Goal: Task Accomplishment & Management: Manage account settings

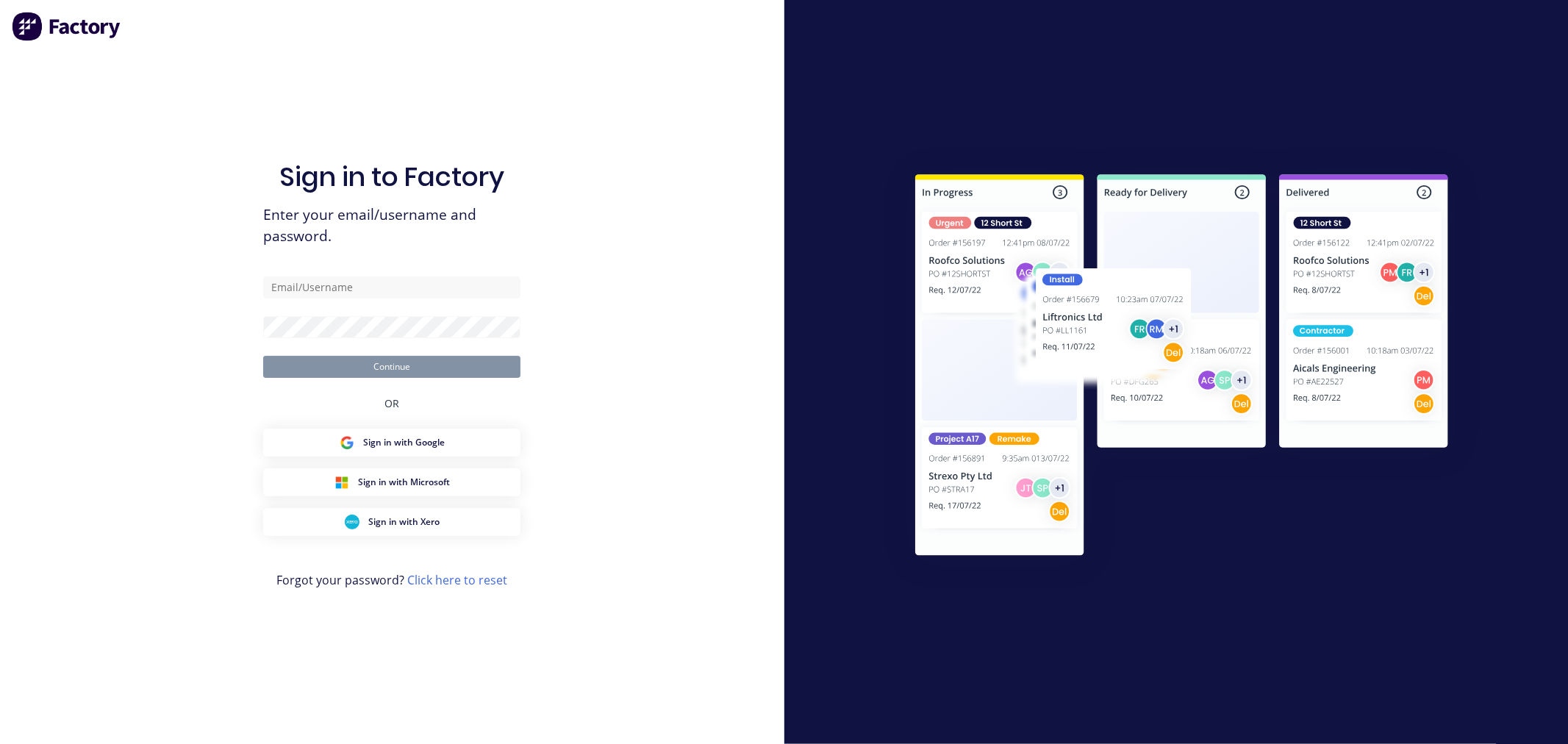
click at [369, 302] on form "Continue" at bounding box center [392, 326] width 257 height 101
click at [347, 273] on div "Sign in to Factory Enter your email/username and password. Continue OR Sign in …" at bounding box center [392, 386] width 257 height 691
click at [357, 287] on input "text" at bounding box center [392, 287] width 257 height 22
click at [0, 744] on com-1password-button at bounding box center [0, 744] width 0 height 0
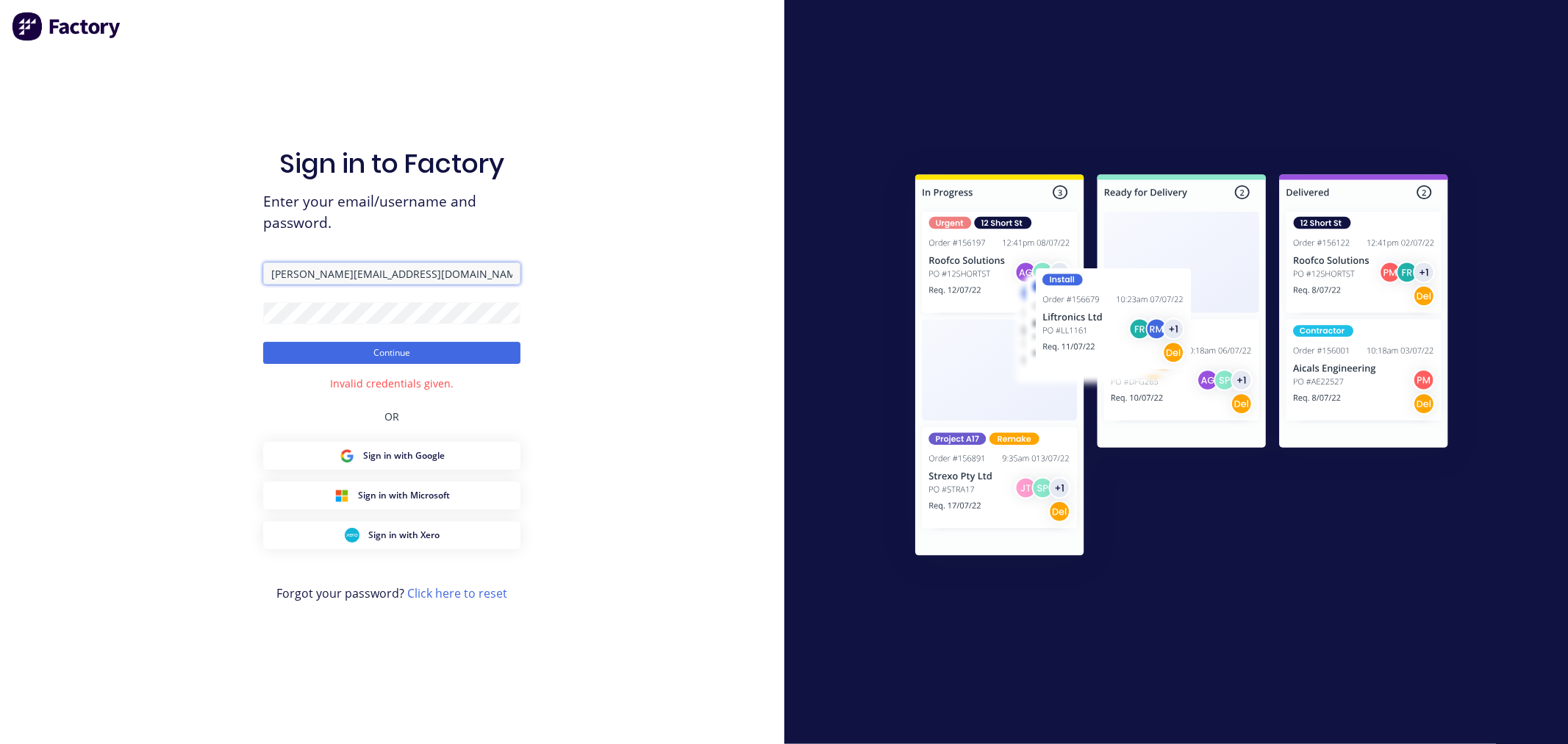
click at [305, 274] on input "peter@factory.app" at bounding box center [392, 274] width 257 height 22
type input "peter@qbo-factory.app"
click at [264, 342] on button "Continue" at bounding box center [392, 353] width 257 height 22
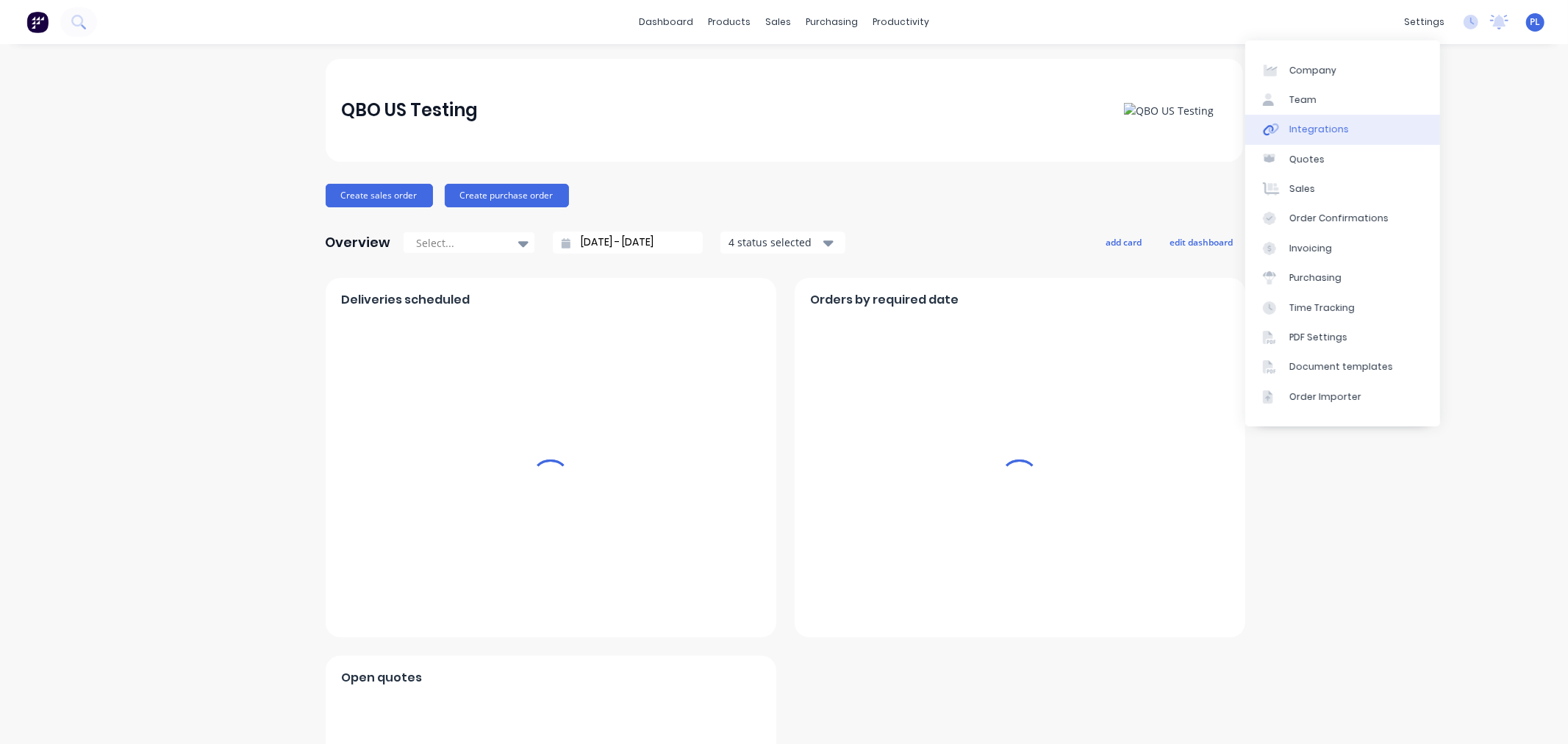
click at [1292, 137] on link "Integrations" at bounding box center [1343, 129] width 195 height 29
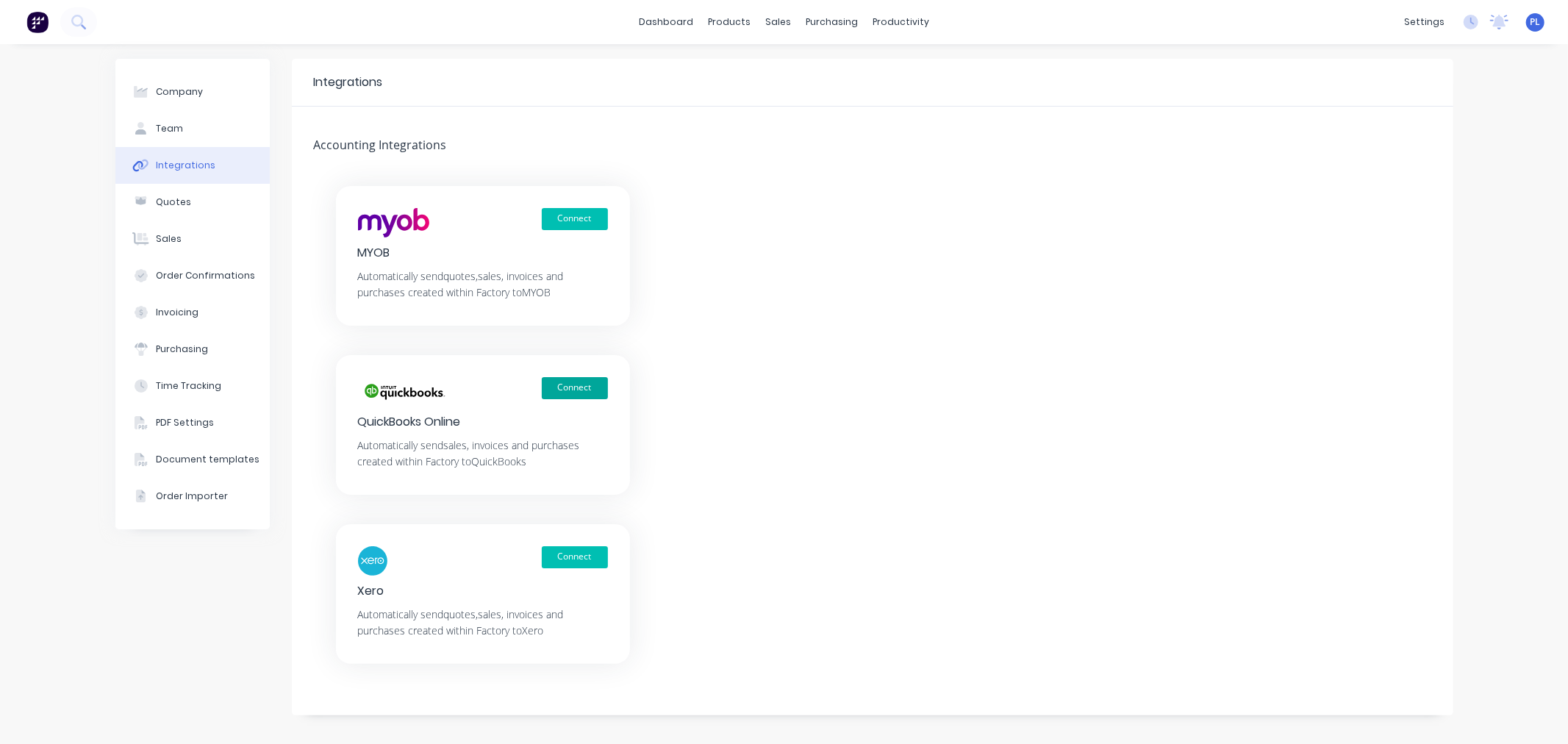
click at [582, 395] on button "Connect" at bounding box center [575, 388] width 66 height 22
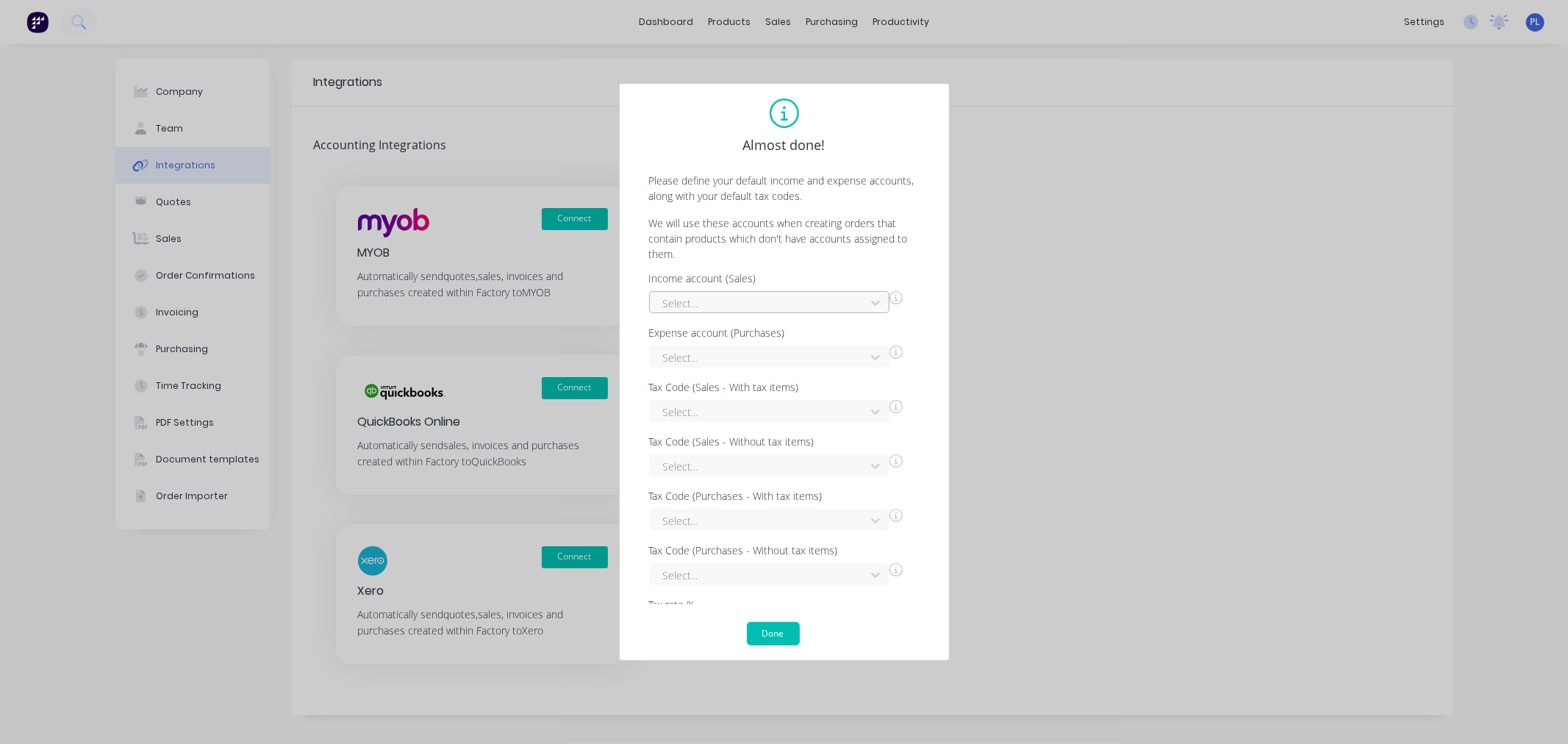
click at [719, 305] on div at bounding box center [759, 303] width 196 height 18
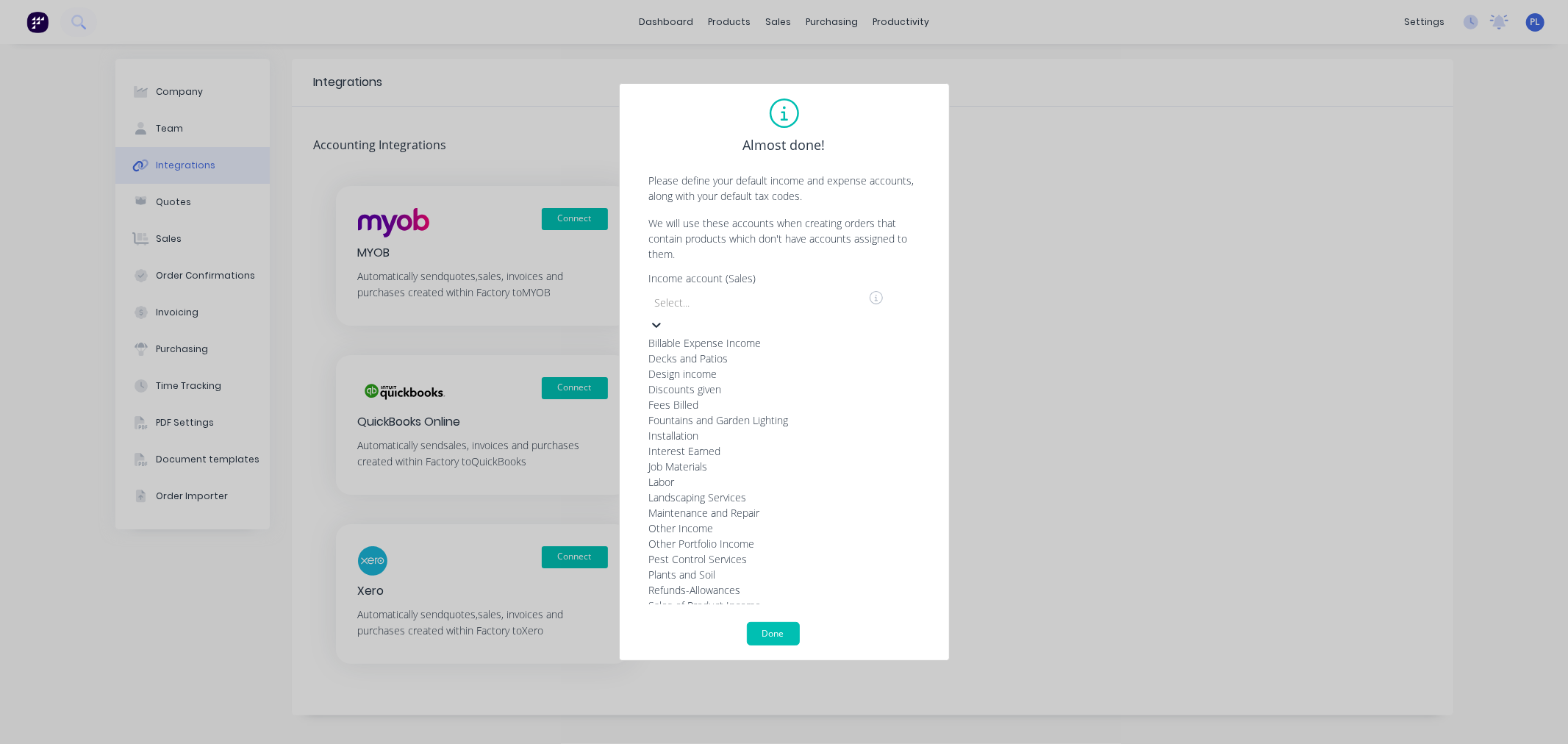
scroll to position [247, 0]
click at [692, 521] on div "Other Income" at bounding box center [759, 529] width 220 height 16
click at [660, 335] on div "Expense account (Purchases)" at bounding box center [776, 333] width 253 height 10
click at [687, 357] on div at bounding box center [759, 356] width 212 height 18
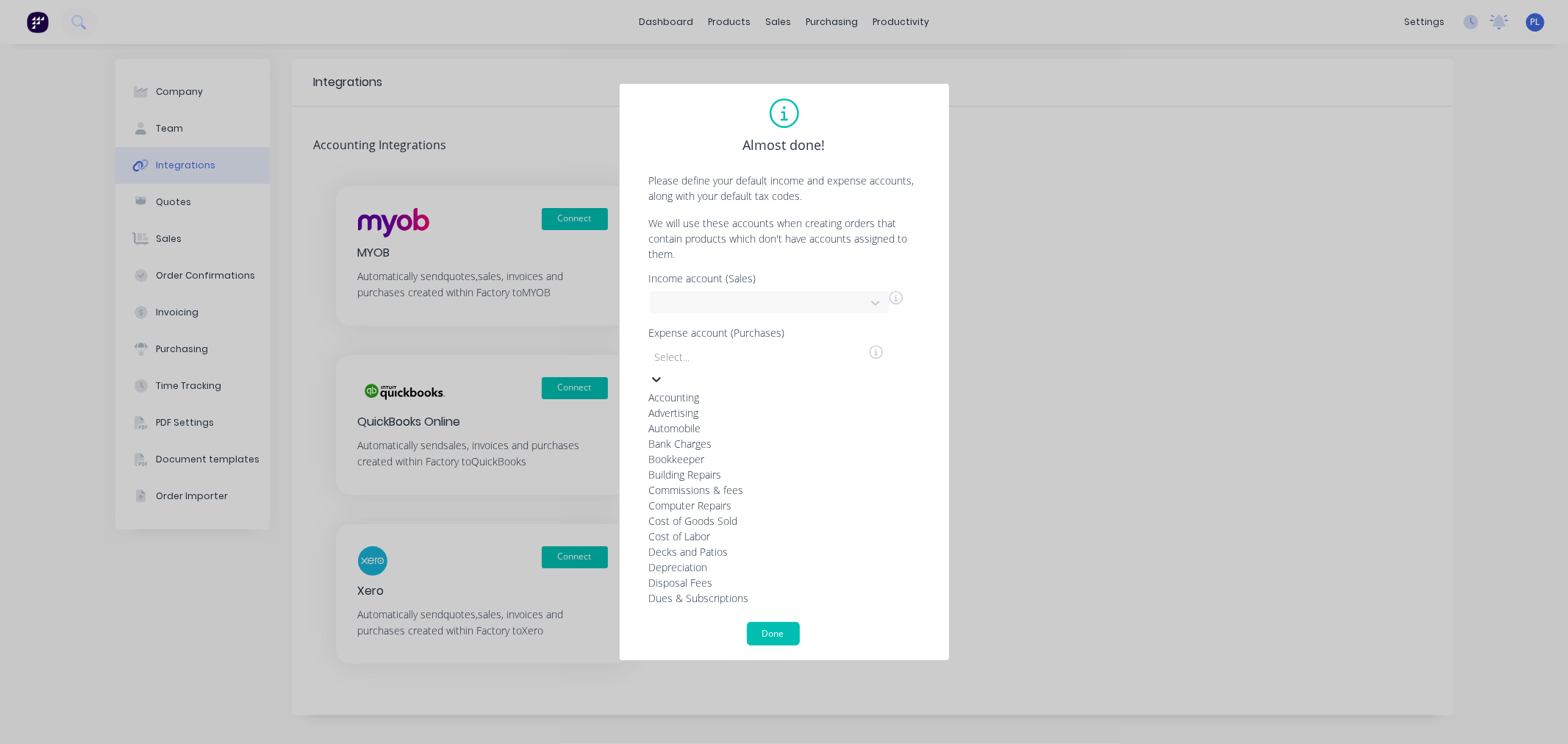
click at [693, 410] on div at bounding box center [759, 411] width 212 height 18
drag, startPoint x: 696, startPoint y: 549, endPoint x: 692, endPoint y: 512, distance: 37.2
click at [695, 521] on div "TAX" at bounding box center [759, 514] width 220 height 16
click at [692, 468] on div at bounding box center [759, 465] width 212 height 18
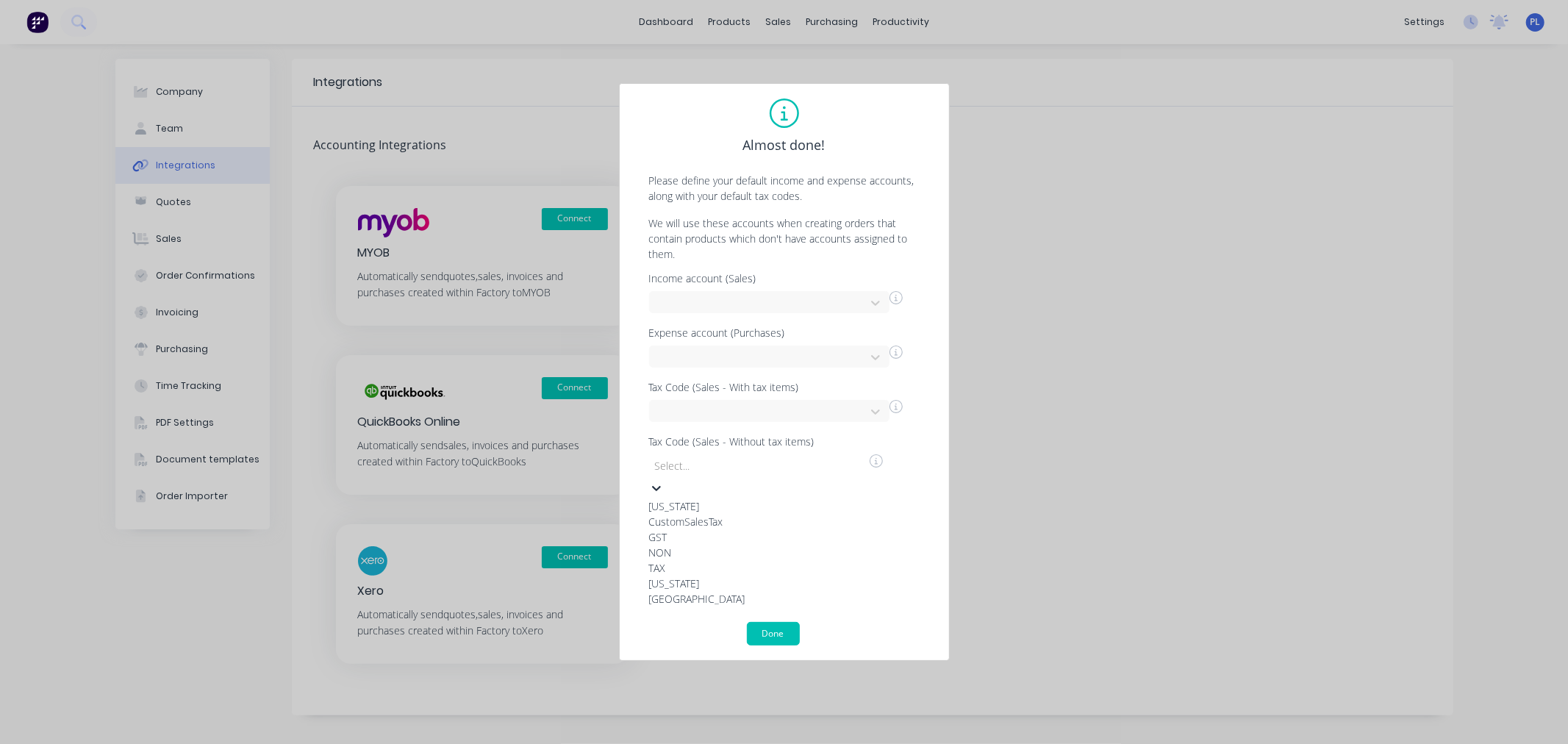
click at [692, 560] on div "NON" at bounding box center [759, 553] width 220 height 16
click at [719, 534] on div at bounding box center [759, 542] width 196 height 18
click at [693, 502] on div "TAX" at bounding box center [759, 494] width 220 height 16
click at [696, 532] on div at bounding box center [759, 540] width 212 height 18
click at [703, 504] on div "NON" at bounding box center [759, 496] width 220 height 16
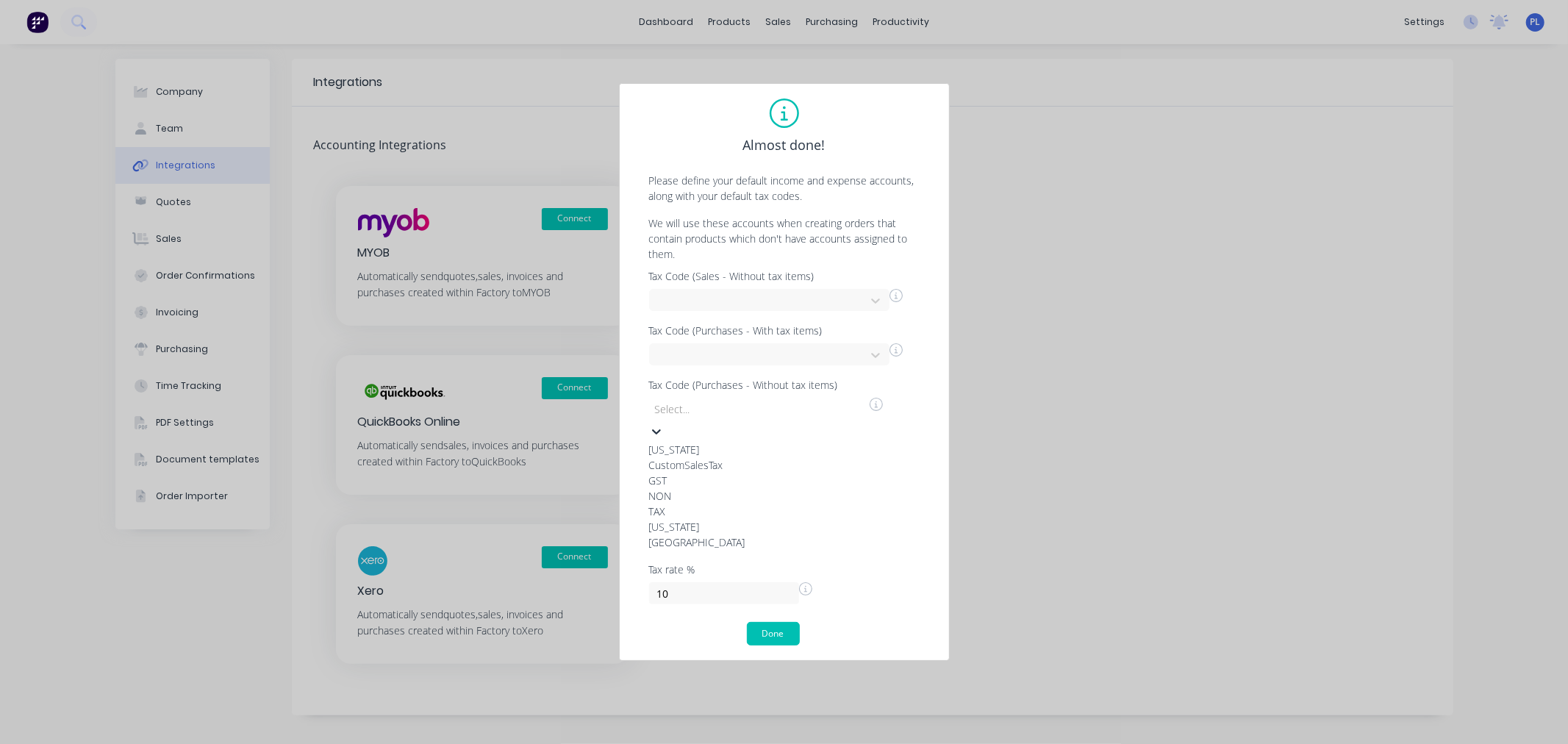
scroll to position [35, 0]
click at [766, 629] on button "Done" at bounding box center [773, 634] width 53 height 24
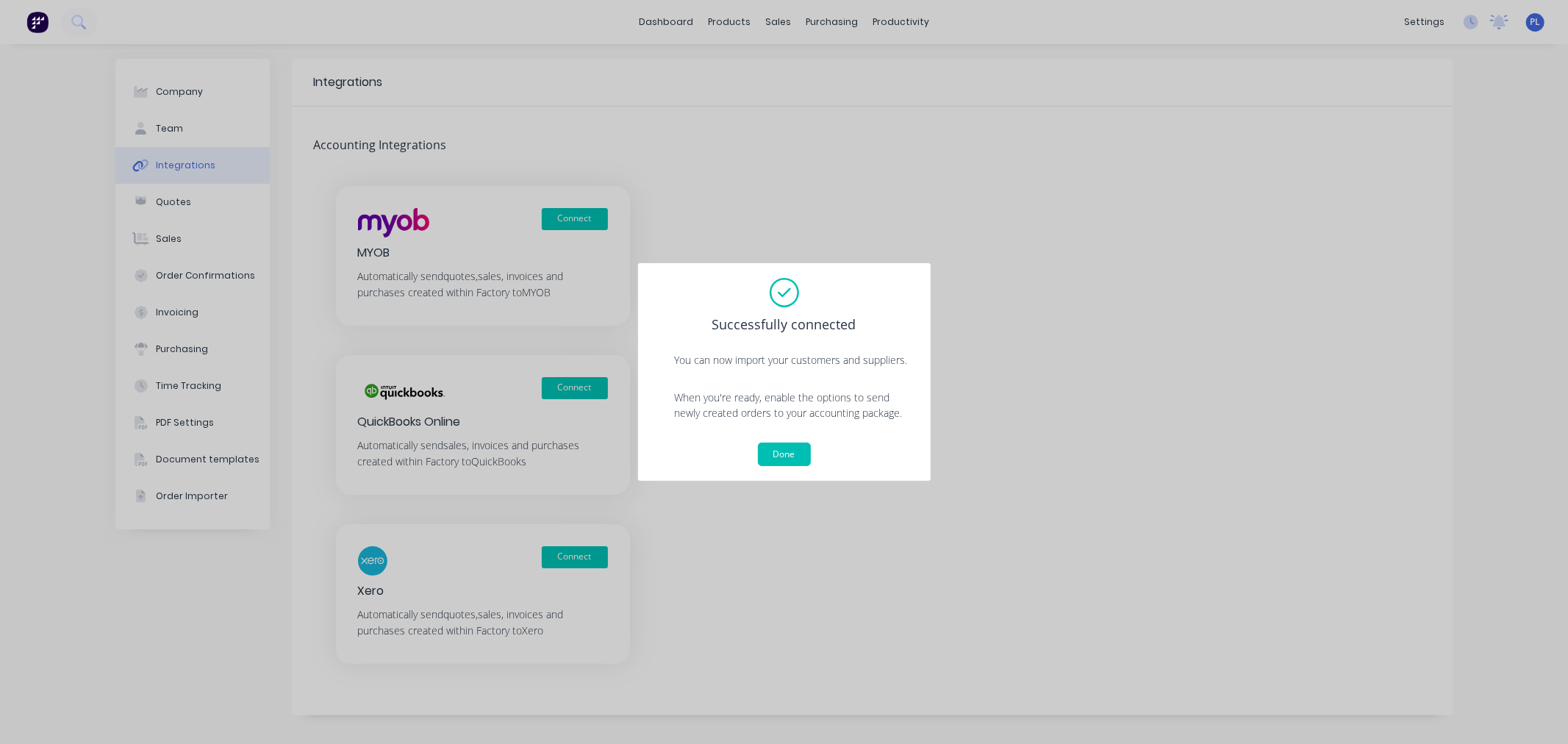
click at [775, 456] on button "Done" at bounding box center [784, 454] width 53 height 24
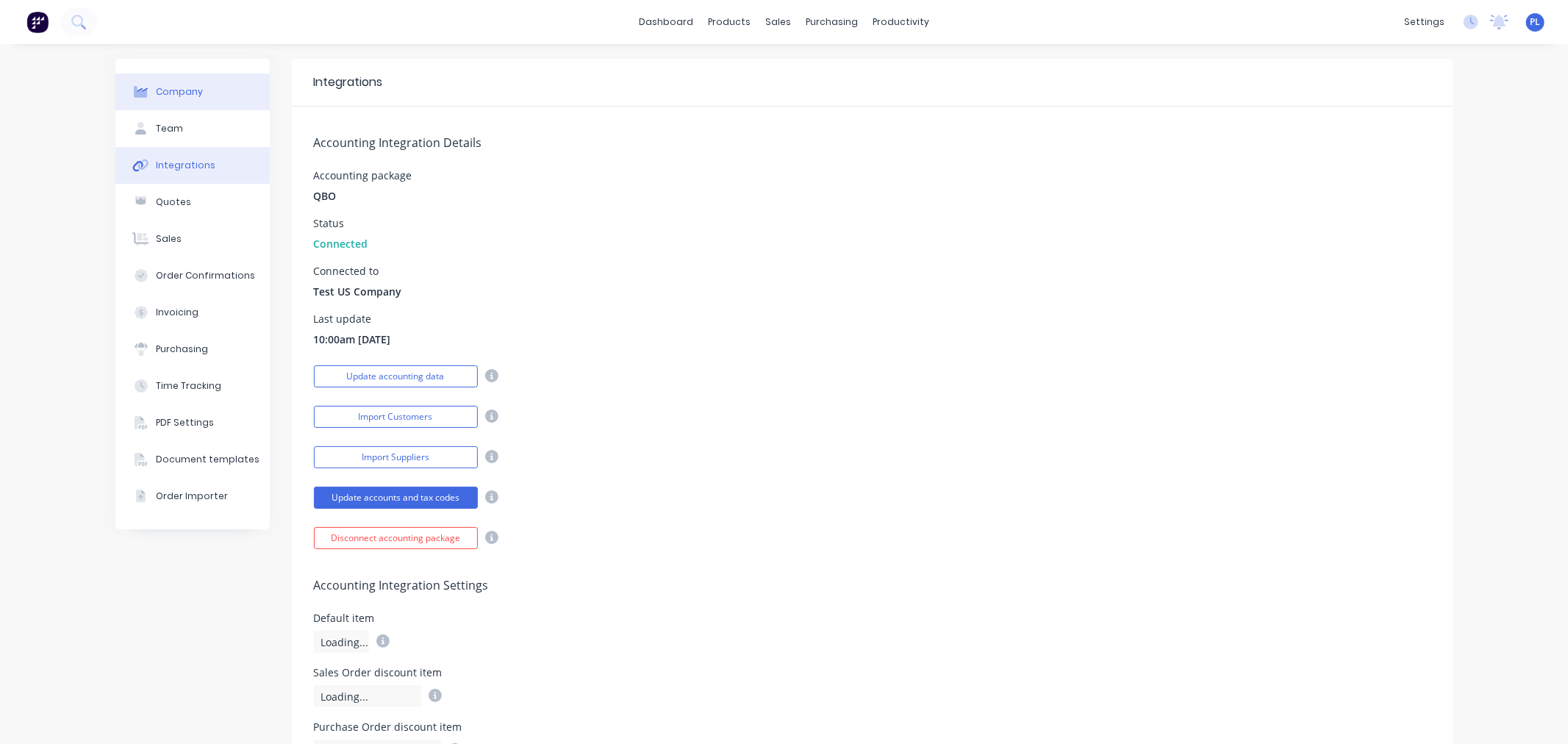
click at [165, 75] on button "Company" at bounding box center [192, 92] width 155 height 37
select select "AU"
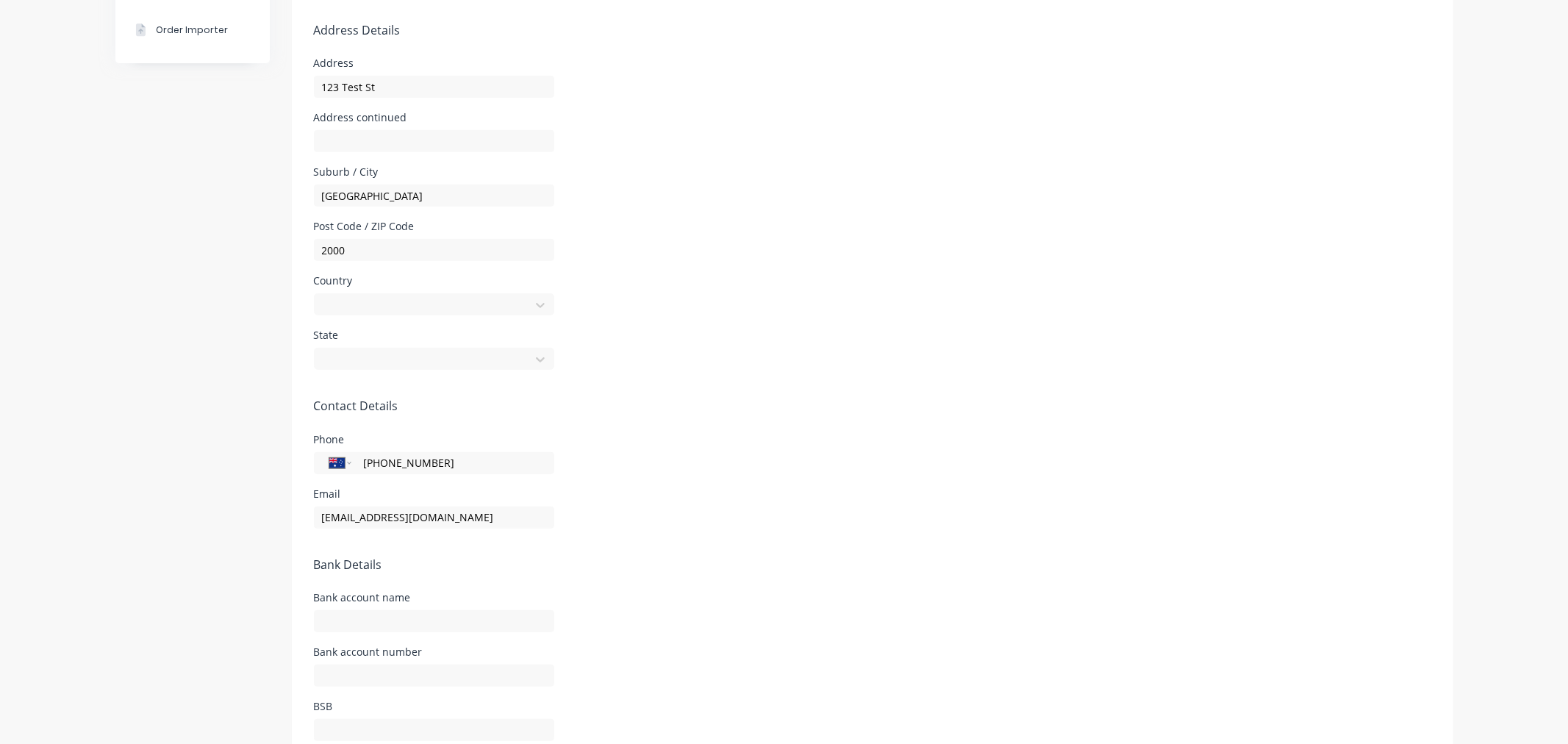
scroll to position [490, 0]
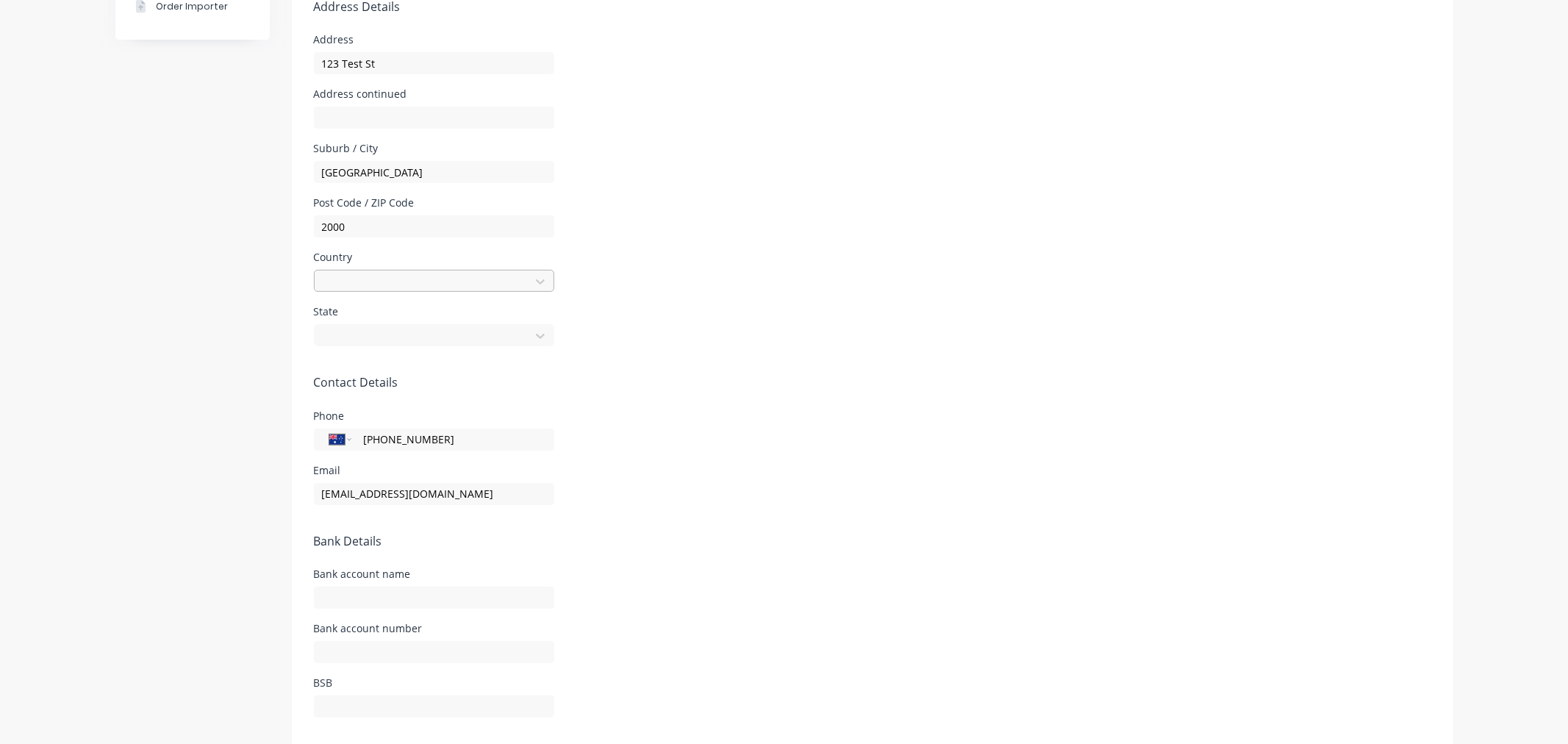
click at [366, 283] on div at bounding box center [424, 279] width 196 height 18
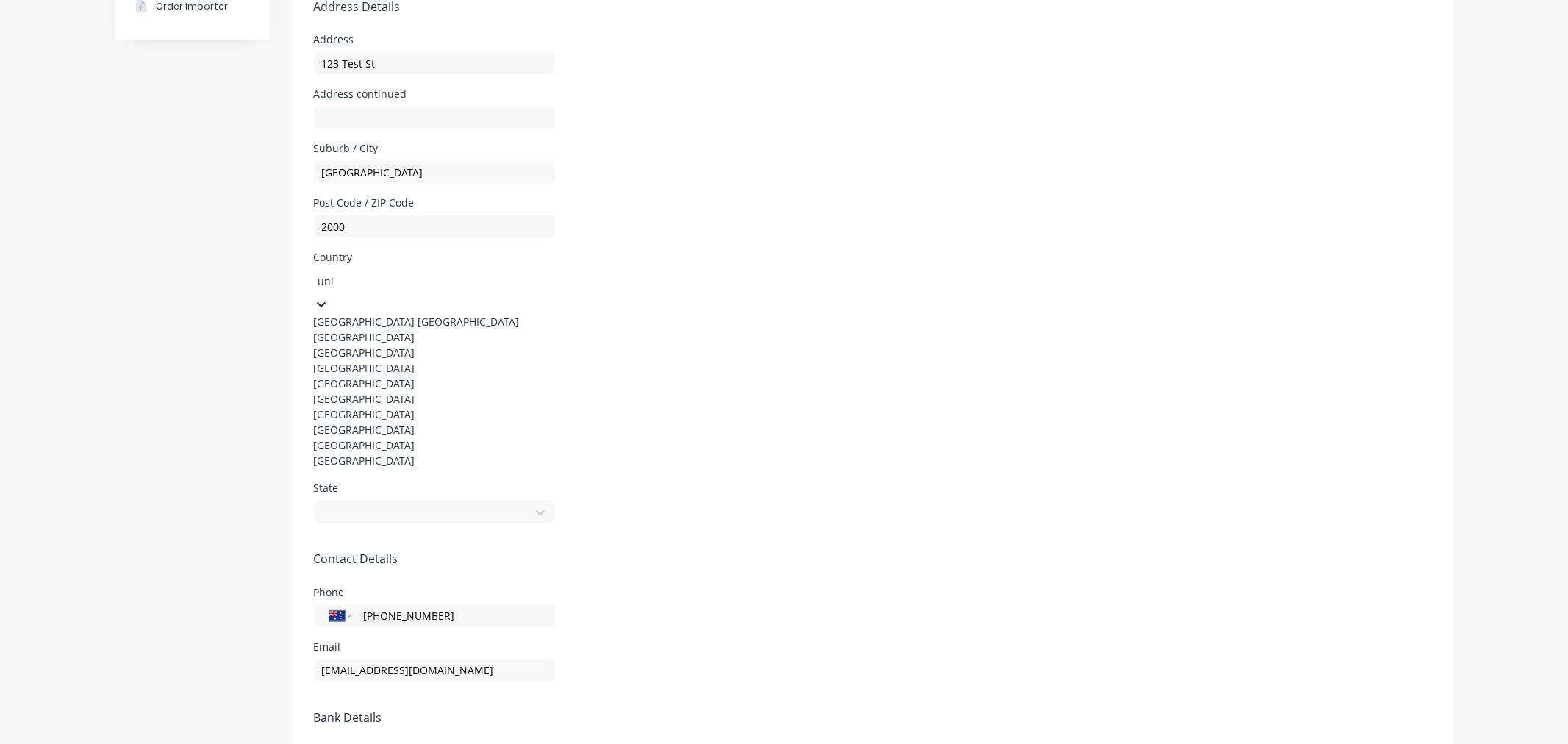
type input "unit"
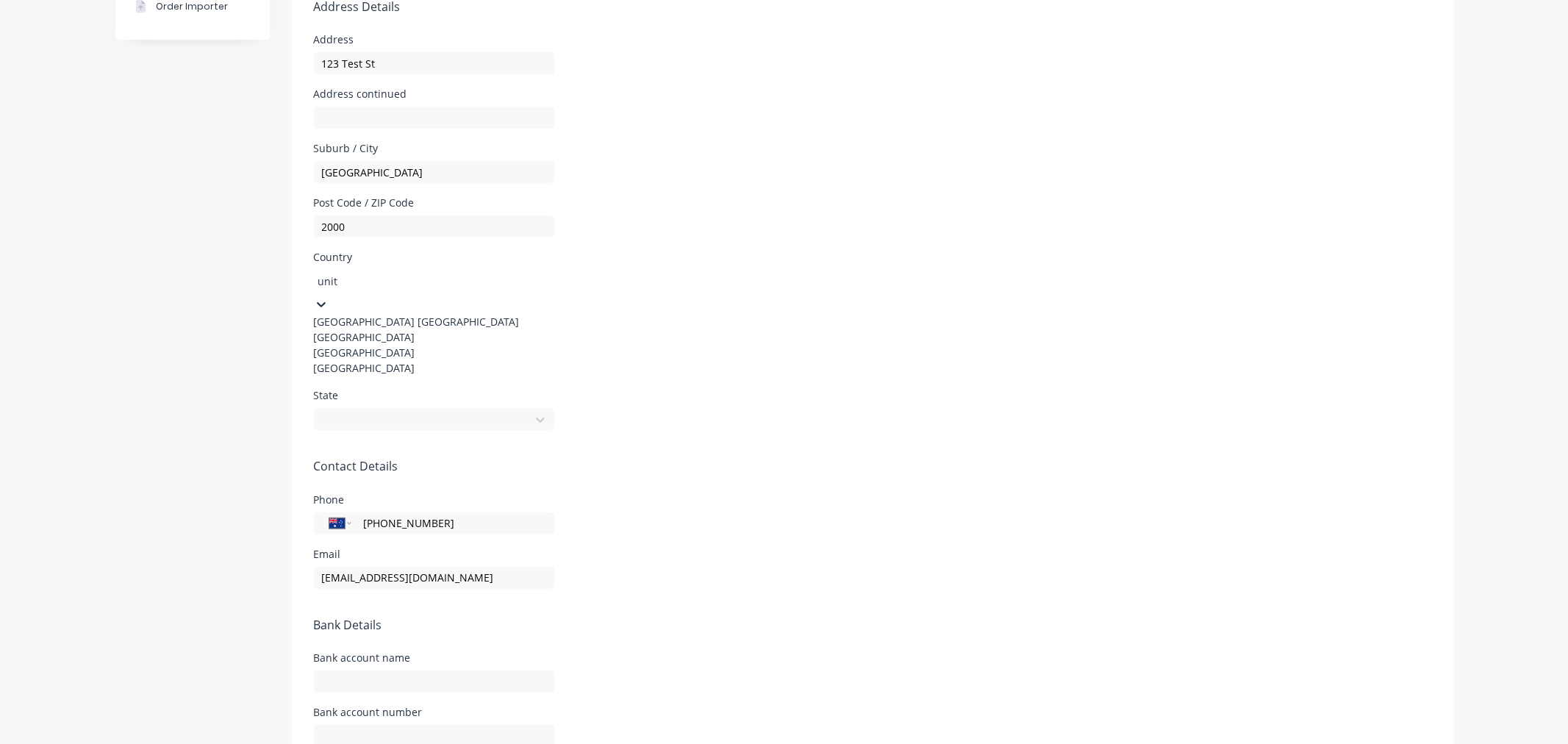
click at [375, 376] on div "United States" at bounding box center [424, 368] width 220 height 16
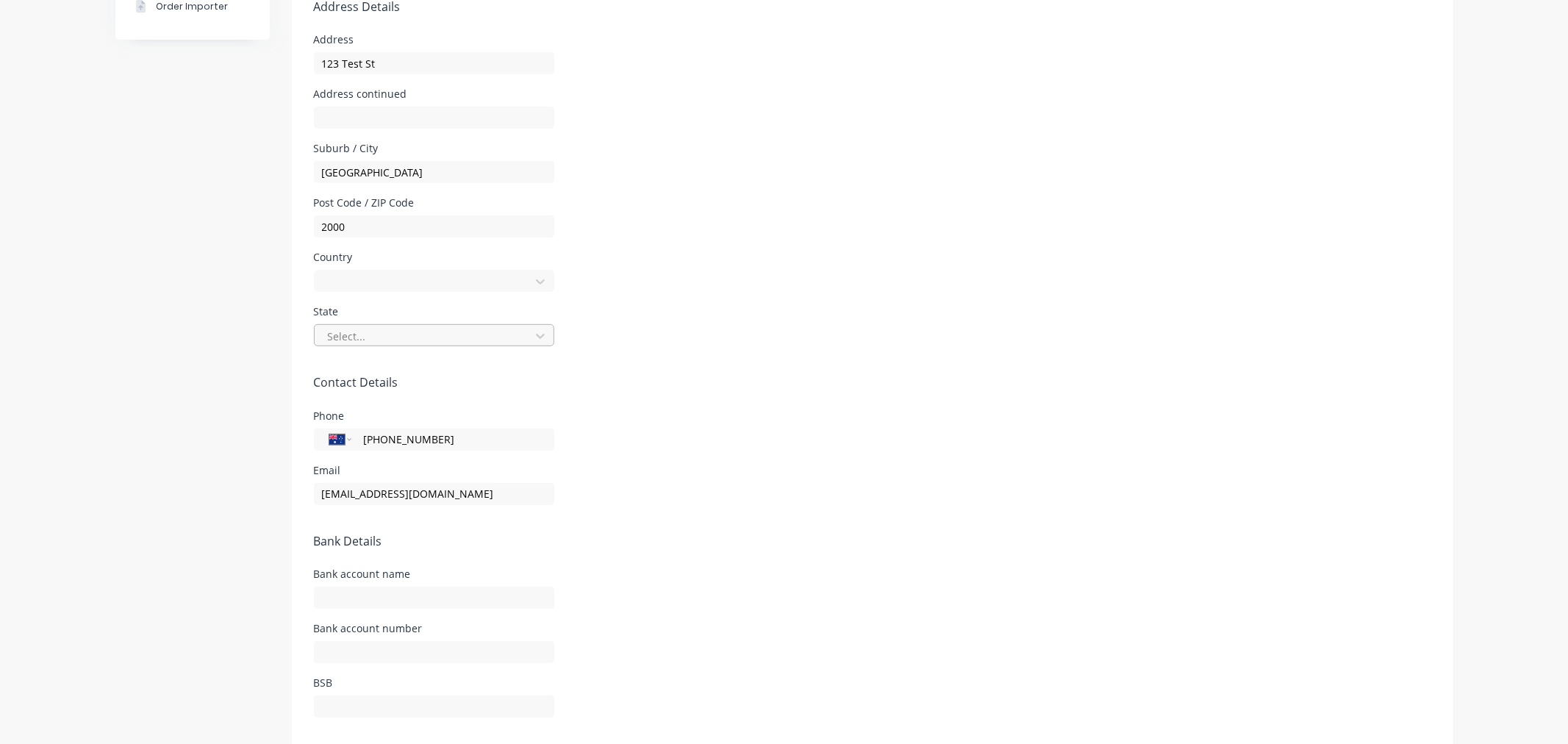
click at [372, 332] on div at bounding box center [424, 336] width 196 height 18
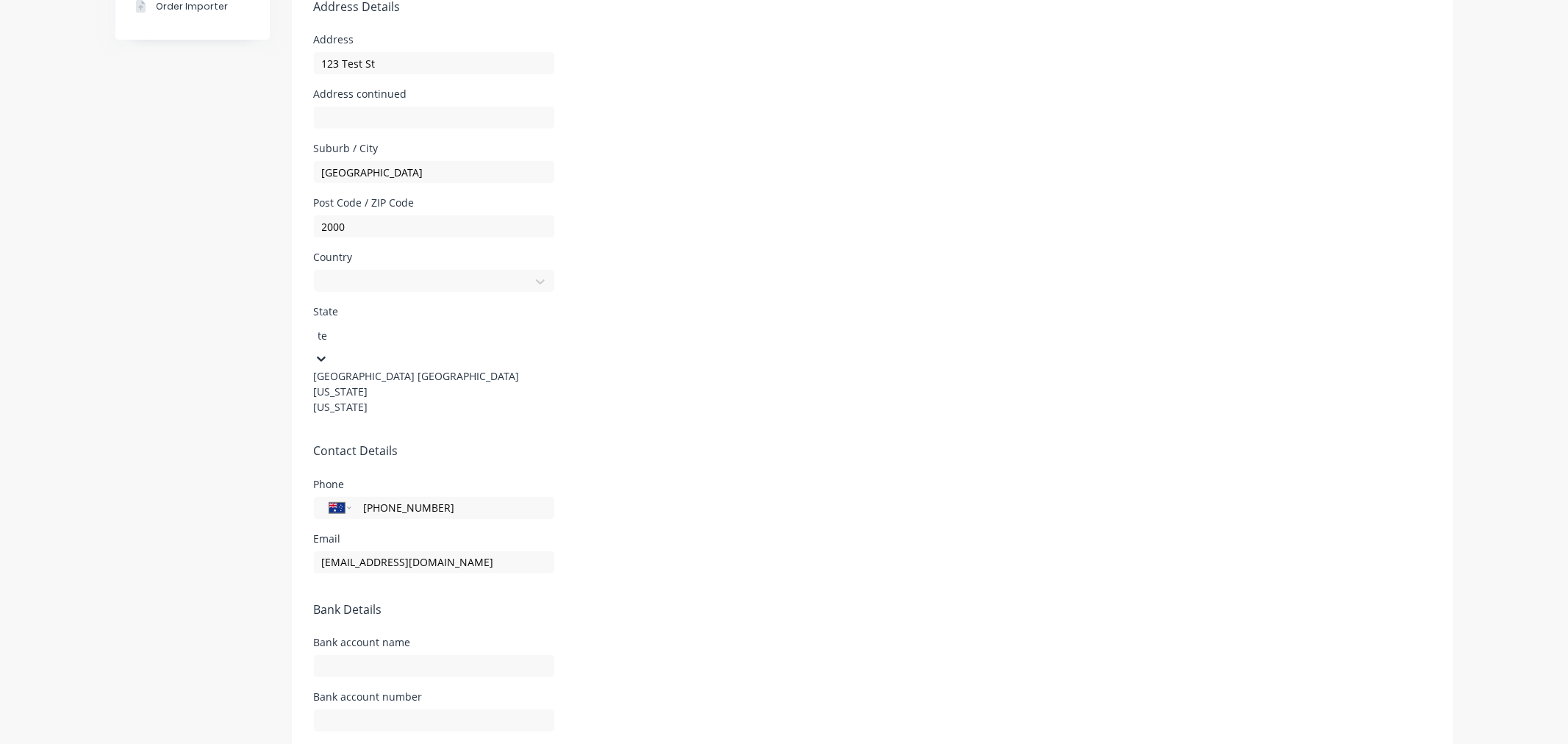
type input "tex"
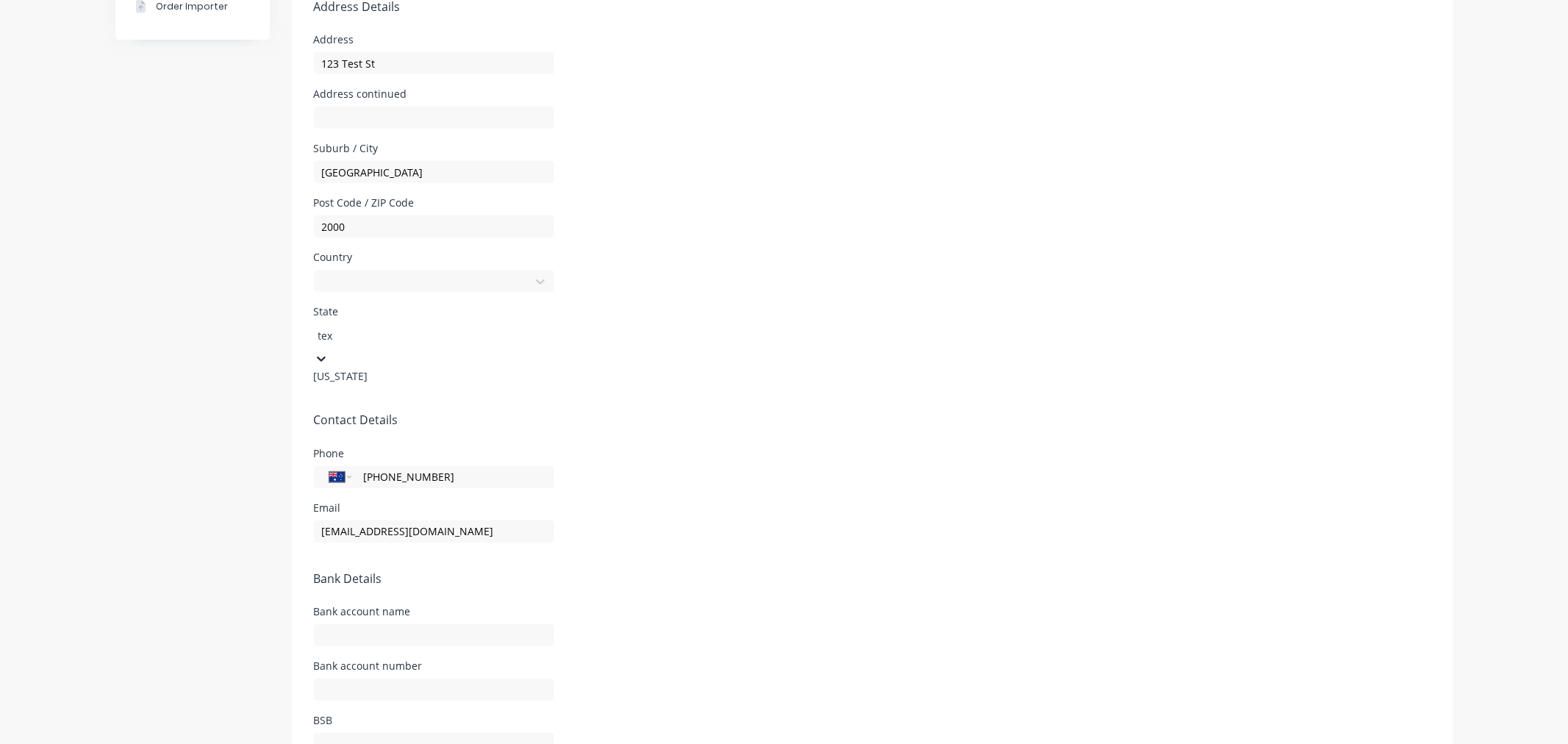
click at [362, 380] on div "Texas" at bounding box center [424, 377] width 220 height 16
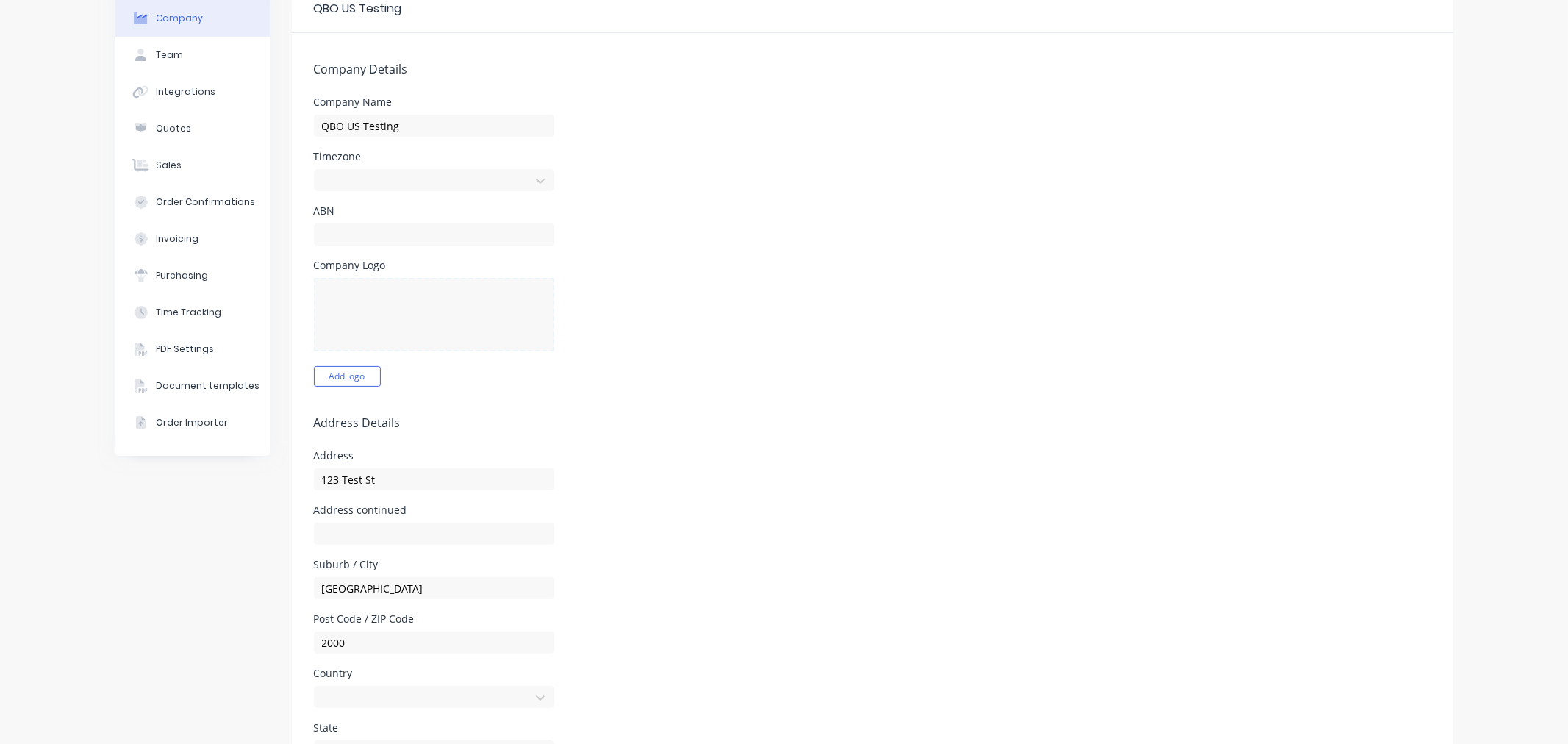
scroll to position [0, 0]
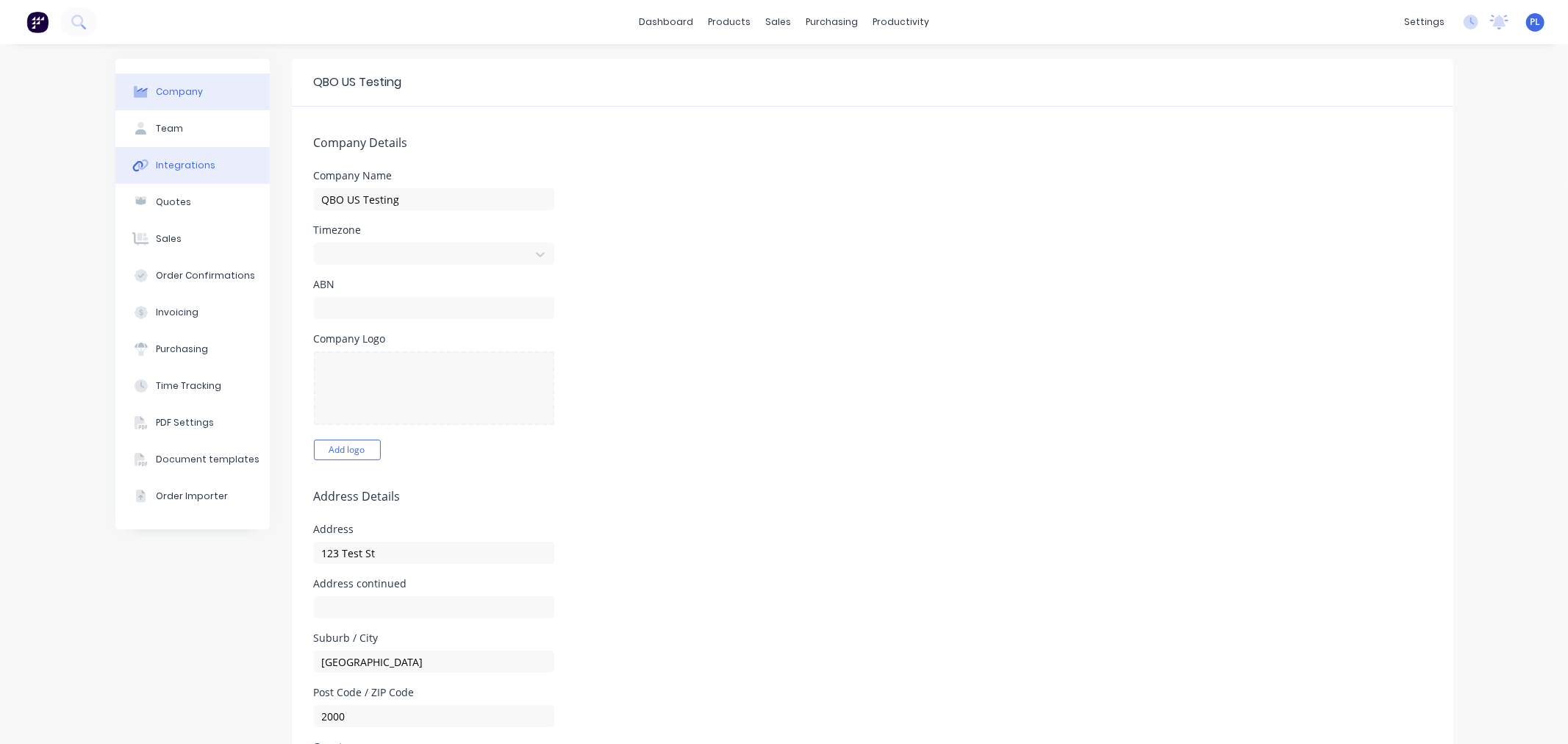
drag, startPoint x: 195, startPoint y: 163, endPoint x: 244, endPoint y: 179, distance: 51.5
click at [195, 163] on div "Integrations" at bounding box center [186, 165] width 60 height 13
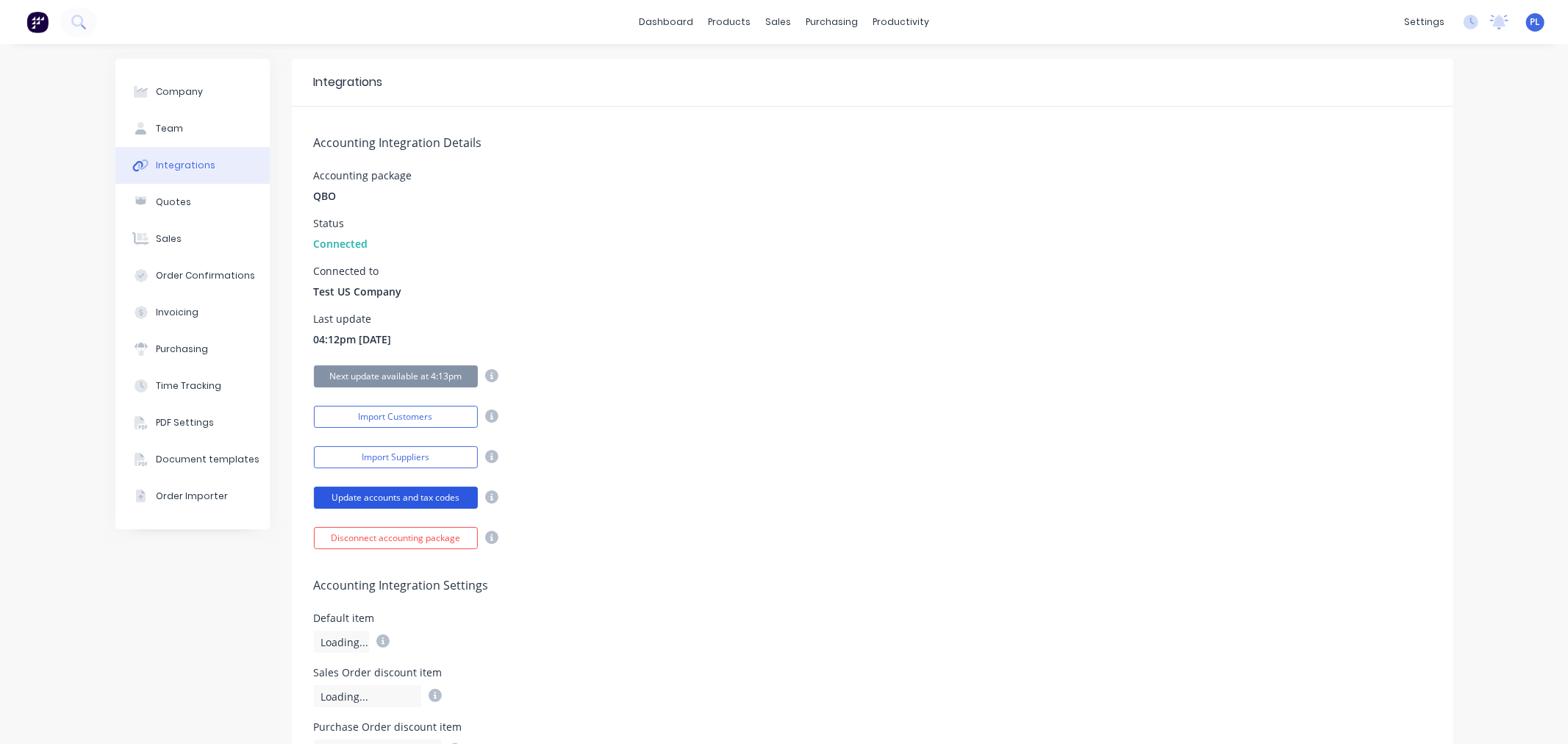
click at [325, 498] on button "Update accounts and tax codes" at bounding box center [395, 498] width 164 height 22
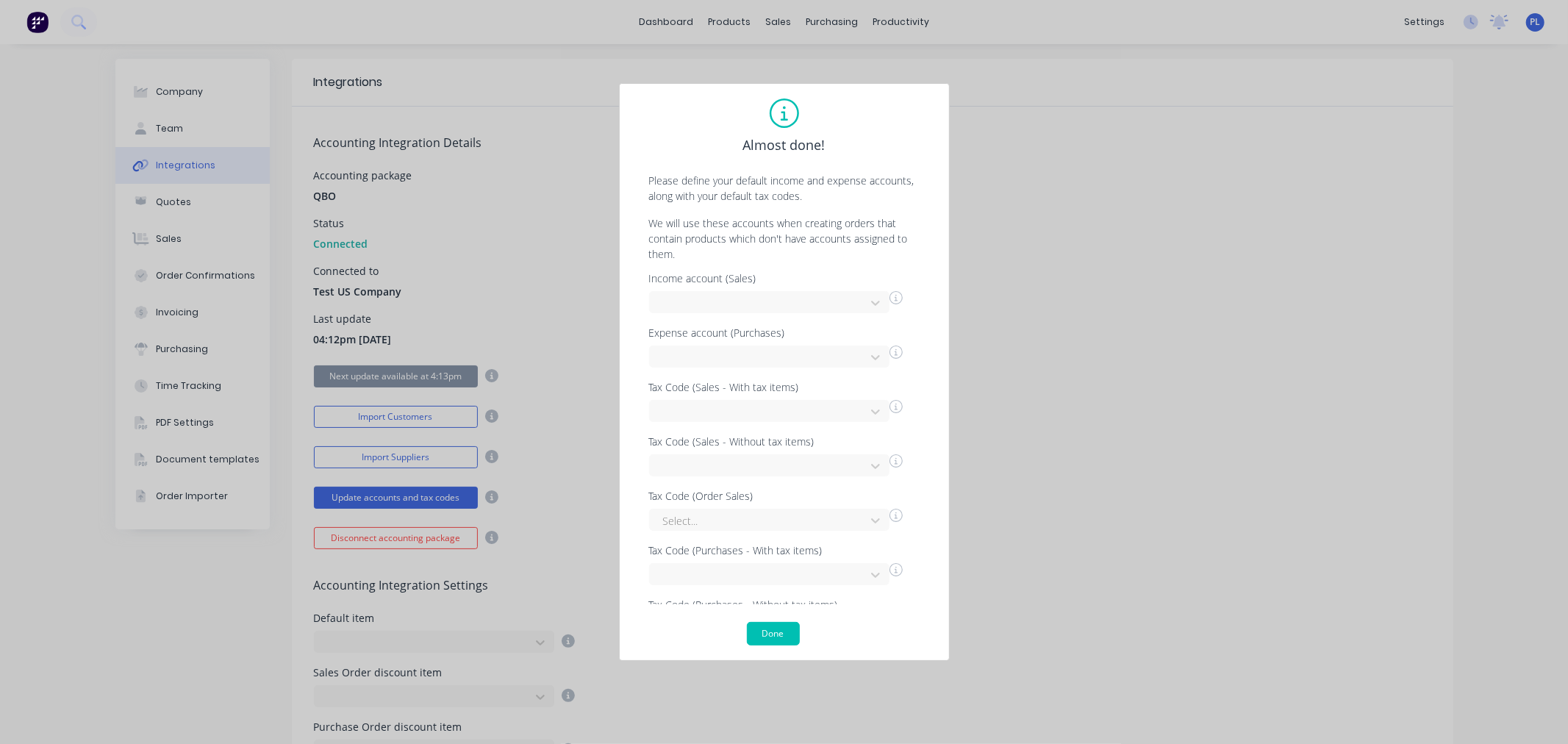
scroll to position [89, 0]
drag, startPoint x: 700, startPoint y: 583, endPoint x: 439, endPoint y: 524, distance: 267.6
click at [474, 533] on div "Almost done! Please define your default income and expense accounts, along with…" at bounding box center [784, 372] width 1568 height 744
type input "8.25"
click at [770, 637] on button "Done" at bounding box center [773, 634] width 53 height 24
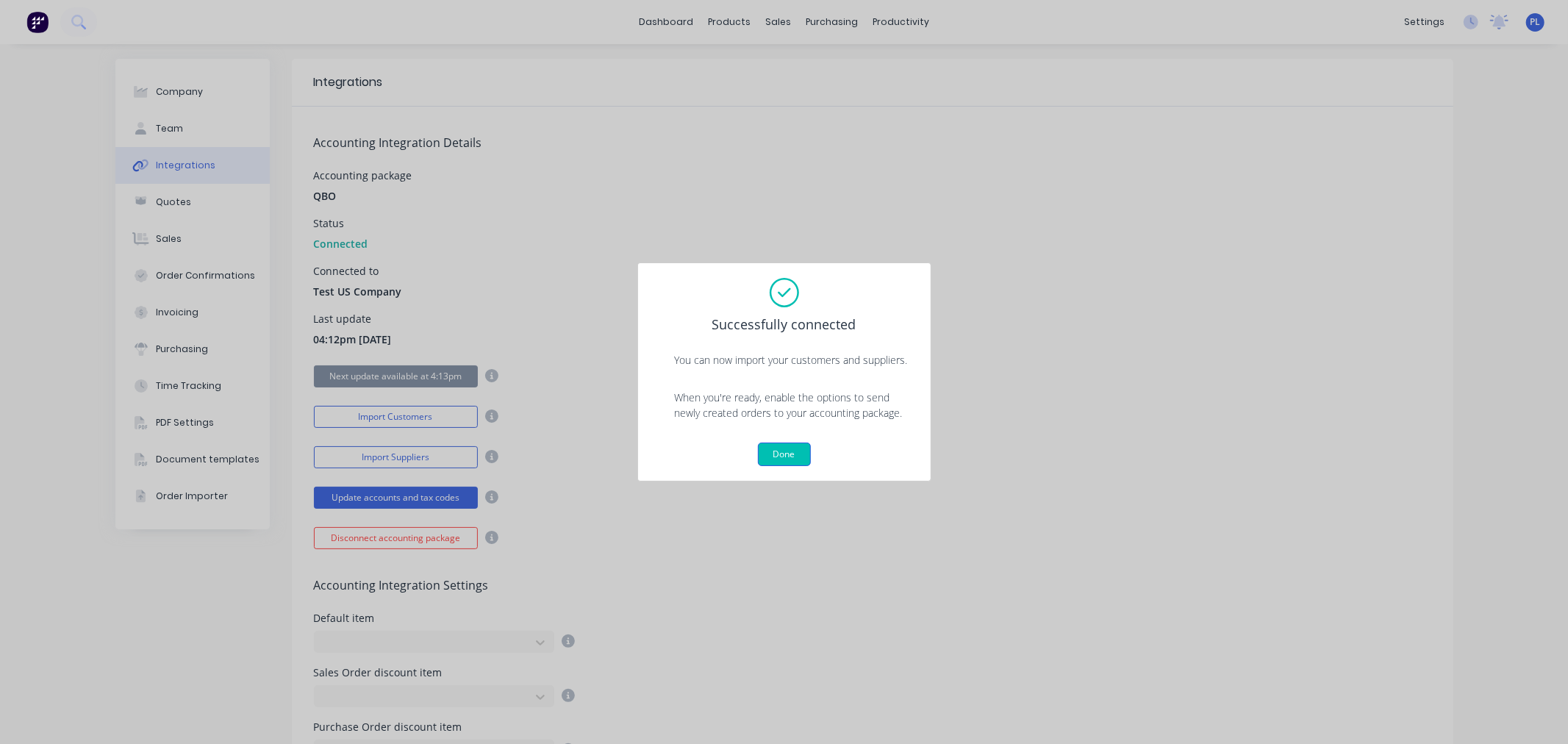
click at [767, 454] on button "Done" at bounding box center [784, 454] width 53 height 24
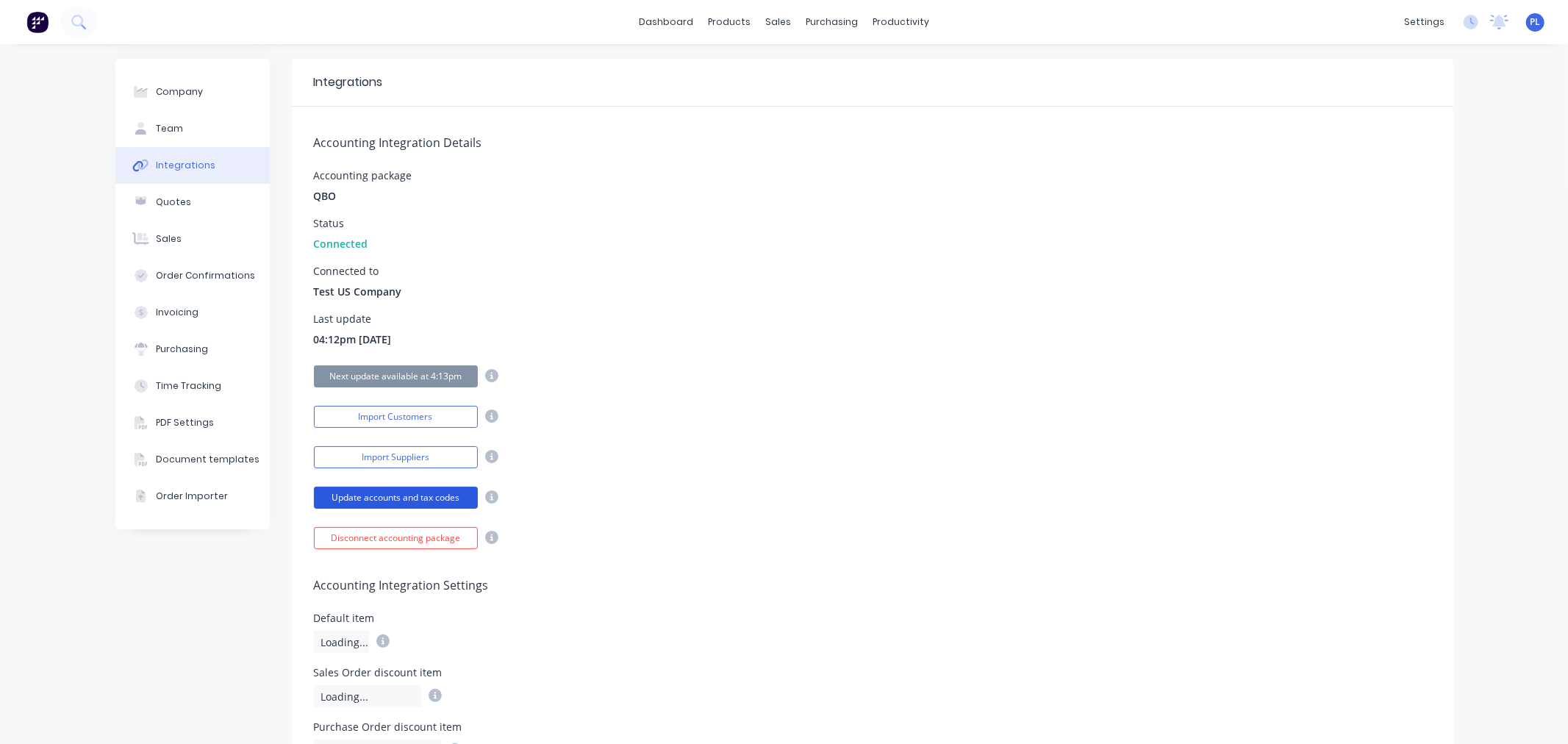
click at [385, 504] on button "Update accounts and tax codes" at bounding box center [395, 498] width 164 height 22
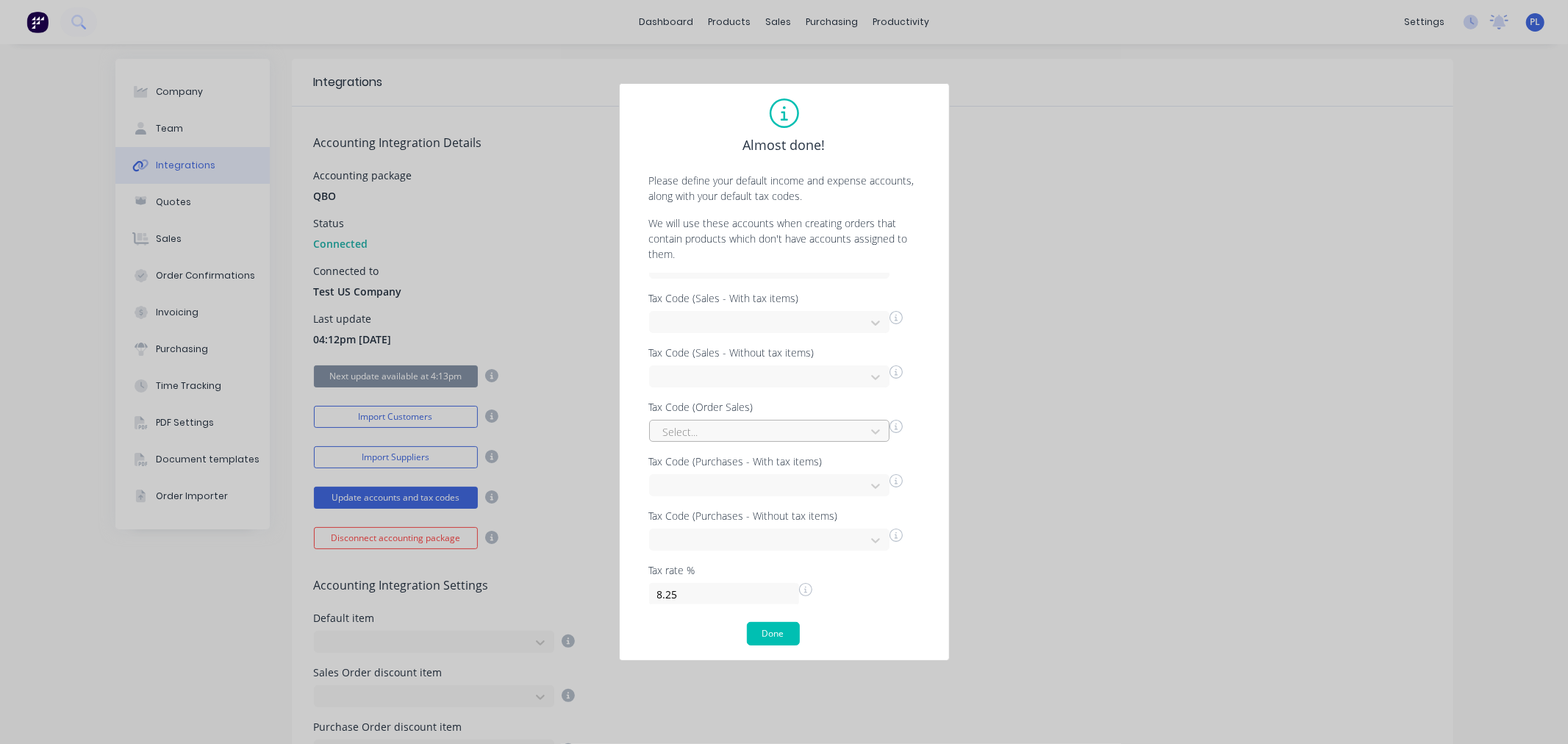
click at [719, 434] on div at bounding box center [759, 432] width 196 height 18
click at [697, 542] on div "Texas" at bounding box center [759, 549] width 220 height 16
click at [773, 629] on button "Done" at bounding box center [773, 634] width 53 height 24
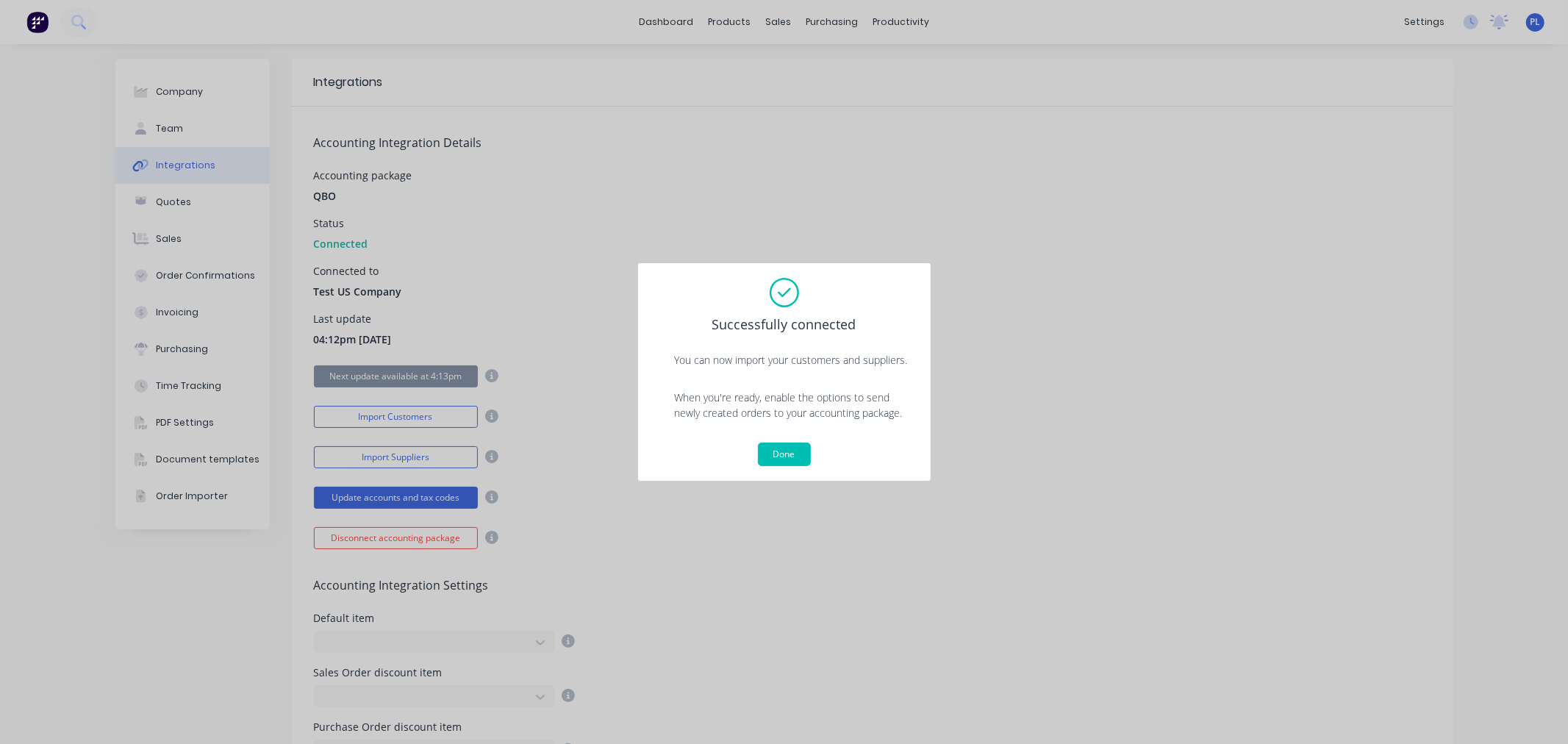
click at [792, 432] on div "Successfully connected You can now import your customers and suppliers. When yo…" at bounding box center [784, 372] width 264 height 188
click at [790, 441] on div "Successfully connected You can now import your customers and suppliers. When yo…" at bounding box center [784, 372] width 264 height 188
click at [791, 454] on button "Done" at bounding box center [784, 454] width 53 height 24
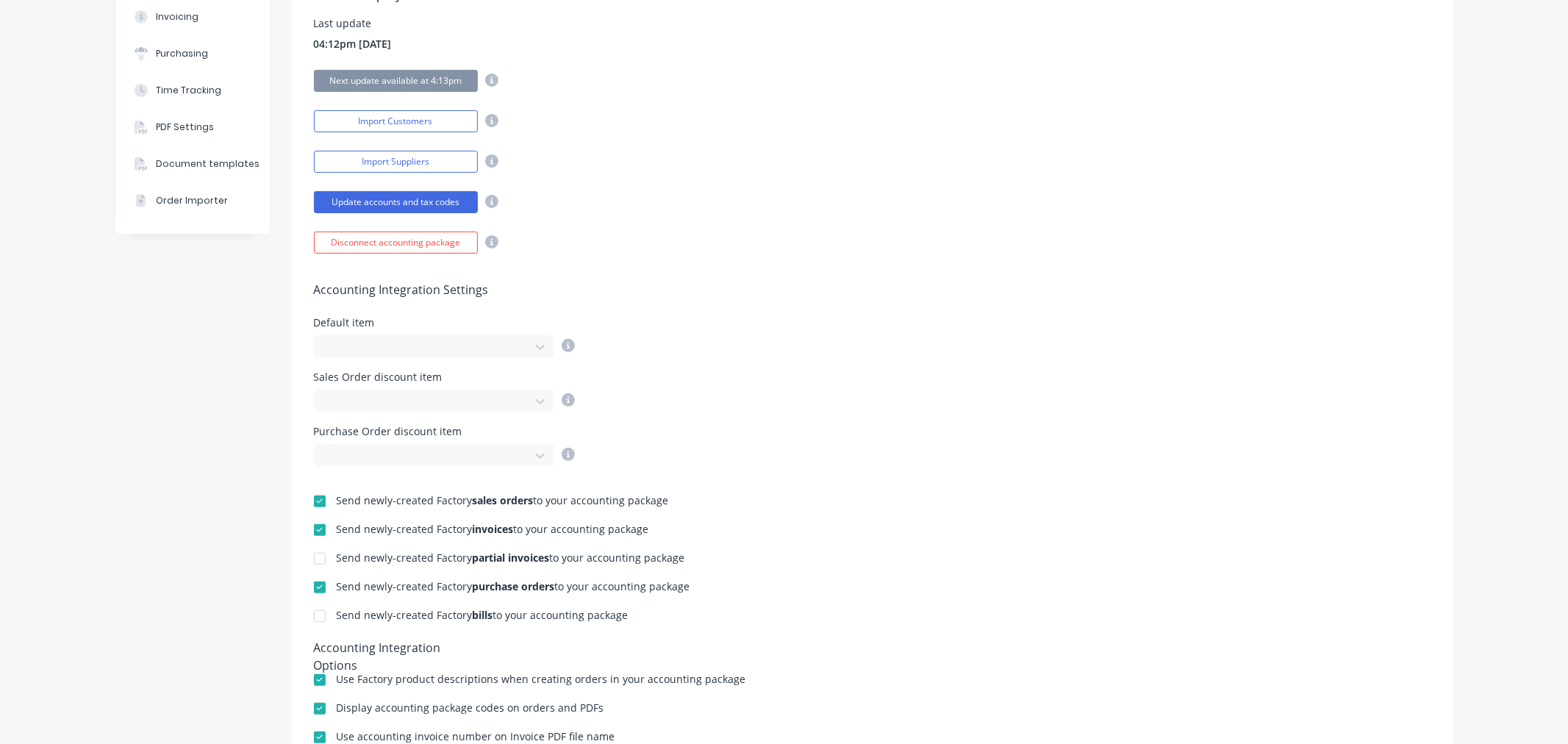
scroll to position [414, 0]
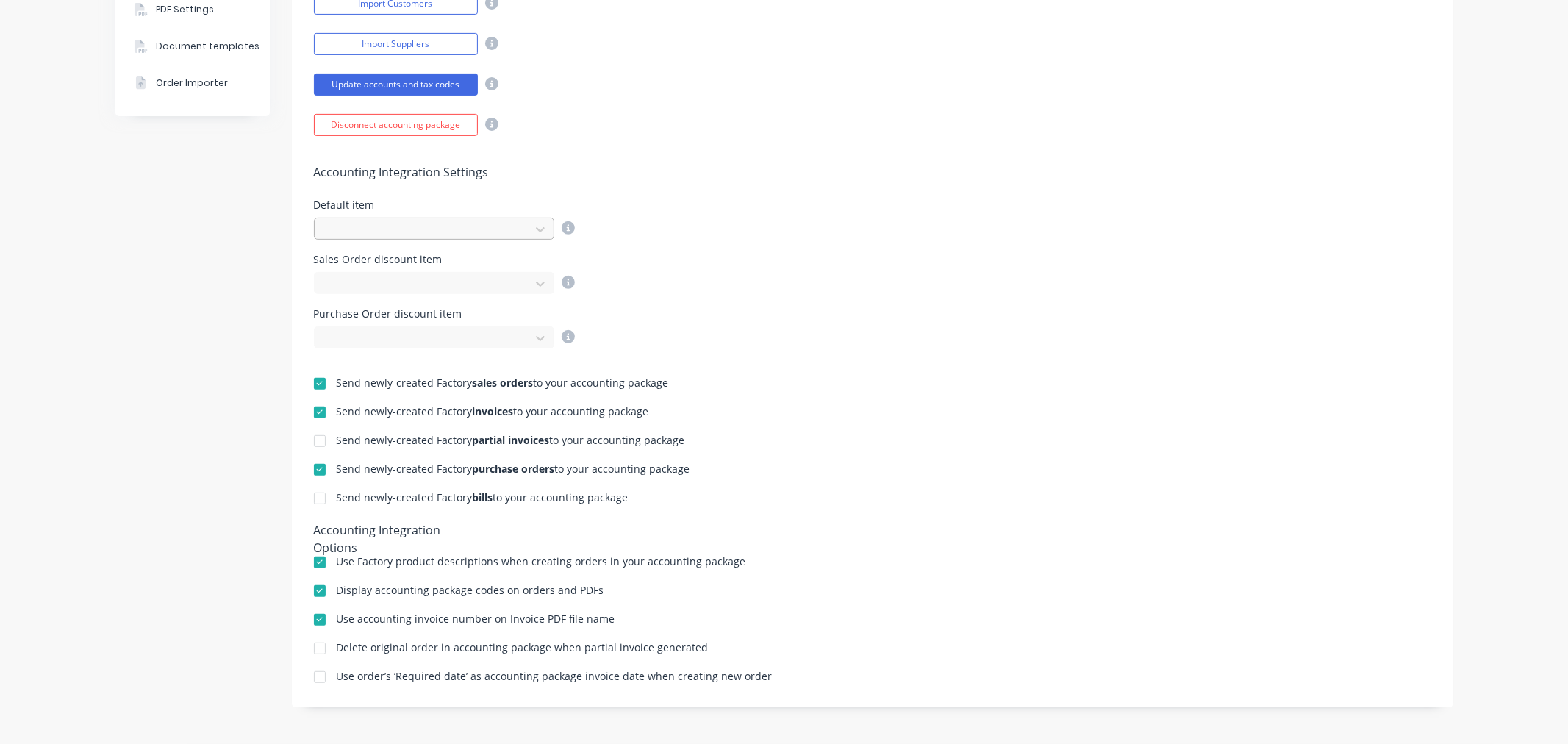
click at [404, 236] on div at bounding box center [424, 228] width 196 height 18
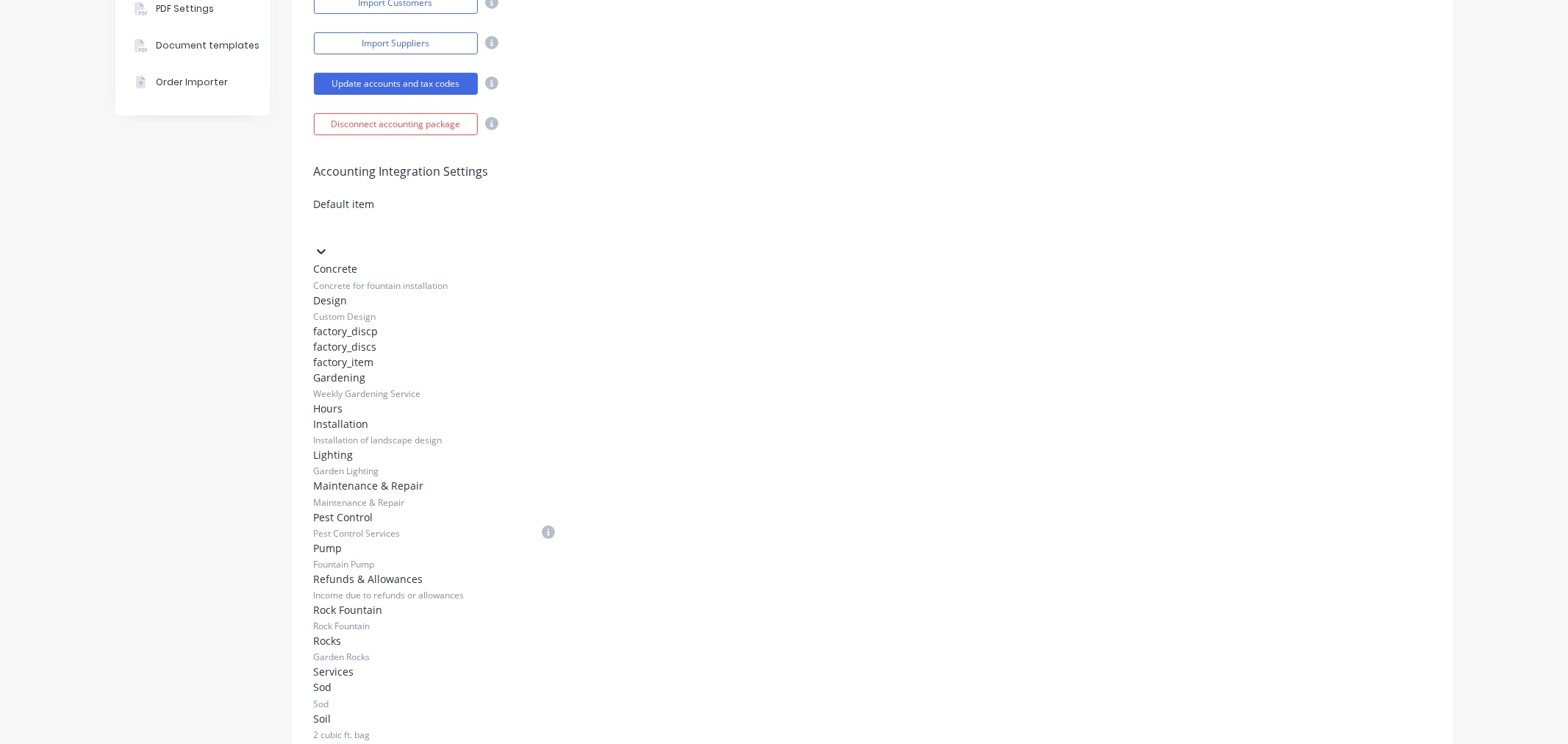
scroll to position [163, 0]
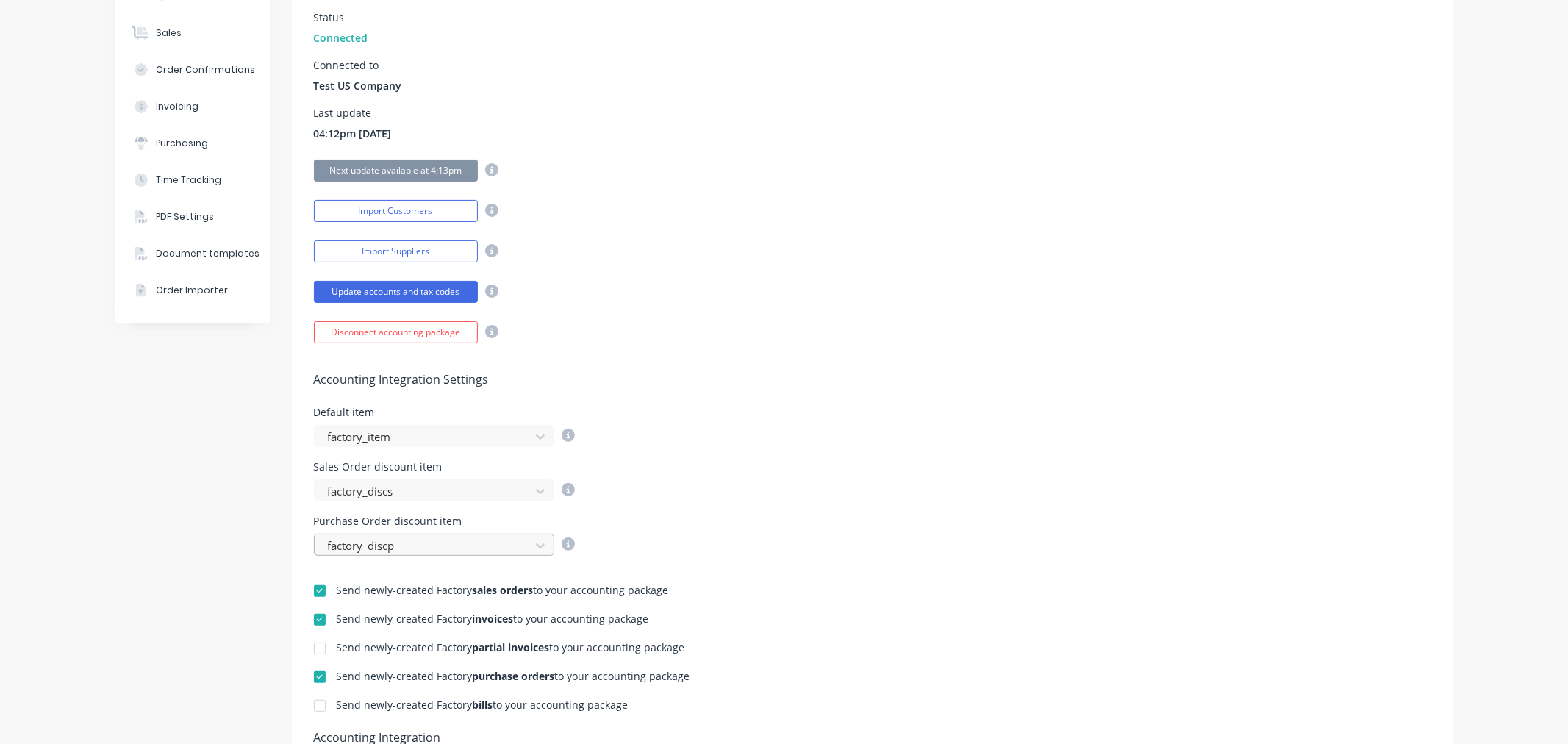
scroll to position [326, 0]
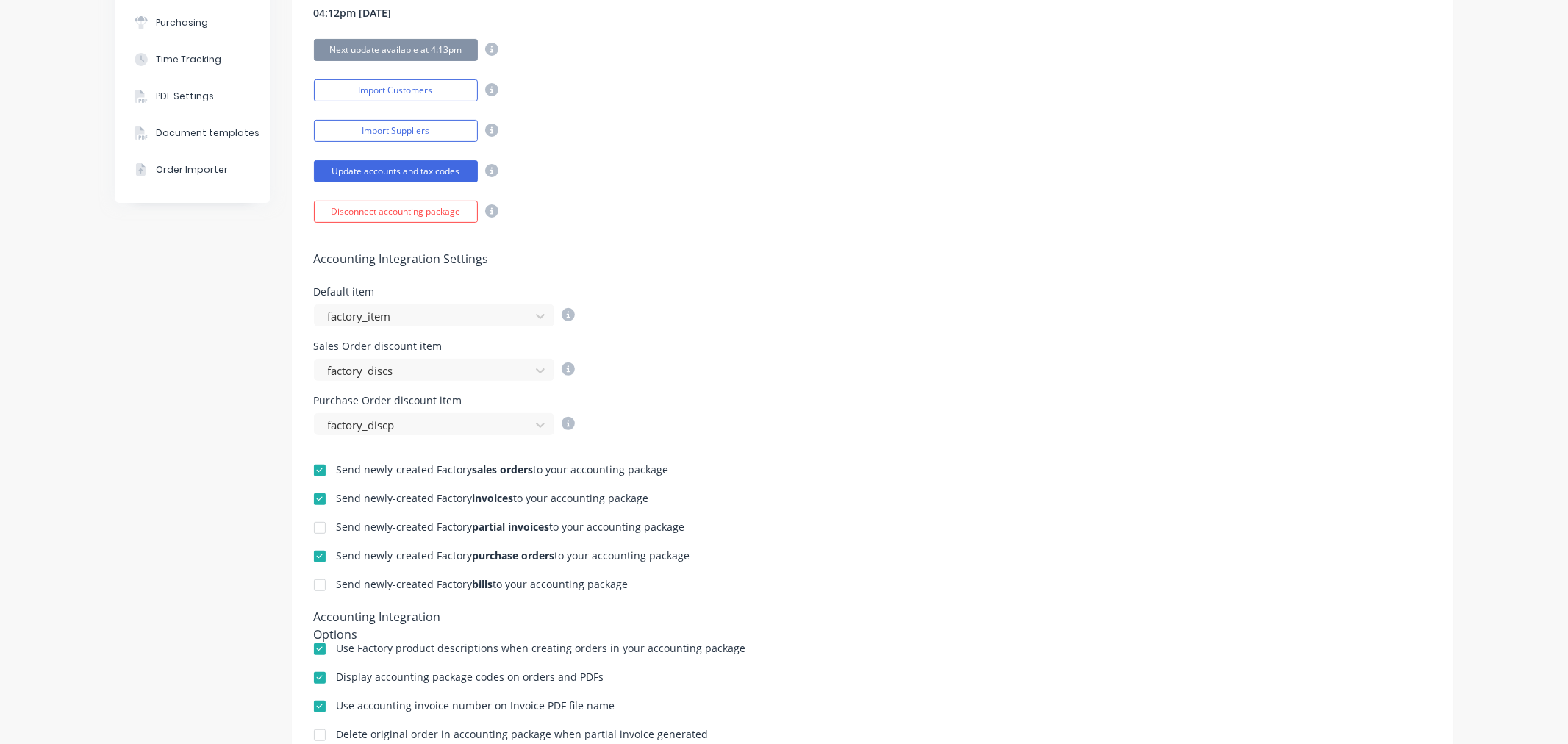
click at [314, 533] on div at bounding box center [319, 527] width 29 height 29
click at [318, 593] on div at bounding box center [319, 585] width 29 height 29
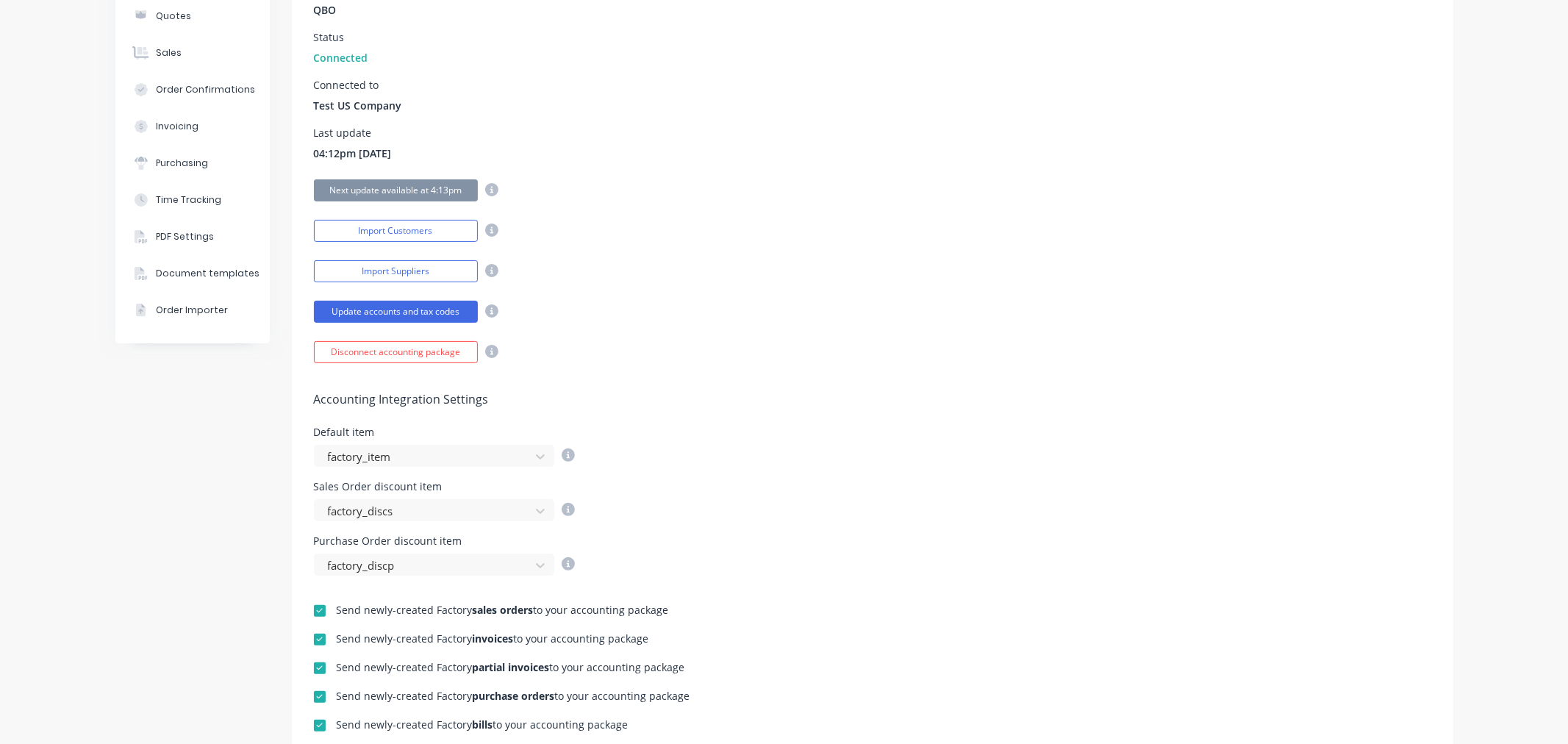
scroll to position [0, 0]
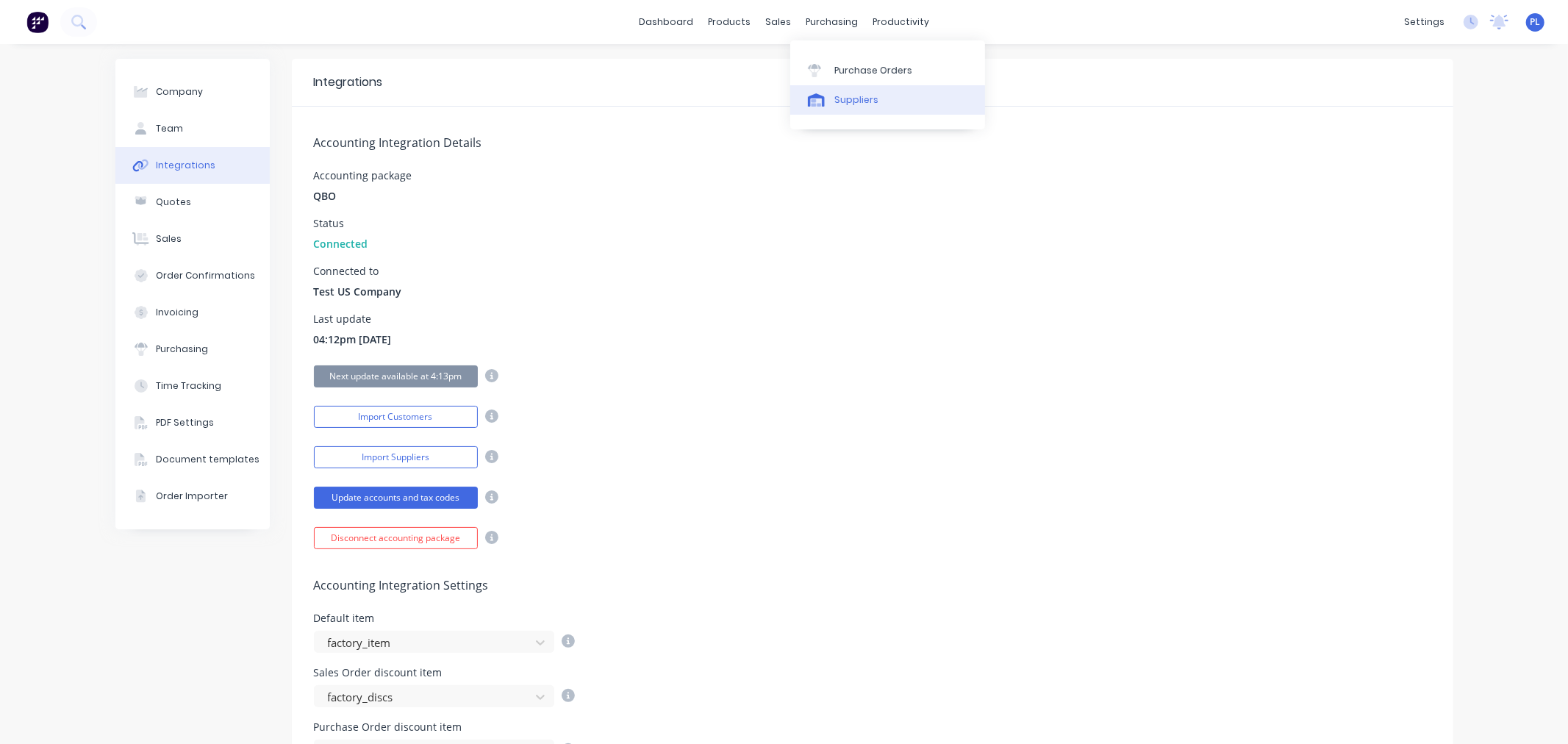
click at [870, 100] on div "Suppliers" at bounding box center [857, 100] width 44 height 13
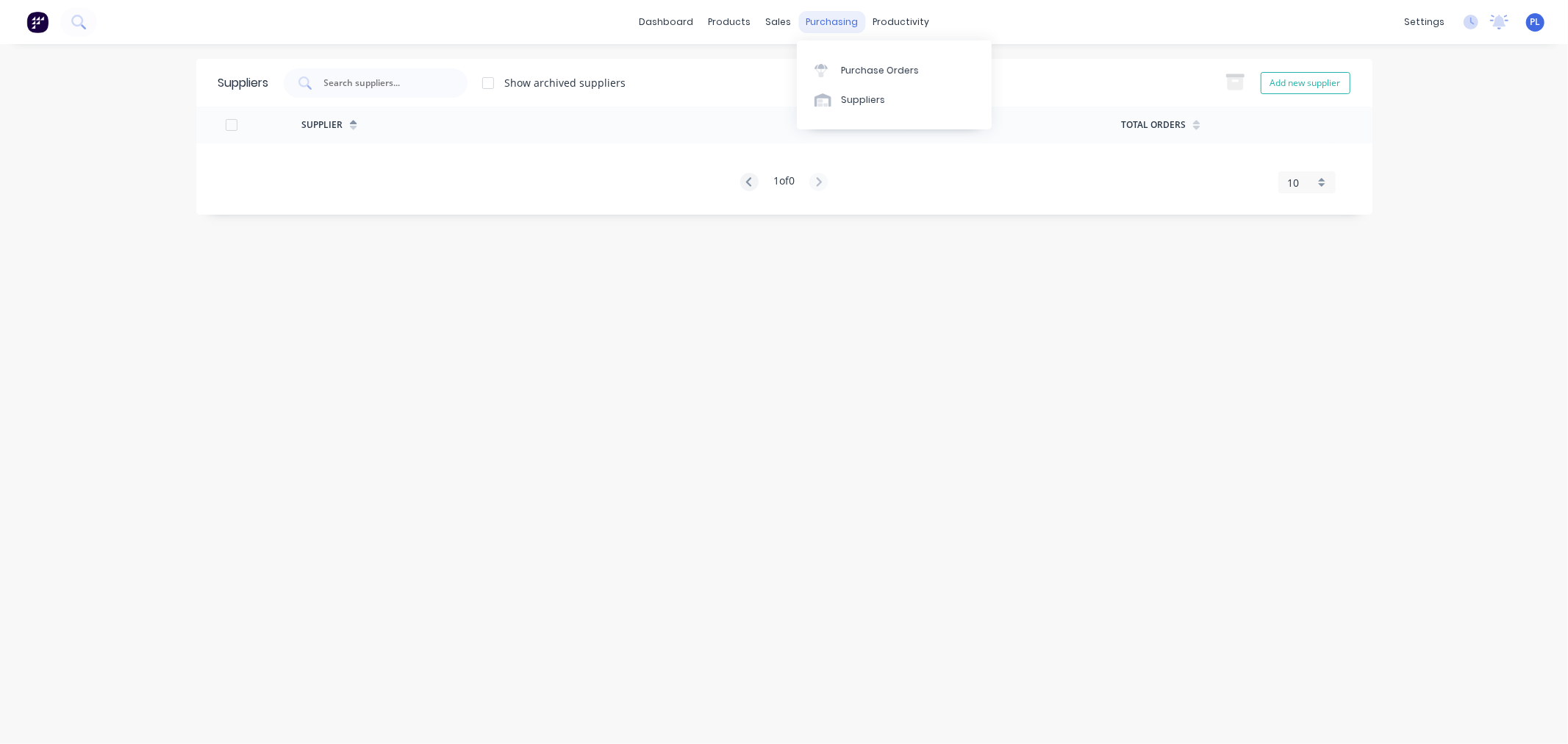
click at [837, 61] on link "Purchase Orders" at bounding box center [894, 69] width 195 height 29
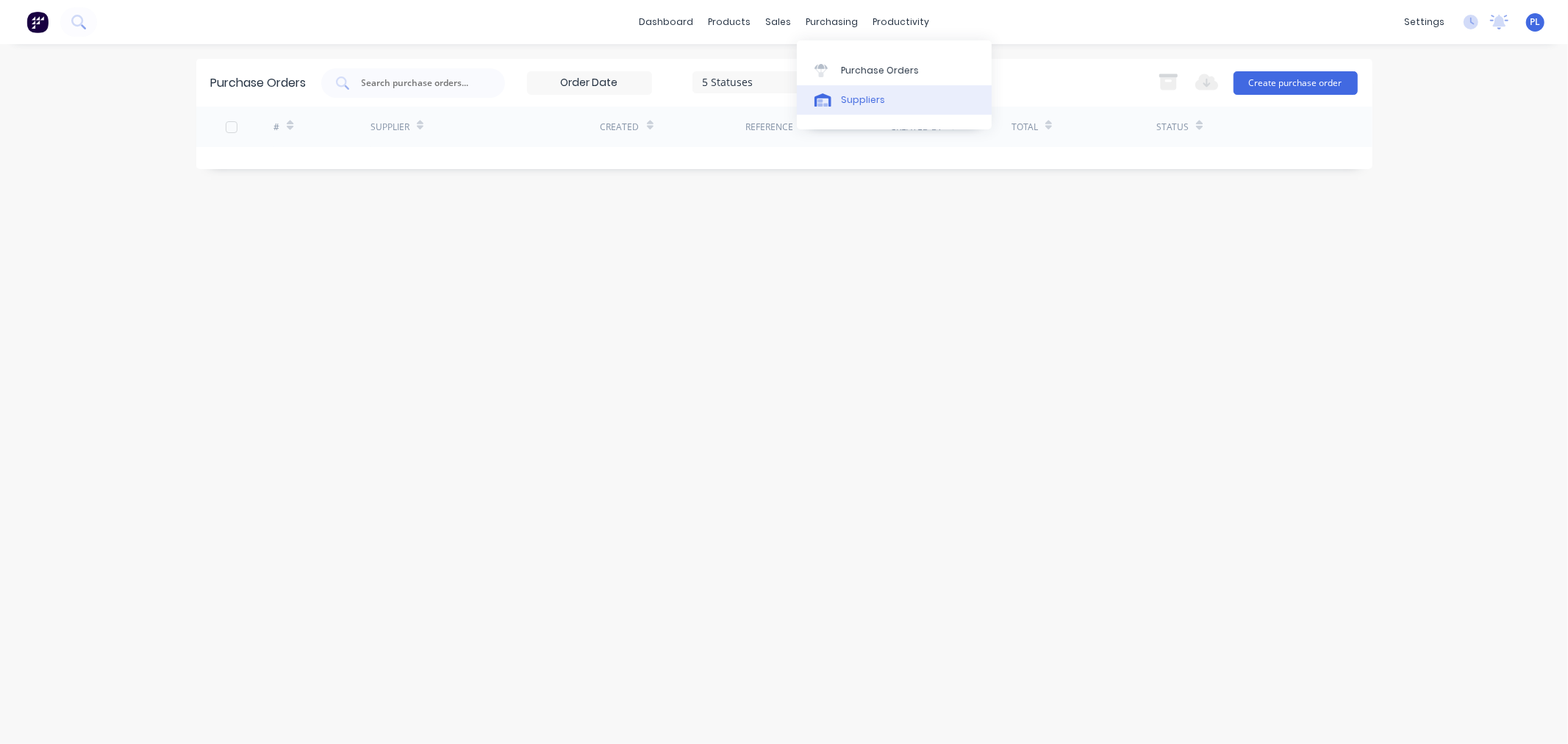
click at [841, 99] on div "Suppliers" at bounding box center [863, 100] width 44 height 13
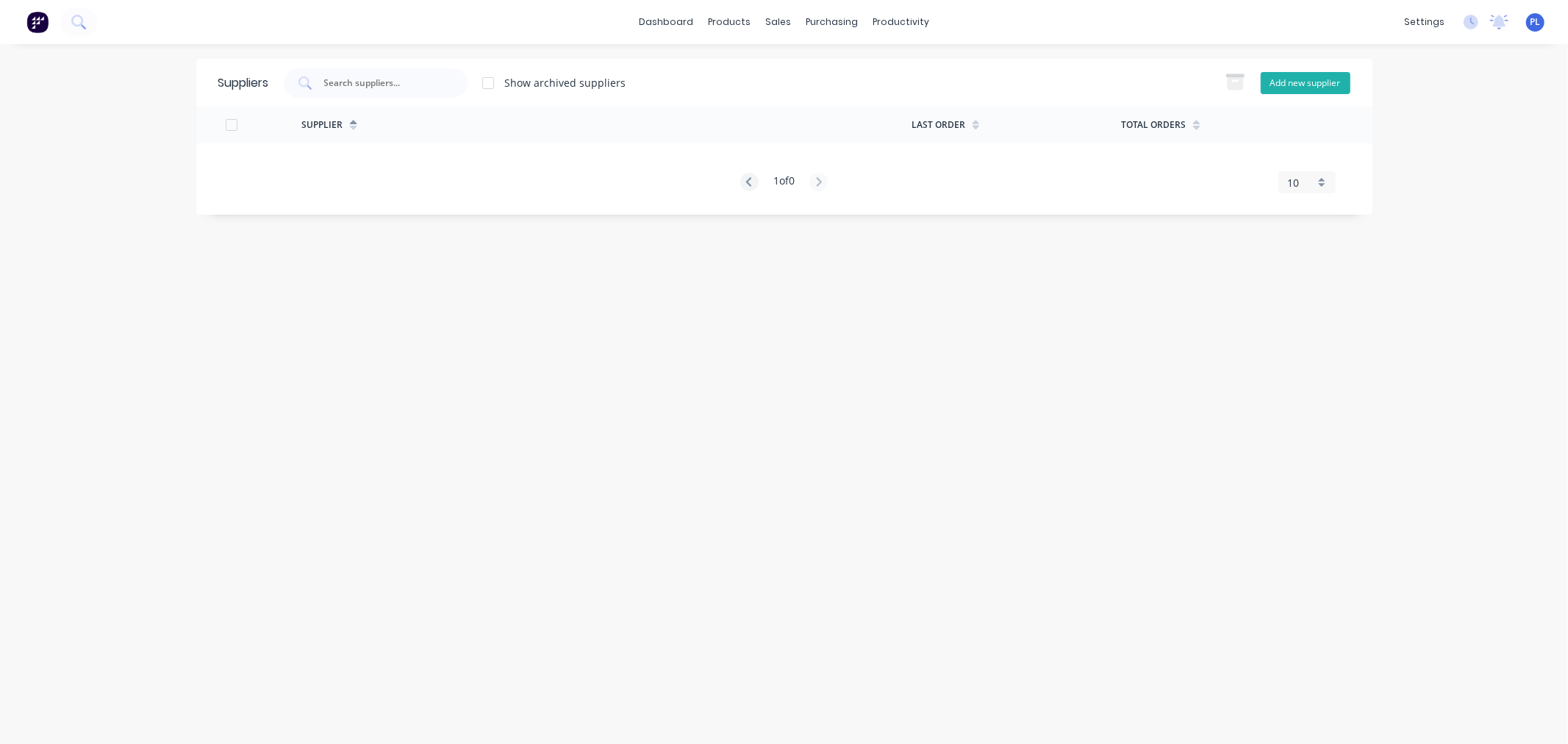
click at [1282, 91] on button "Add new supplier" at bounding box center [1305, 83] width 89 height 22
select select "US"
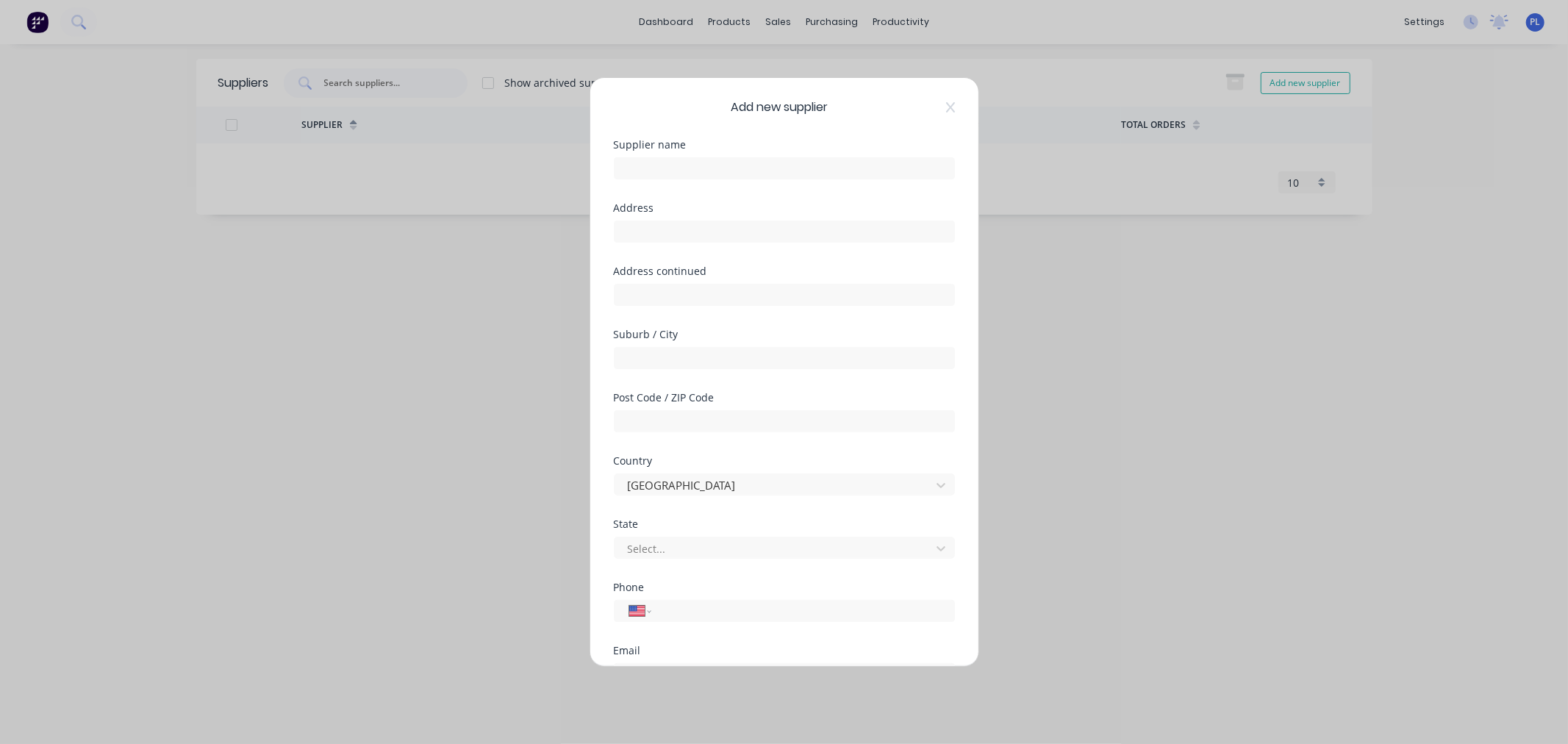
scroll to position [192, 0]
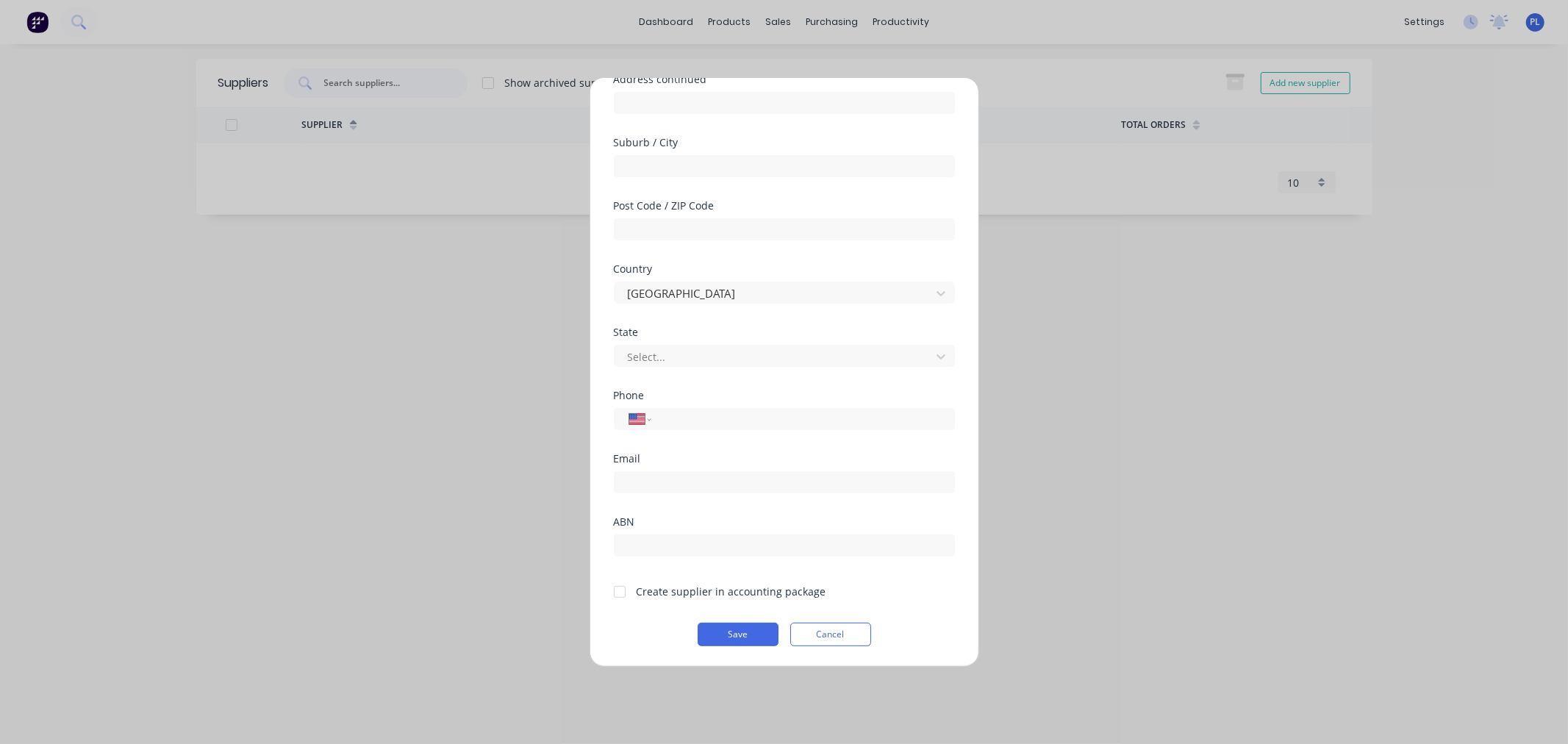
click at [628, 596] on div at bounding box center [619, 592] width 29 height 29
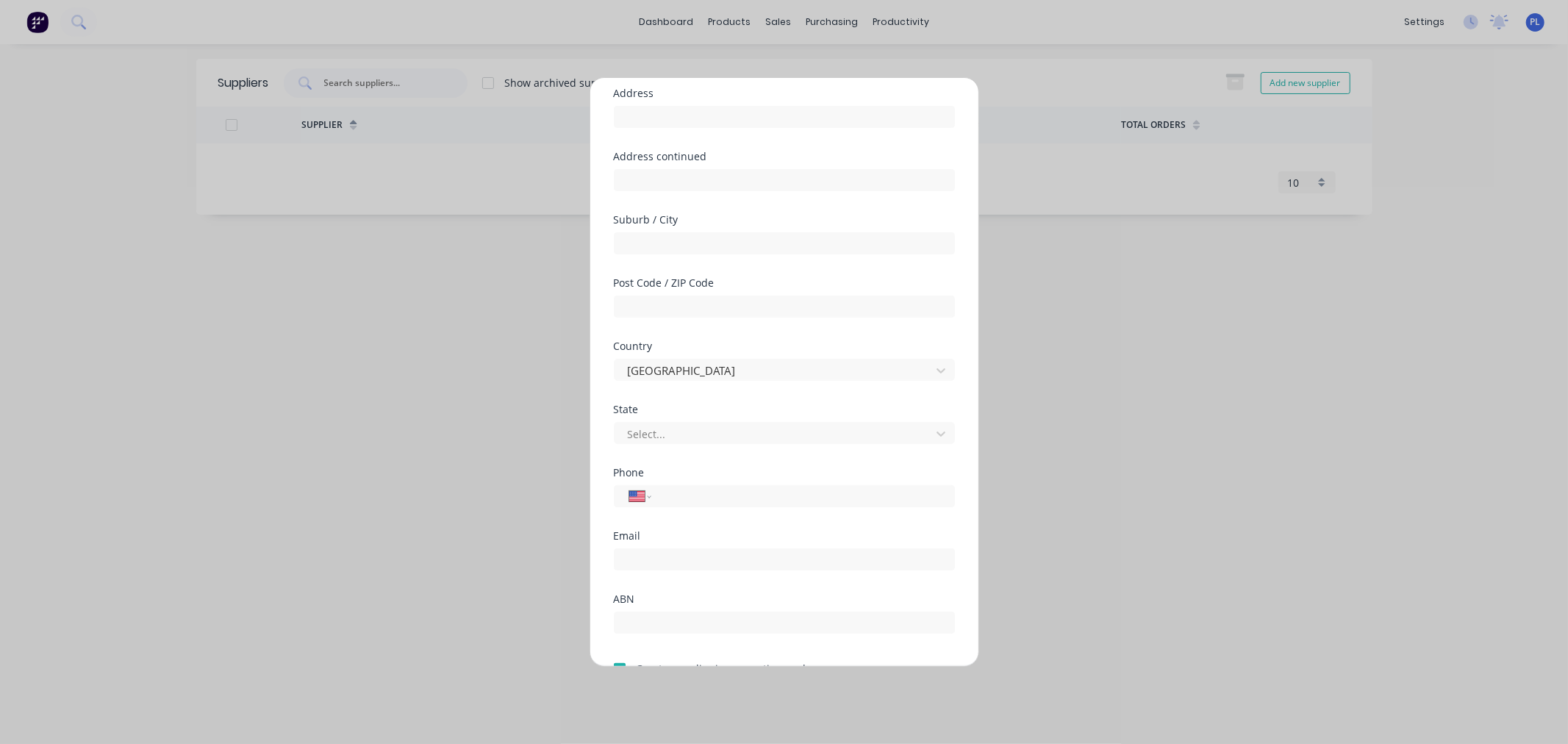
scroll to position [0, 0]
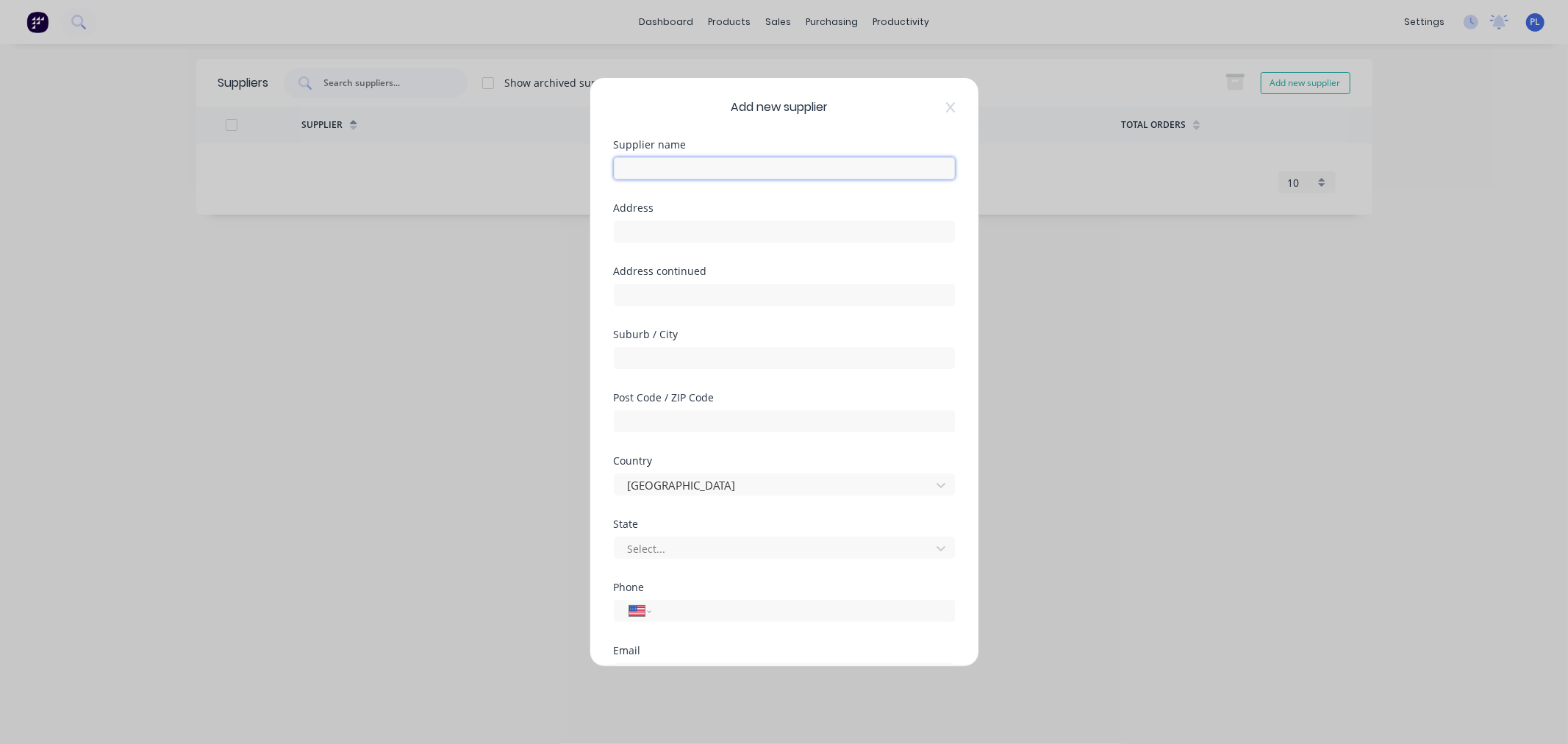
click at [689, 177] on input "text" at bounding box center [784, 169] width 341 height 22
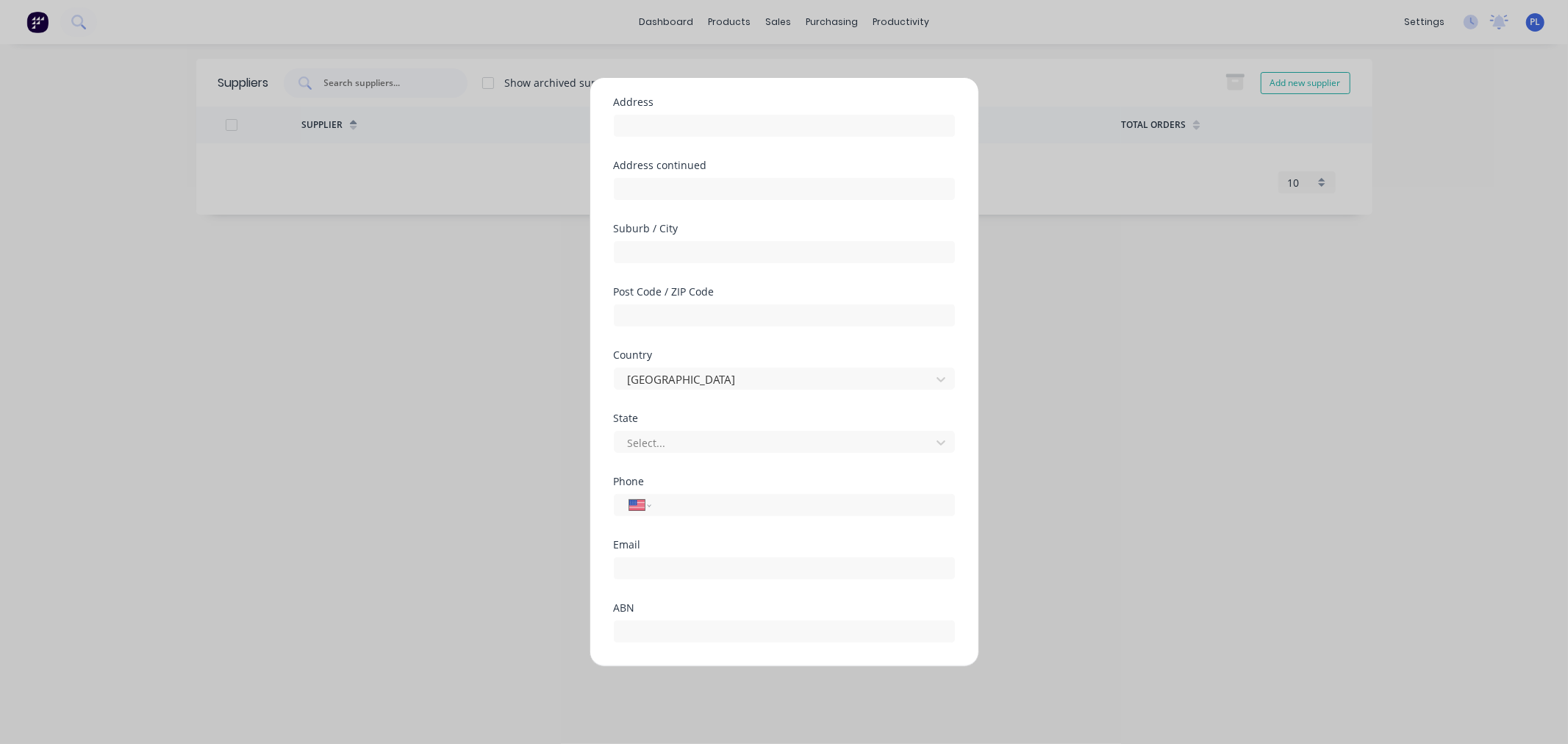
scroll to position [192, 0]
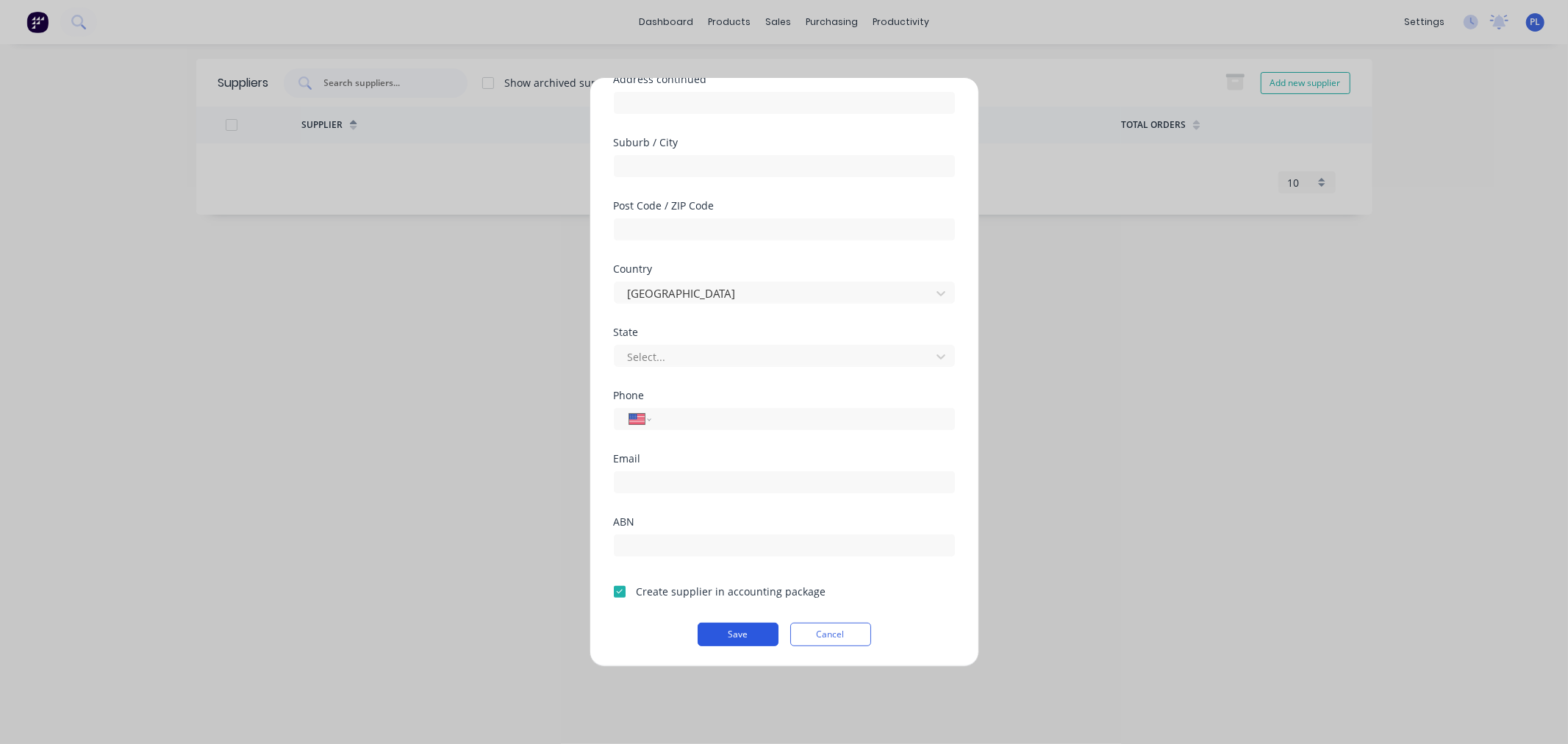
type input "test 123132"
click at [737, 630] on button "Save" at bounding box center [737, 635] width 81 height 24
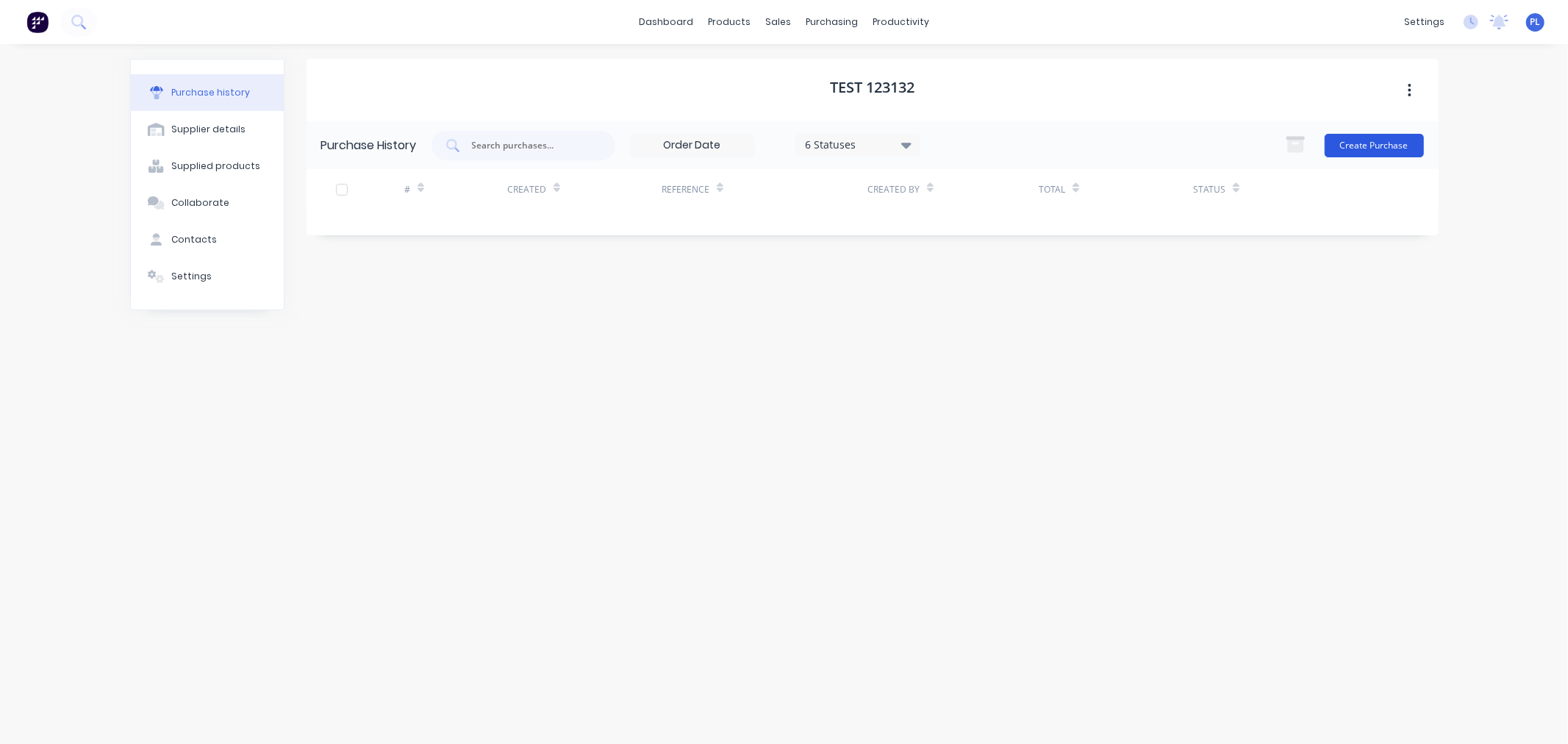
click at [1384, 137] on button "Create Purchase" at bounding box center [1374, 146] width 100 height 24
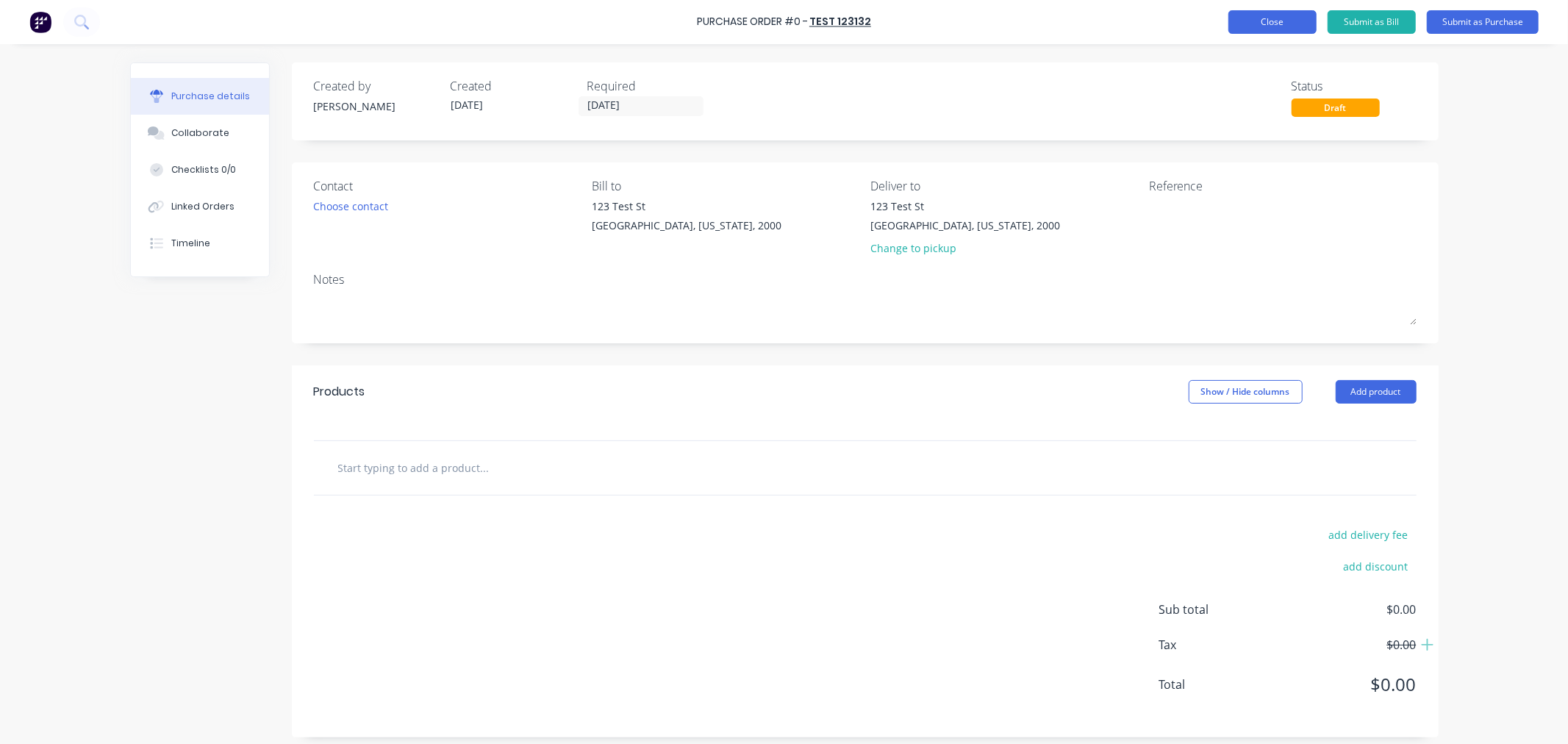
click at [1301, 26] on button "Close" at bounding box center [1272, 22] width 88 height 24
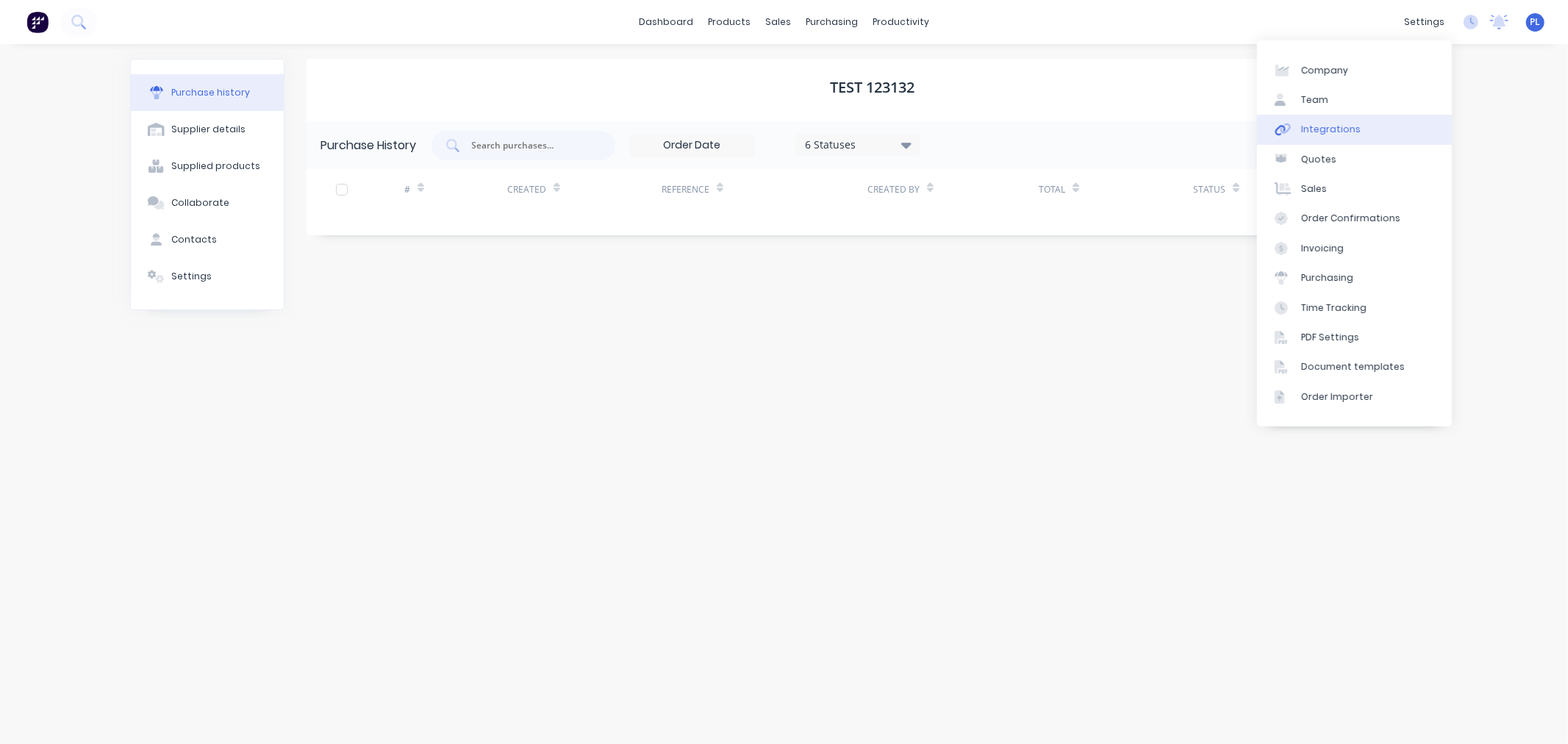
click at [1323, 129] on div "Integrations" at bounding box center [1331, 129] width 60 height 13
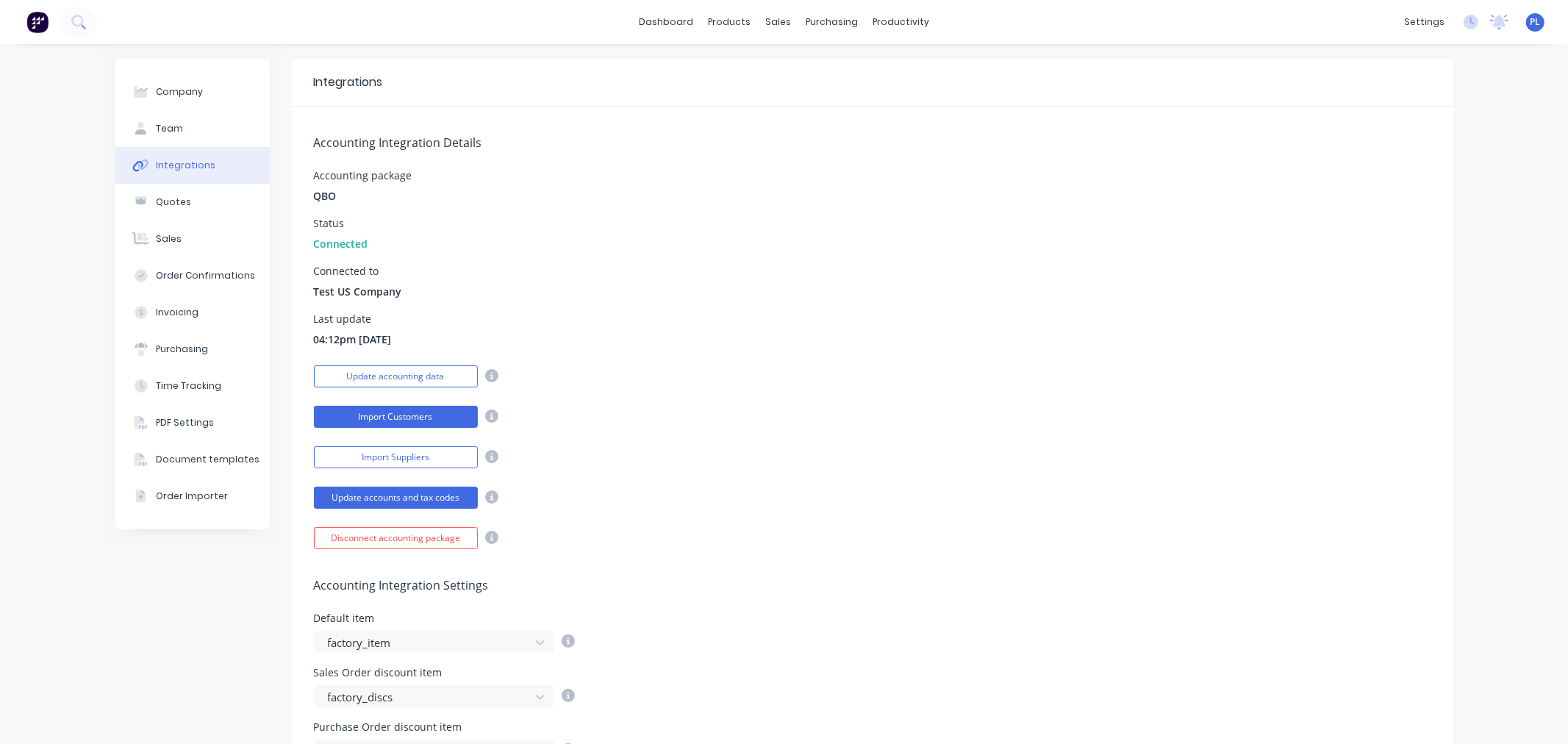
click at [380, 417] on button "Import Customers" at bounding box center [395, 417] width 164 height 22
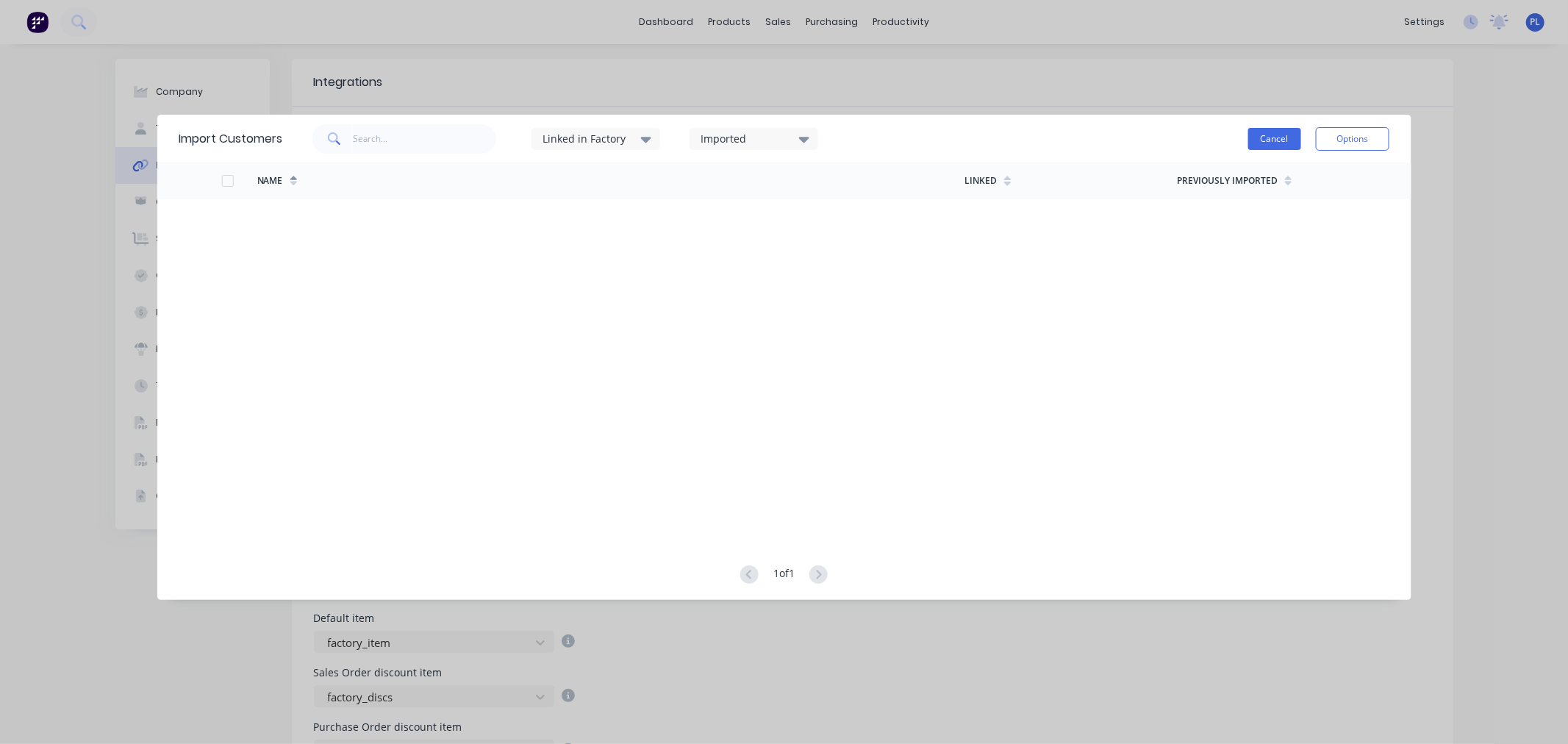
click at [1268, 136] on button "Cancel" at bounding box center [1274, 139] width 53 height 22
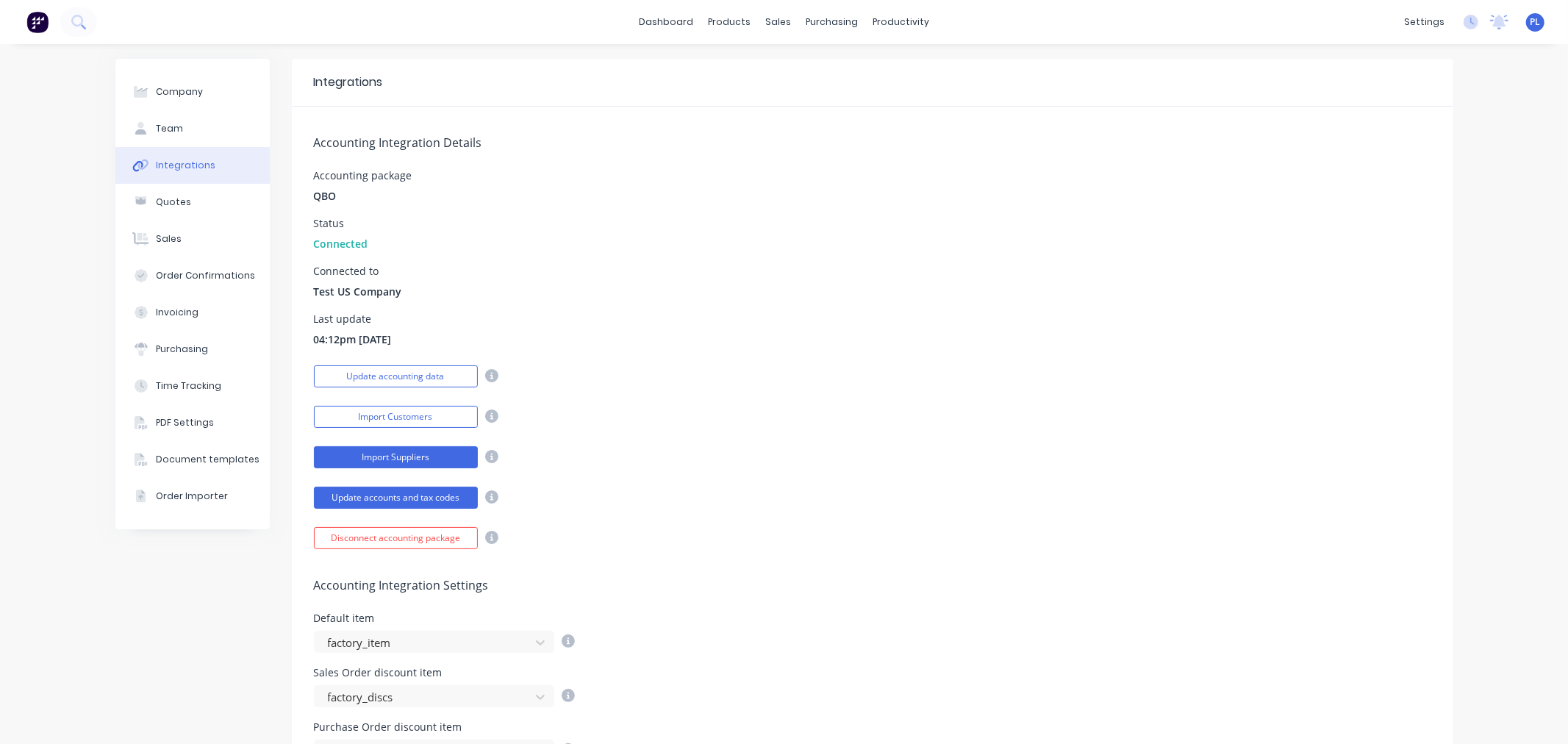
click at [403, 451] on button "Import Suppliers" at bounding box center [395, 458] width 164 height 22
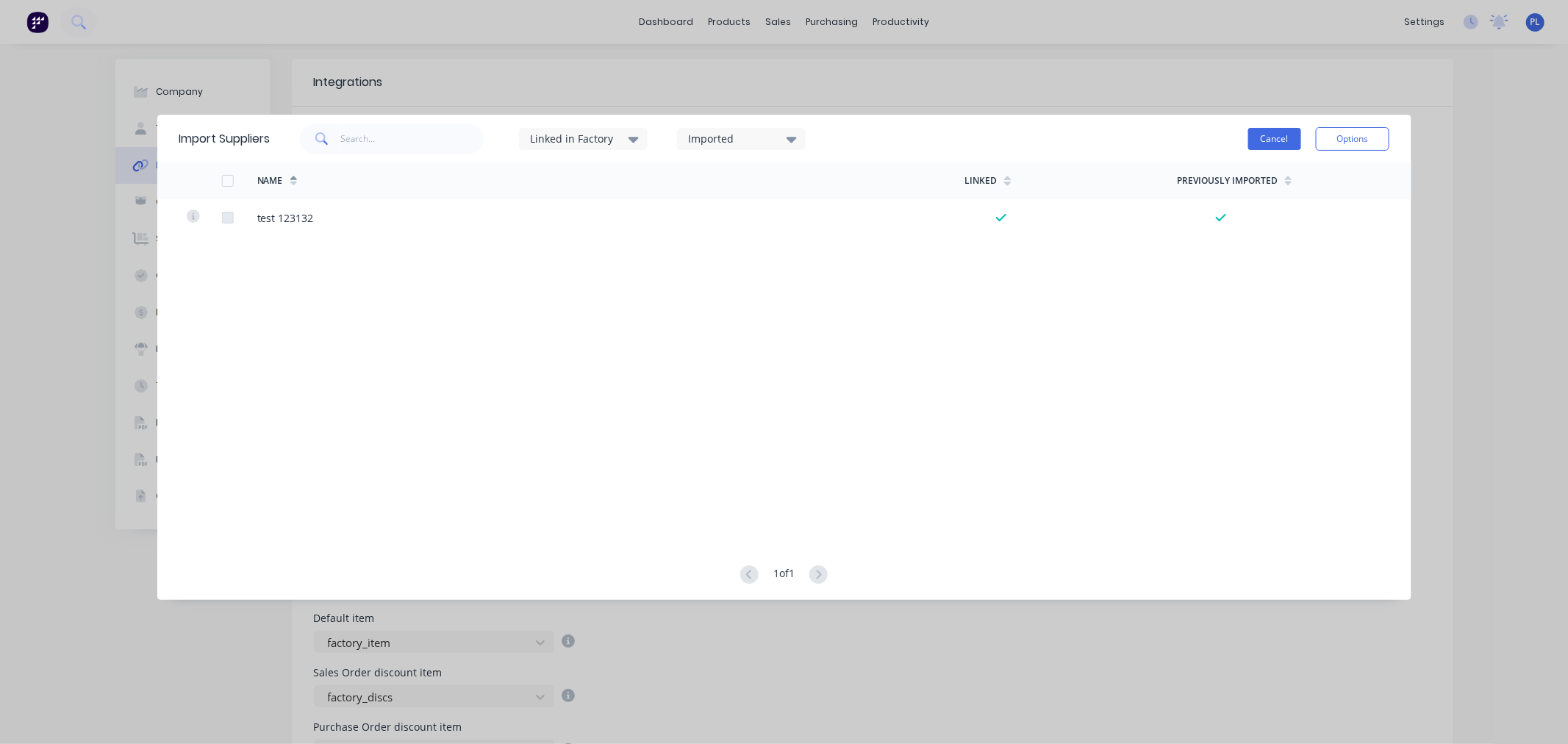
click at [1272, 142] on button "Cancel" at bounding box center [1274, 139] width 53 height 22
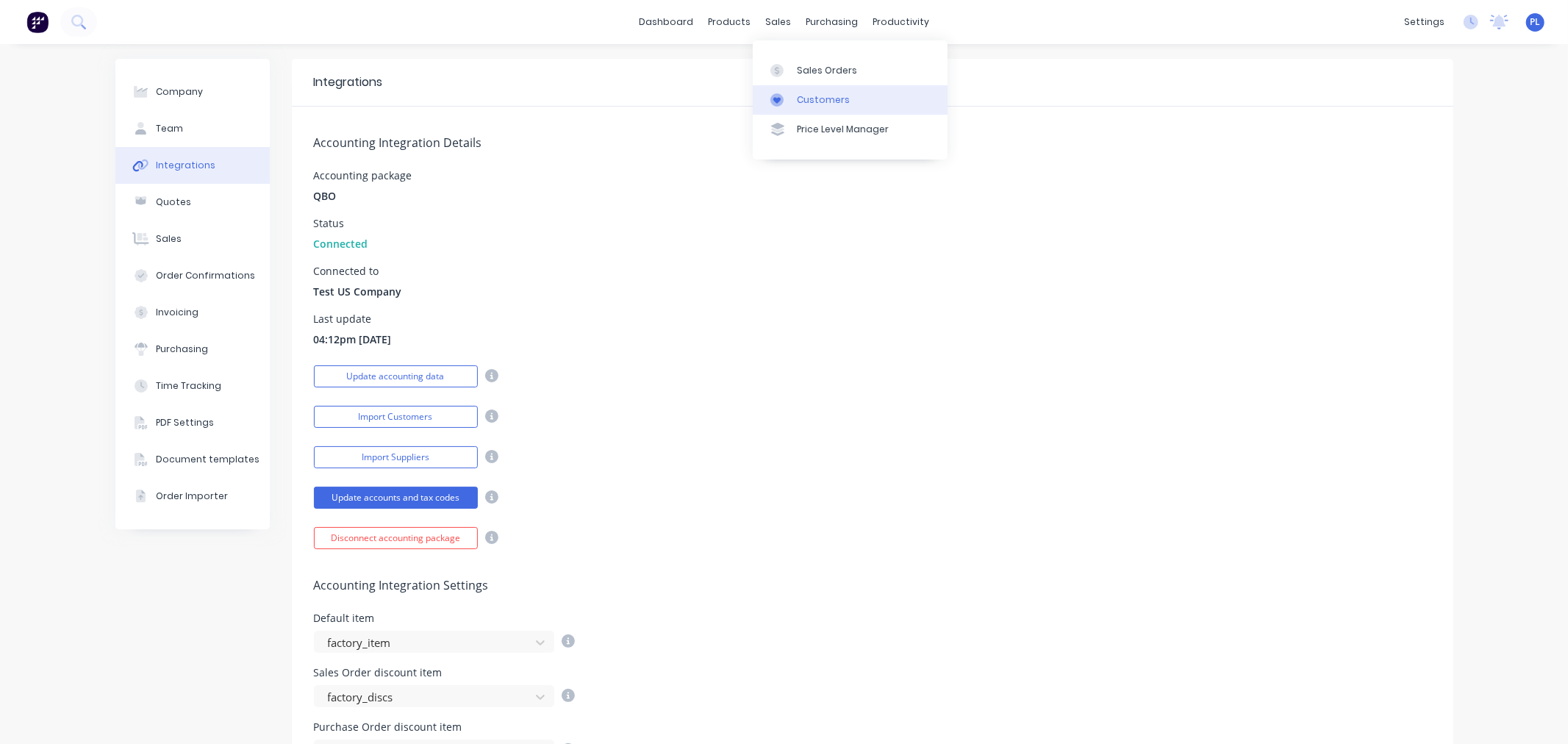
click at [802, 99] on div "Customers" at bounding box center [823, 100] width 53 height 13
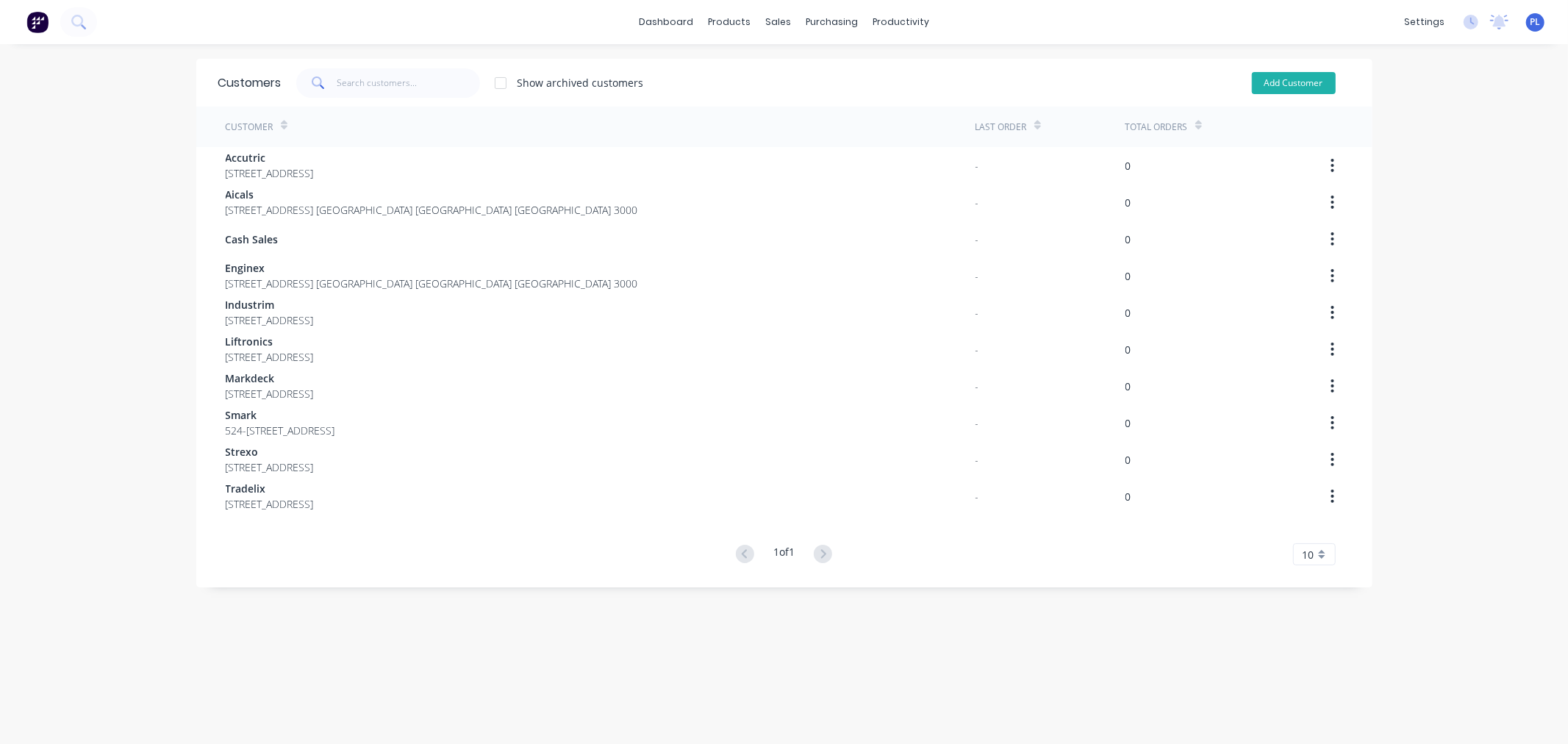
click at [1252, 82] on button "Add Customer" at bounding box center [1293, 83] width 84 height 22
select select "US"
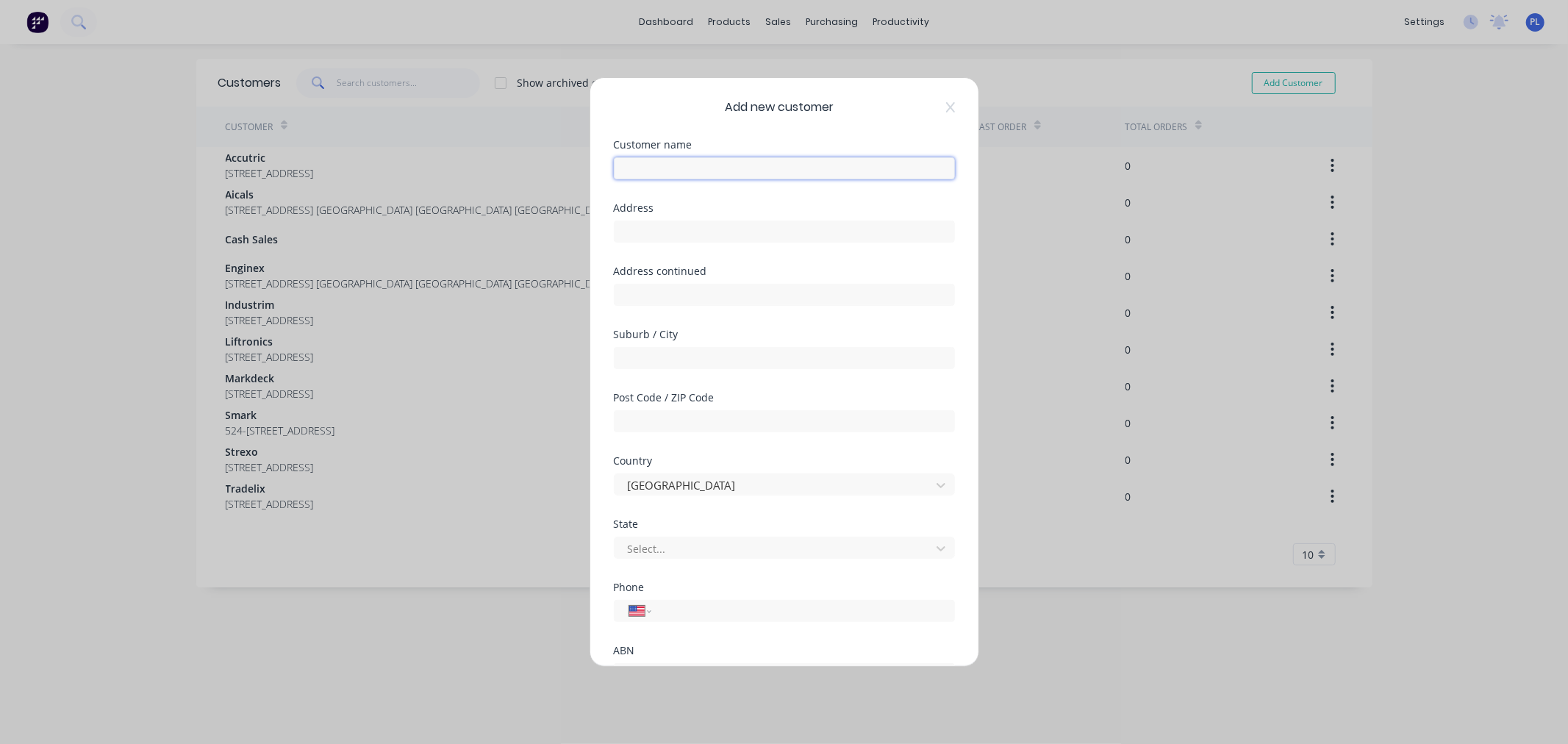
click at [682, 168] on input "text" at bounding box center [784, 169] width 341 height 22
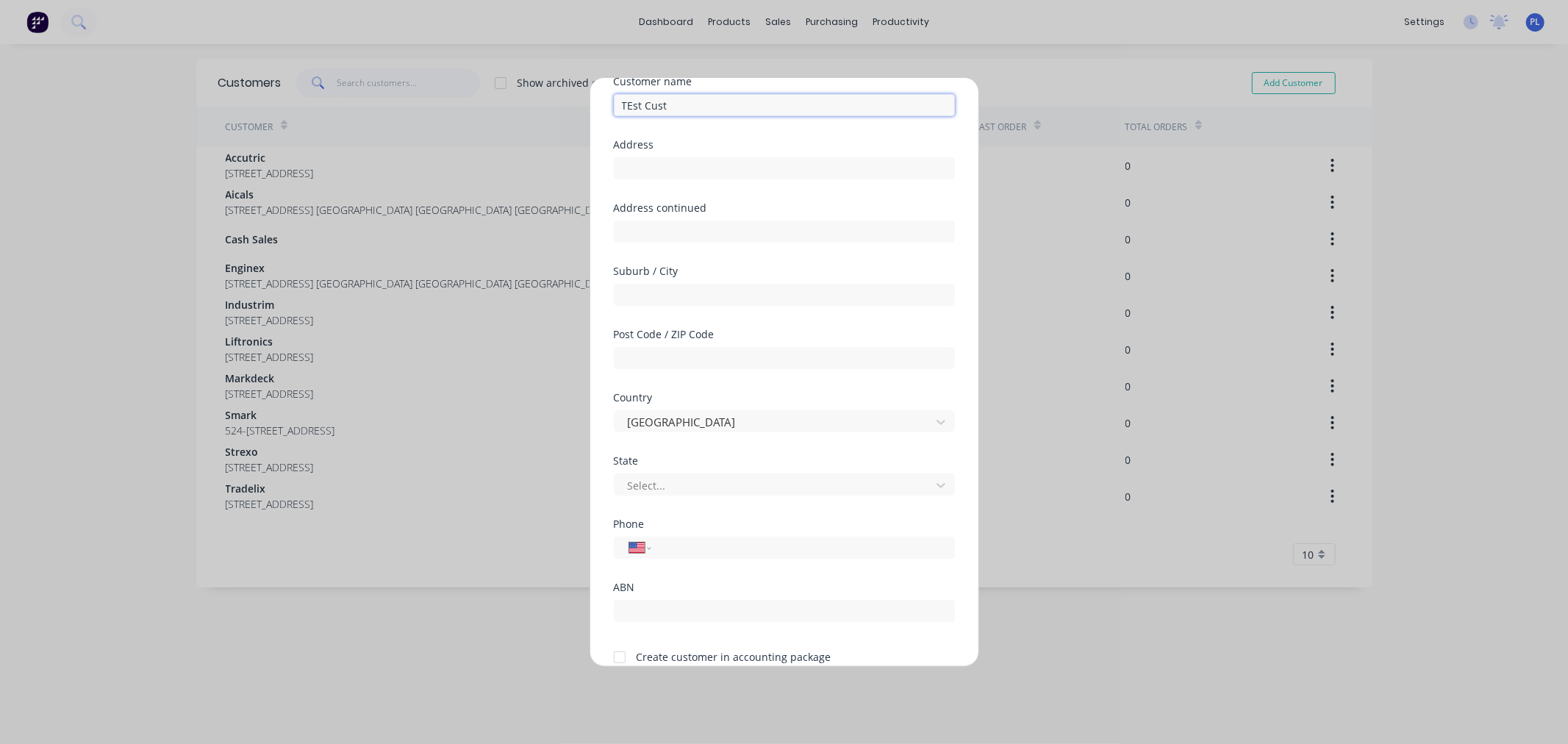
scroll to position [129, 0]
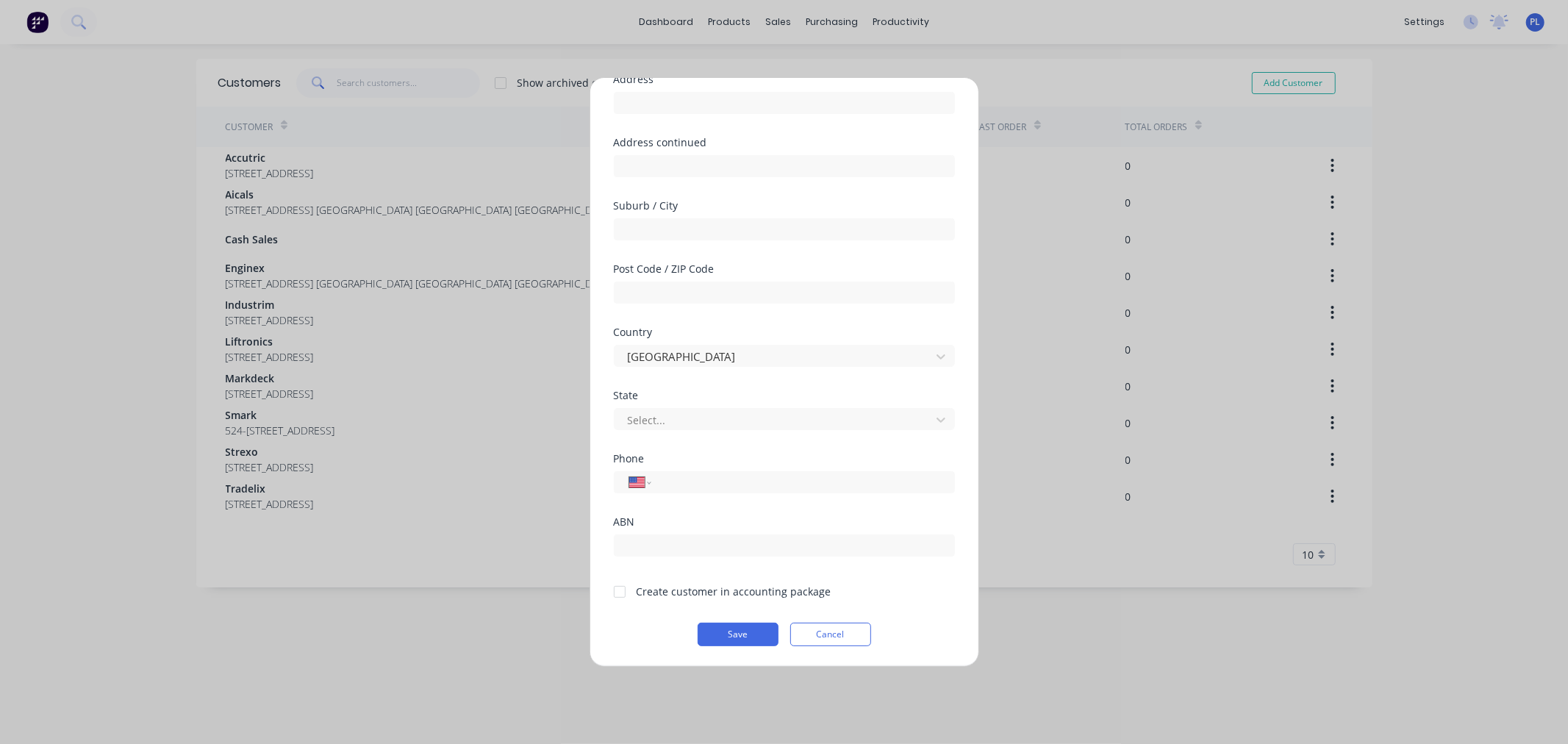
click at [627, 578] on div at bounding box center [619, 592] width 29 height 29
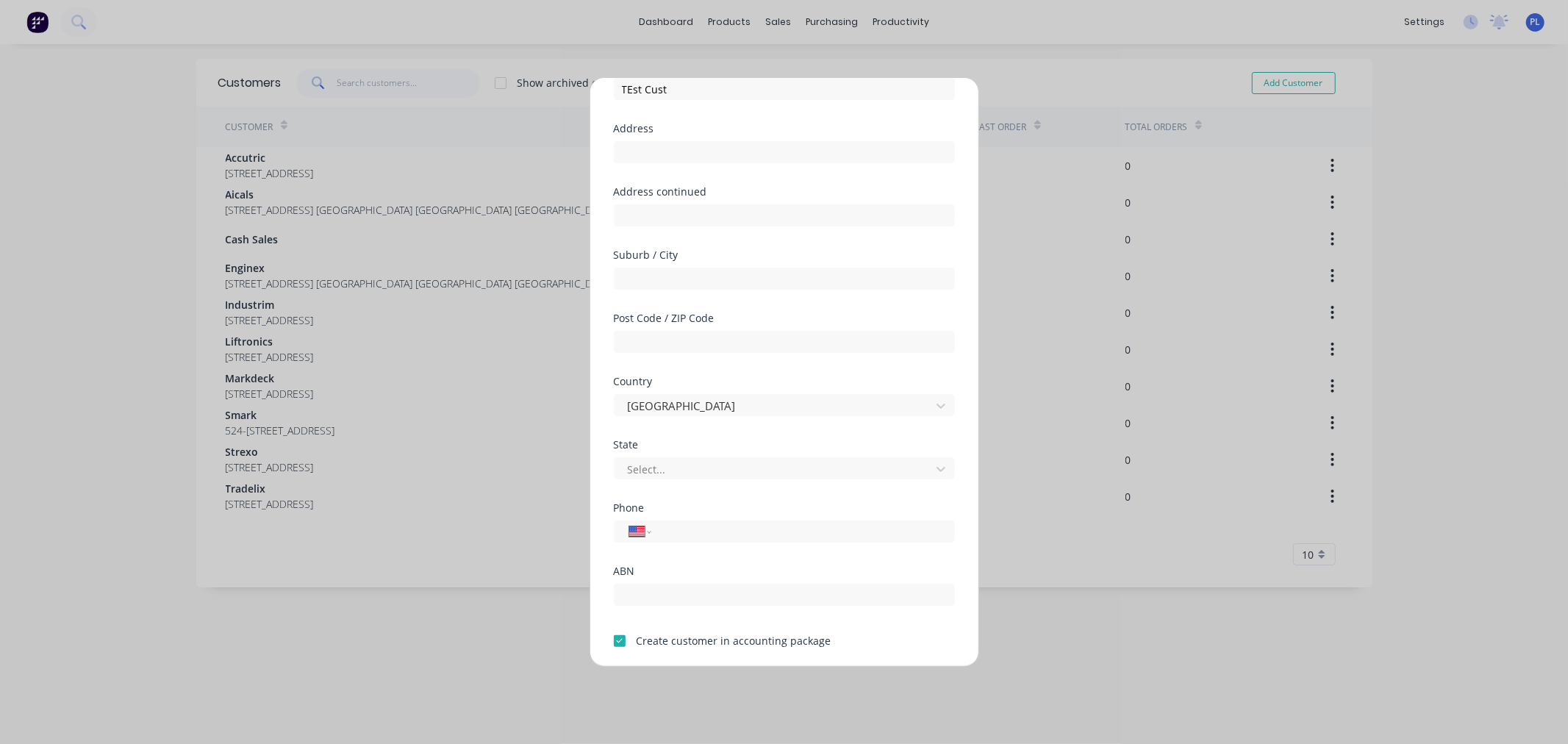
scroll to position [0, 0]
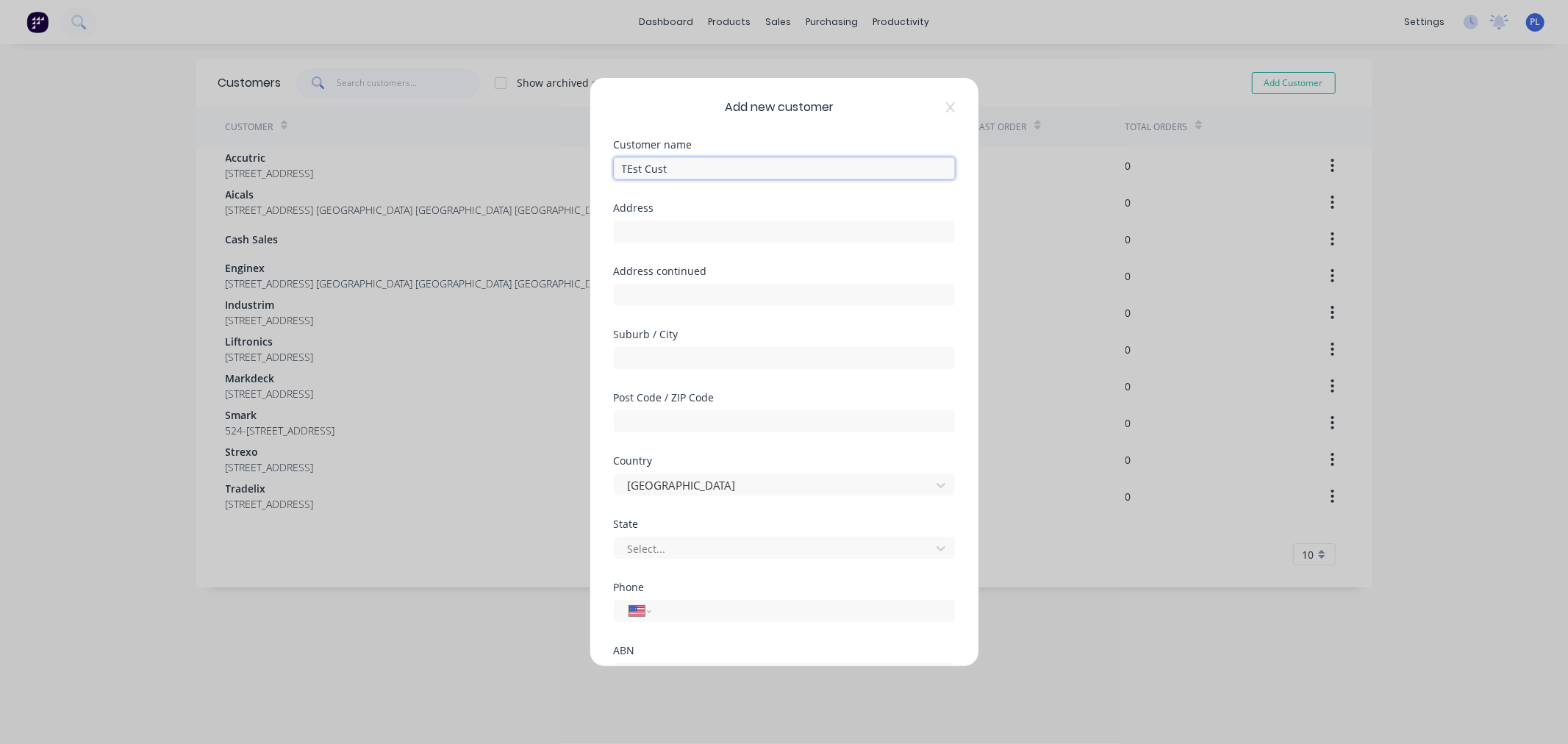
click at [636, 168] on input "TEst Cust" at bounding box center [784, 169] width 341 height 22
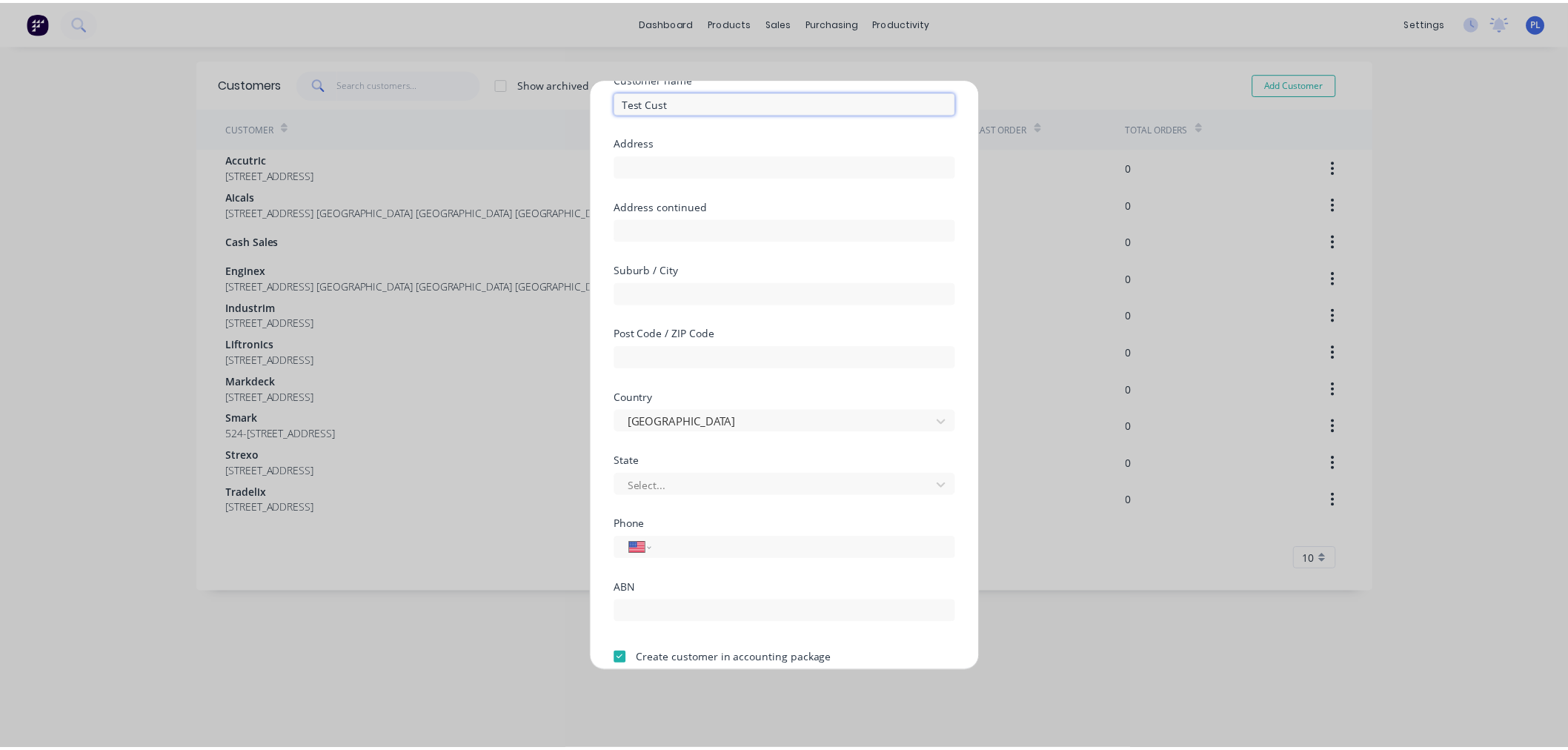
scroll to position [130, 0]
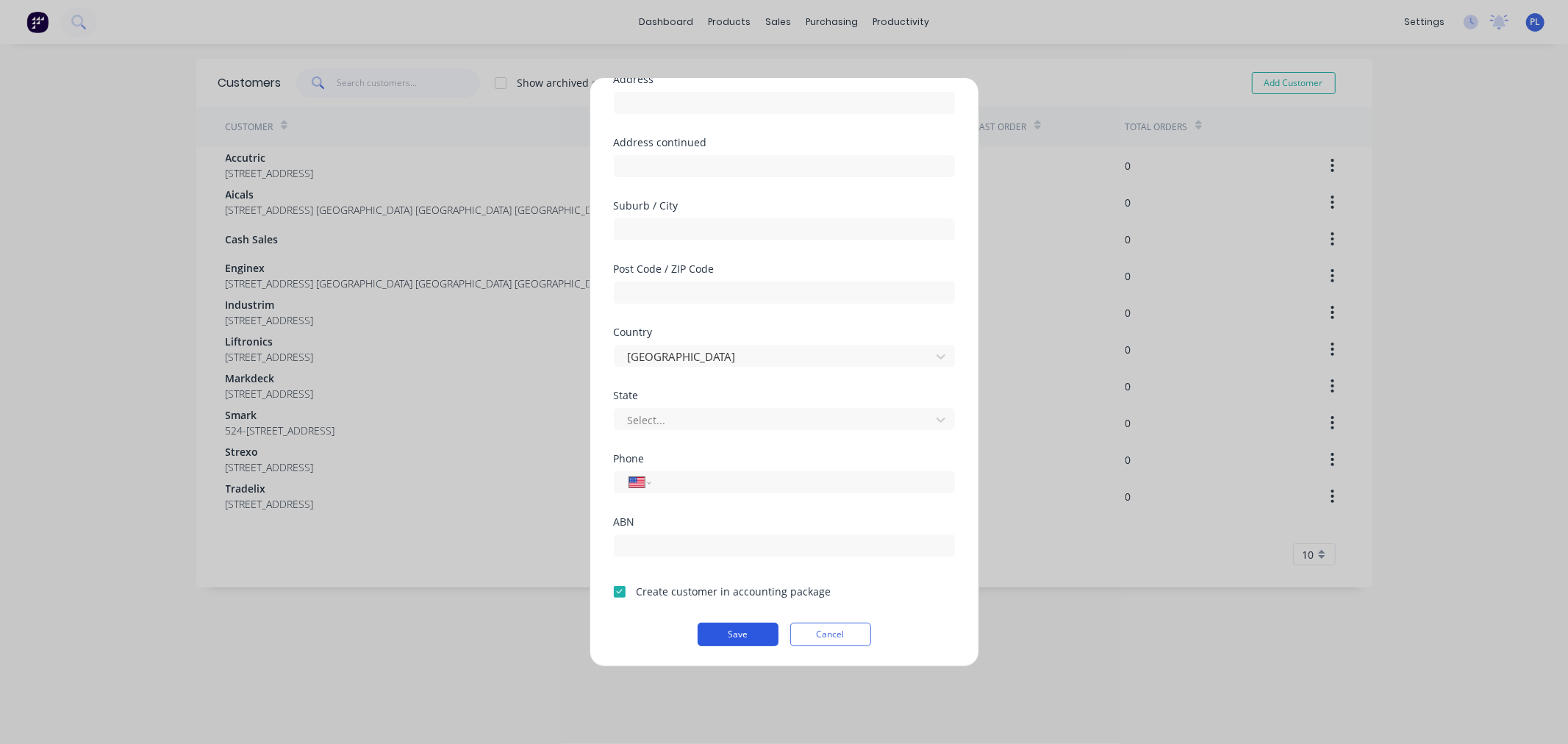
type input "Test Cust"
click at [715, 635] on button "Save" at bounding box center [737, 635] width 81 height 24
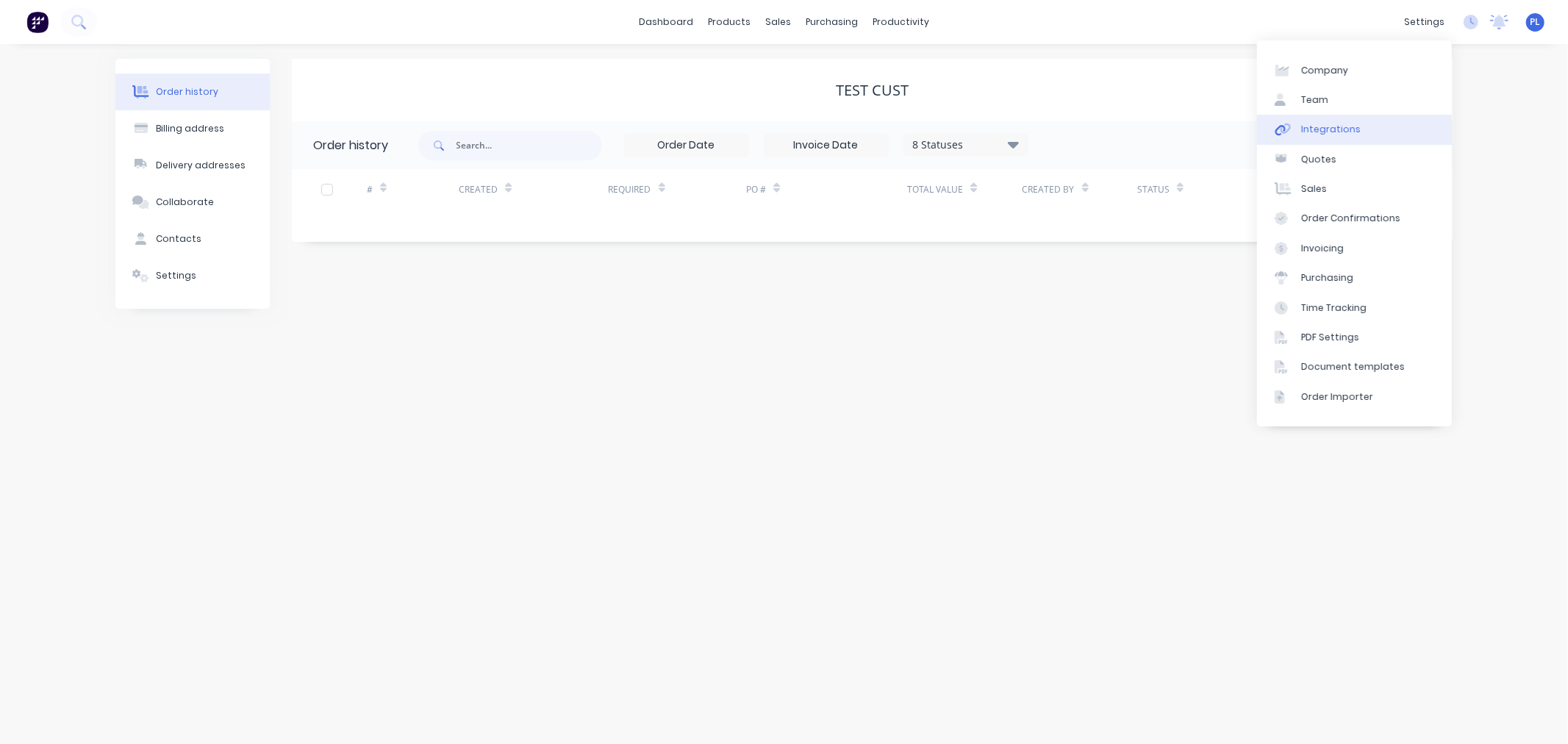
click at [1290, 137] on link "Integrations" at bounding box center [1355, 129] width 195 height 29
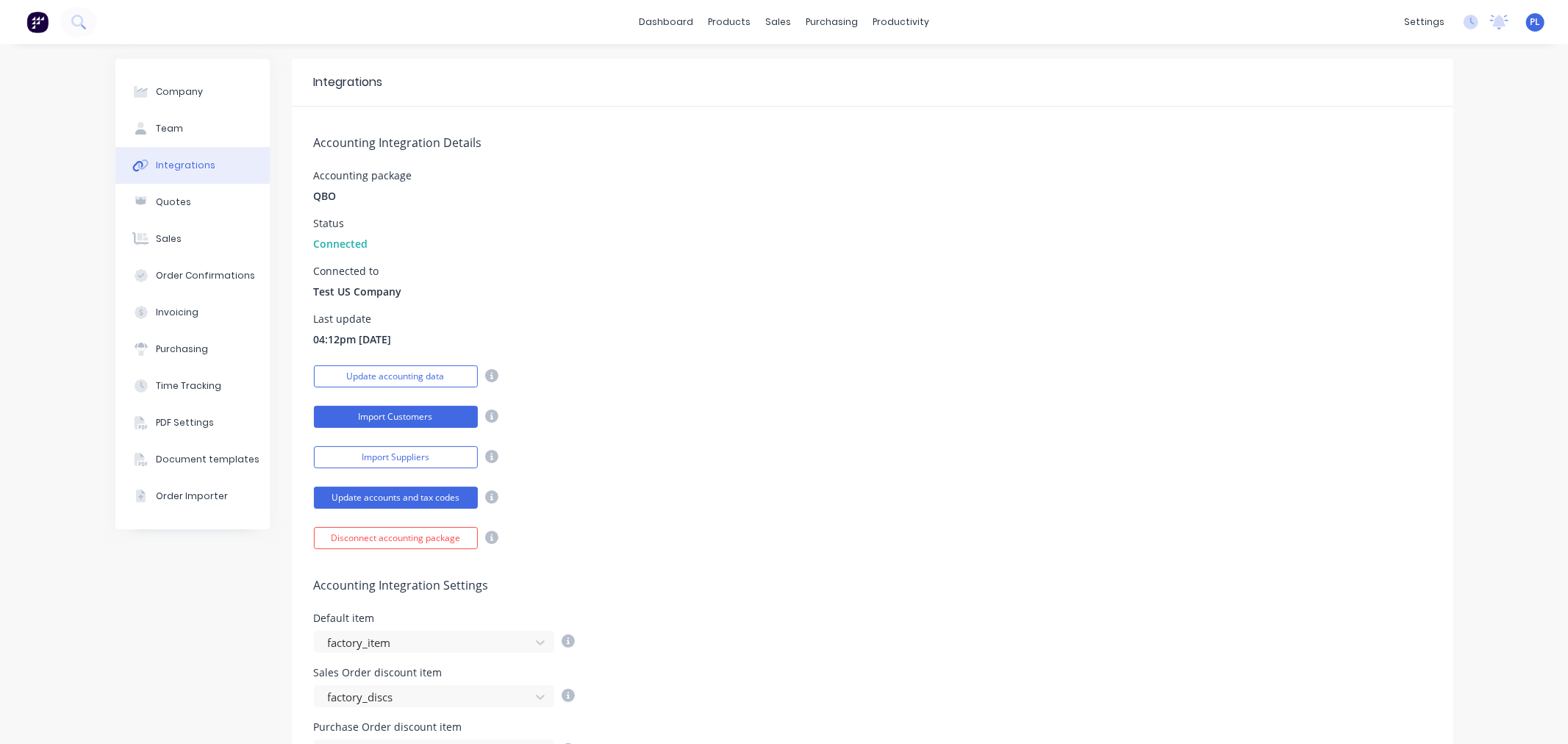
click at [340, 414] on button "Import Customers" at bounding box center [395, 417] width 164 height 22
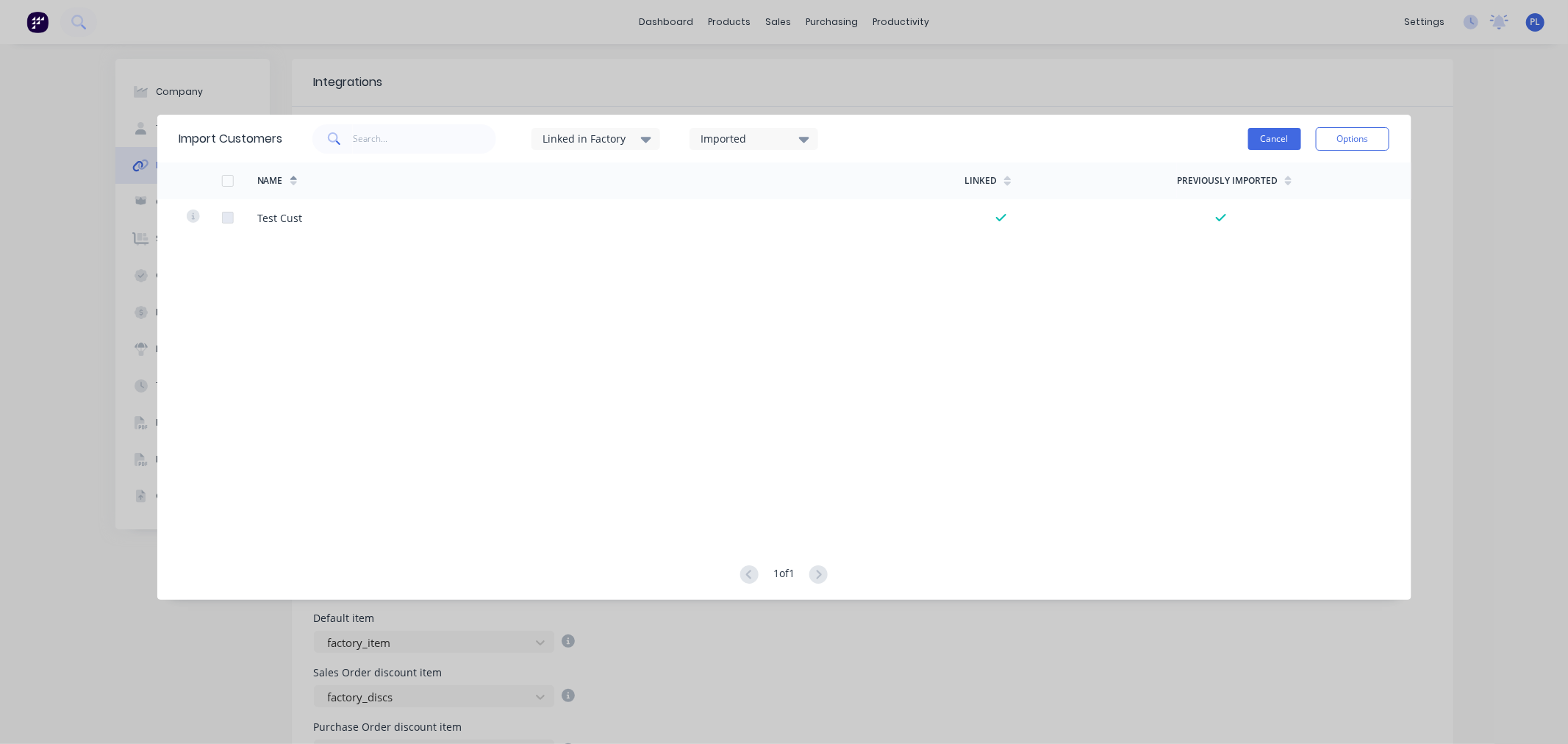
click at [1271, 141] on button "Cancel" at bounding box center [1274, 139] width 53 height 22
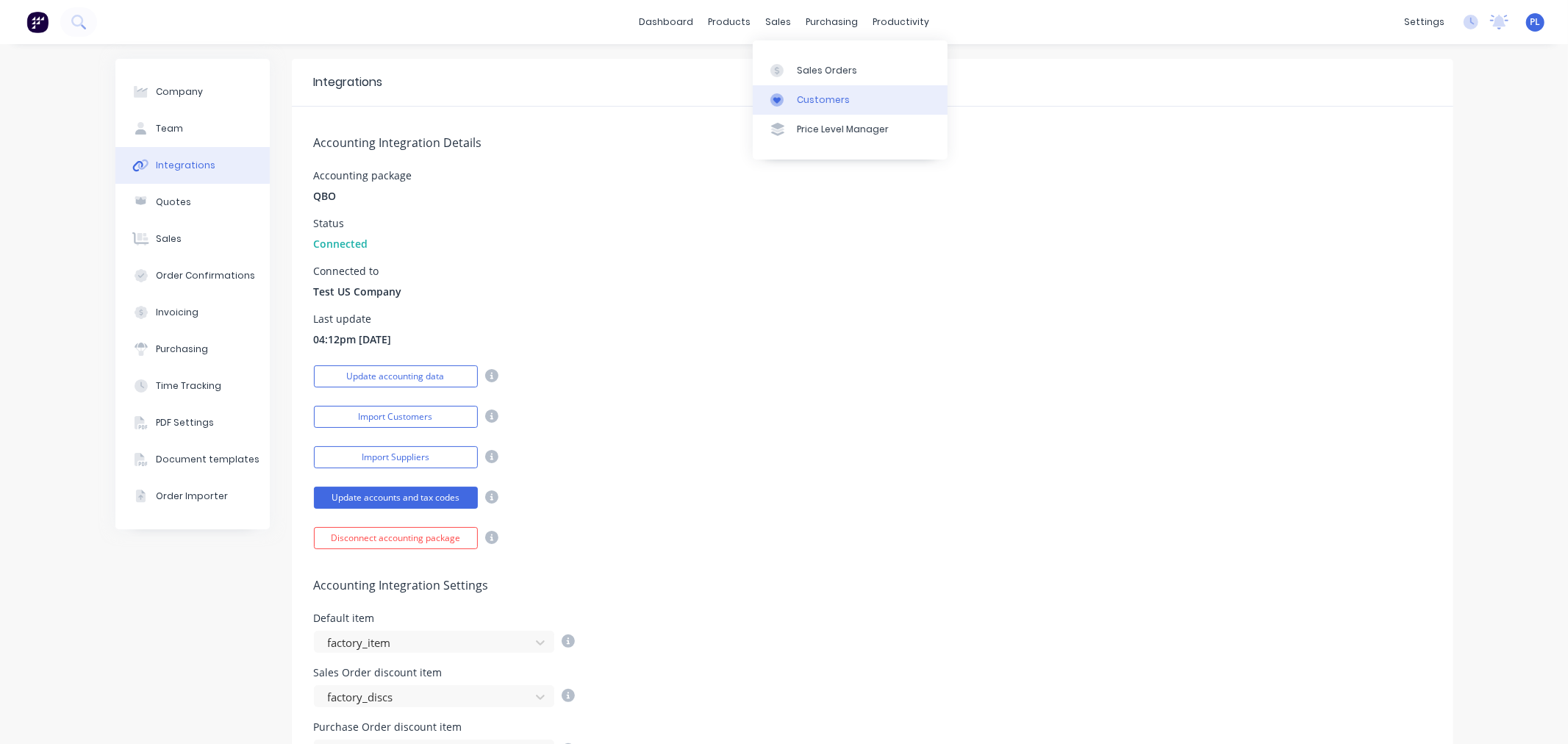
click at [799, 99] on div "Customers" at bounding box center [823, 100] width 53 height 13
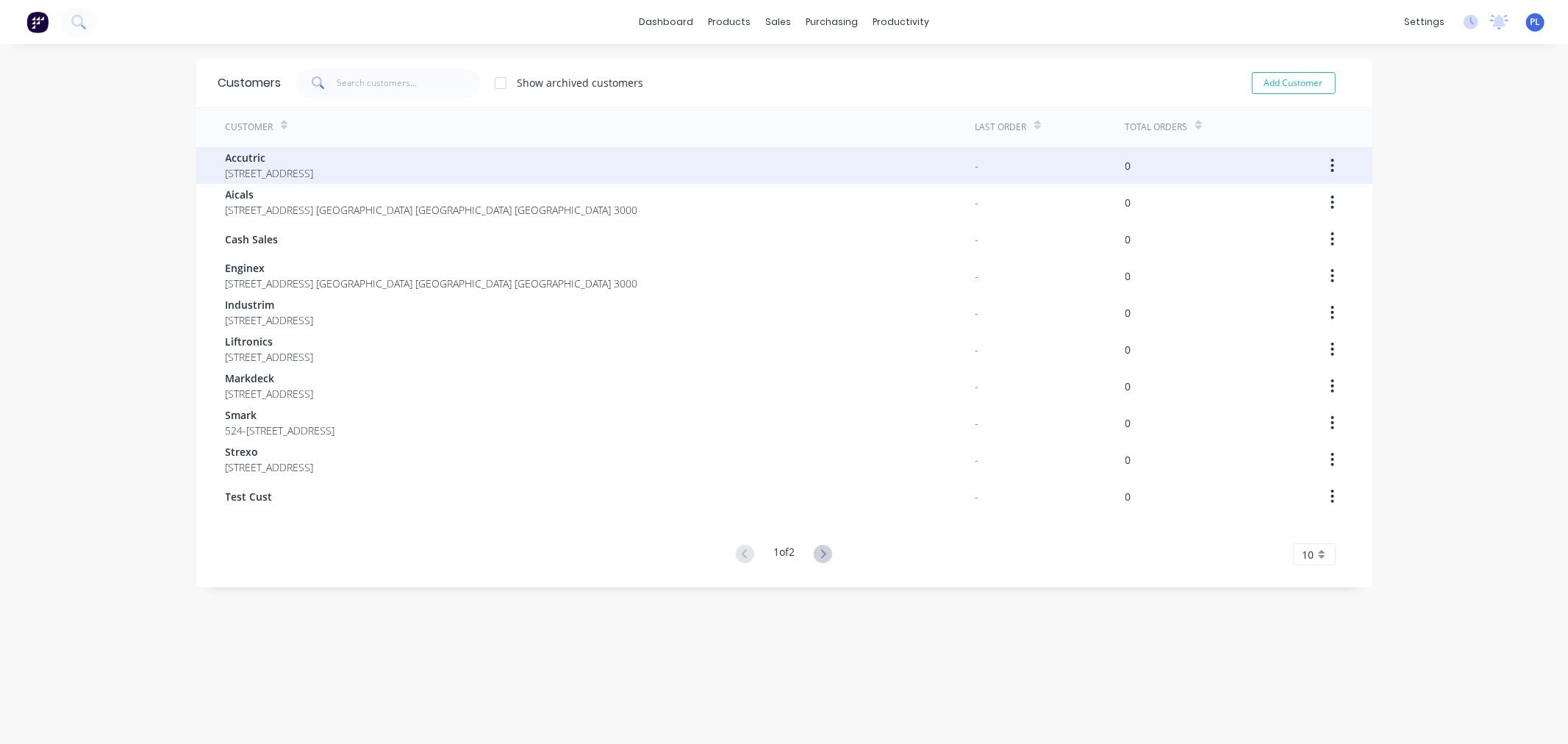
click at [314, 150] on span "Accutric" at bounding box center [270, 158] width 88 height 16
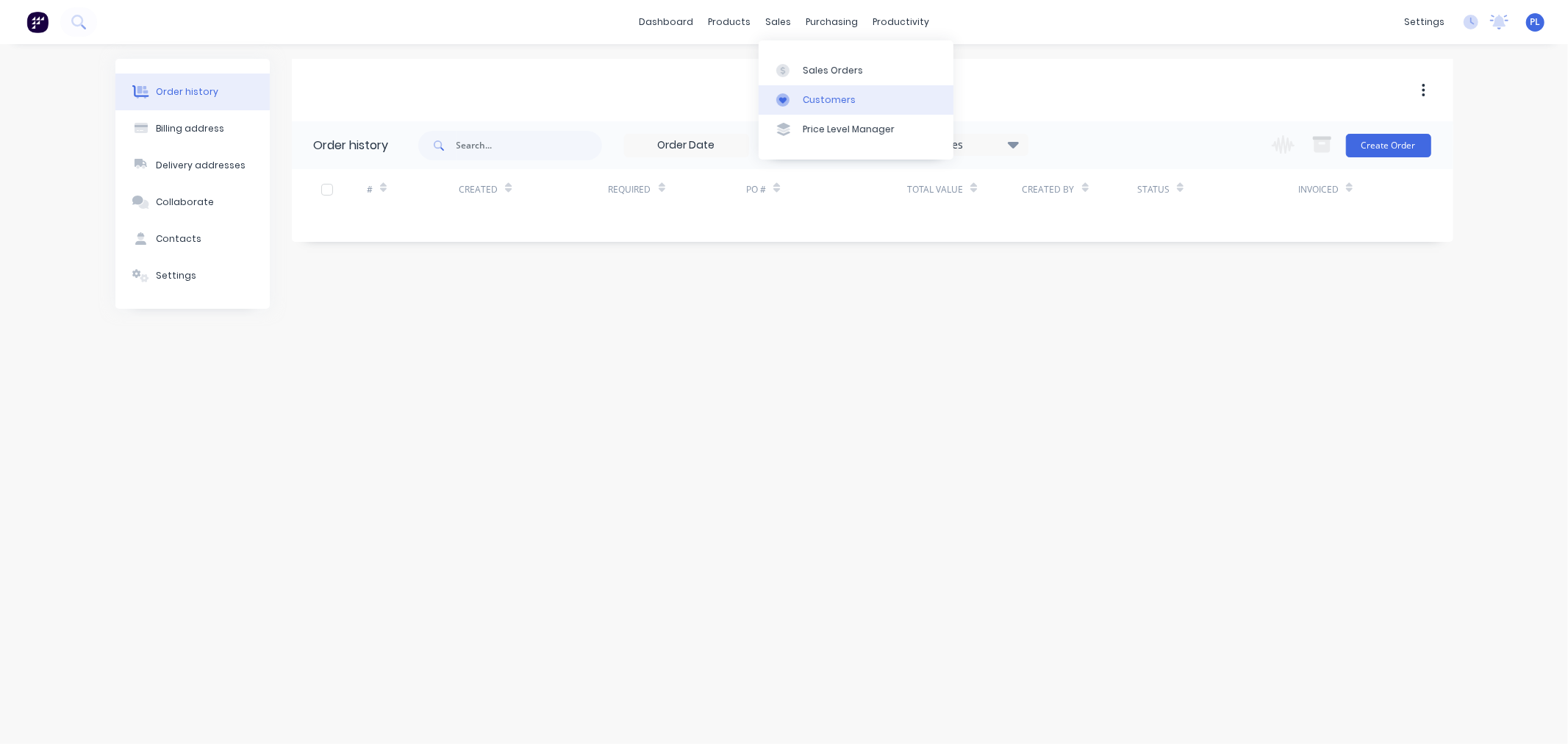
click at [795, 100] on div at bounding box center [788, 100] width 22 height 13
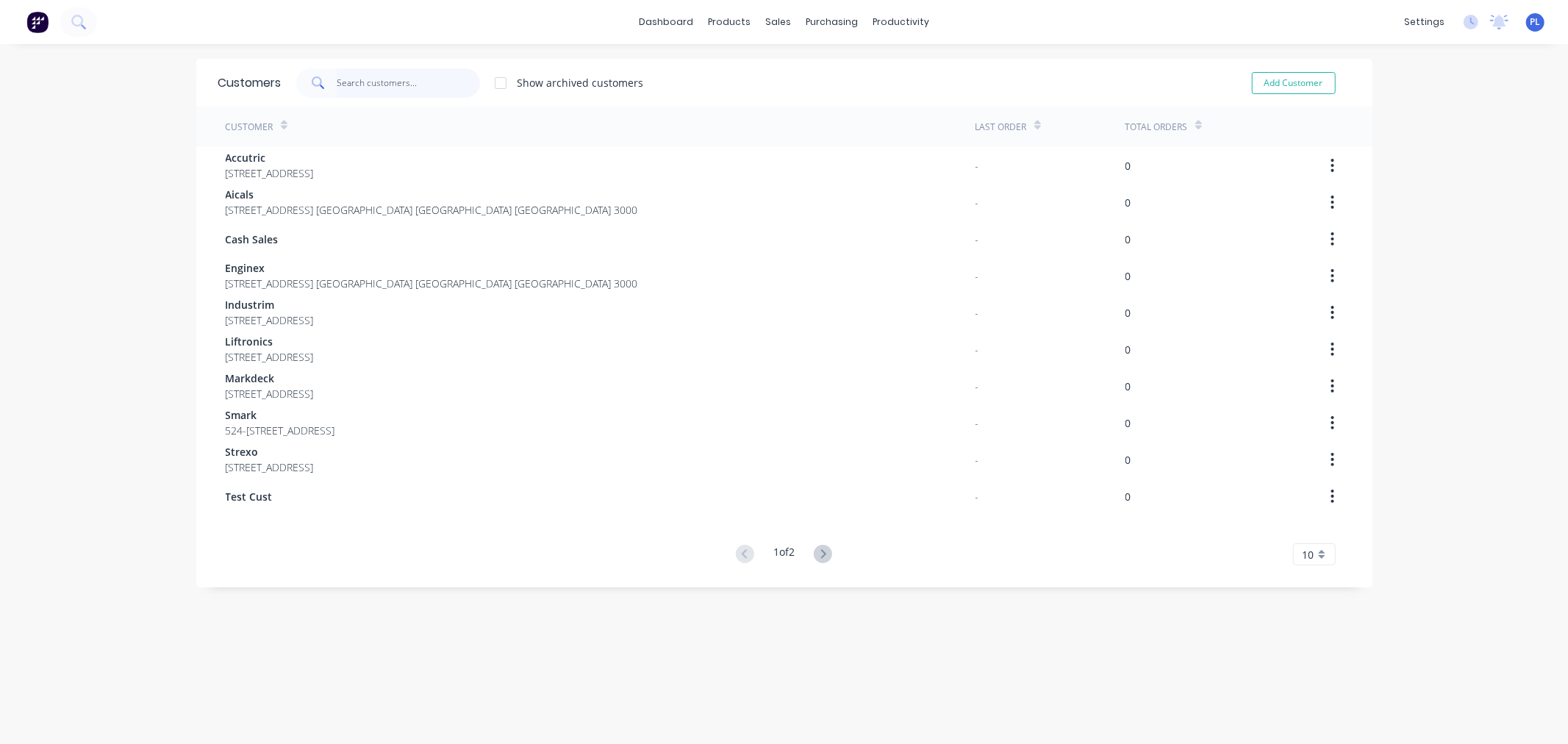
click at [360, 83] on input "text" at bounding box center [408, 82] width 144 height 29
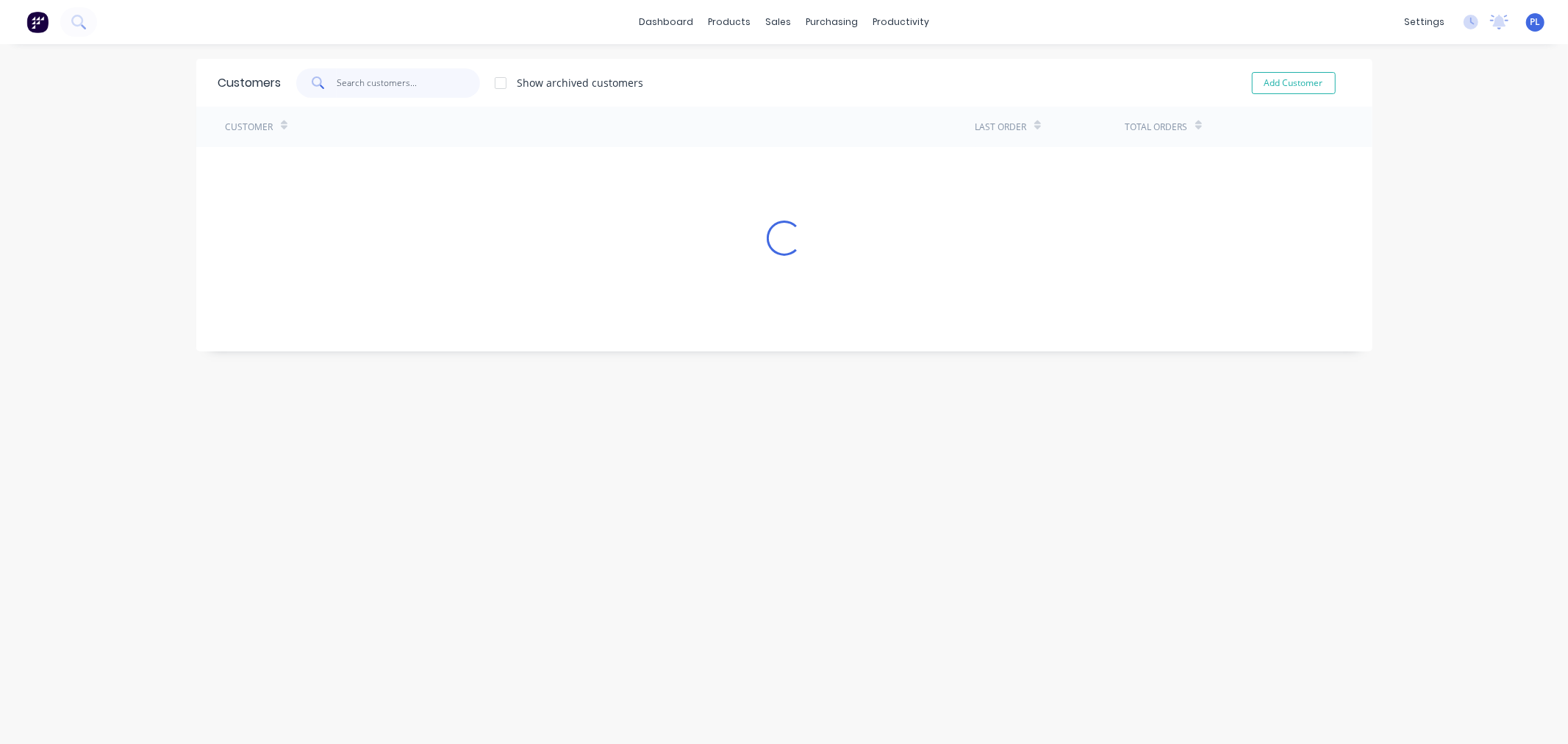
type input "t"
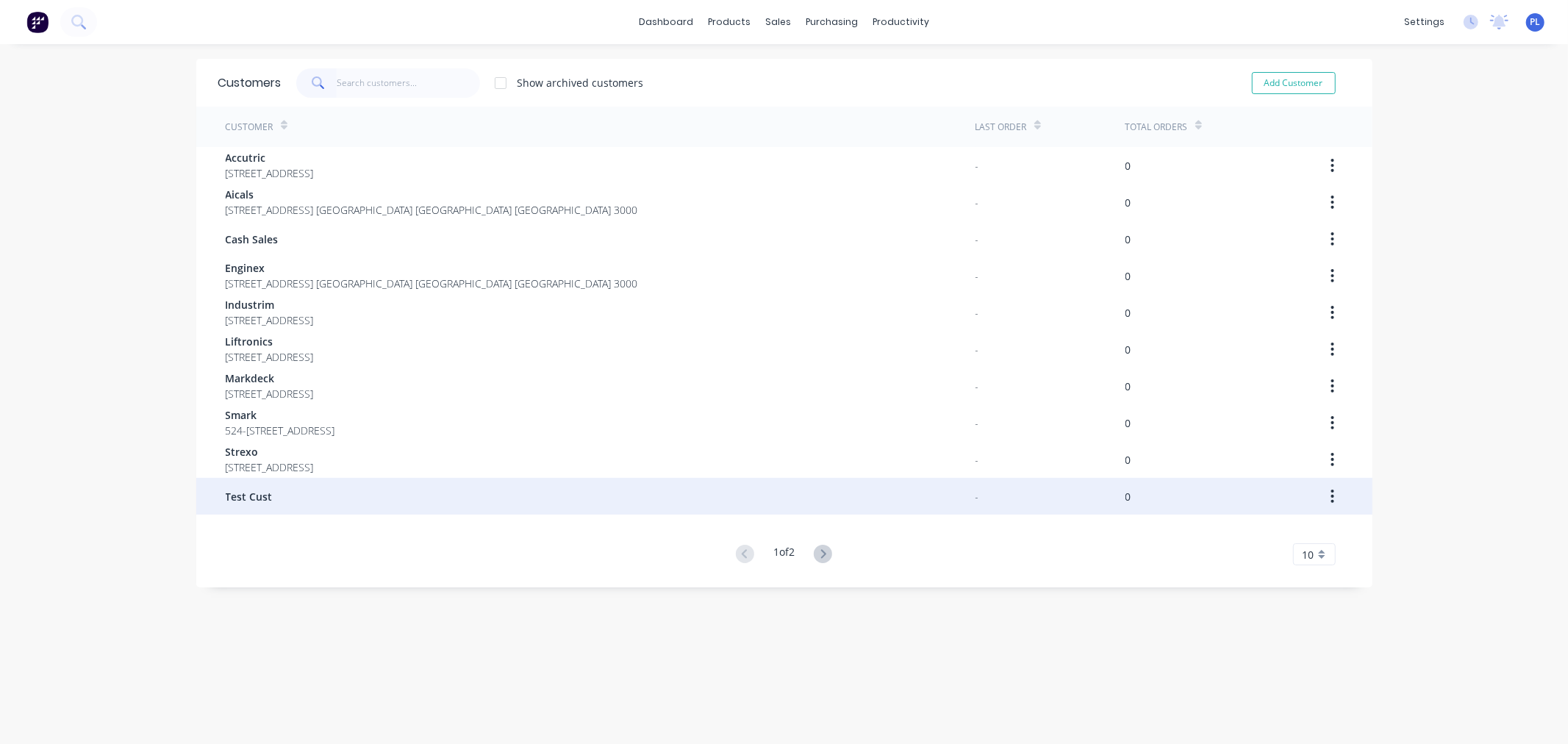
click at [287, 487] on div "Test Cust" at bounding box center [601, 496] width 750 height 37
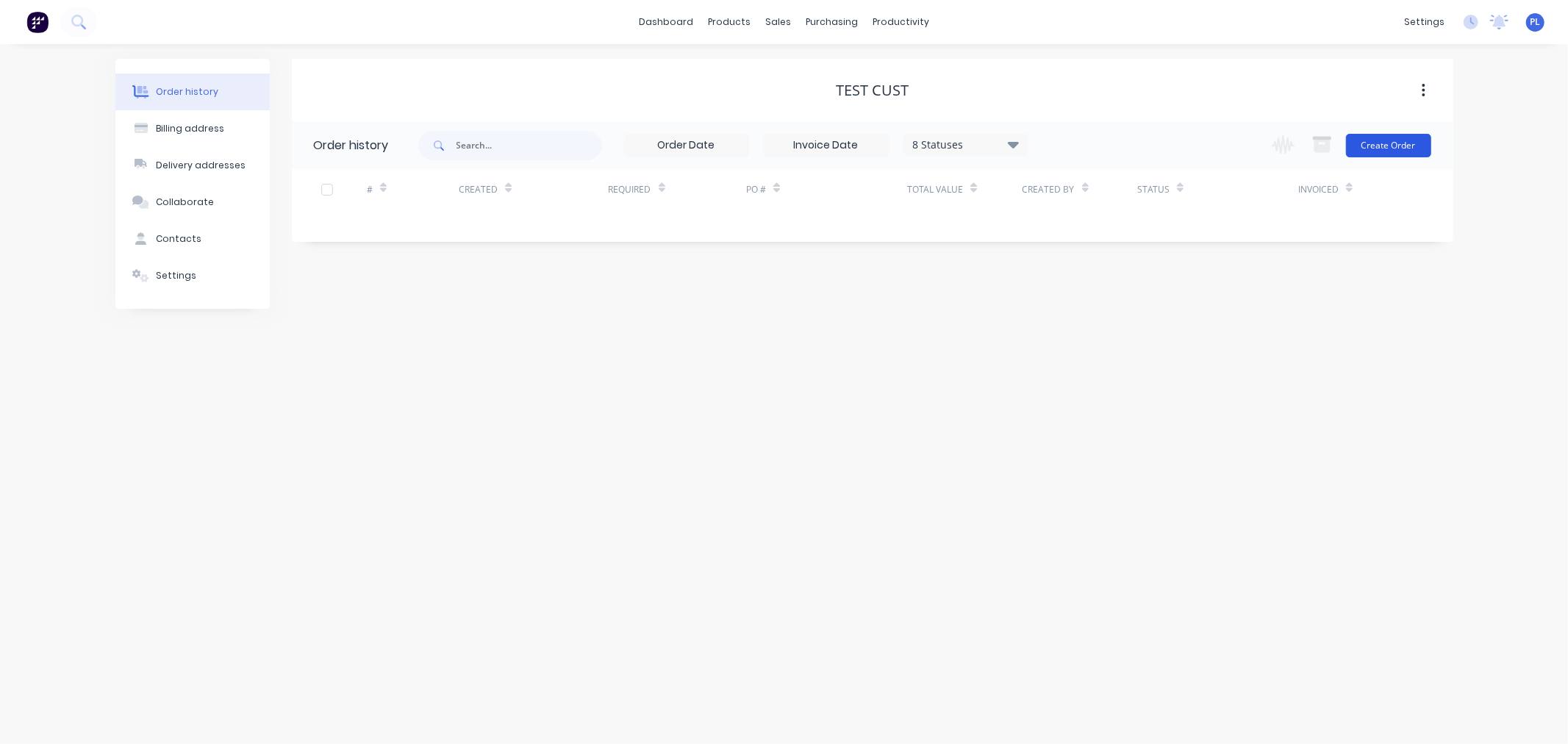
click at [1370, 147] on button "Create Order" at bounding box center [1388, 146] width 85 height 24
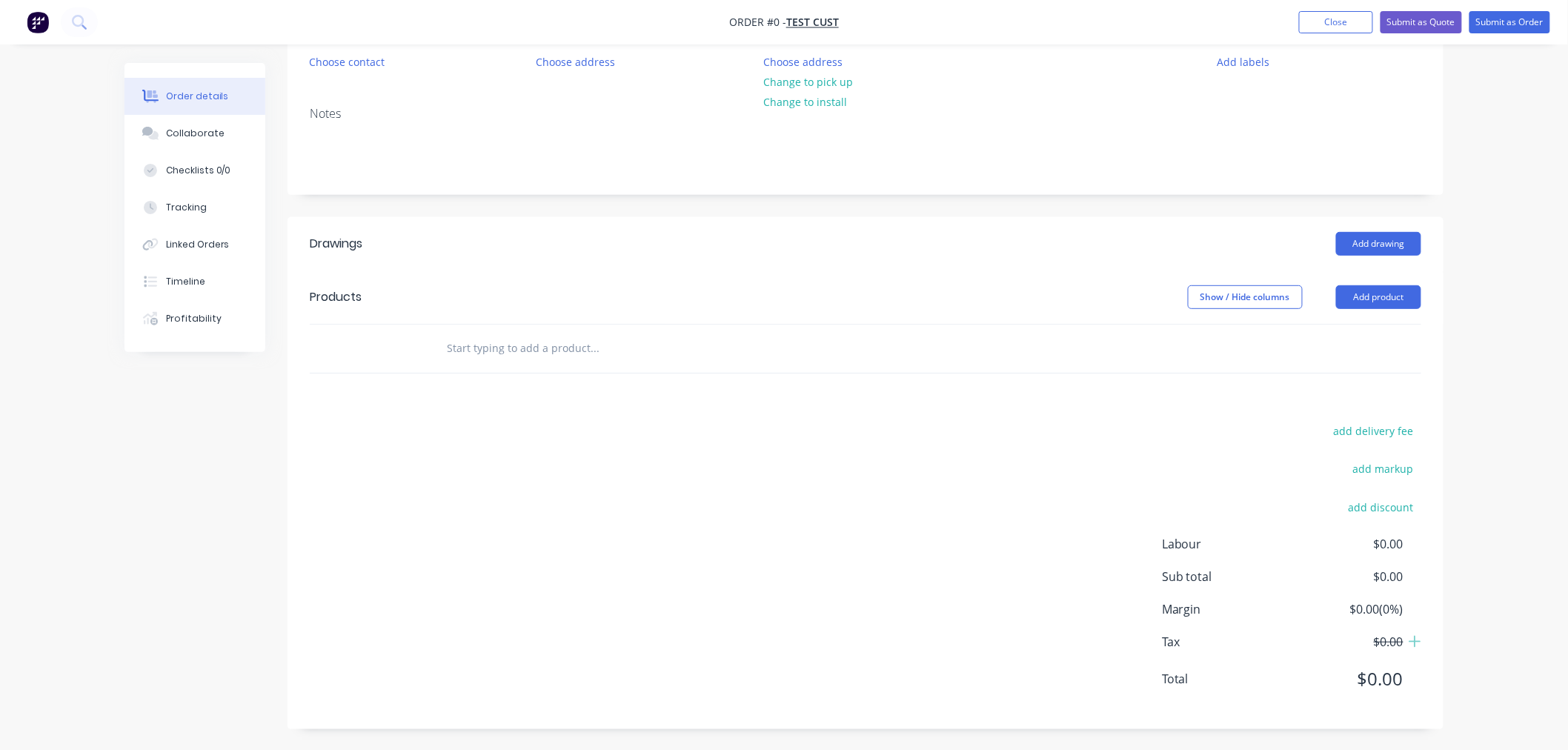
scroll to position [157, 0]
click at [1358, 297] on button "Add product" at bounding box center [1379, 296] width 85 height 24
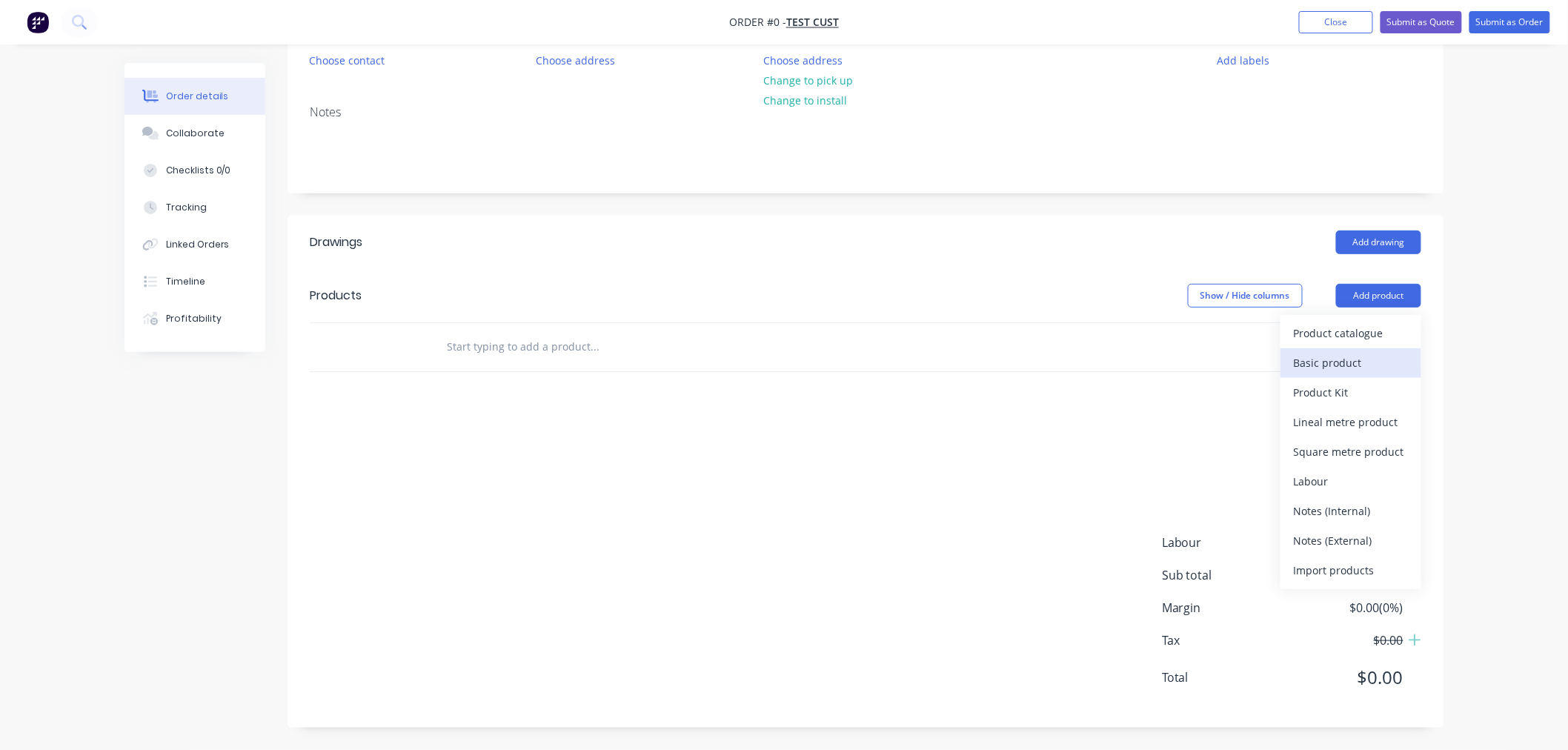
click at [1355, 358] on div "Basic product" at bounding box center [1351, 362] width 114 height 21
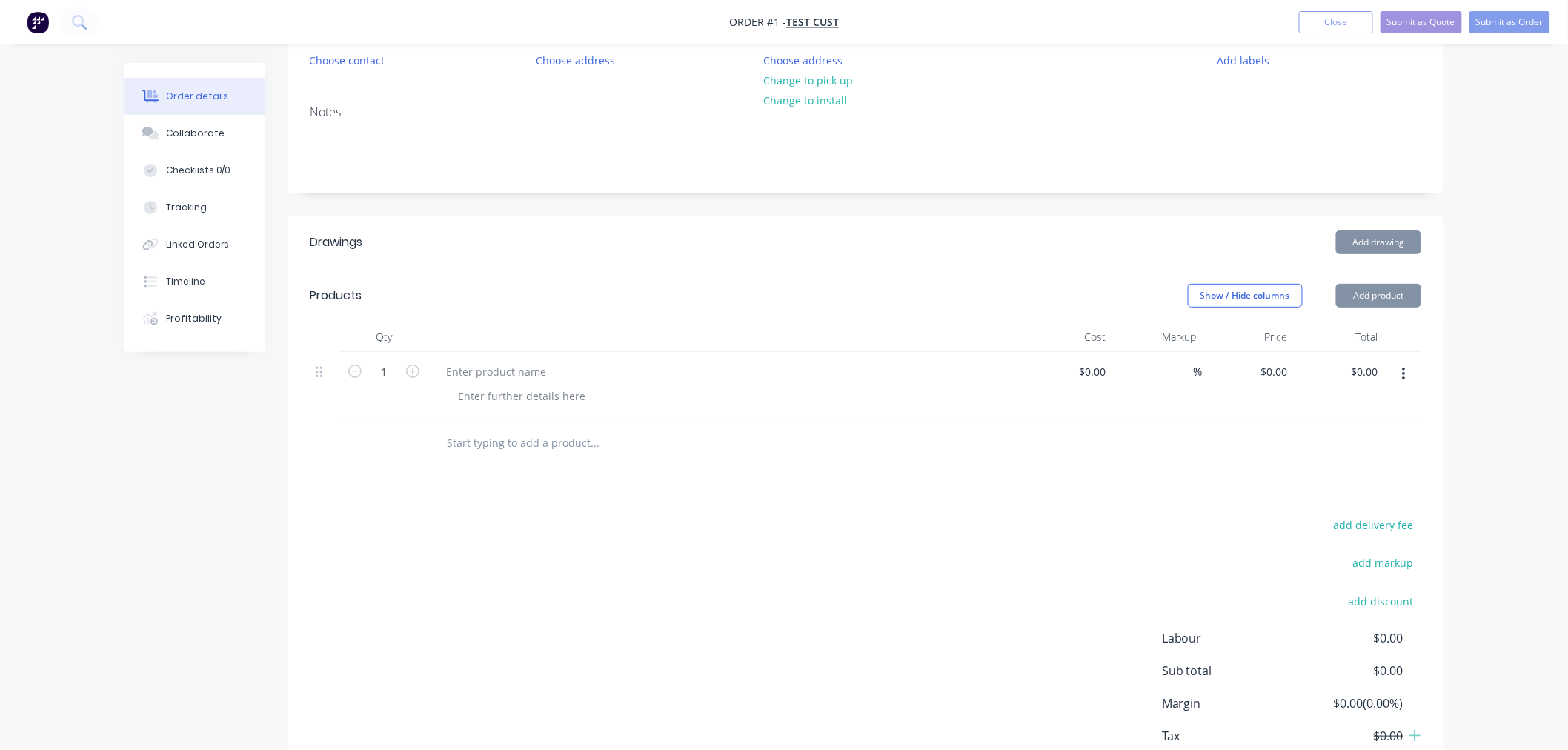
click at [497, 376] on div at bounding box center [496, 371] width 124 height 21
click at [491, 379] on div at bounding box center [496, 371] width 124 height 21
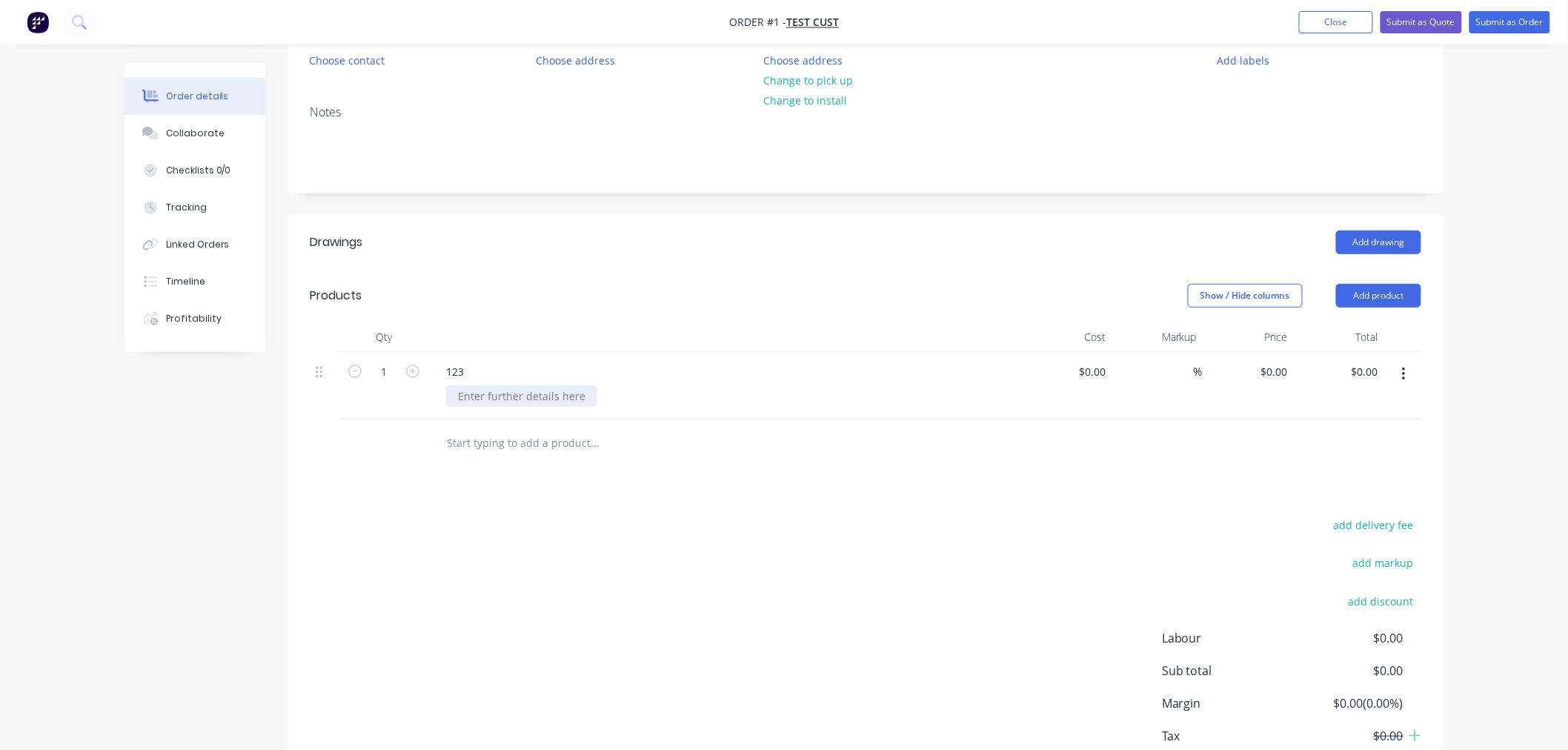
click at [497, 401] on div at bounding box center [731, 396] width 569 height 21
click at [1279, 362] on input "0" at bounding box center [1286, 371] width 17 height 21
type input "$55.00"
click at [1201, 468] on div "Drawings Add drawing Products Show / Hide columns Add product Qty Cost Markup P…" at bounding box center [866, 520] width 1156 height 608
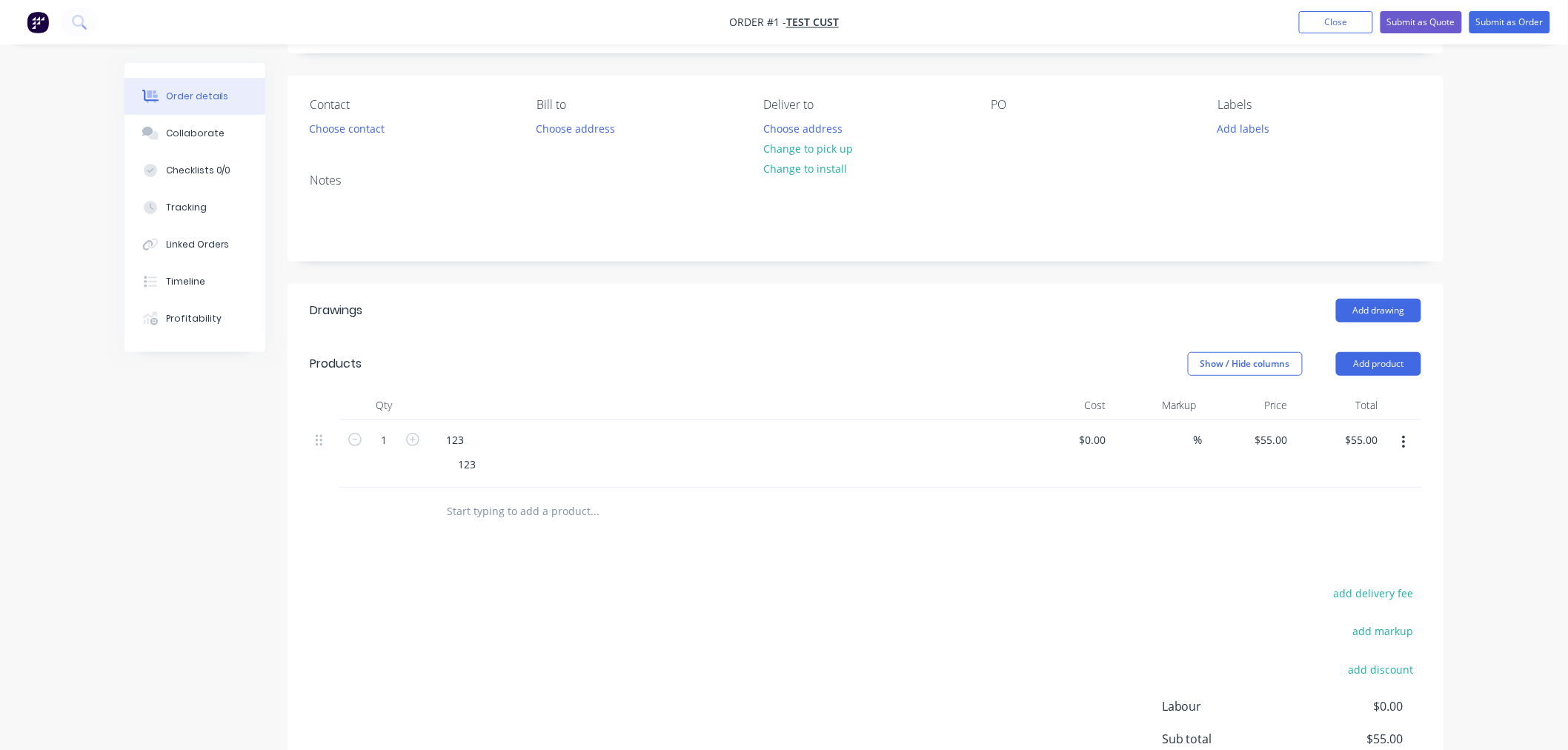
scroll to position [253, 0]
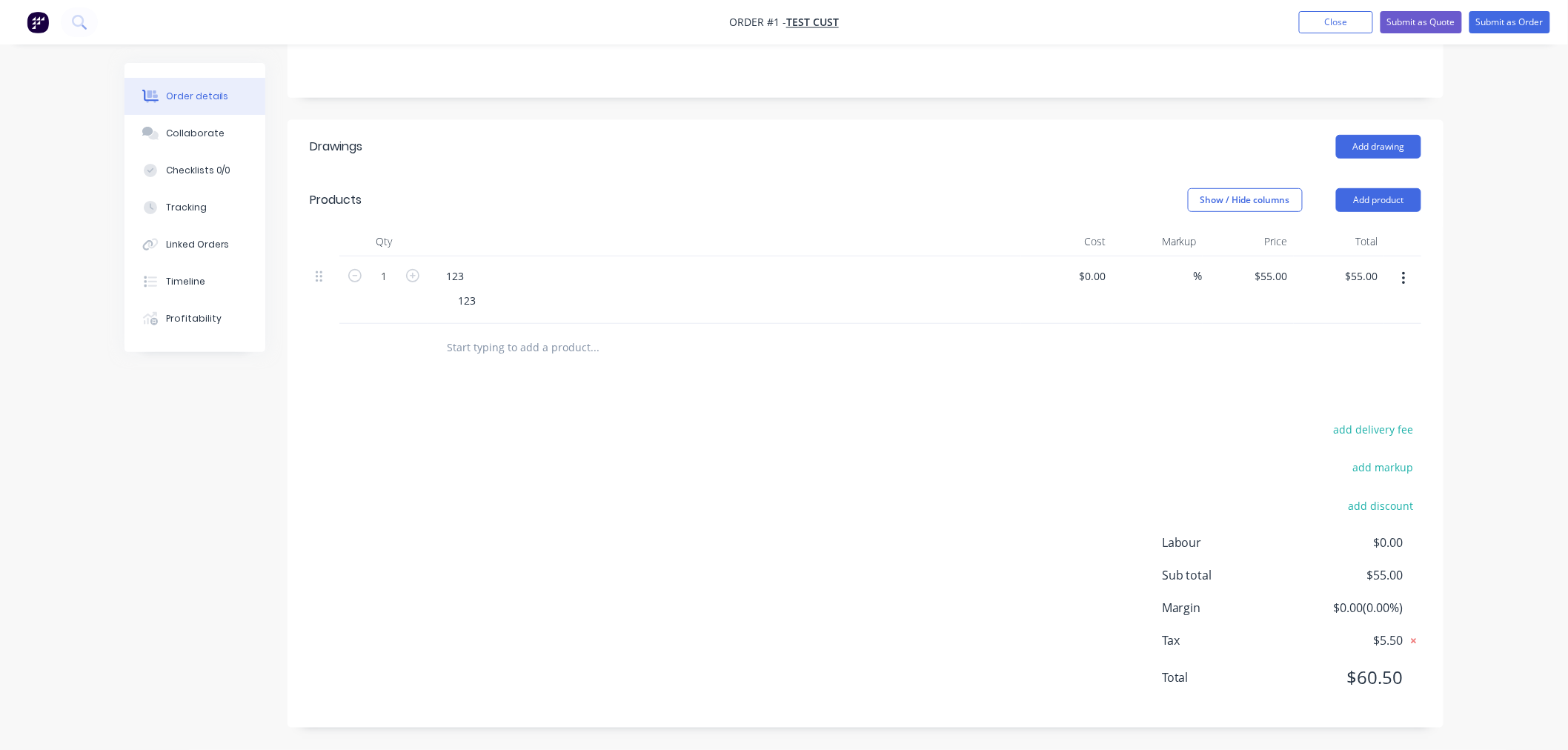
click at [1417, 638] on icon at bounding box center [1414, 641] width 15 height 15
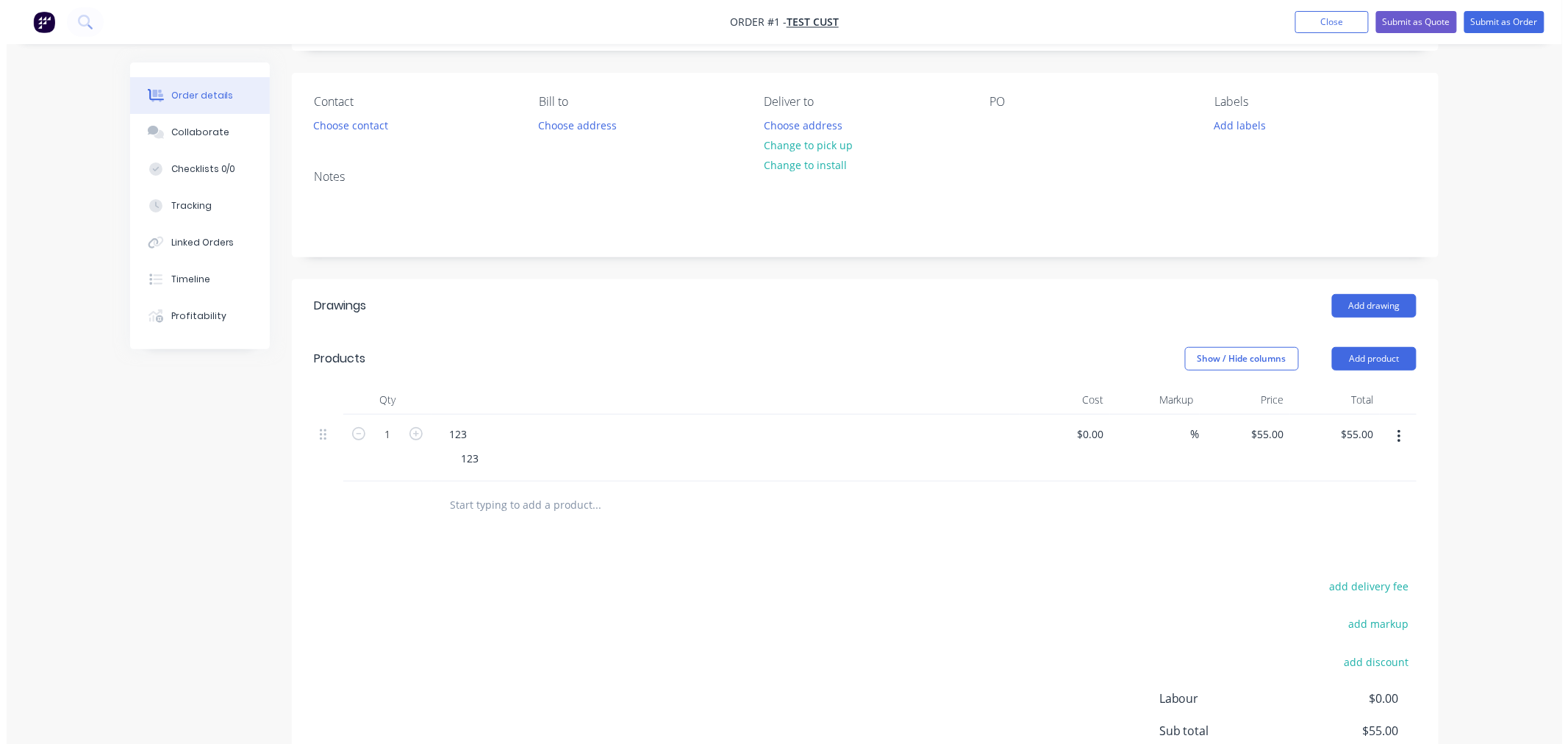
scroll to position [0, 0]
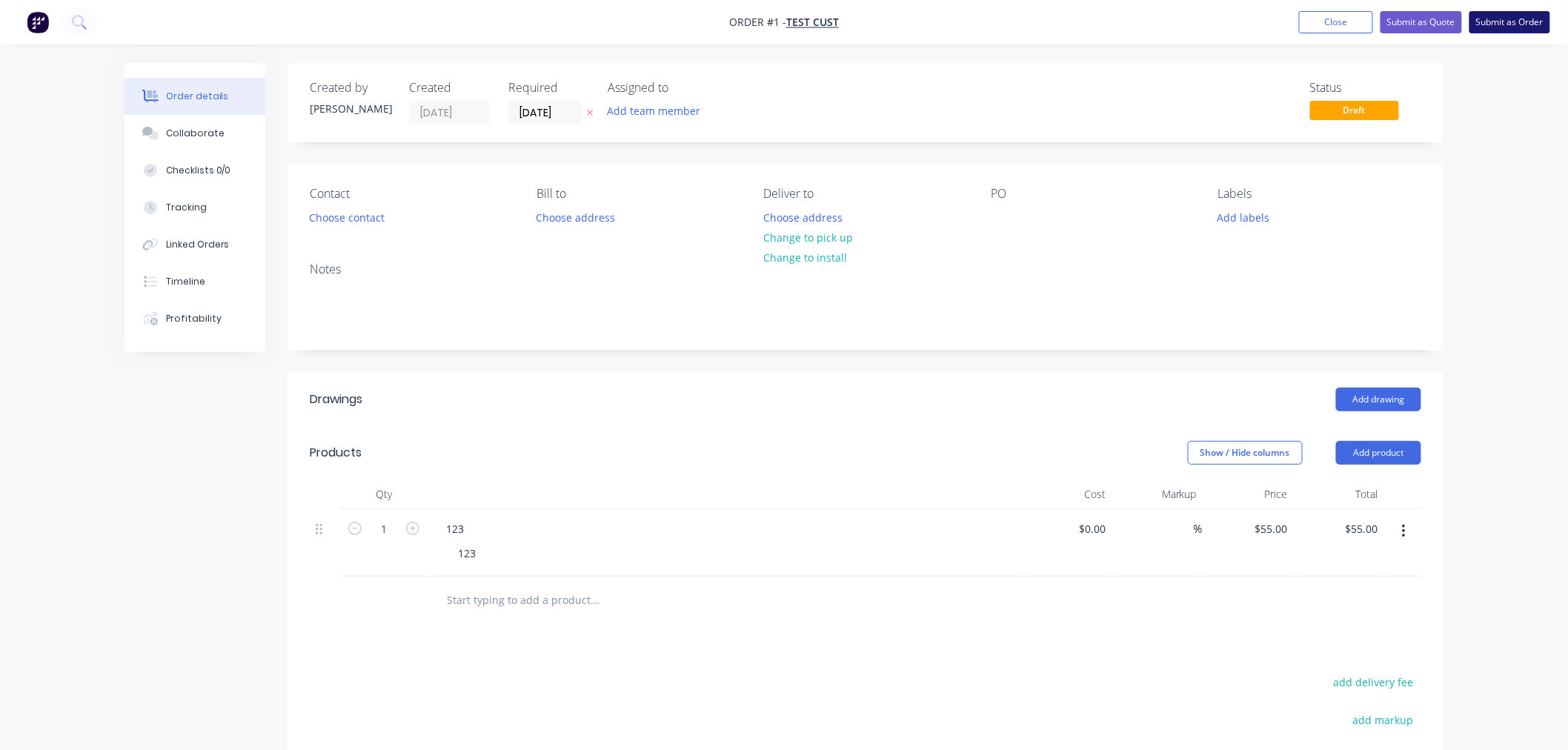
drag, startPoint x: 1508, startPoint y: 11, endPoint x: 1373, endPoint y: 59, distance: 143.3
click at [1508, 12] on button "Submit as Order" at bounding box center [1509, 22] width 81 height 22
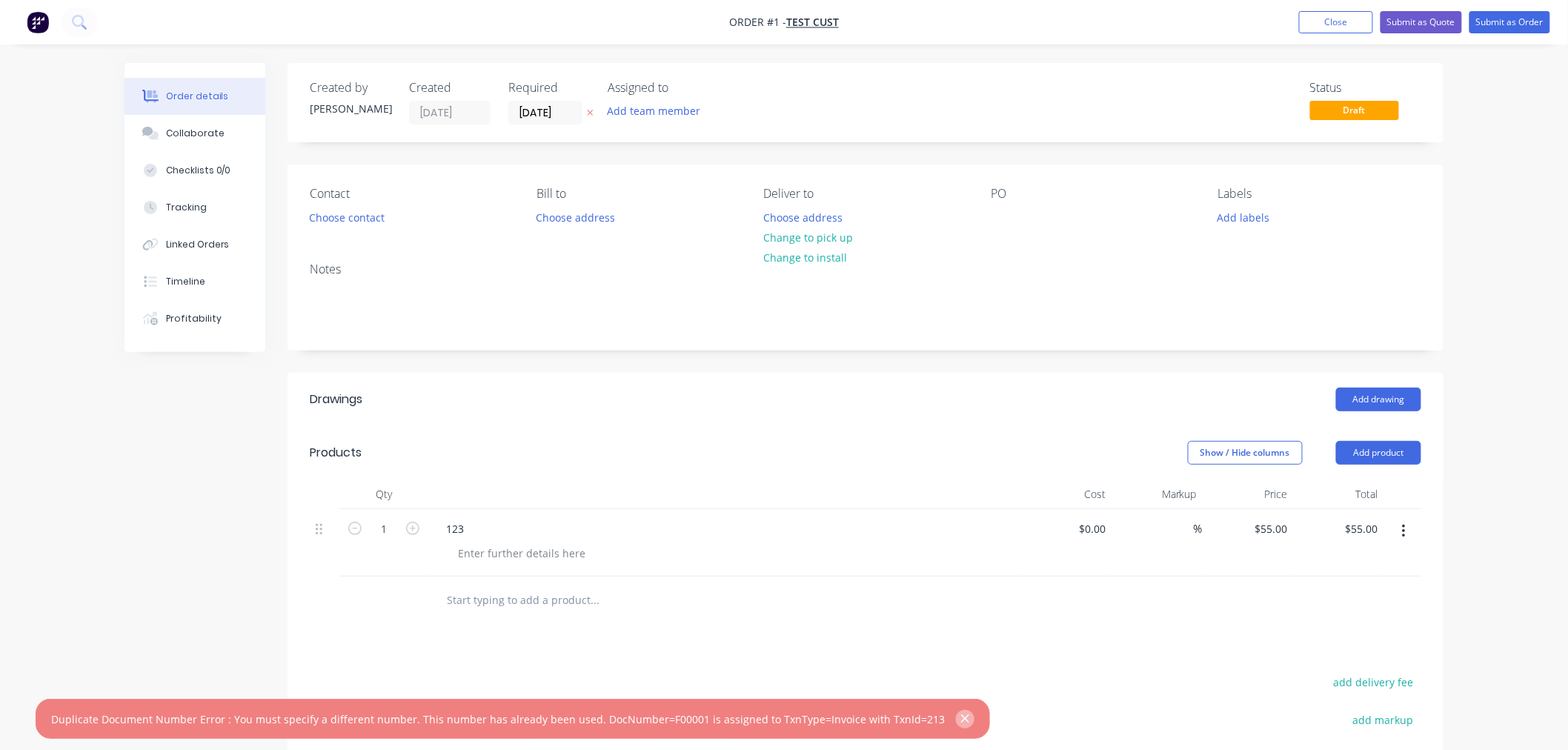
click at [956, 726] on button "button" at bounding box center [965, 719] width 18 height 18
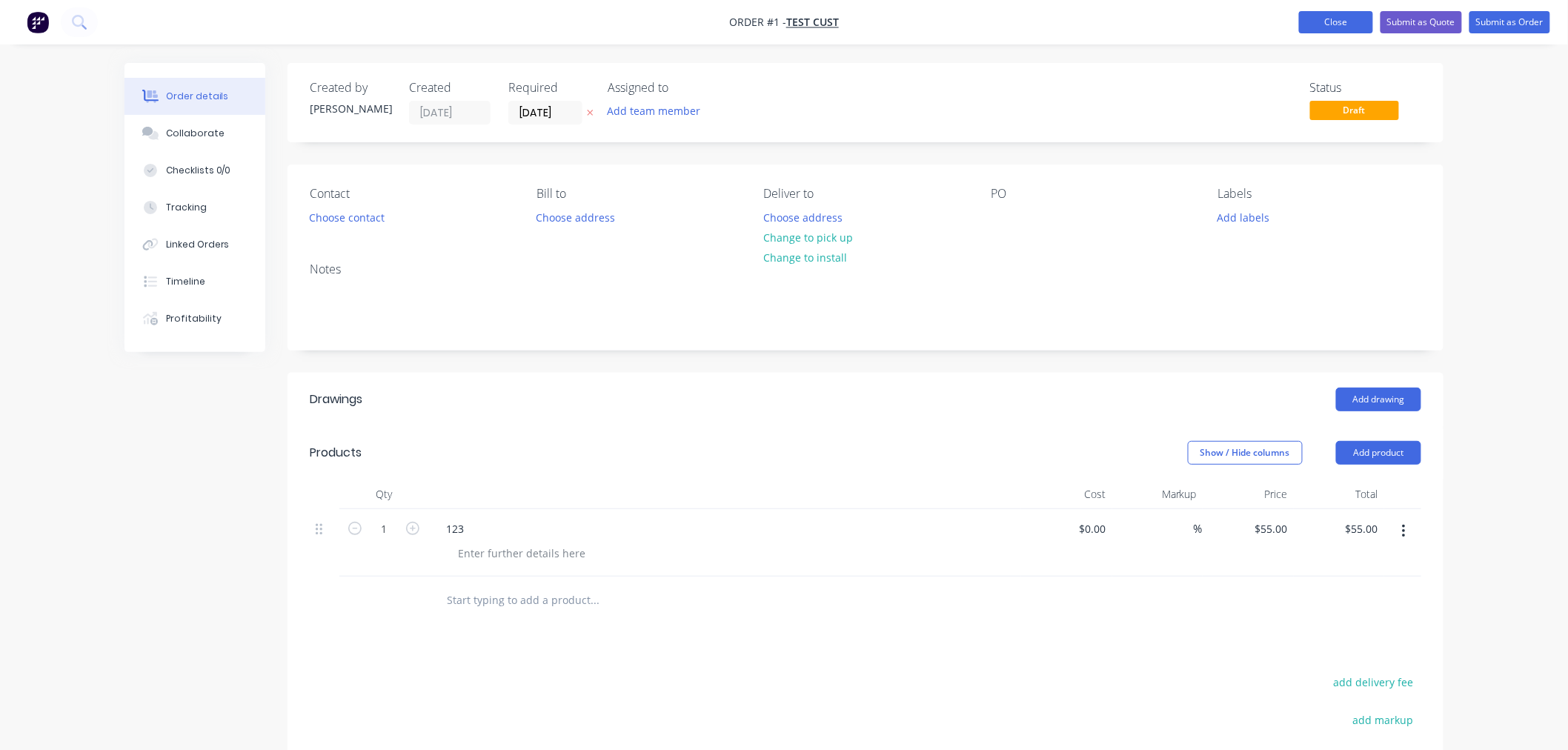
click at [1351, 25] on button "Close" at bounding box center [1336, 22] width 74 height 22
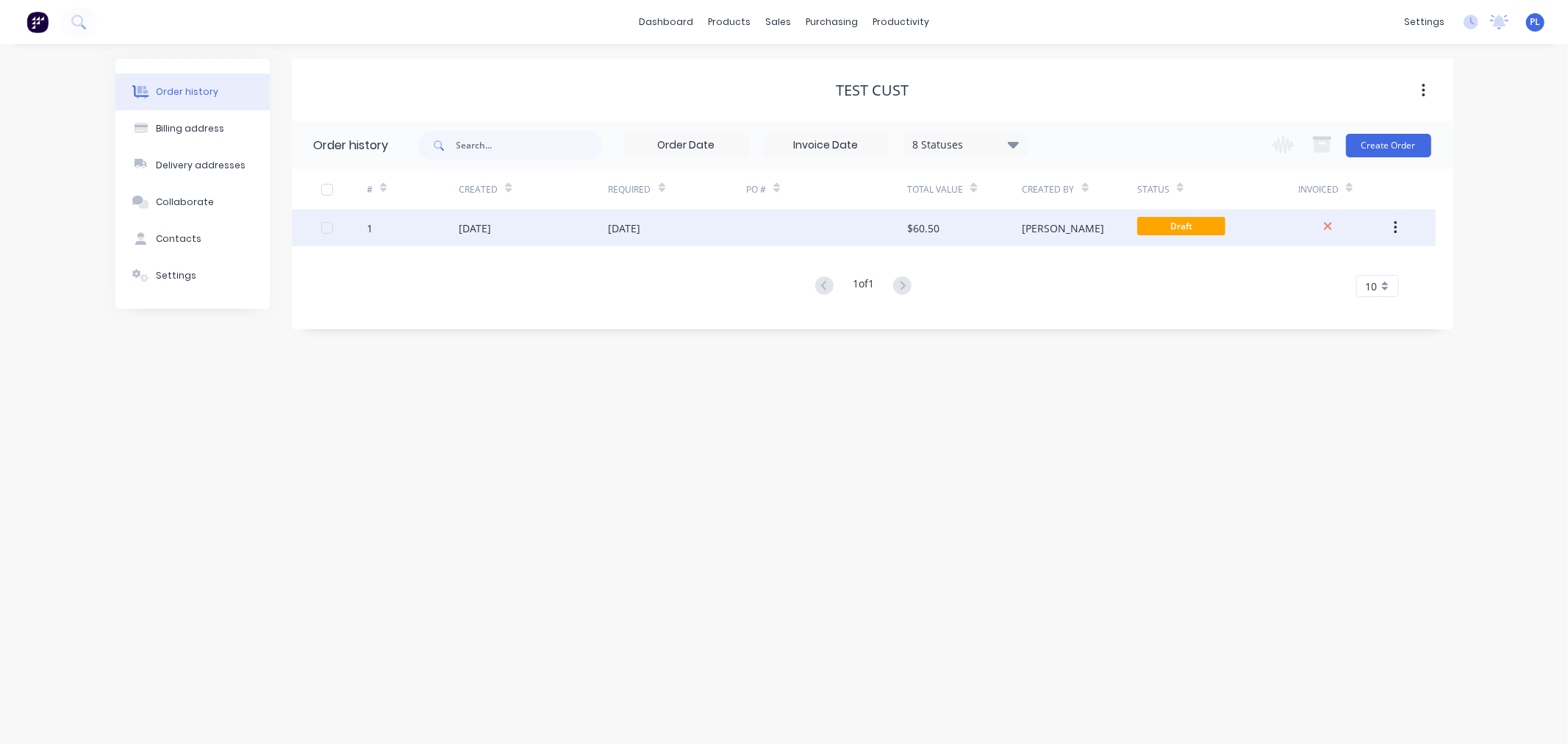
drag, startPoint x: 1415, startPoint y: 224, endPoint x: 1402, endPoint y: 224, distance: 13.0
click at [1409, 224] on div "1 14 Oct 2025 14 Oct 2025 $60.50 Peter Draft" at bounding box center [864, 228] width 1144 height 37
click at [1395, 224] on icon "button" at bounding box center [1396, 228] width 3 height 13
click at [1312, 306] on div "Duplicate" at bounding box center [1343, 296] width 113 height 21
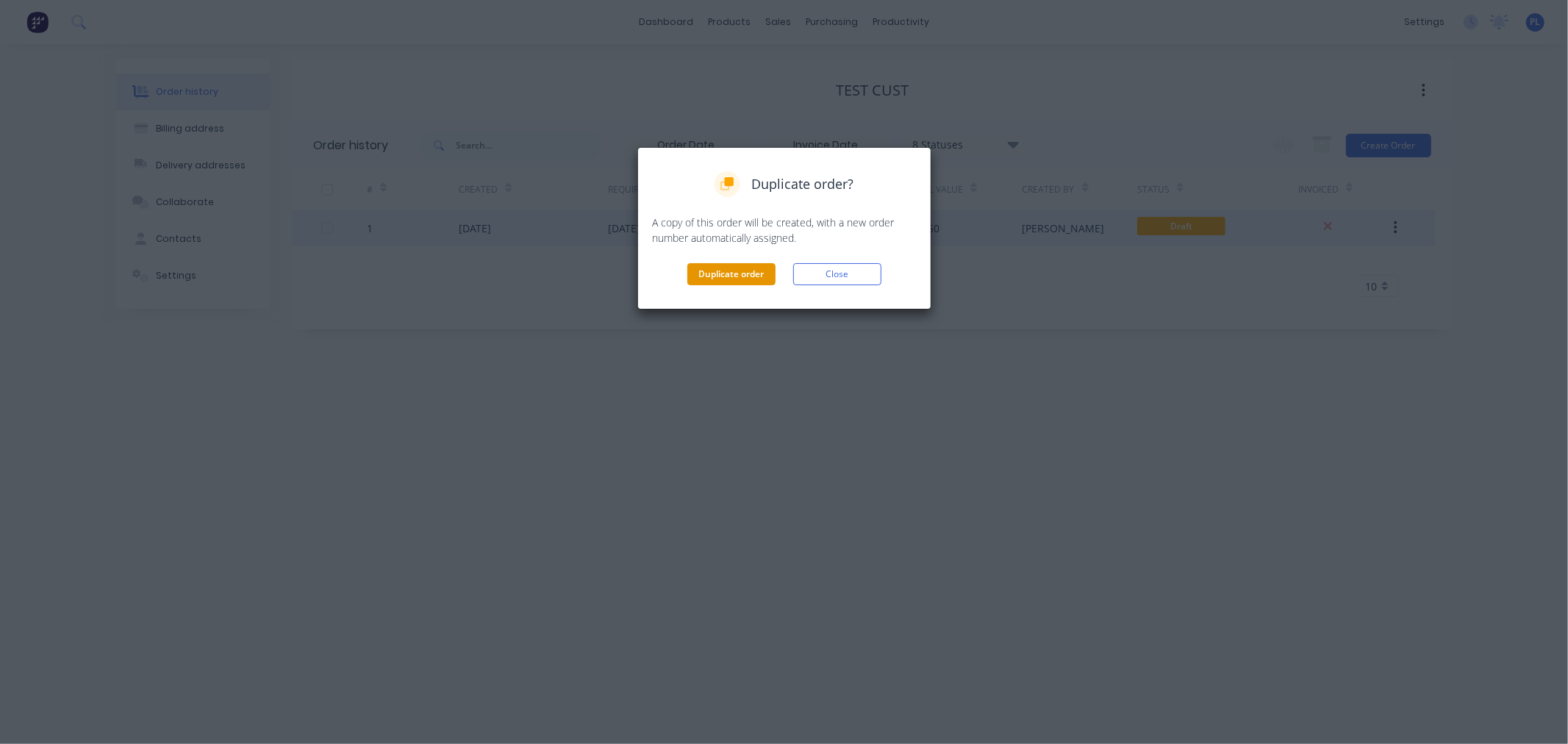
click at [724, 272] on button "Duplicate order" at bounding box center [731, 275] width 88 height 22
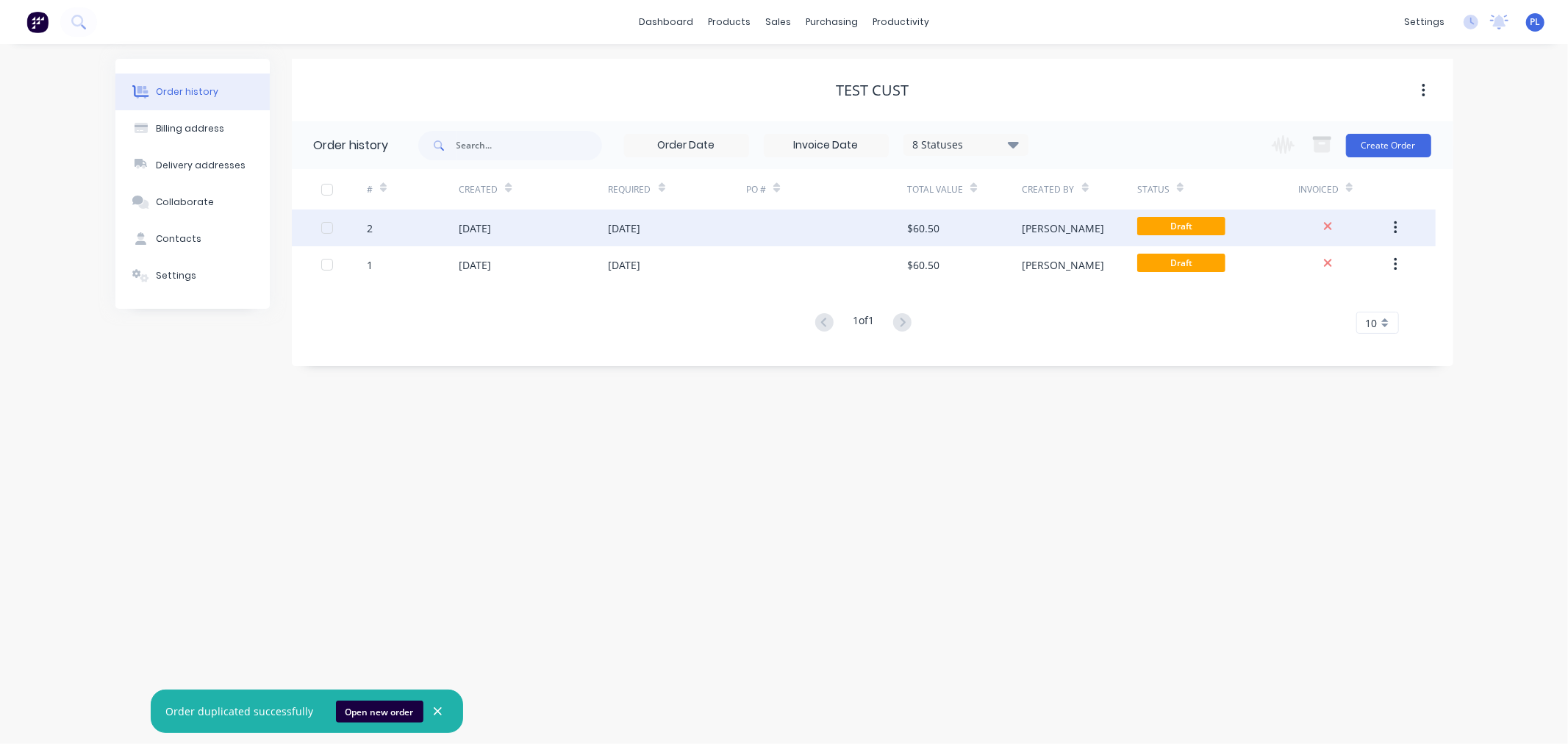
click at [903, 224] on div at bounding box center [826, 228] width 161 height 37
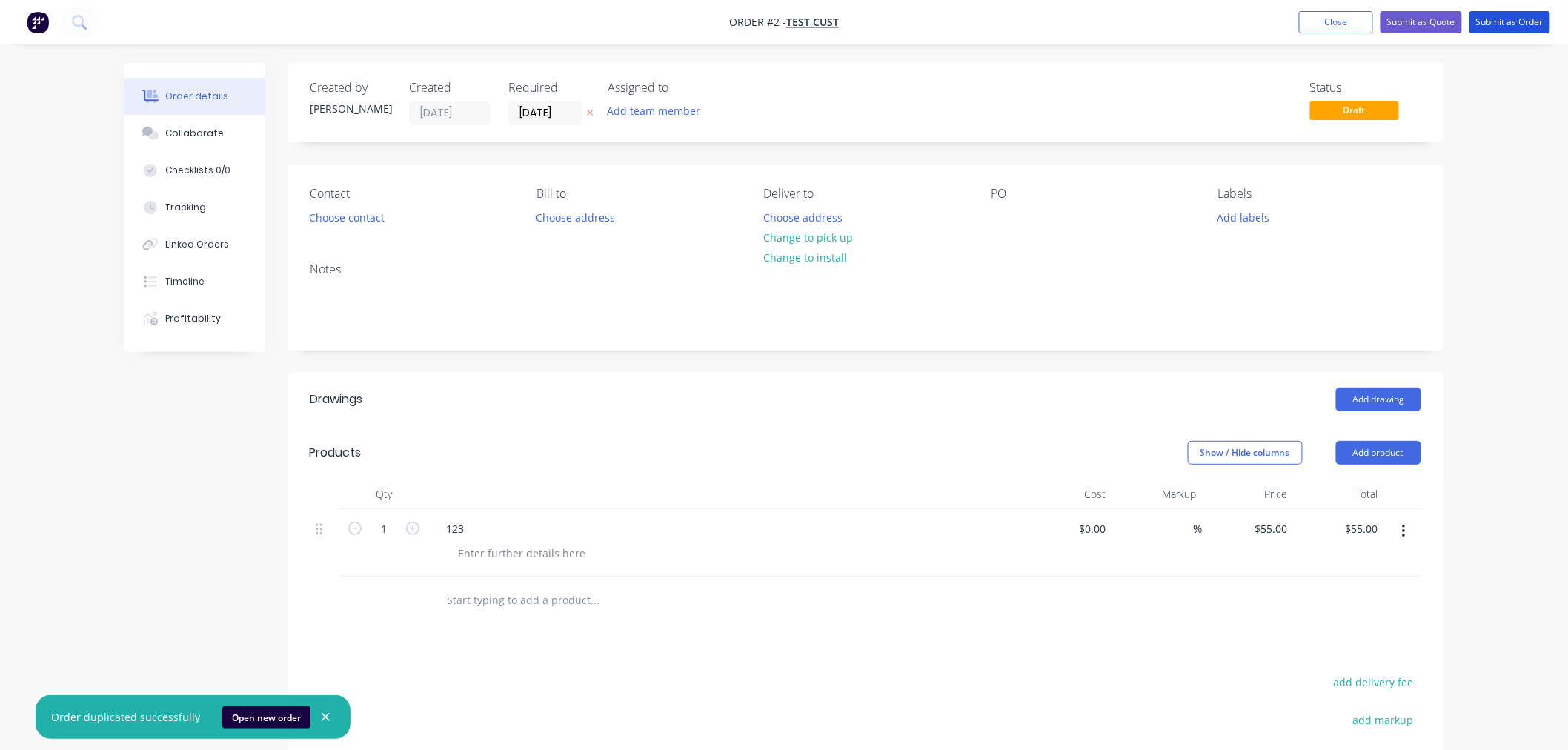
click at [1491, 27] on button "Submit as Order" at bounding box center [1509, 22] width 81 height 22
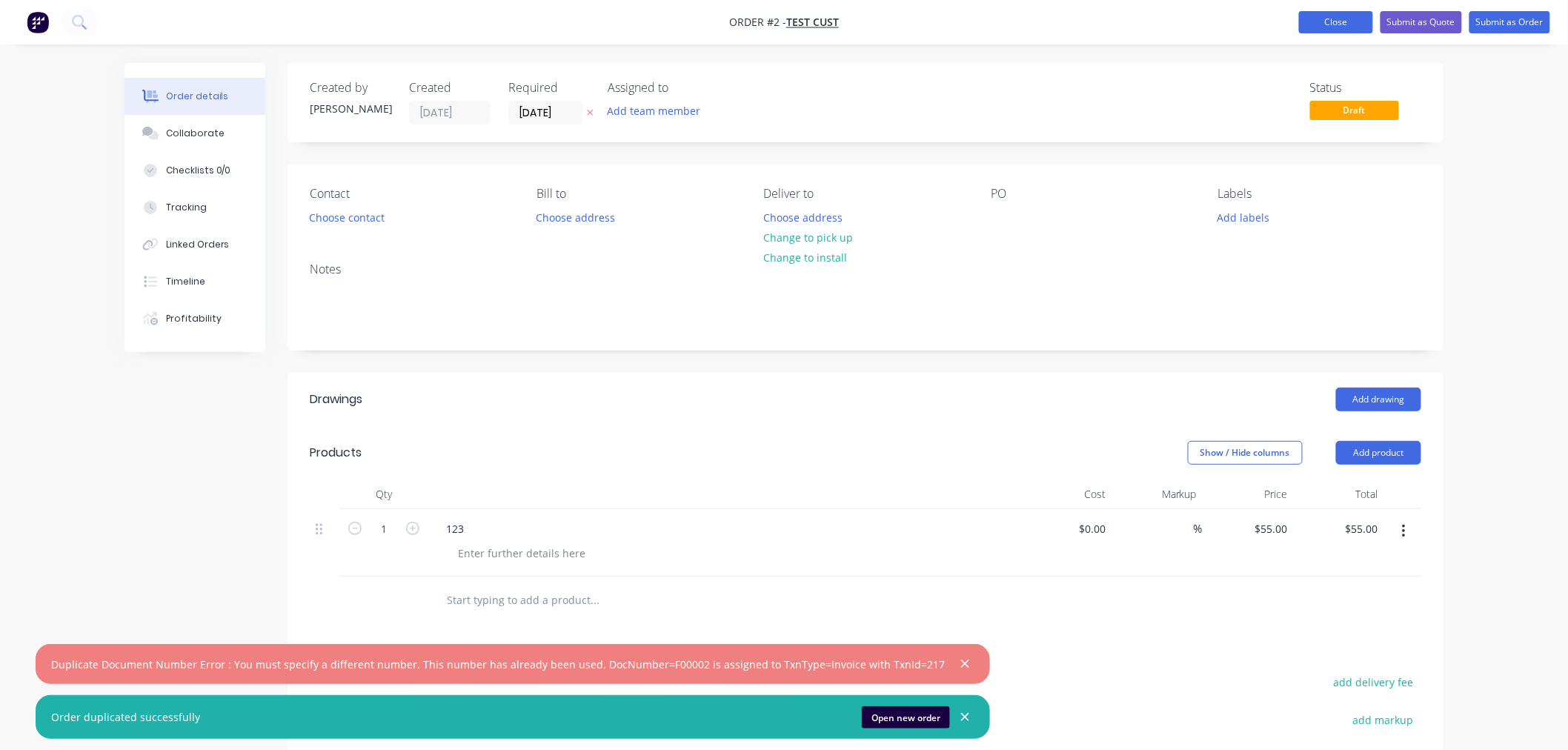
click at [1328, 20] on button "Close" at bounding box center [1336, 22] width 74 height 22
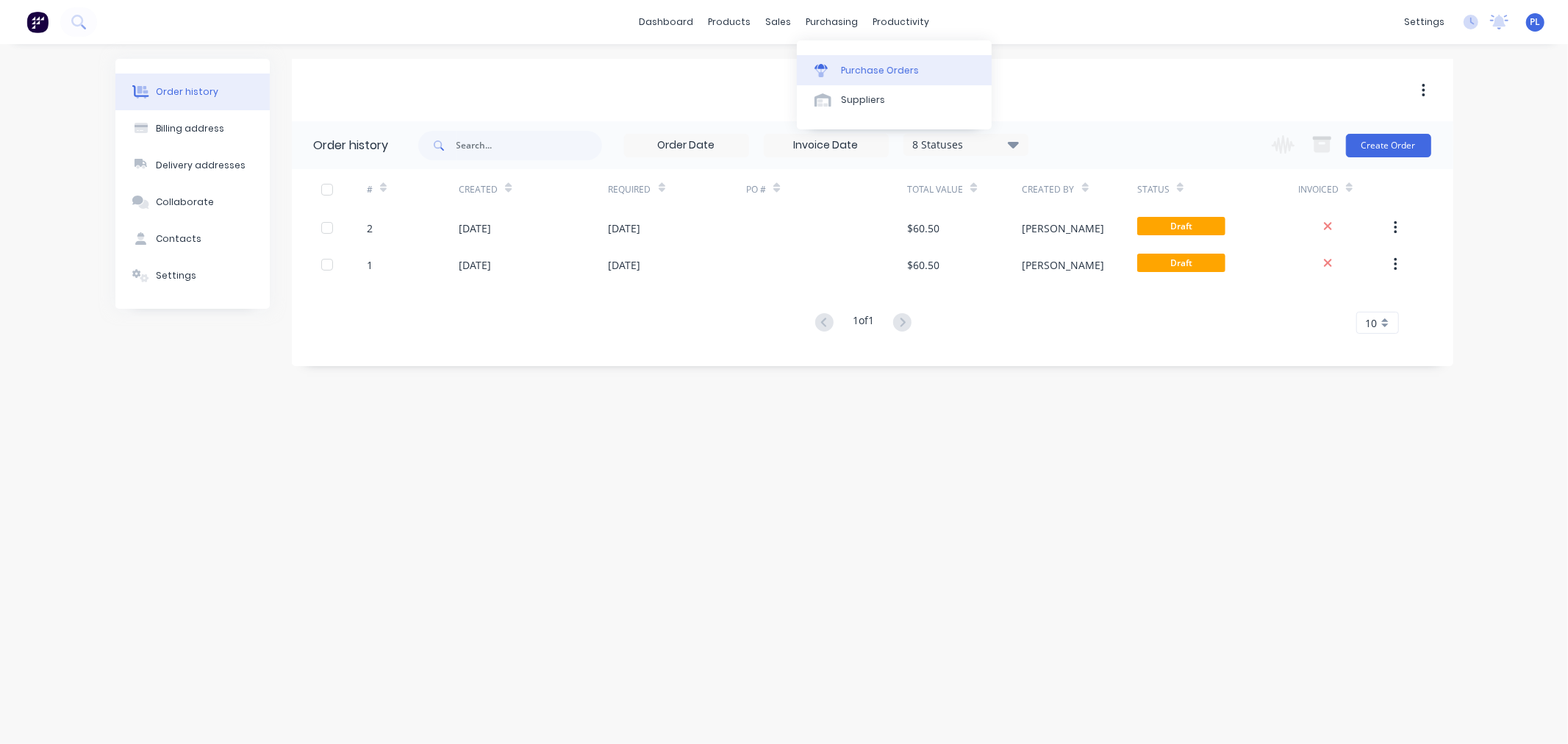
click at [842, 78] on link "Purchase Orders" at bounding box center [894, 69] width 195 height 29
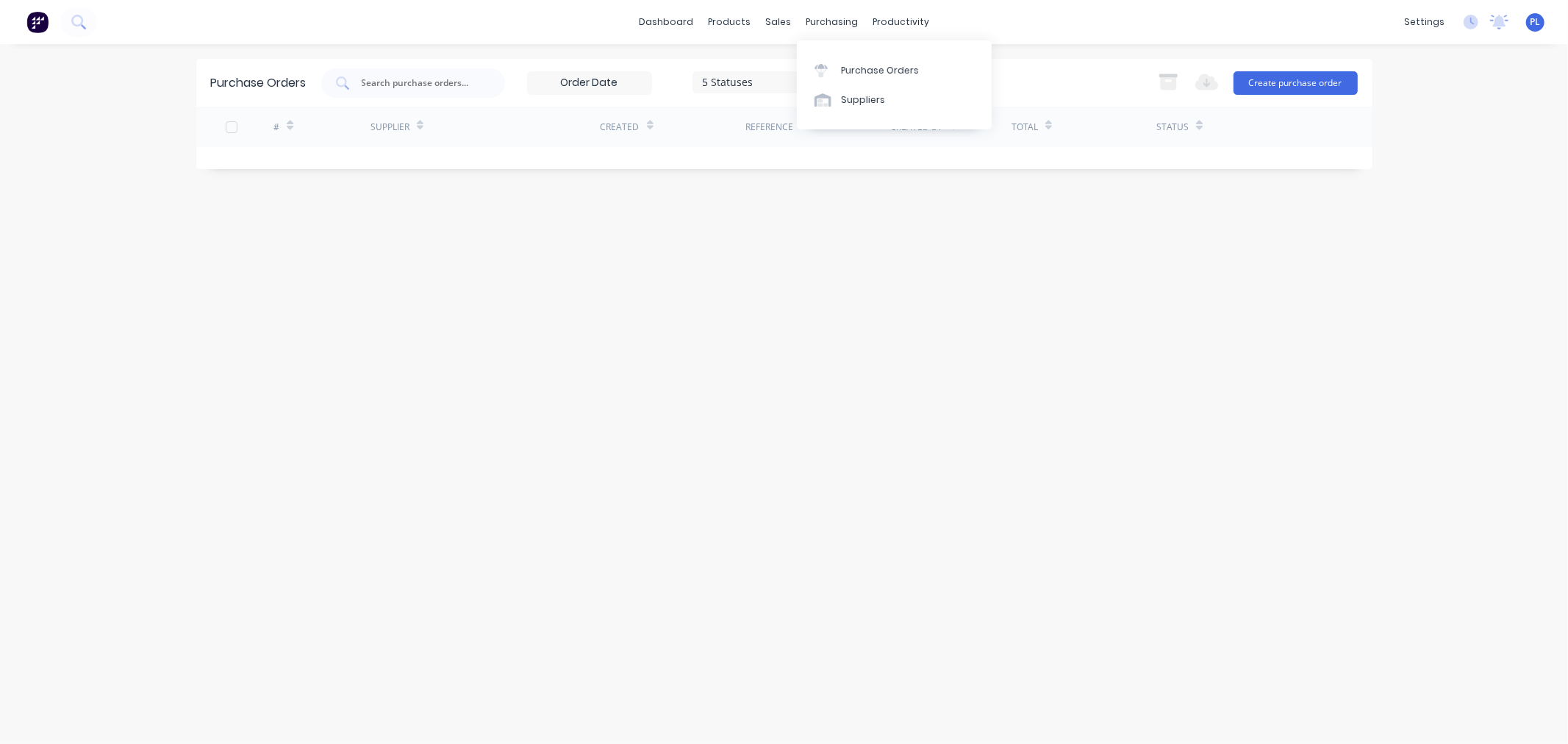
click at [847, 118] on div "Purchase Orders Suppliers" at bounding box center [894, 85] width 195 height 89
click at [841, 104] on div "Suppliers" at bounding box center [863, 100] width 44 height 13
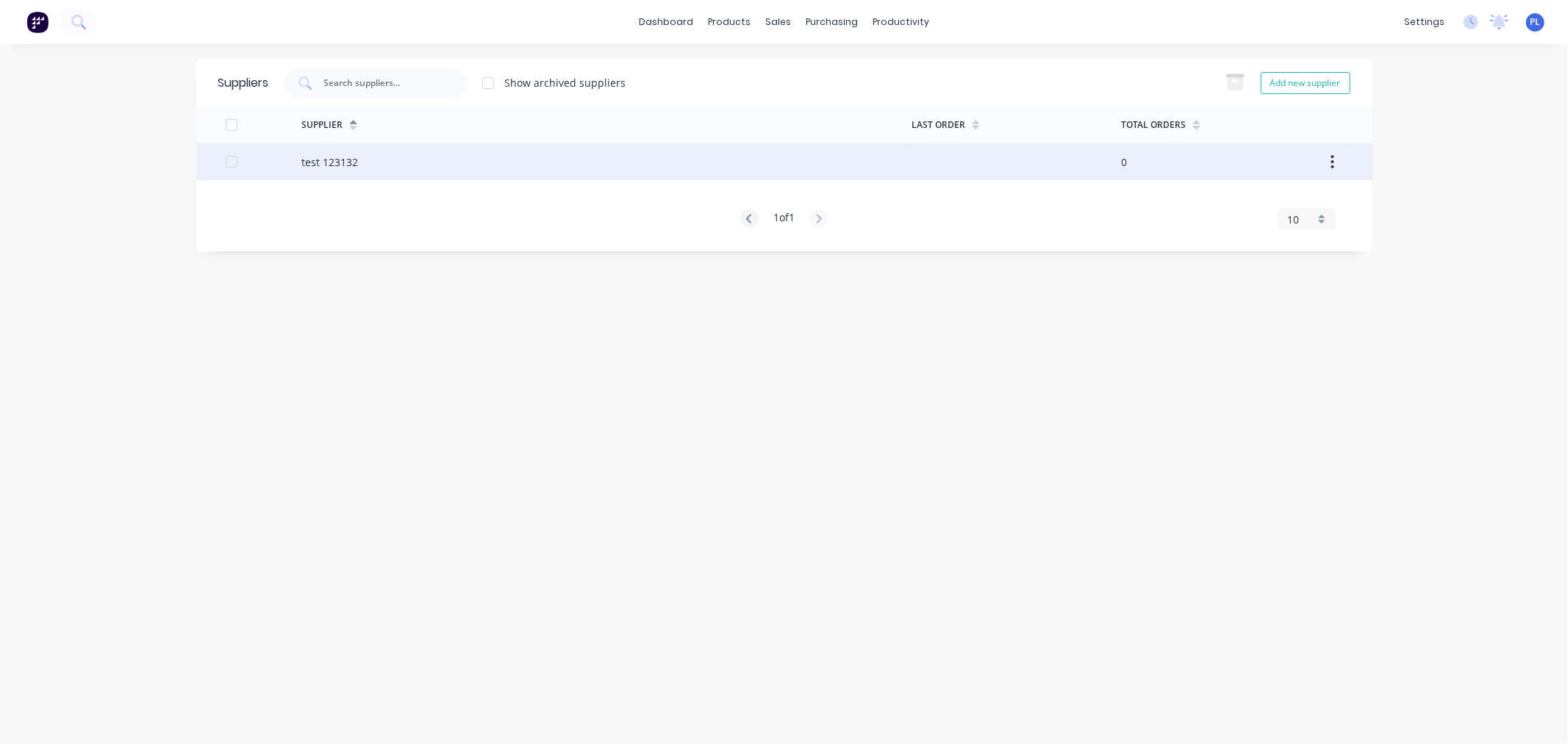
click at [626, 170] on div "test 123132" at bounding box center [606, 162] width 610 height 37
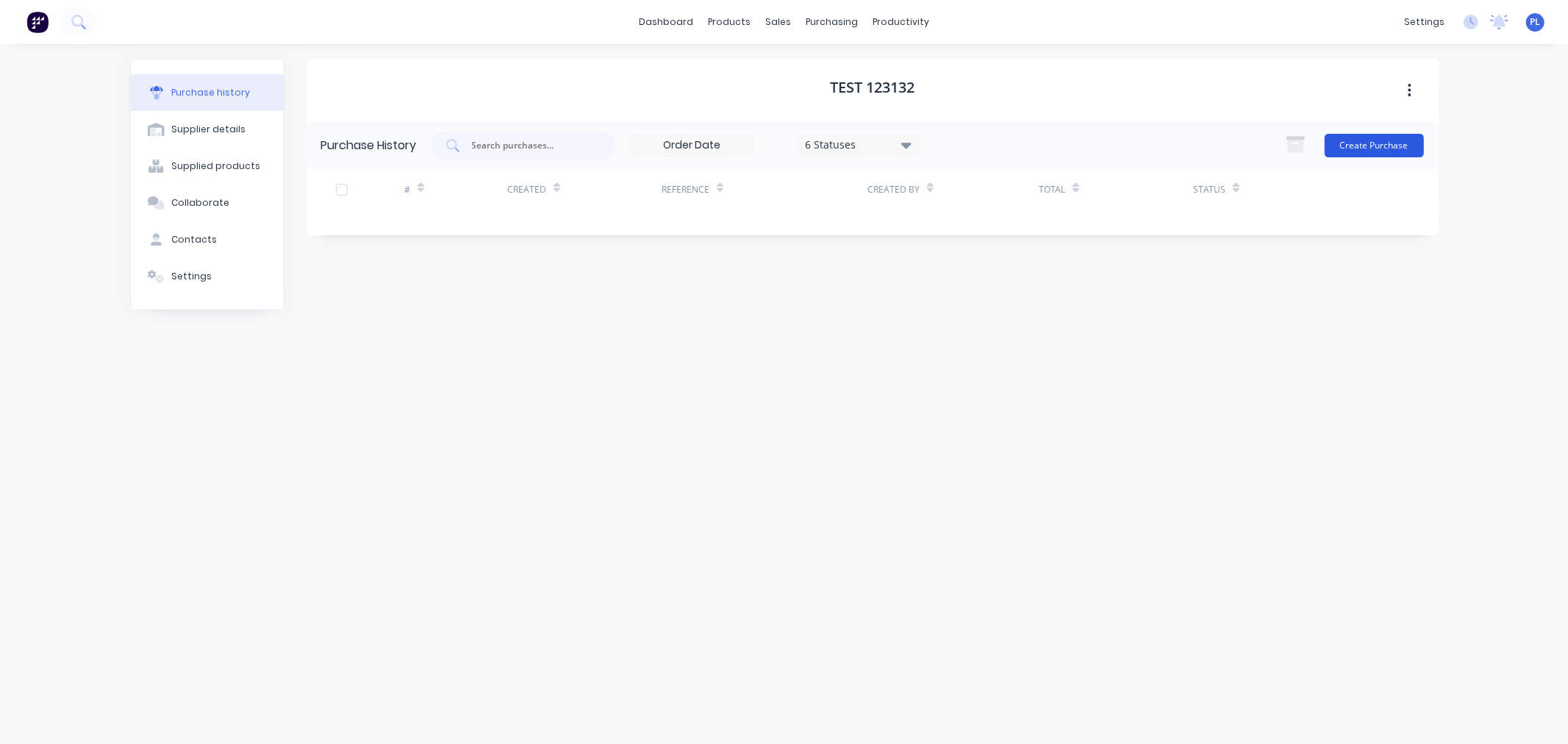
click at [1384, 146] on button "Create Purchase" at bounding box center [1374, 146] width 100 height 24
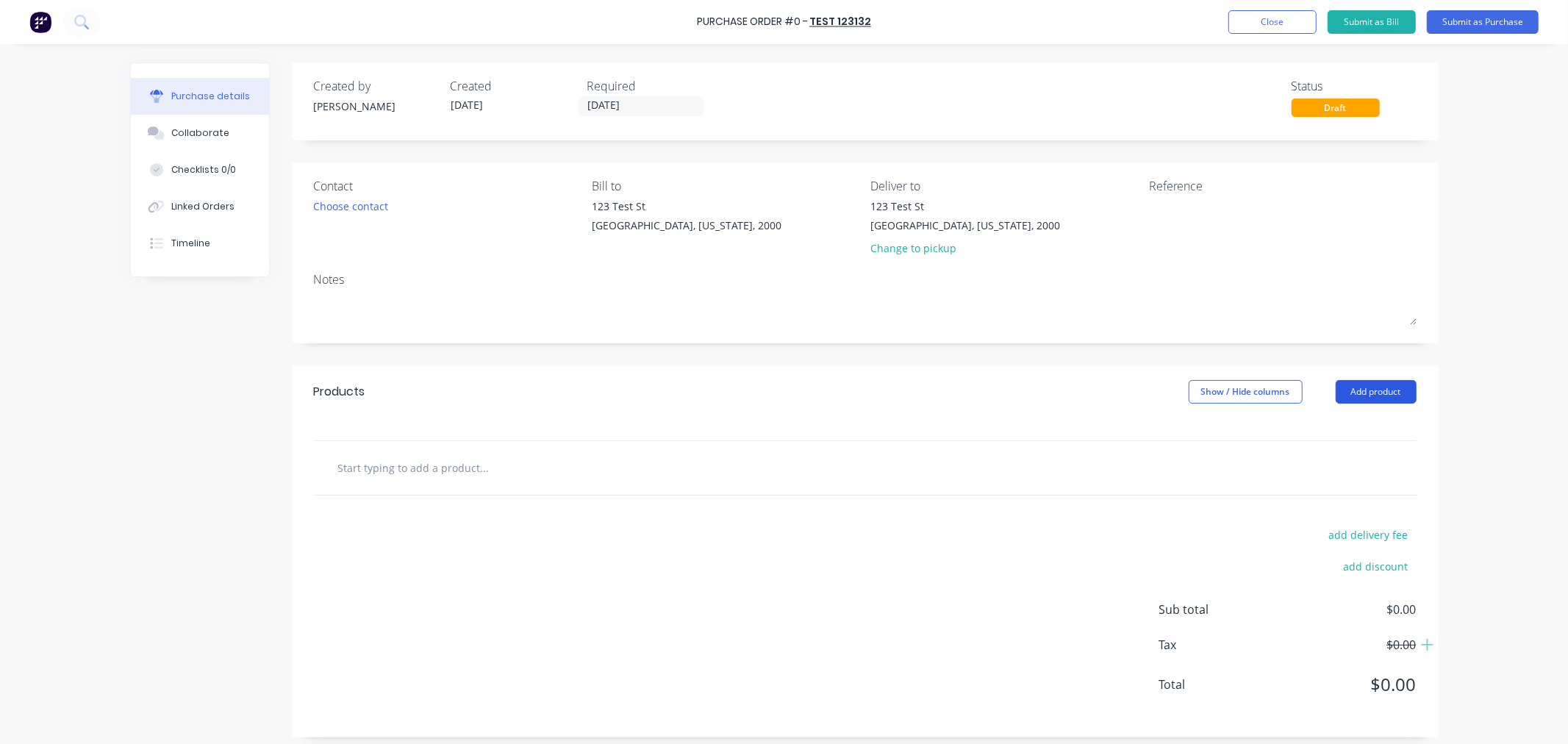
click at [1353, 399] on button "Add product" at bounding box center [1376, 392] width 81 height 24
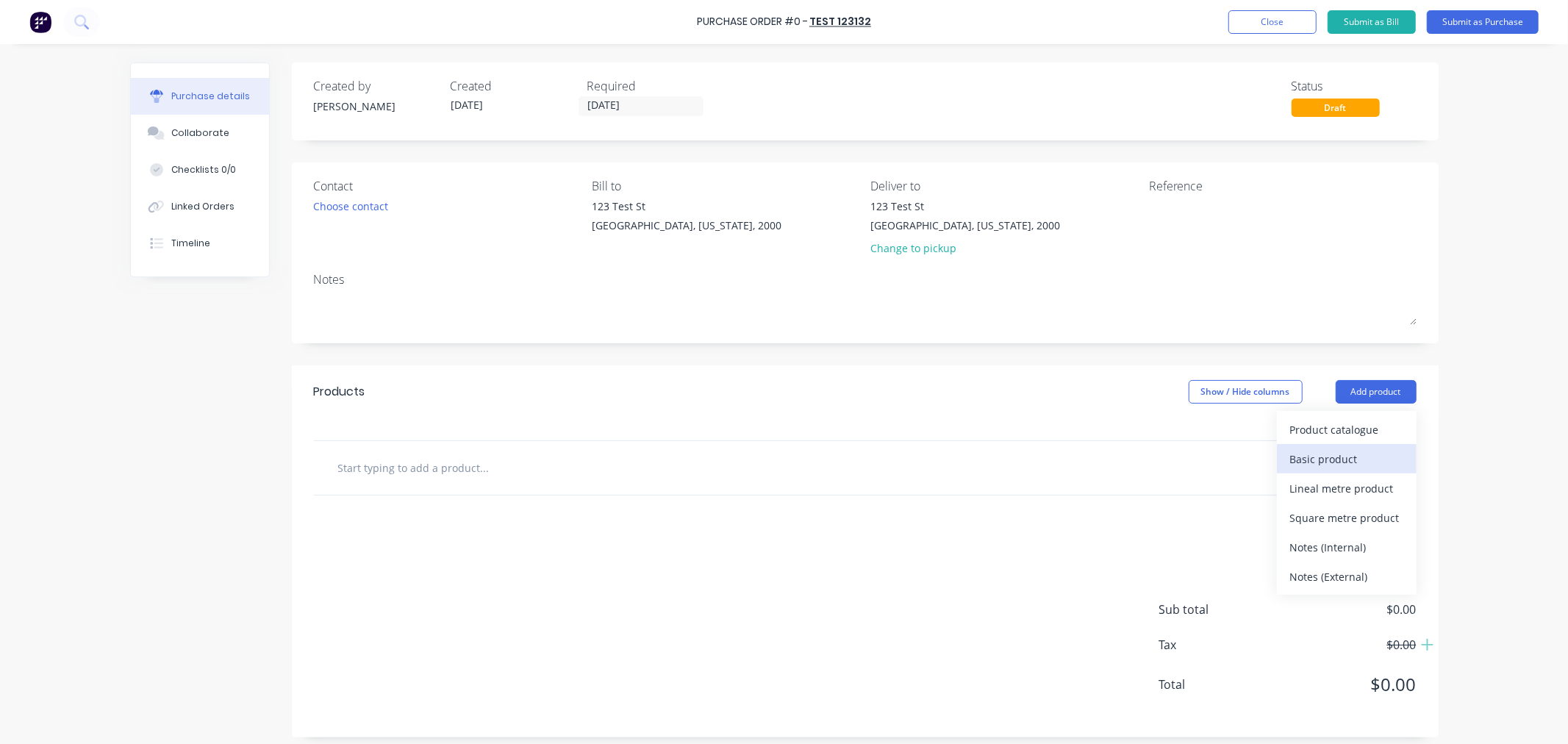
click at [1343, 458] on div "Basic product" at bounding box center [1347, 459] width 113 height 21
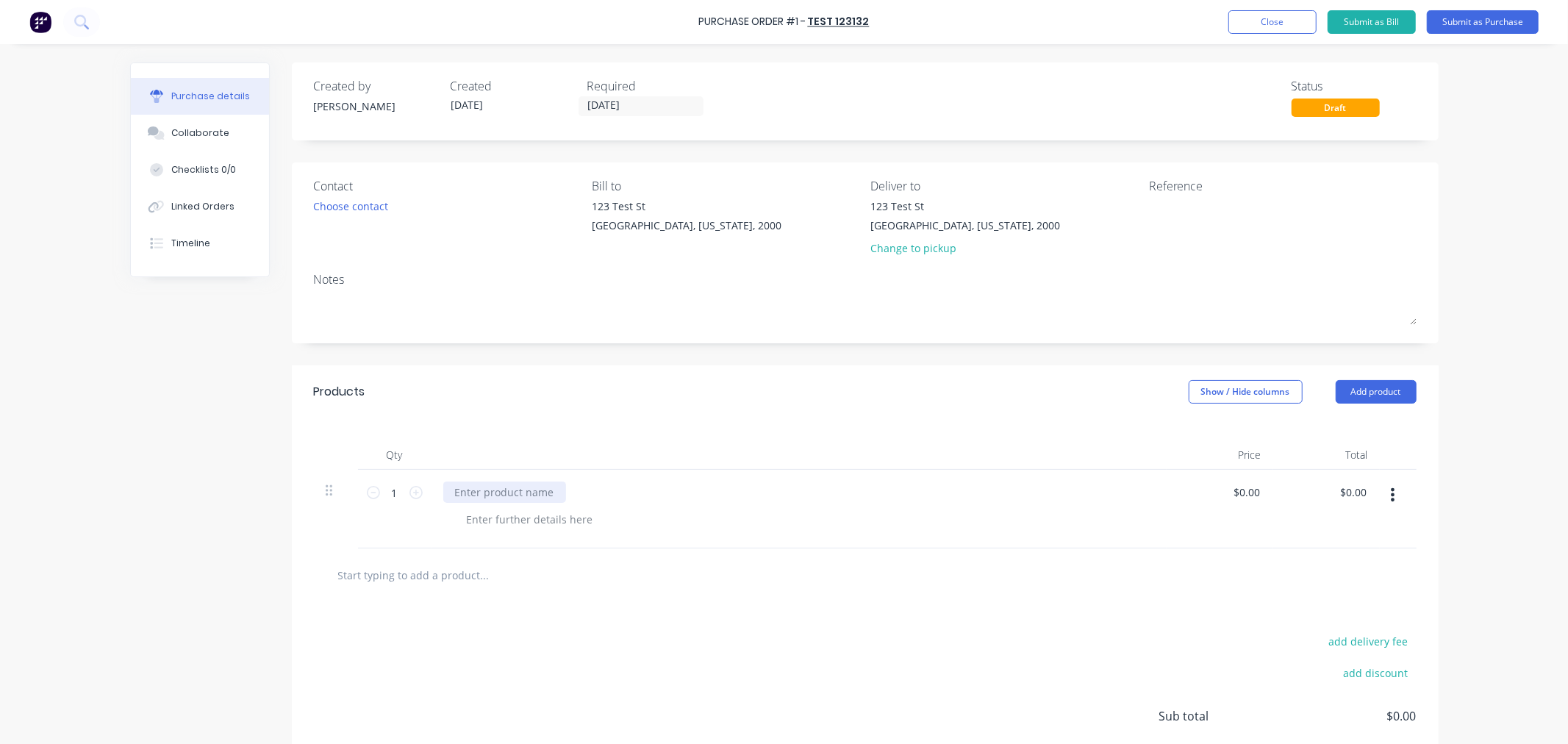
click at [479, 488] on div at bounding box center [504, 492] width 123 height 21
click at [500, 511] on div at bounding box center [529, 520] width 150 height 21
drag, startPoint x: 1217, startPoint y: 498, endPoint x: 1244, endPoint y: 496, distance: 27.1
click at [1231, 500] on div "$0.00 $0.00" at bounding box center [1220, 509] width 107 height 78
click at [1242, 494] on input "0.00" at bounding box center [1250, 492] width 28 height 21
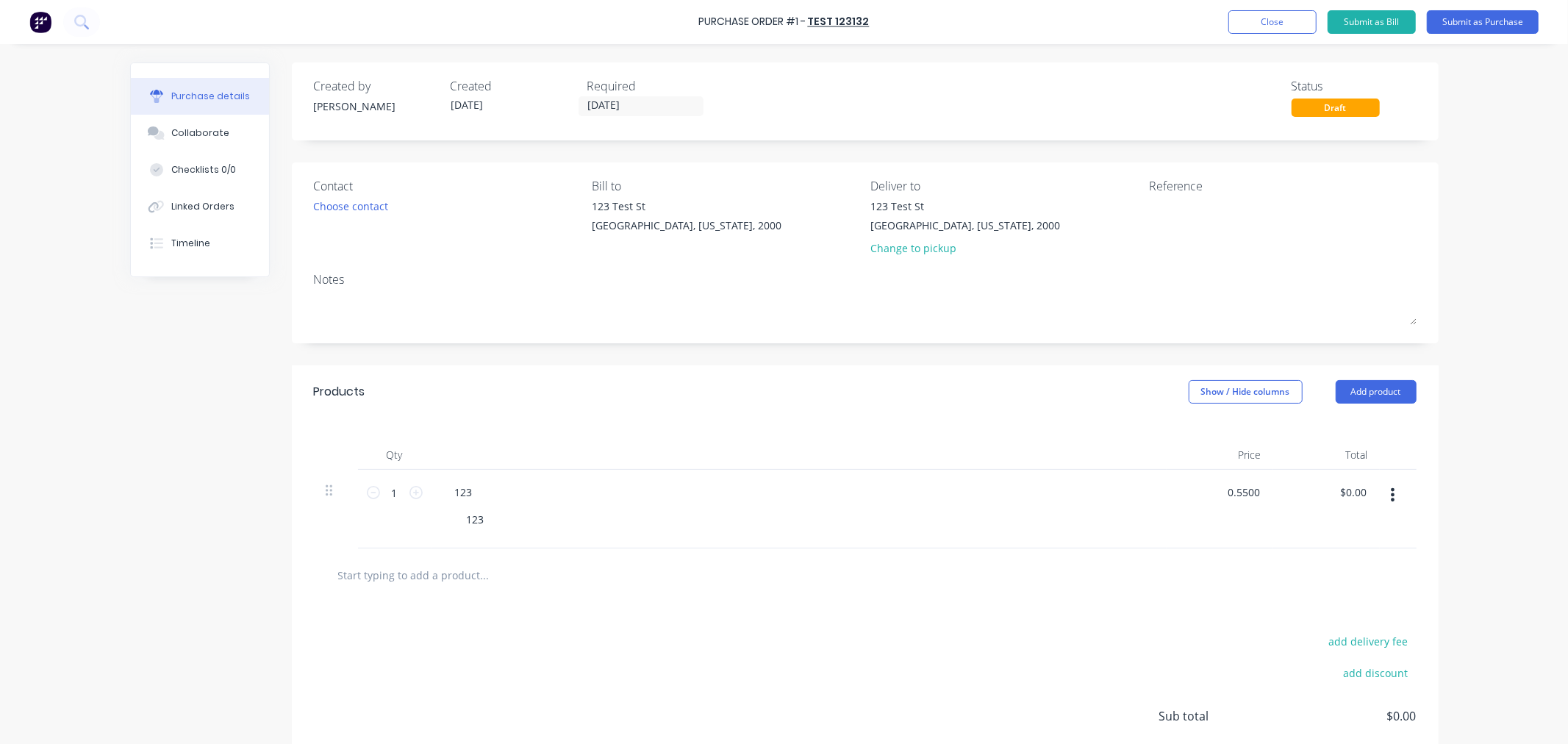
type input "$0.55"
click at [1188, 568] on div at bounding box center [865, 574] width 1079 height 29
click at [1247, 489] on input "0.55" at bounding box center [1246, 492] width 34 height 21
click at [1247, 489] on input "0.55" at bounding box center [1250, 492] width 28 height 21
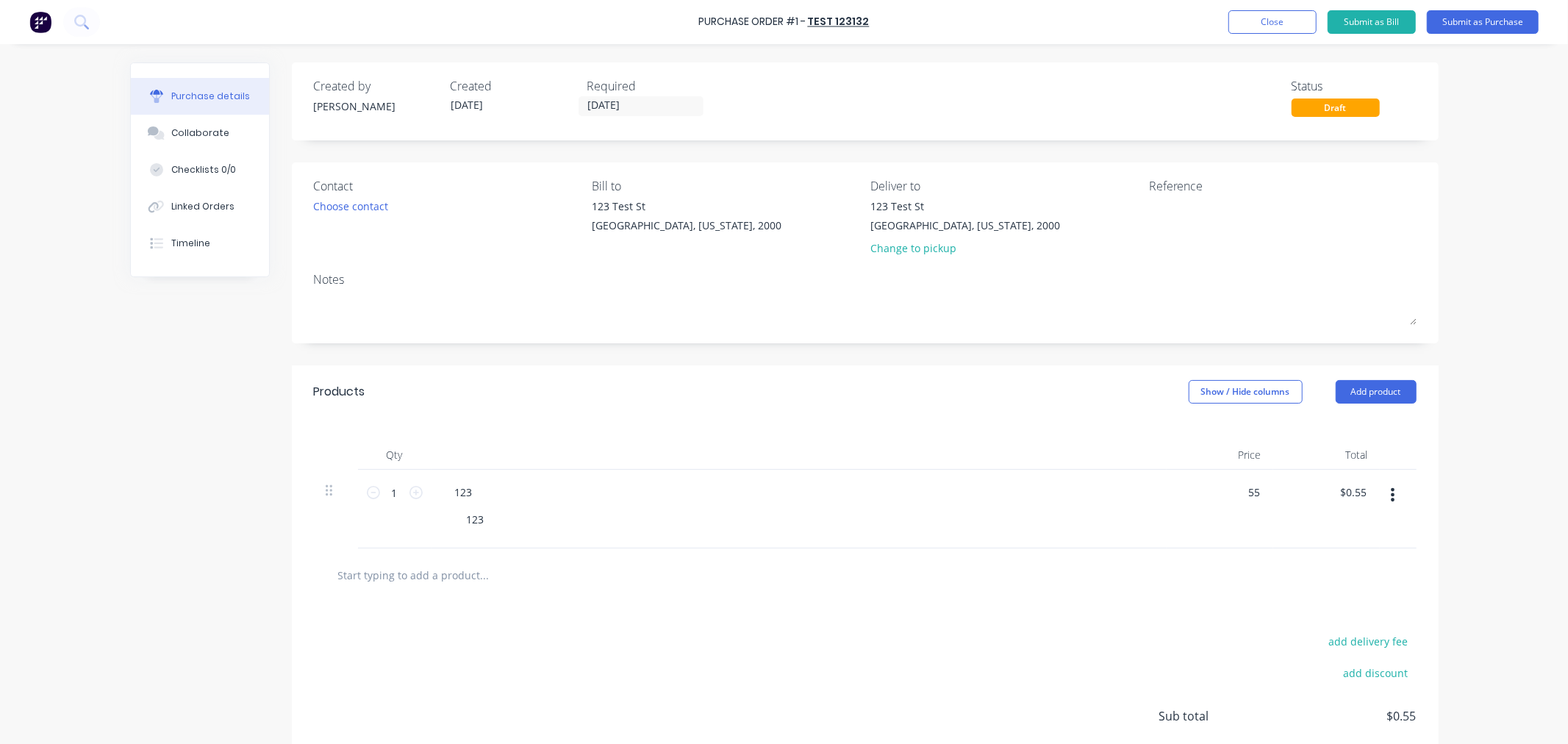
type input "$55.00"
drag, startPoint x: 1079, startPoint y: 556, endPoint x: 1537, endPoint y: 26, distance: 700.5
click at [1085, 545] on div "Products Show / Hide columns Add product Qty Price Total 1 1 123 123 $55.00 $55…" at bounding box center [865, 605] width 1147 height 479
click at [1537, 27] on button "Submit as Purchase" at bounding box center [1483, 22] width 111 height 24
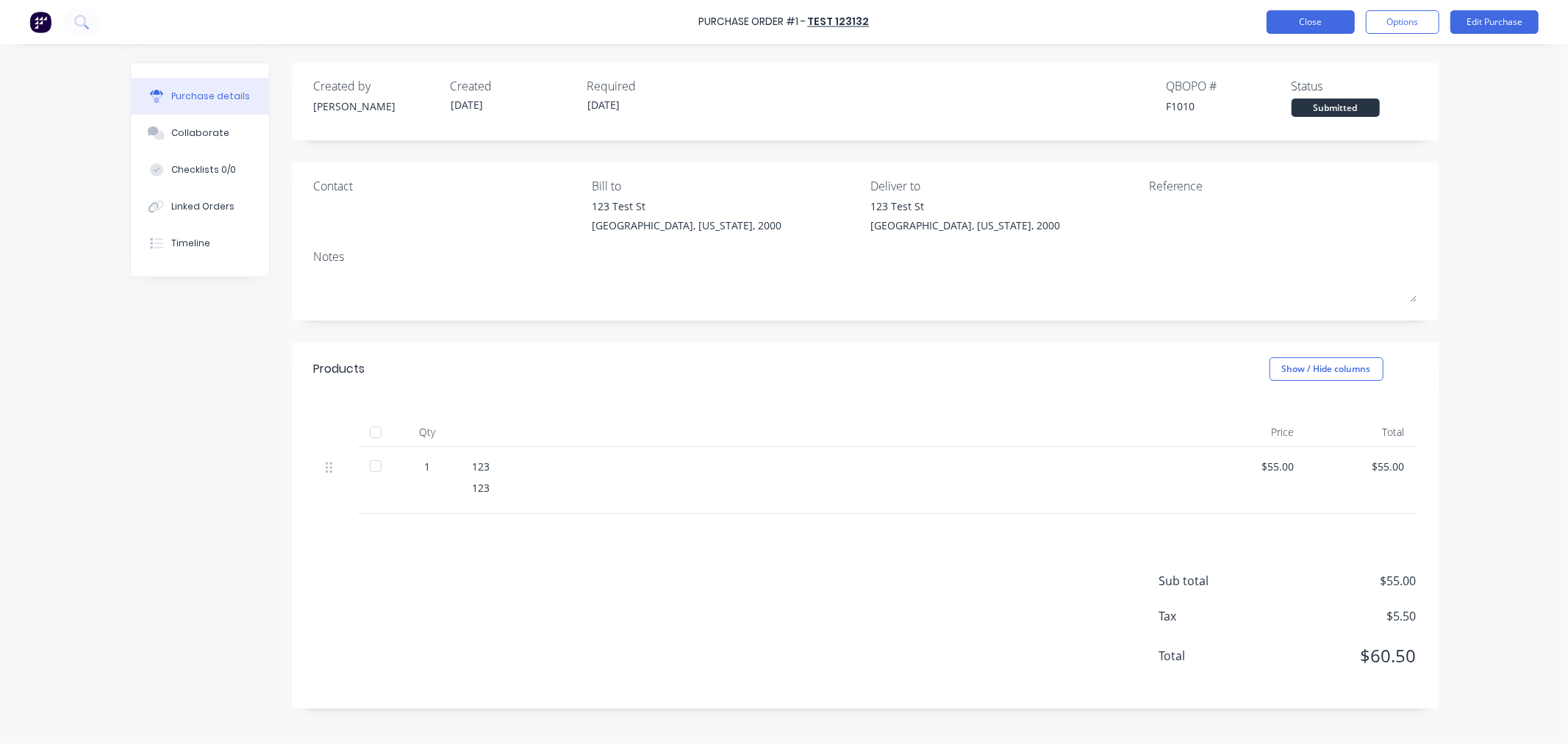
drag, startPoint x: 1346, startPoint y: 3, endPoint x: 1329, endPoint y: 19, distance: 23.3
click at [1344, 4] on div "Purchase Order #1 - test 123132 Close Options Edit Purchase" at bounding box center [784, 22] width 1568 height 44
click at [1292, 17] on button "Close" at bounding box center [1311, 22] width 88 height 24
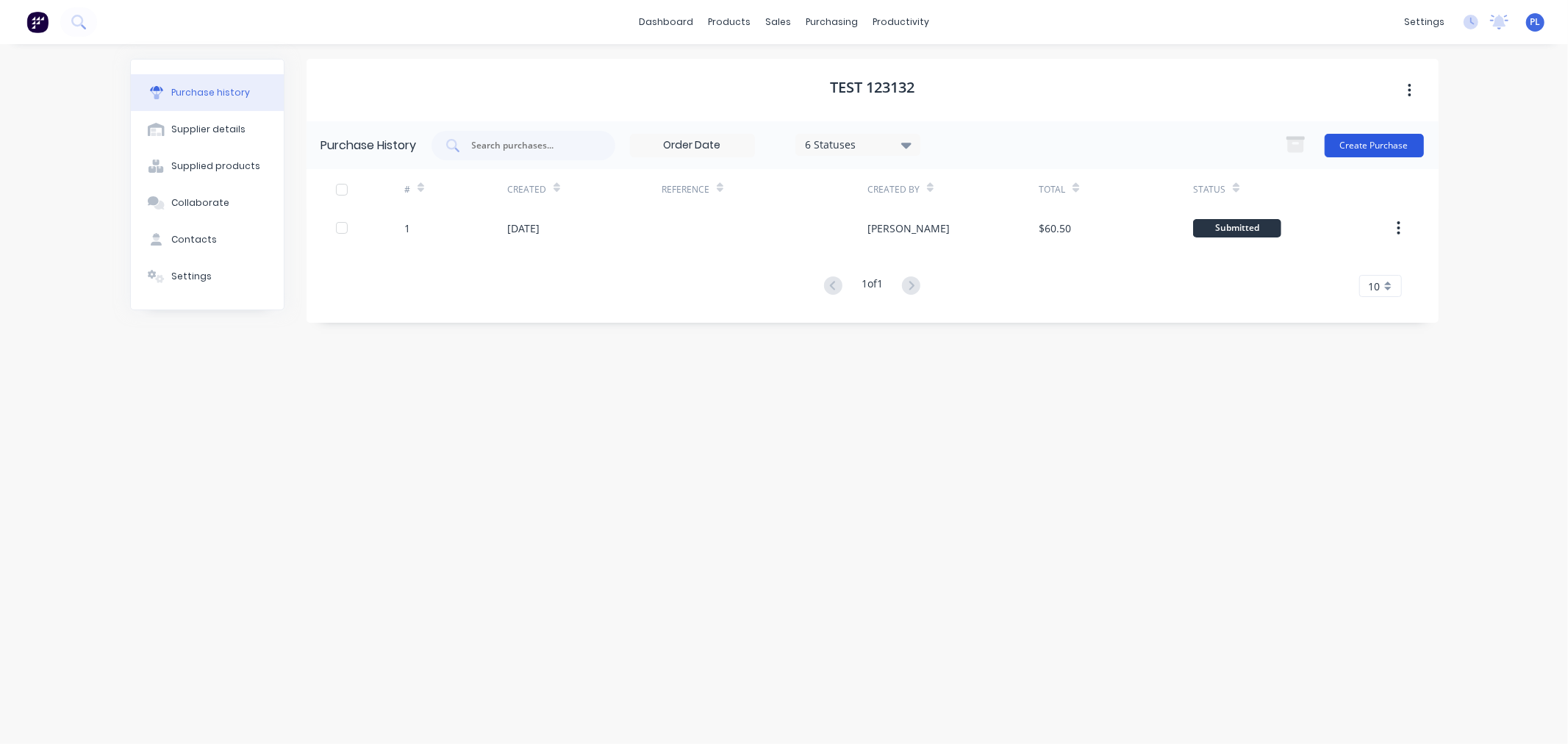
click at [1406, 140] on button "Create Purchase" at bounding box center [1374, 146] width 100 height 24
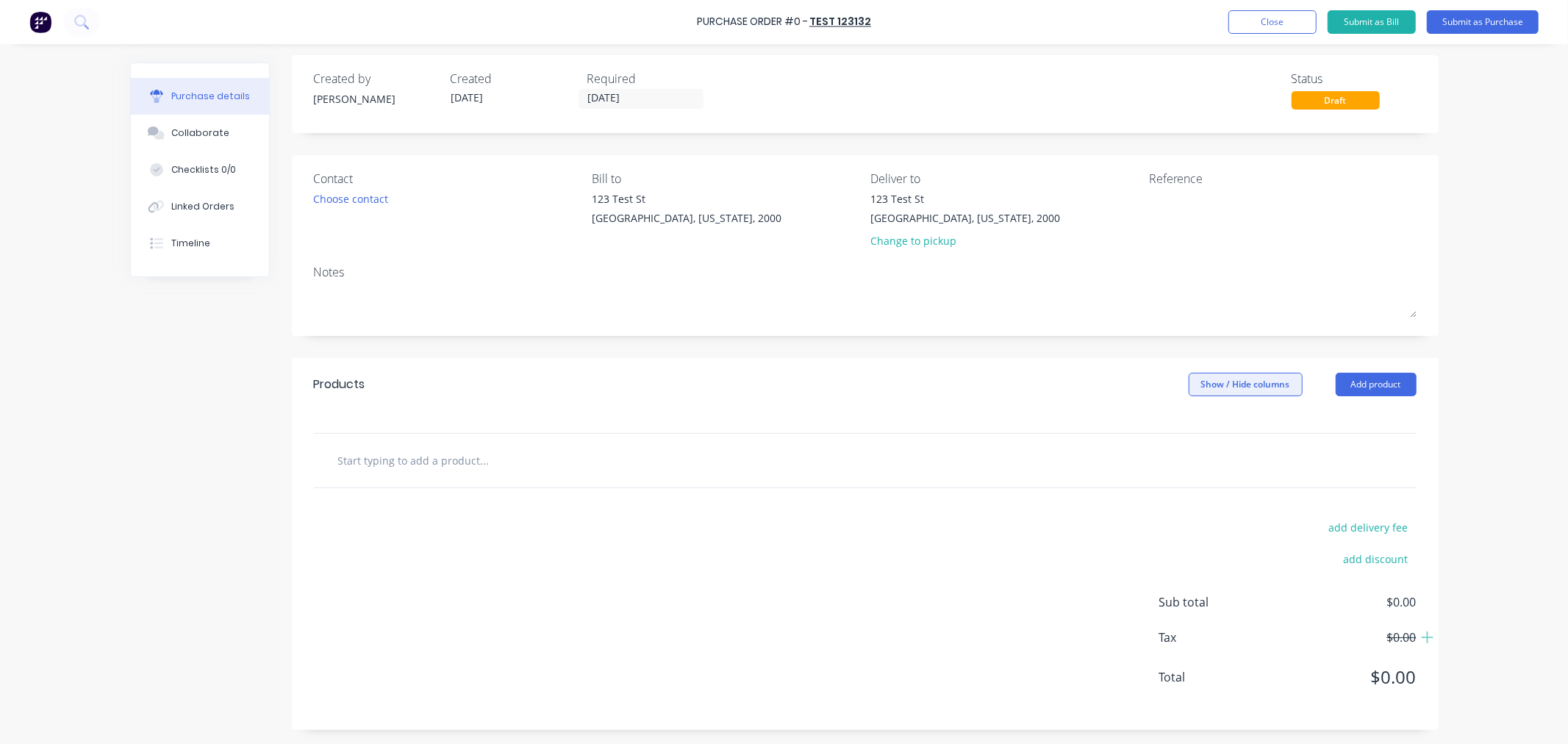
scroll to position [9, 0]
click at [1392, 383] on button "Add product" at bounding box center [1376, 384] width 81 height 24
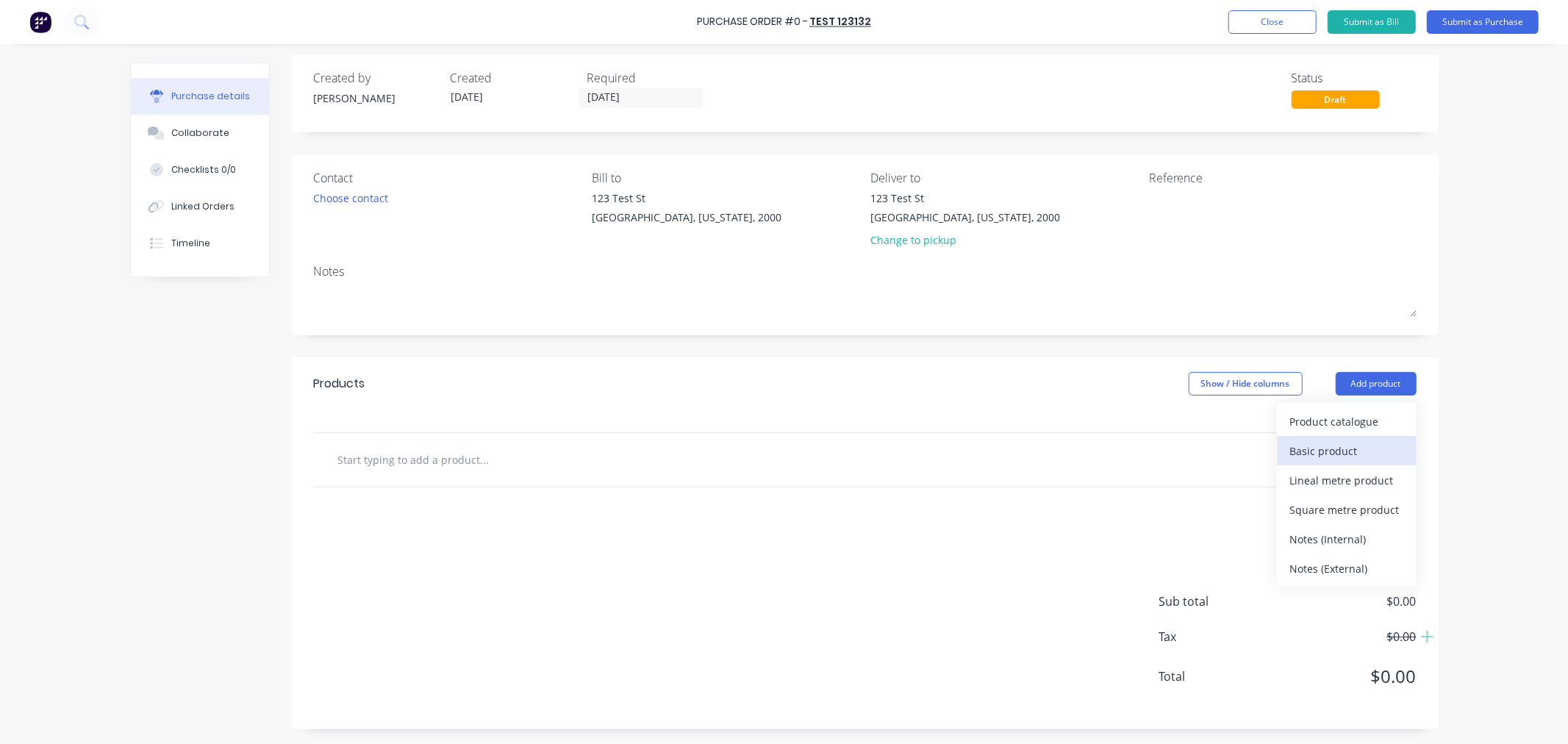
click at [1342, 451] on div "Basic product" at bounding box center [1347, 450] width 113 height 21
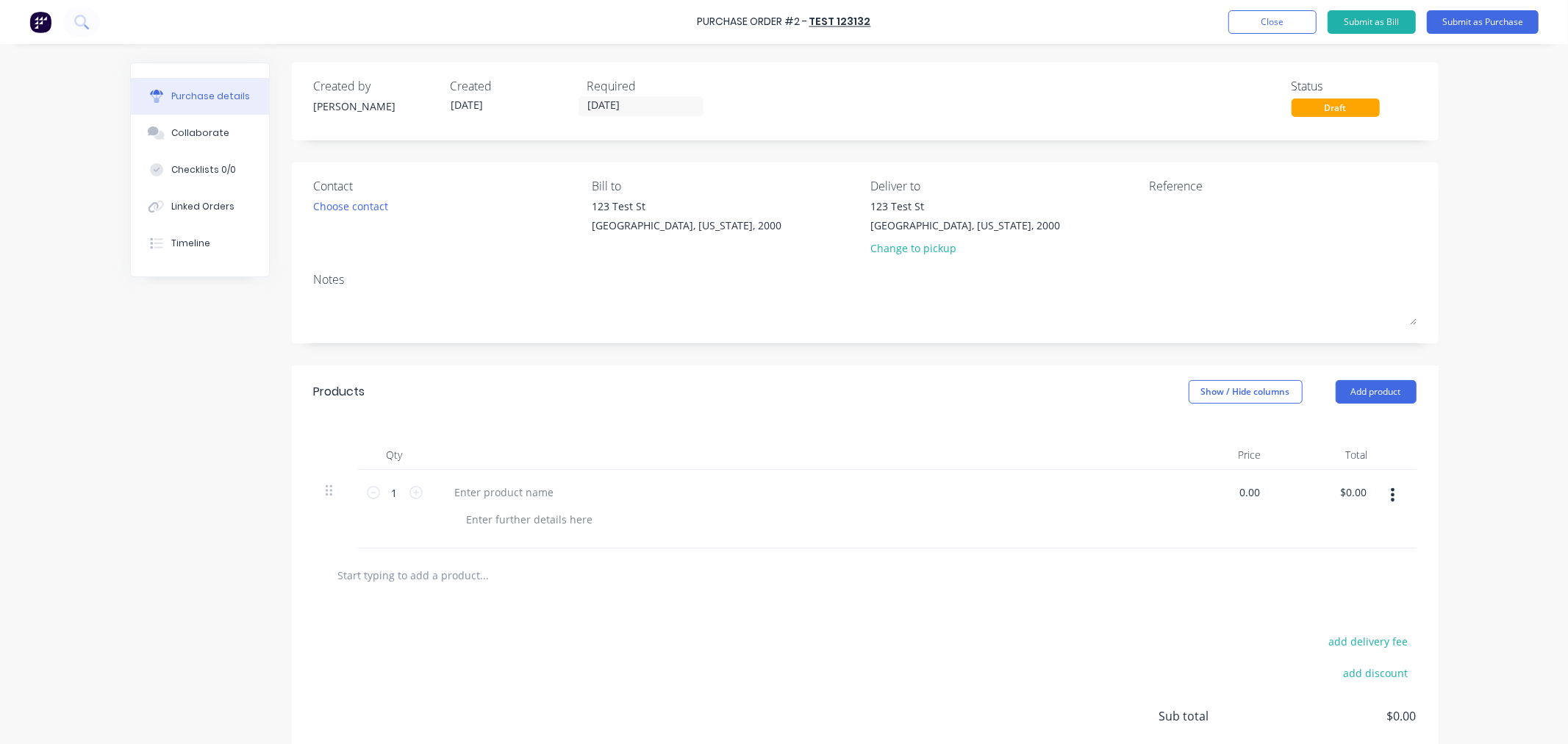
click at [1242, 498] on input "0.00" at bounding box center [1246, 492] width 34 height 21
type input "$12.00"
click at [1237, 549] on div at bounding box center [865, 575] width 1103 height 53
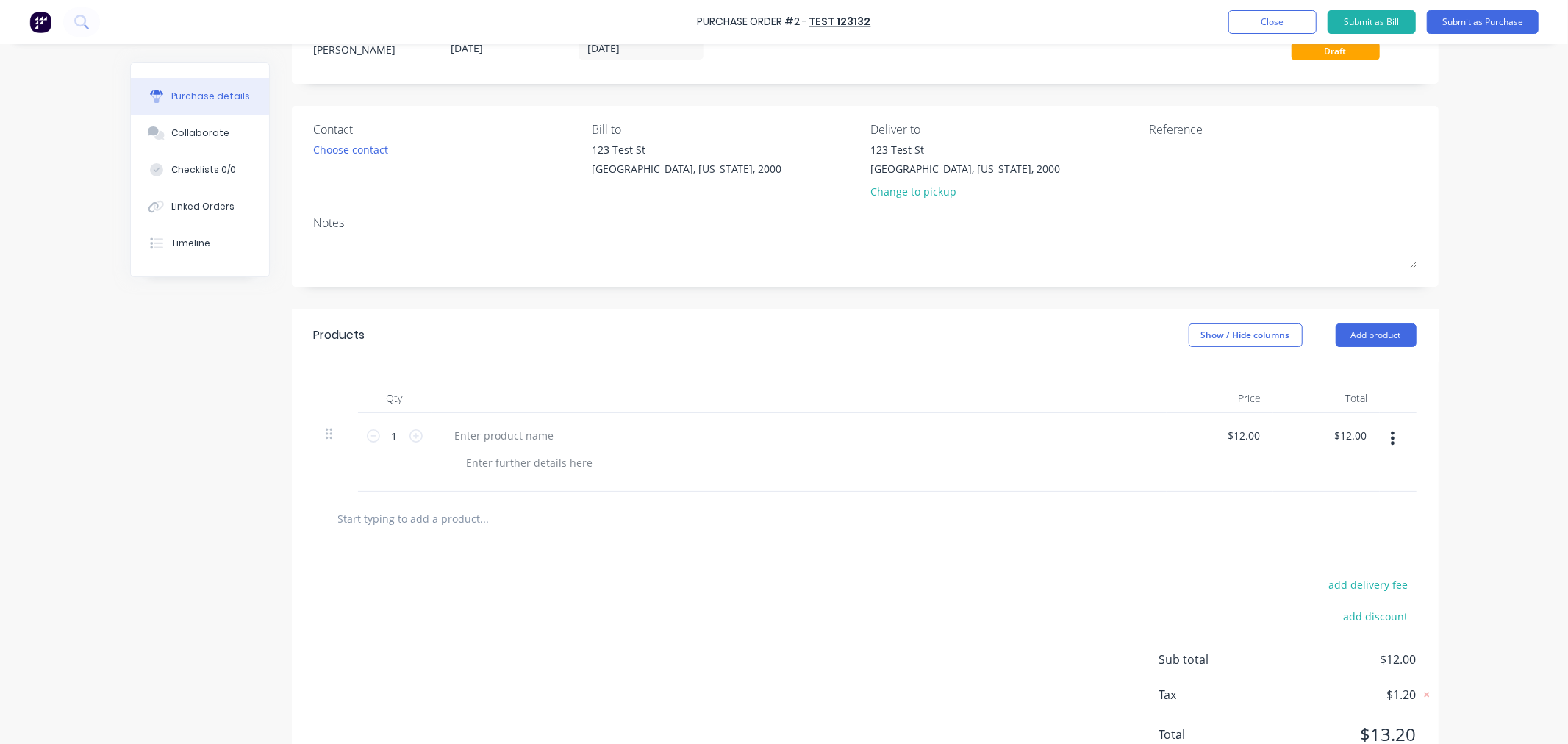
scroll to position [116, 0]
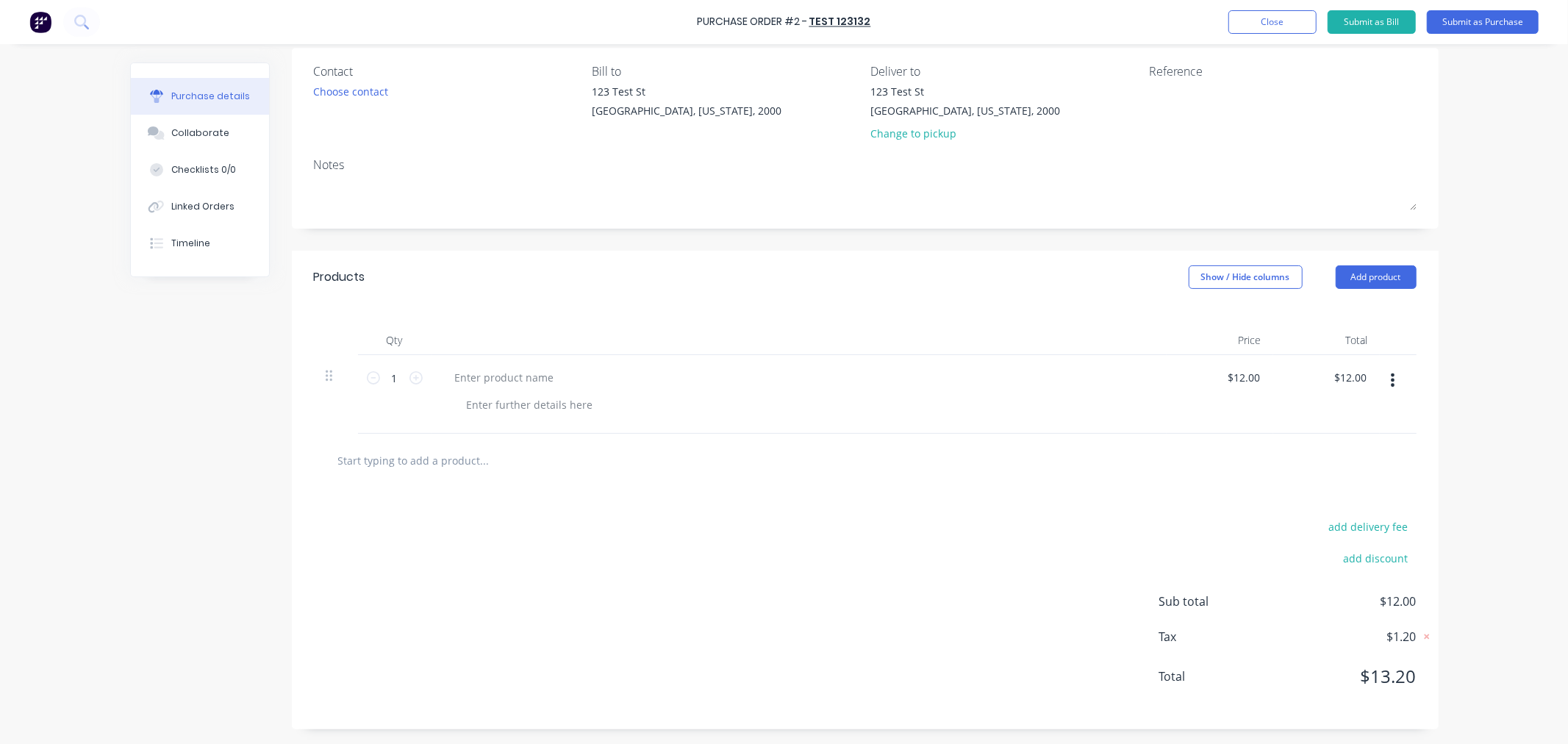
click at [1411, 640] on div "add delivery fee add discount Sub total $12.00 Tax $1.20 Total $13.20" at bounding box center [865, 608] width 1147 height 242
click at [1416, 646] on div "add delivery fee add discount Sub total $12.00 Tax $1.20 Total $13.20" at bounding box center [865, 608] width 1147 height 242
click at [1420, 635] on icon at bounding box center [1427, 636] width 15 height 15
click at [1074, 452] on div at bounding box center [865, 460] width 1079 height 29
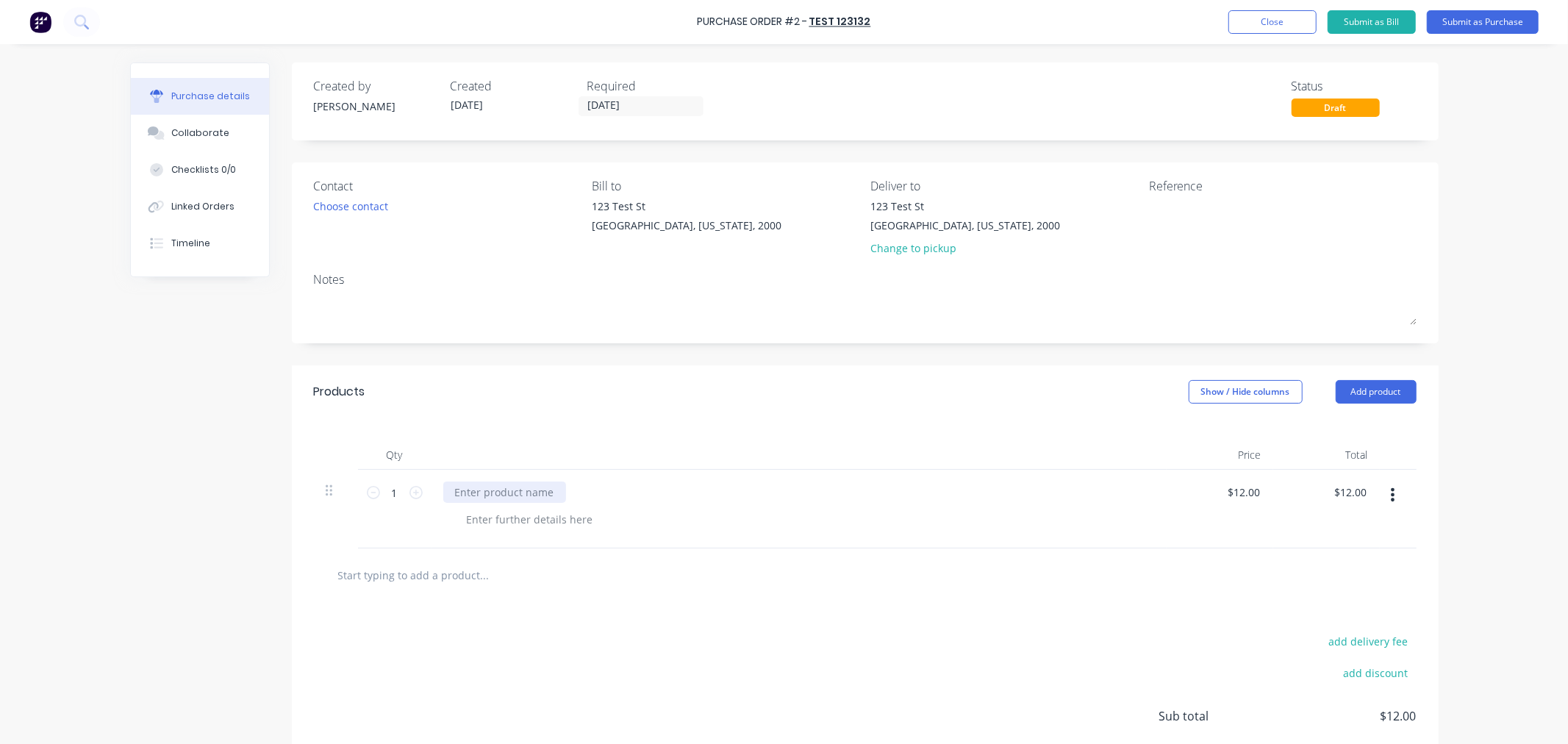
click at [489, 486] on div at bounding box center [504, 492] width 123 height 21
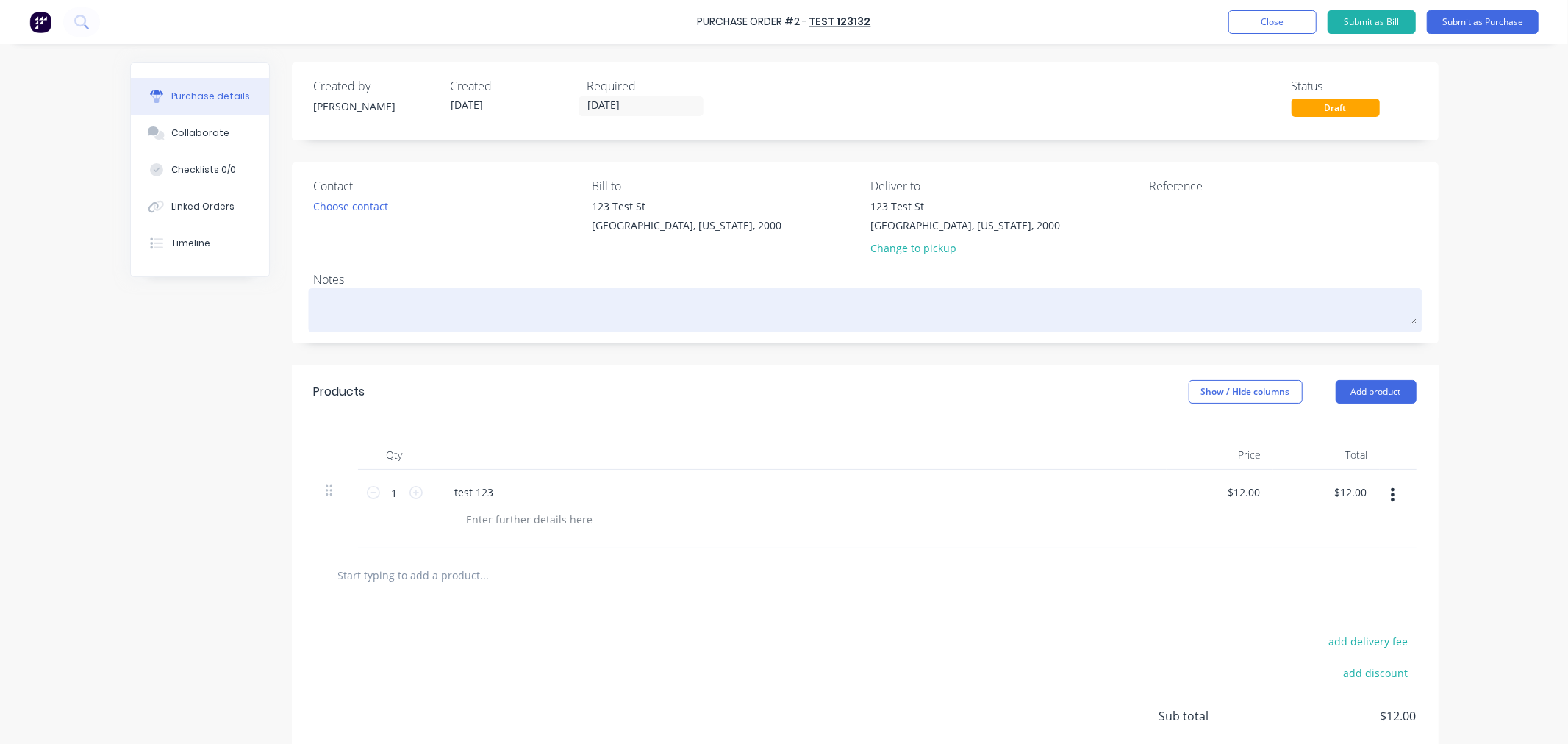
drag, startPoint x: 990, startPoint y: 571, endPoint x: 1332, endPoint y: 317, distance: 426.0
click at [1009, 545] on div "Products Show / Hide columns Add product Qty Price Total 1 1 test 123 $12.00 $1…" at bounding box center [865, 605] width 1147 height 479
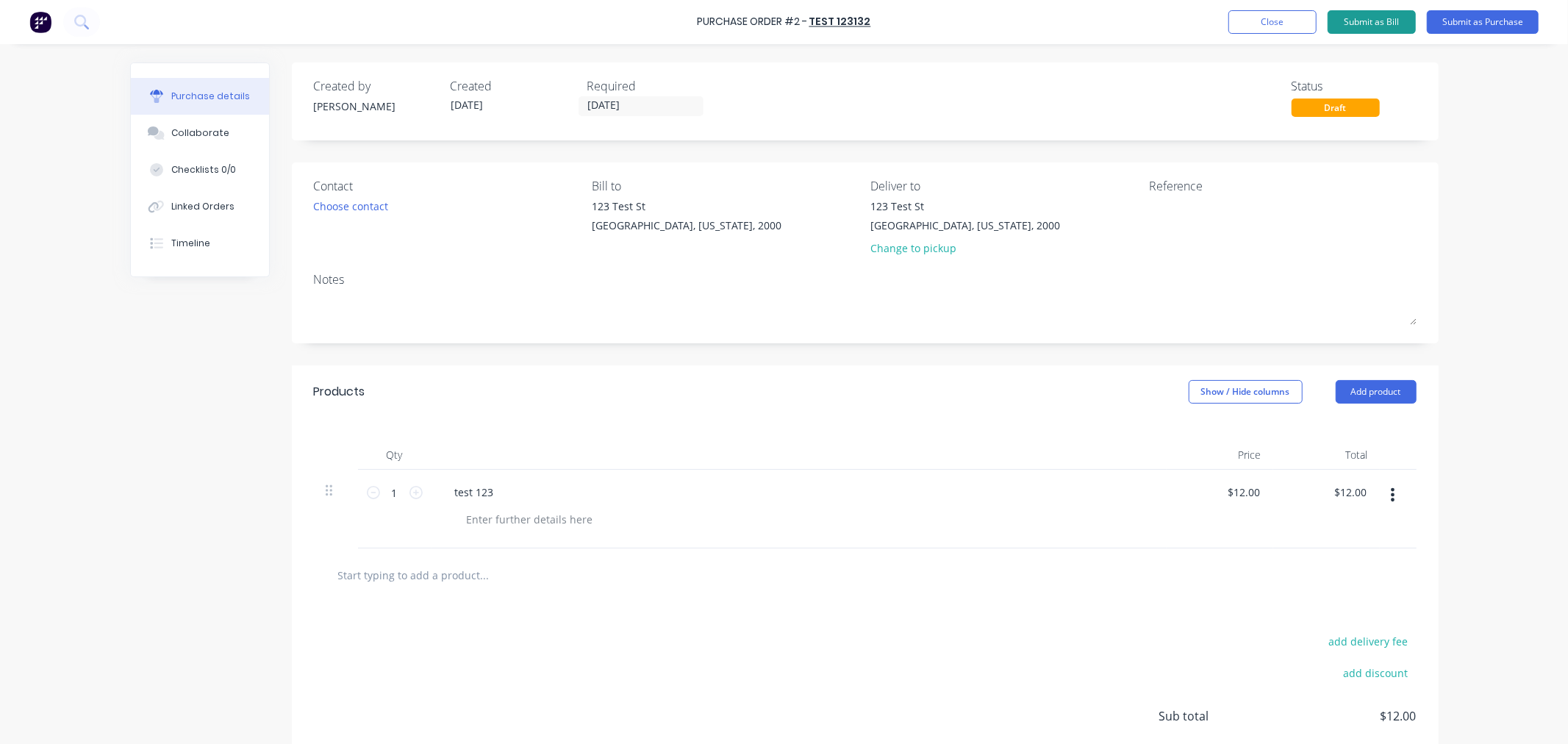
click at [1366, 26] on button "Submit as Bill" at bounding box center [1372, 22] width 88 height 24
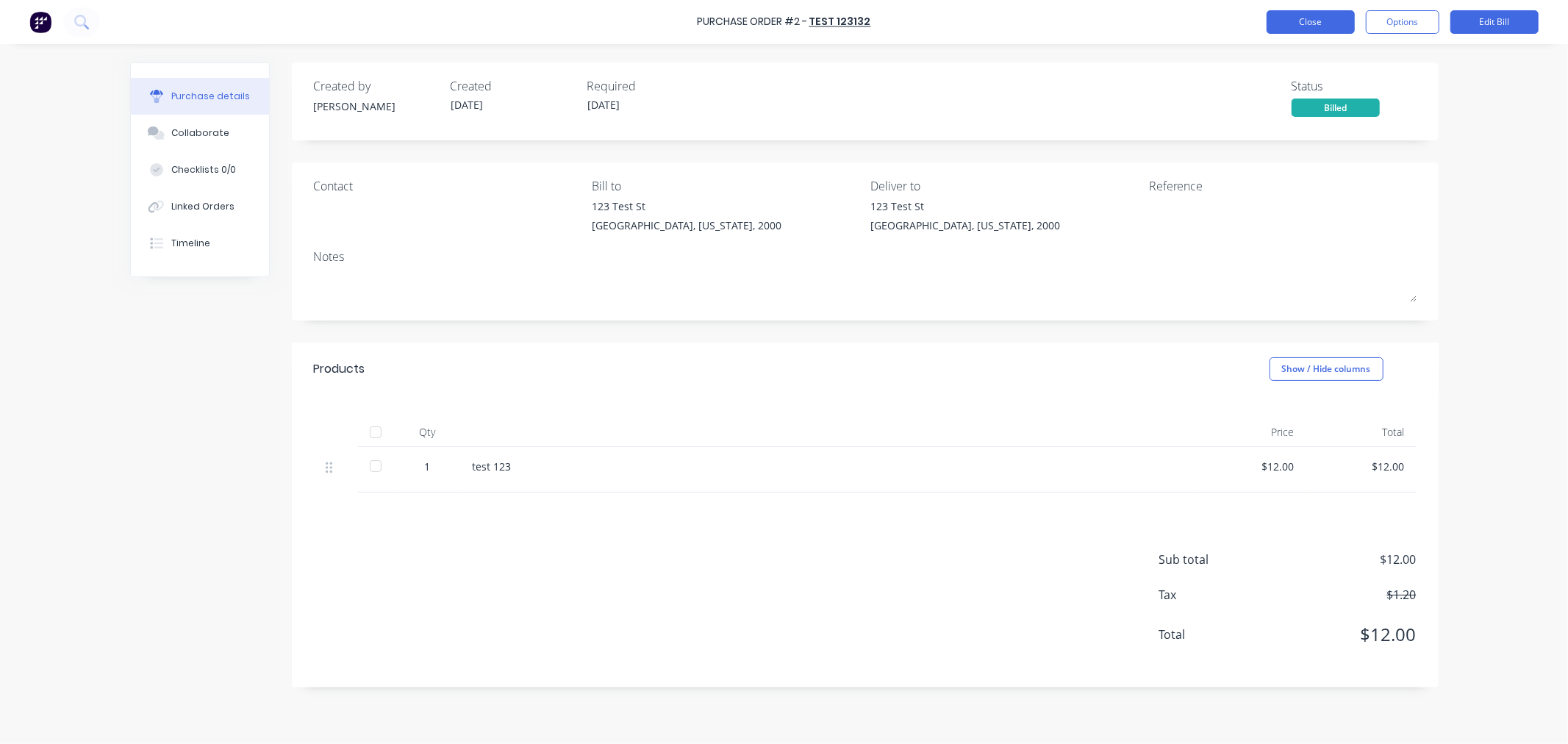
click at [1310, 26] on button "Close" at bounding box center [1311, 22] width 88 height 24
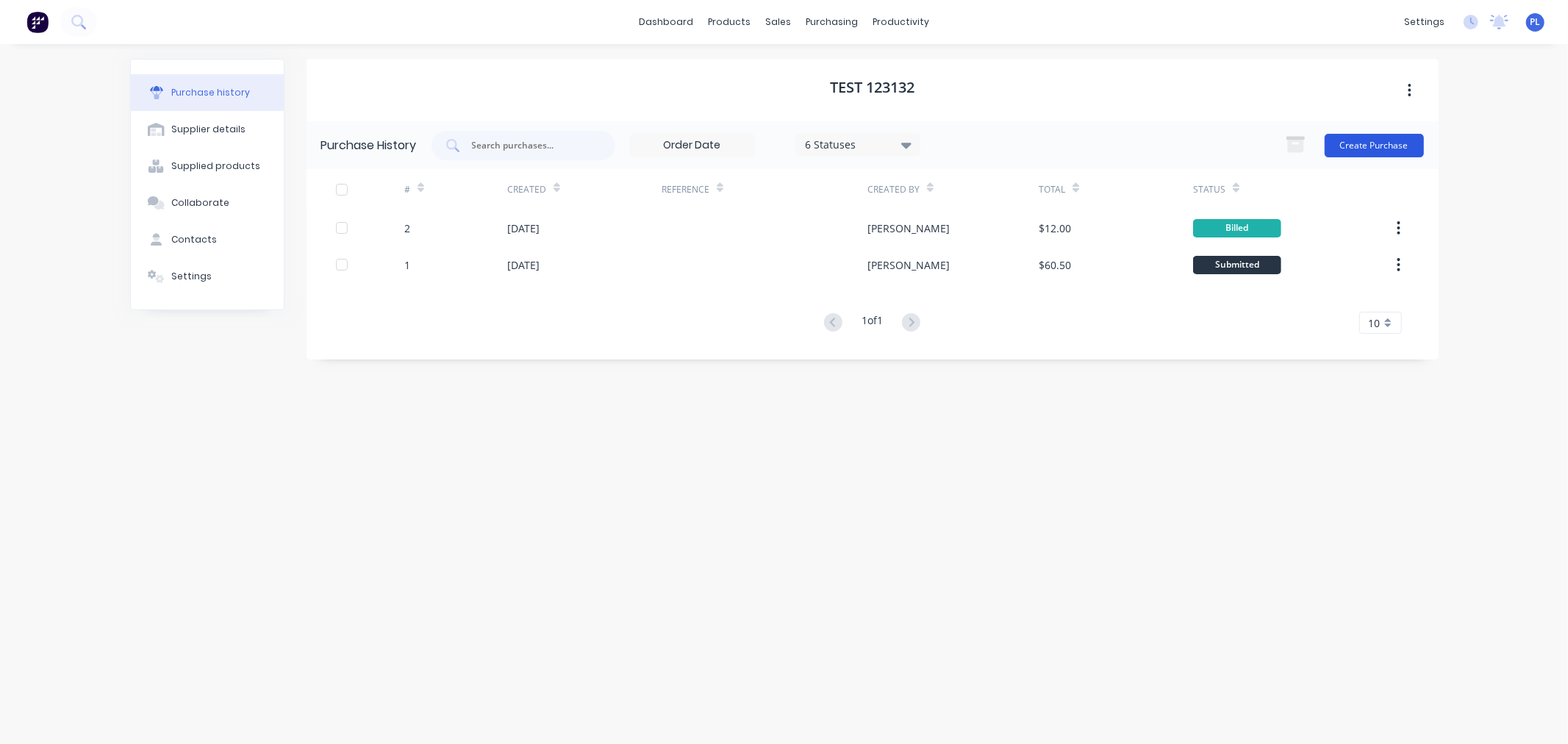
click at [1348, 148] on button "Create Purchase" at bounding box center [1374, 146] width 100 height 24
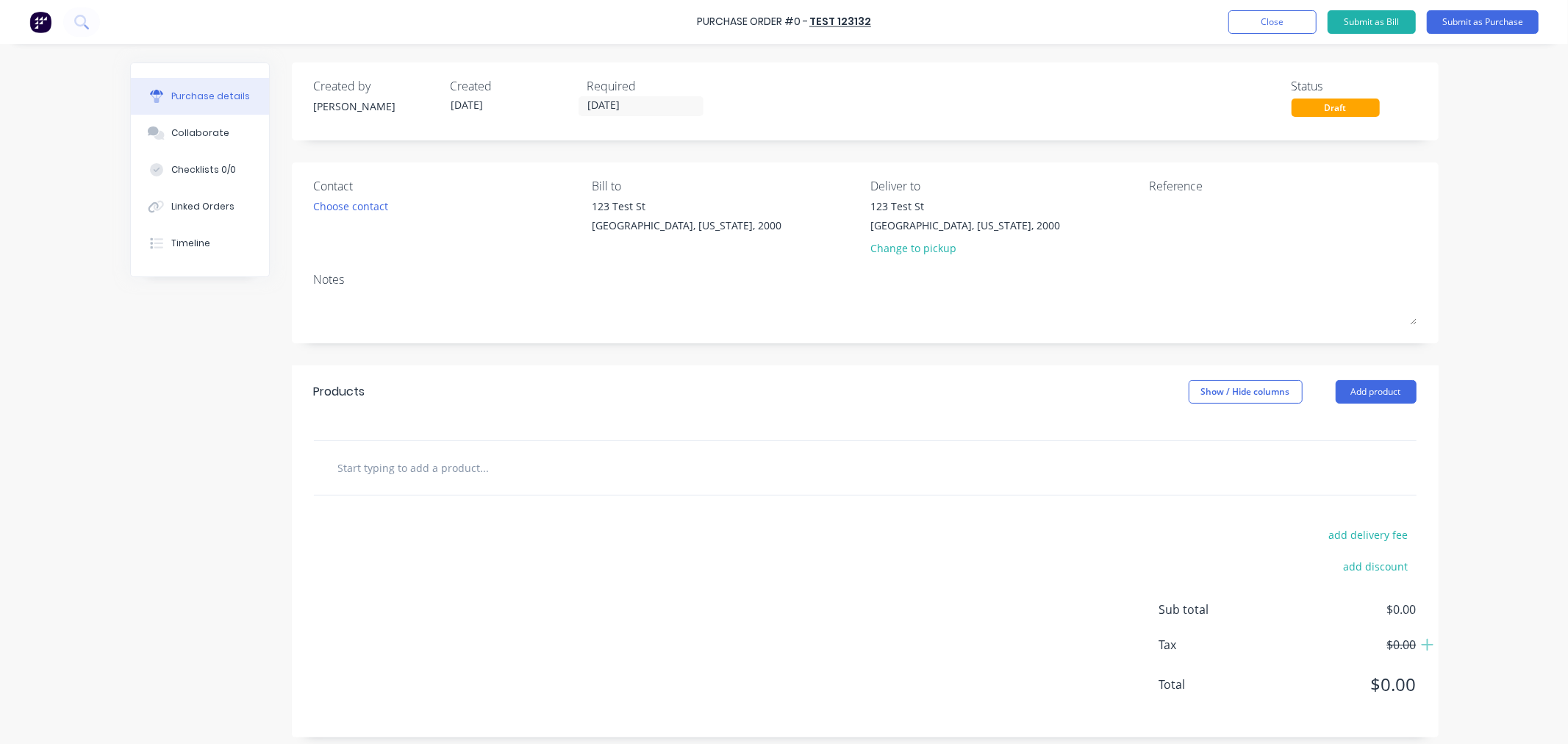
scroll to position [9, 0]
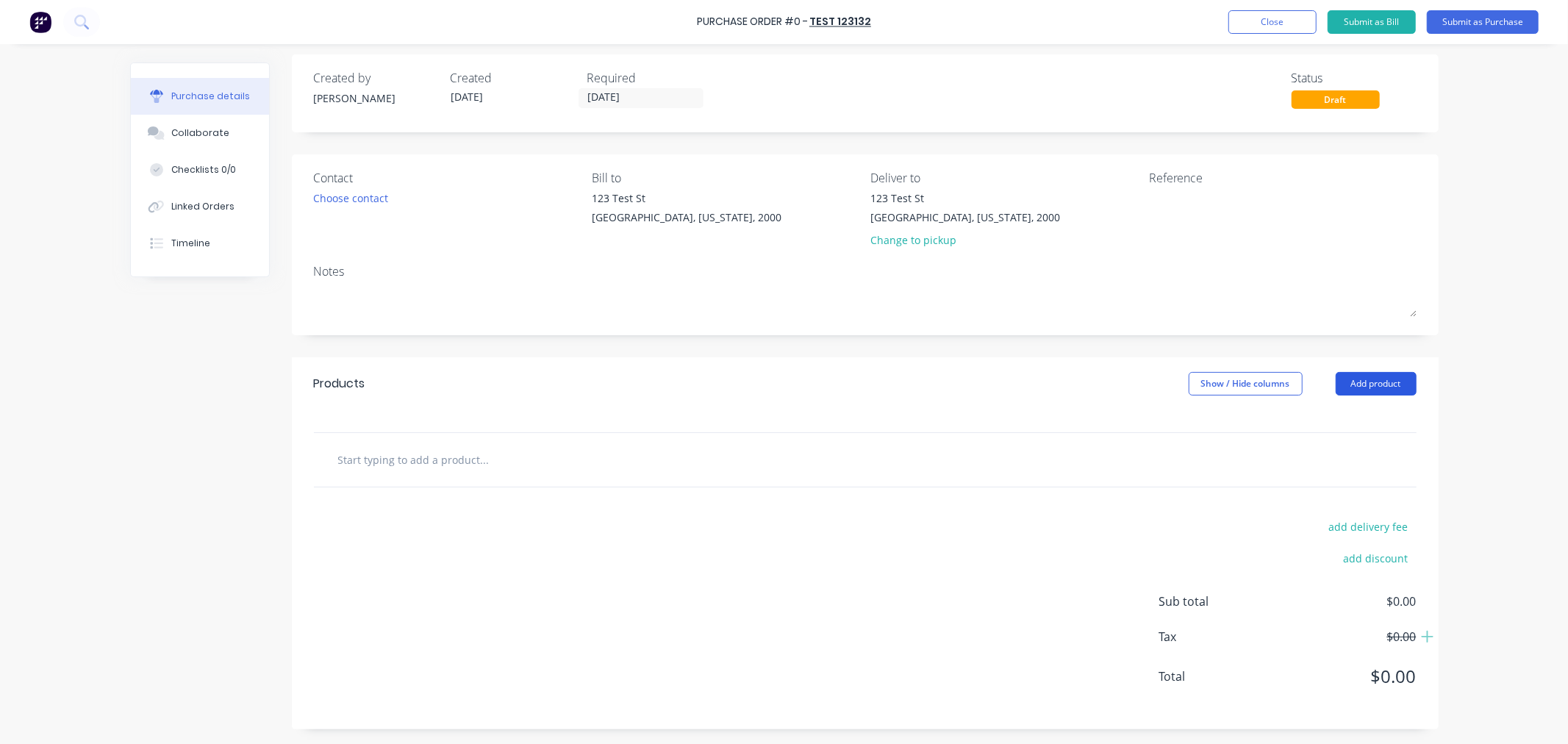
click at [1352, 391] on button "Add product" at bounding box center [1376, 384] width 81 height 24
click at [1333, 443] on div "Basic product" at bounding box center [1347, 450] width 113 height 21
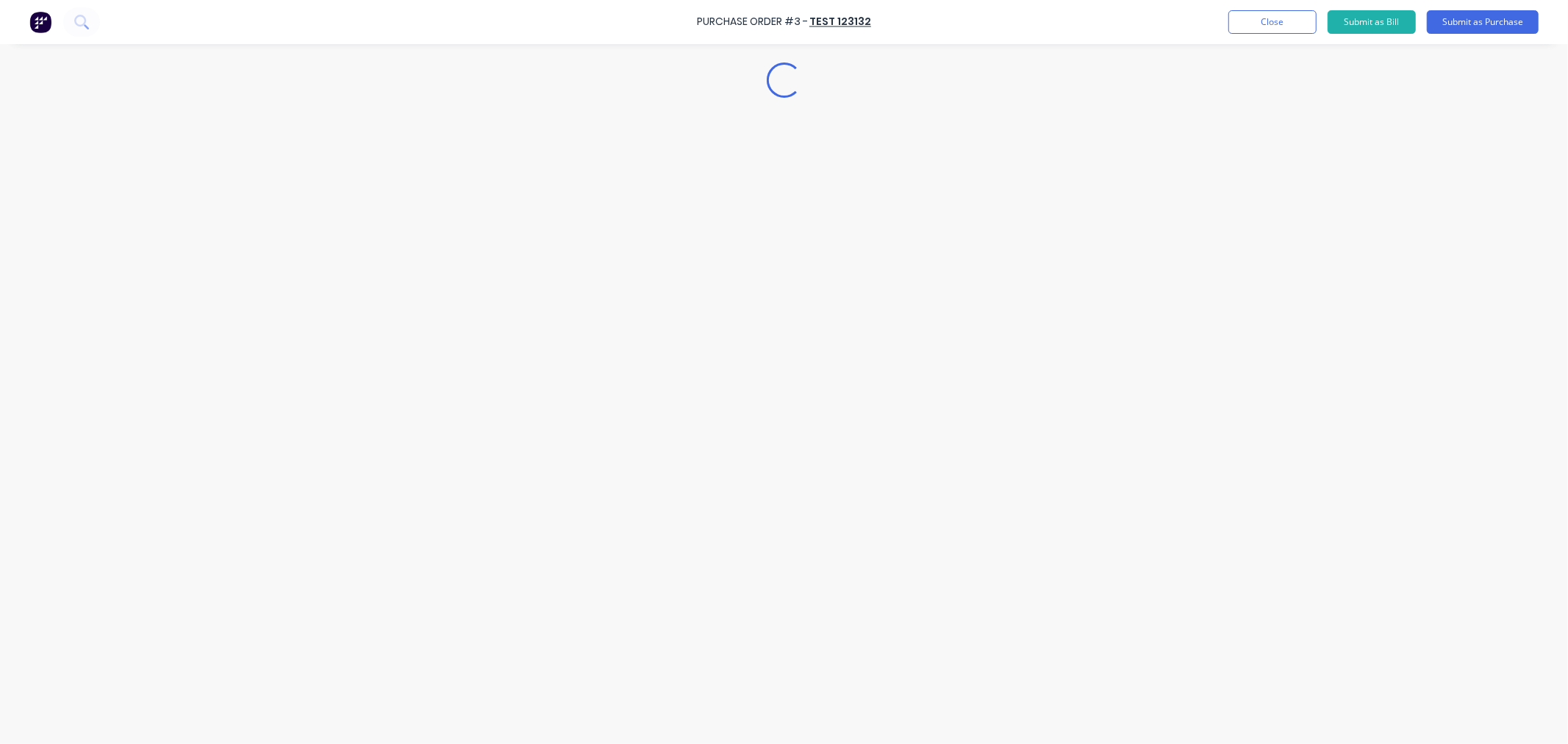
click at [1252, 481] on div "Loading..." at bounding box center [784, 350] width 1338 height 671
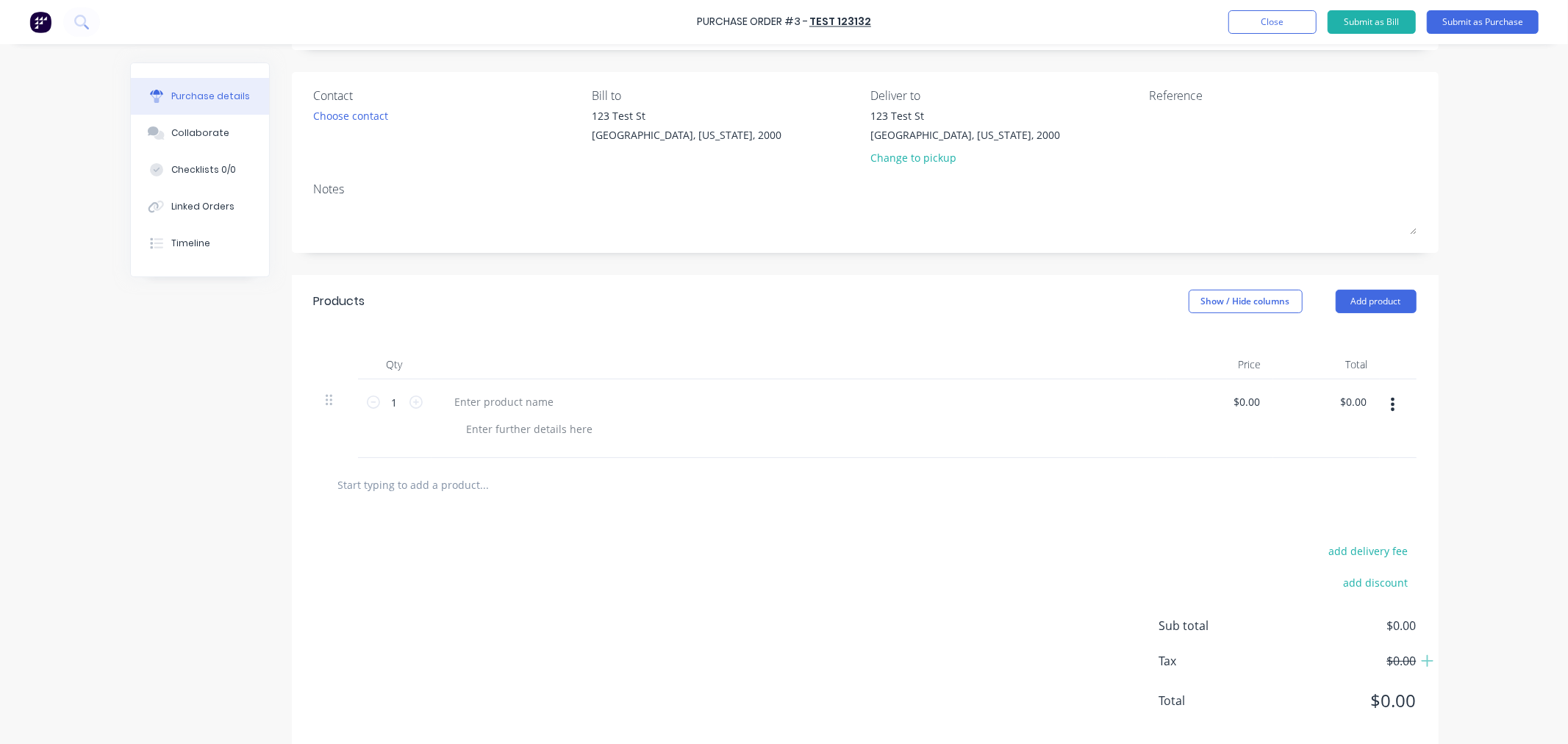
scroll to position [116, 0]
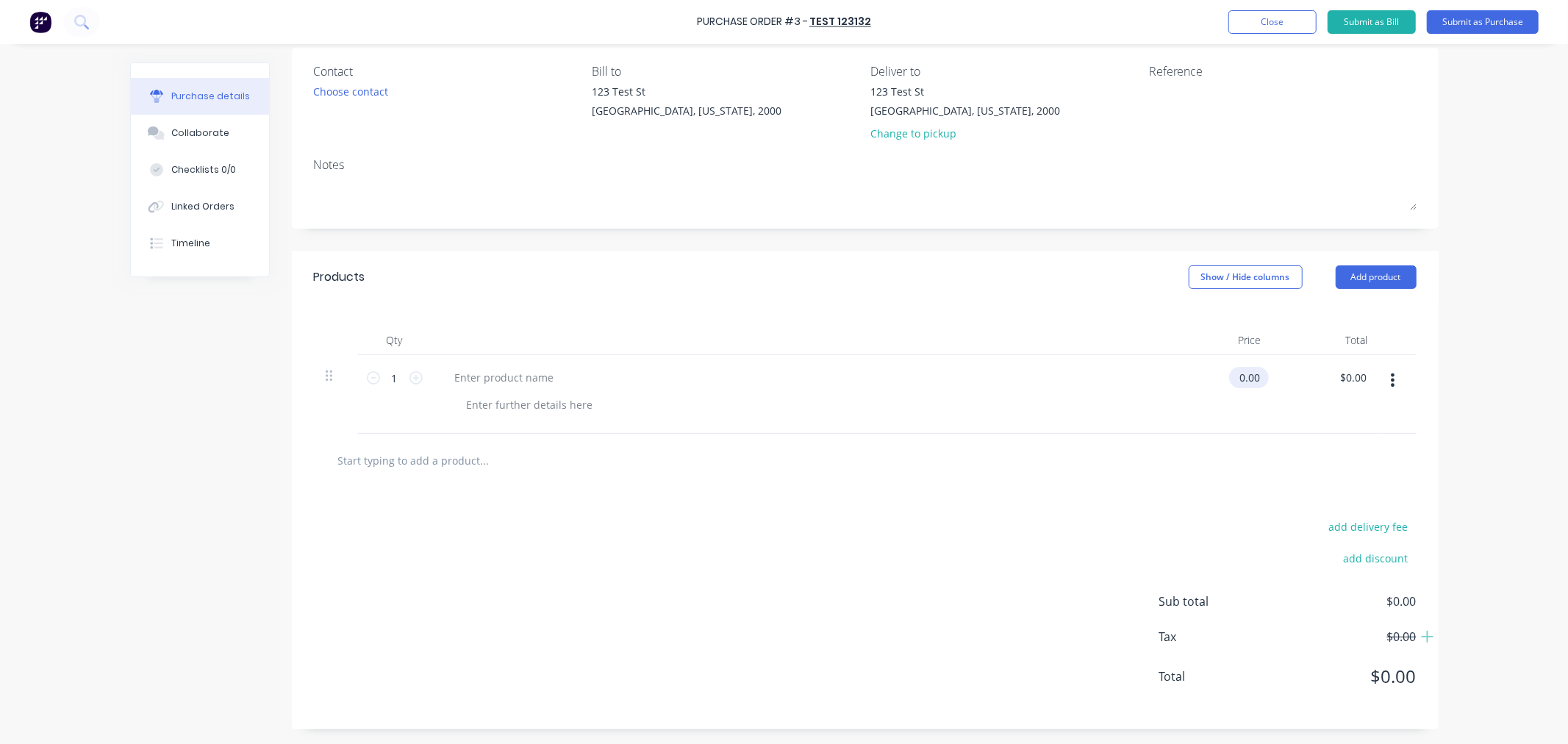
click at [1225, 372] on div "0.00 $0.00" at bounding box center [1220, 395] width 107 height 78
type input "$550.00"
click at [1178, 429] on div "$550.00 550.00" at bounding box center [1220, 395] width 107 height 78
click at [1472, 25] on button "Submit as Purchase" at bounding box center [1483, 22] width 111 height 24
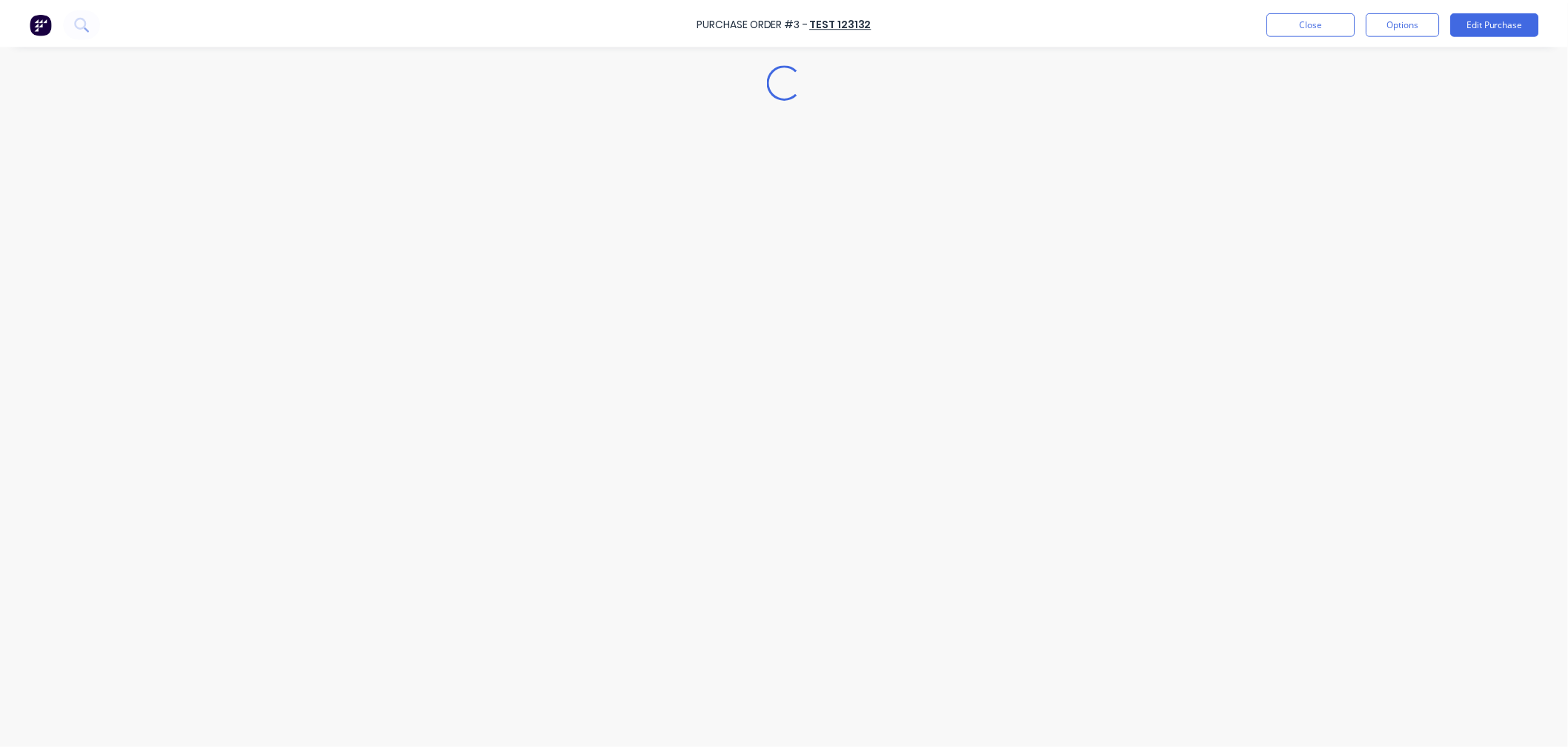
scroll to position [0, 0]
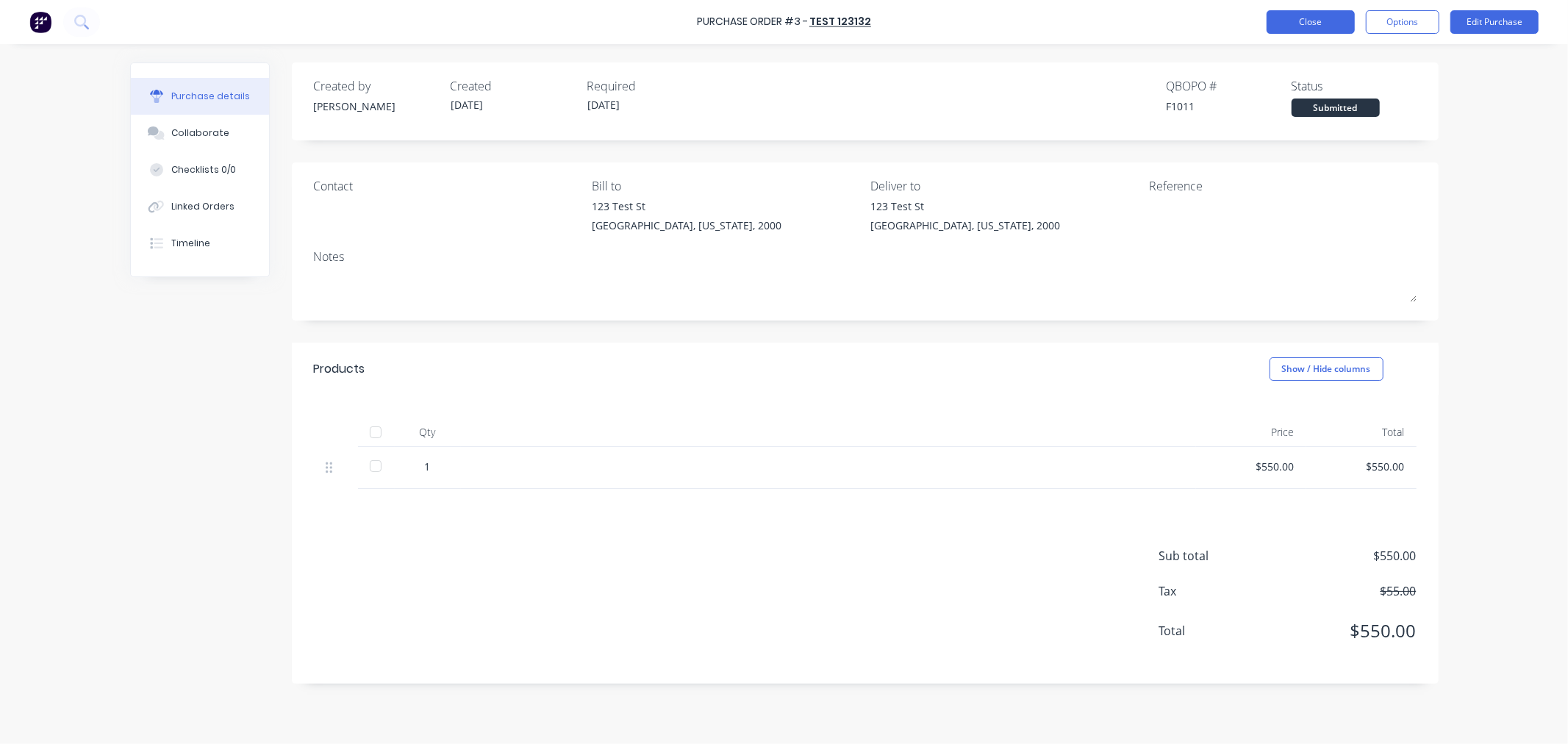
click at [1294, 28] on button "Close" at bounding box center [1311, 22] width 88 height 24
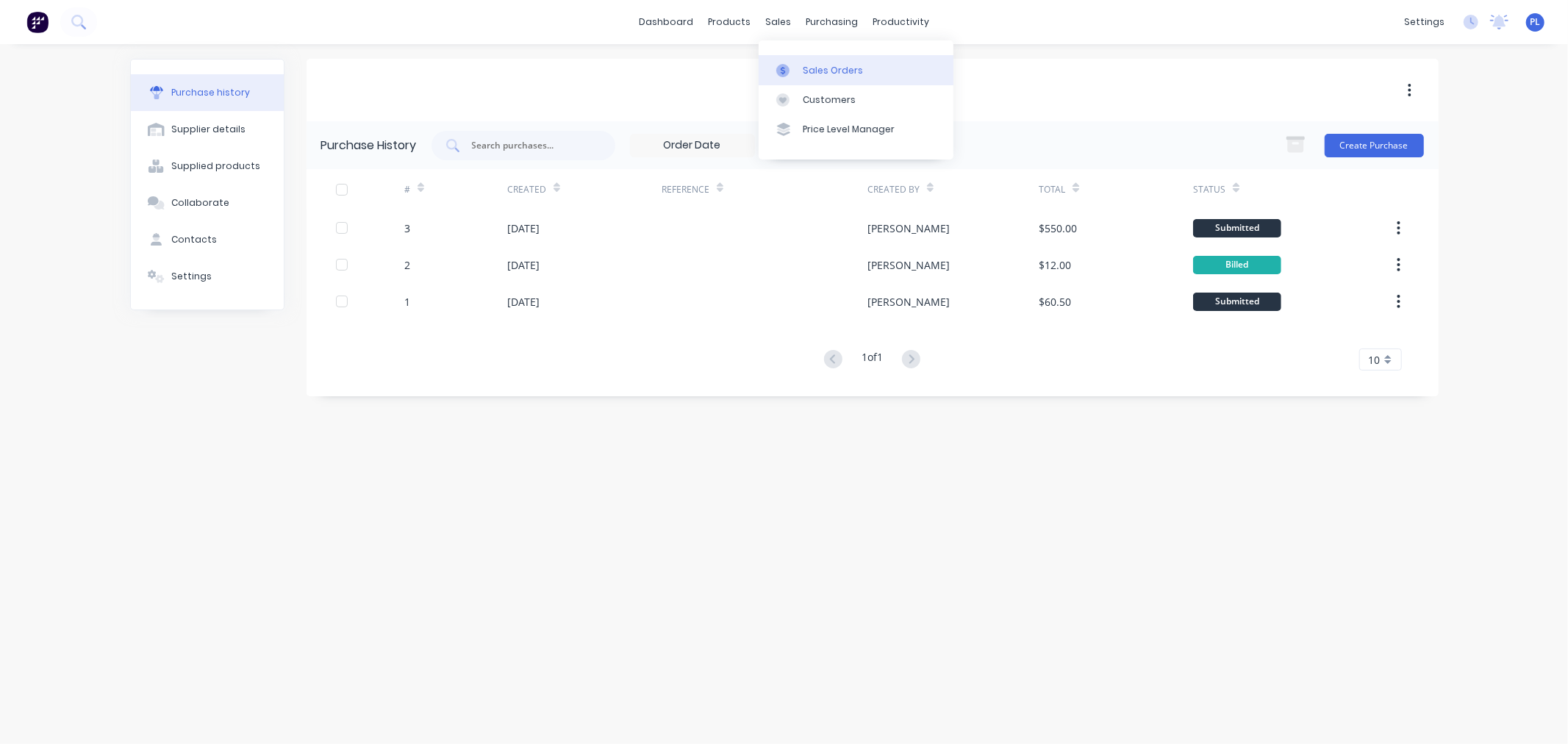
click at [794, 78] on link "Sales Orders" at bounding box center [856, 69] width 195 height 29
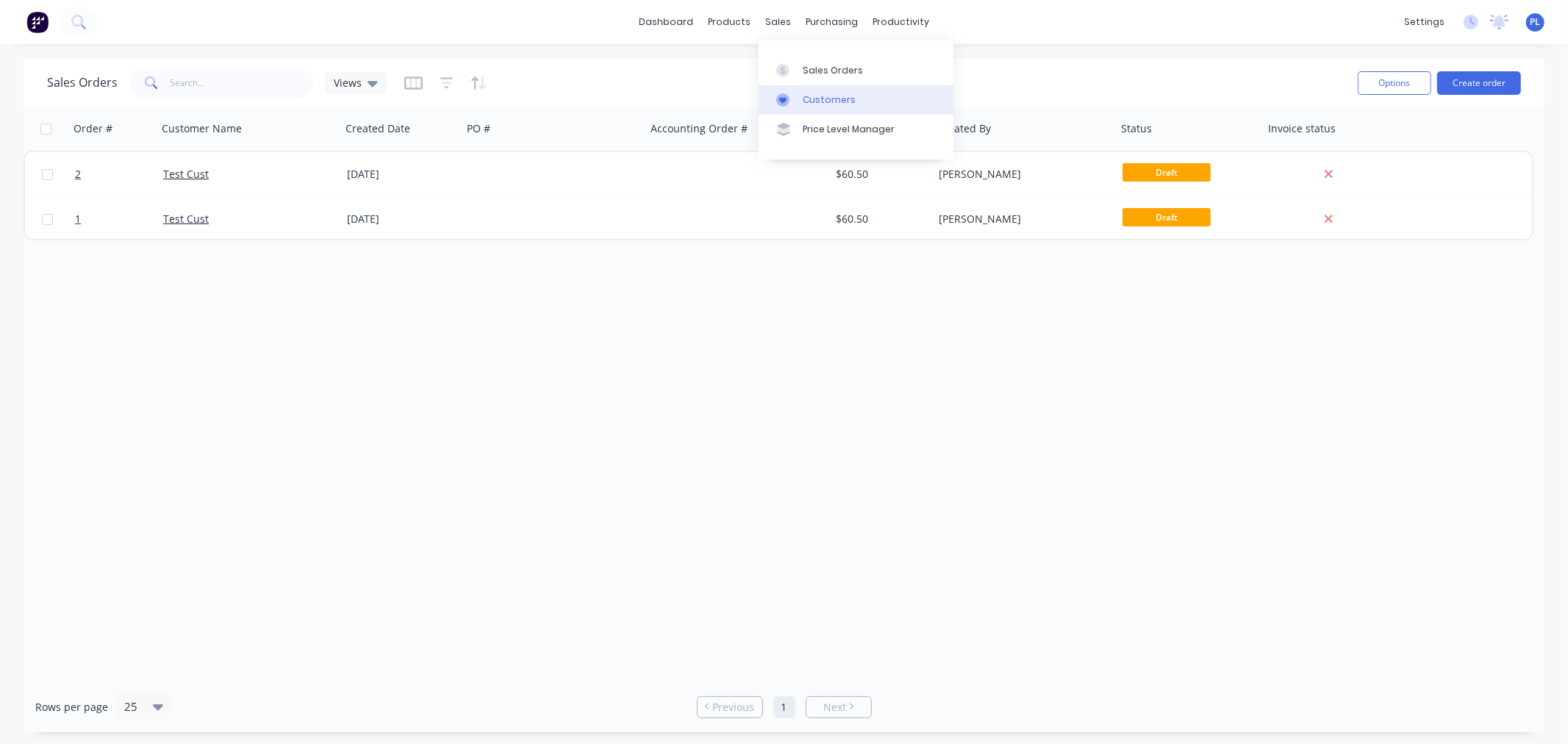
click at [806, 108] on link "Customers" at bounding box center [856, 100] width 195 height 29
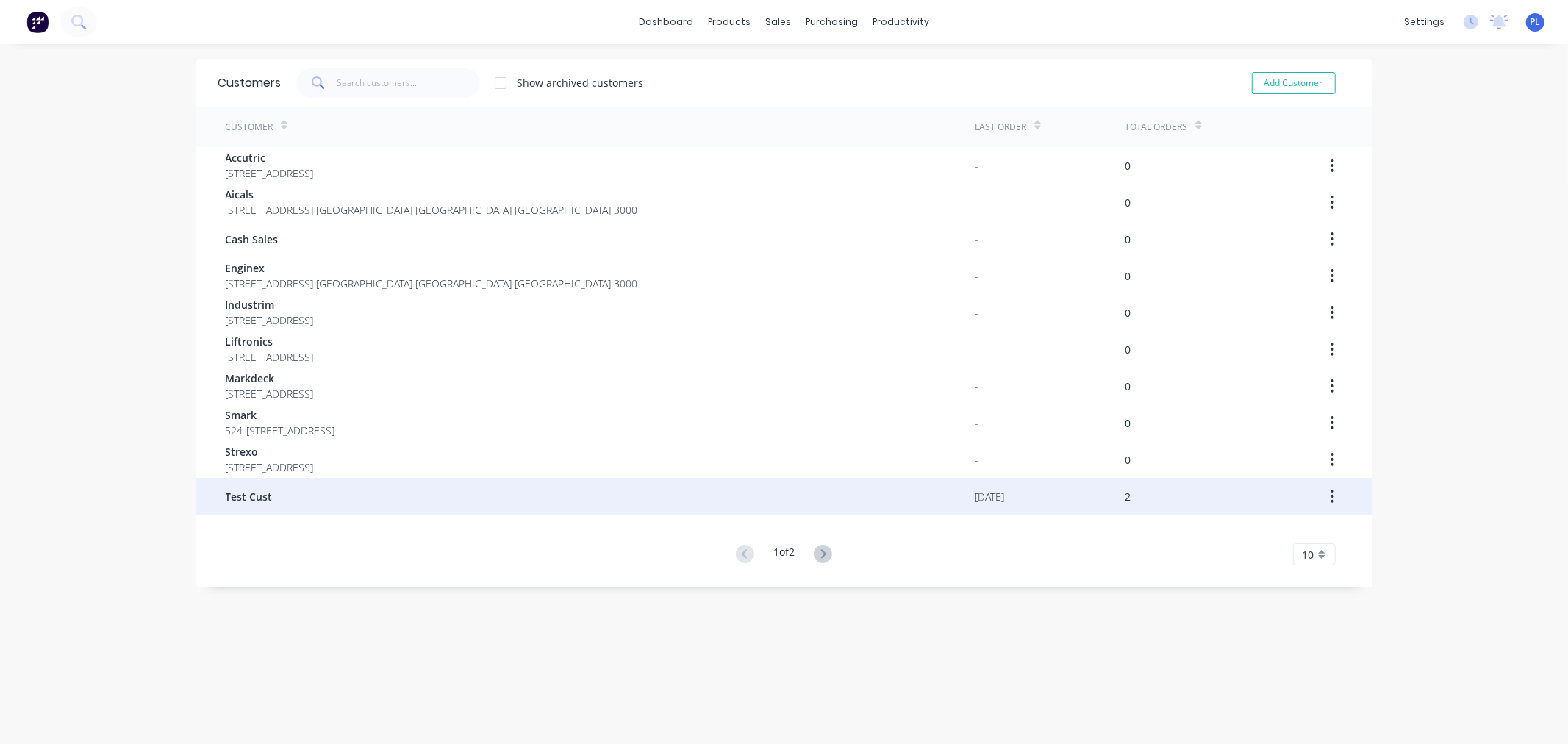
click at [310, 504] on div "Test Cust" at bounding box center [601, 496] width 750 height 37
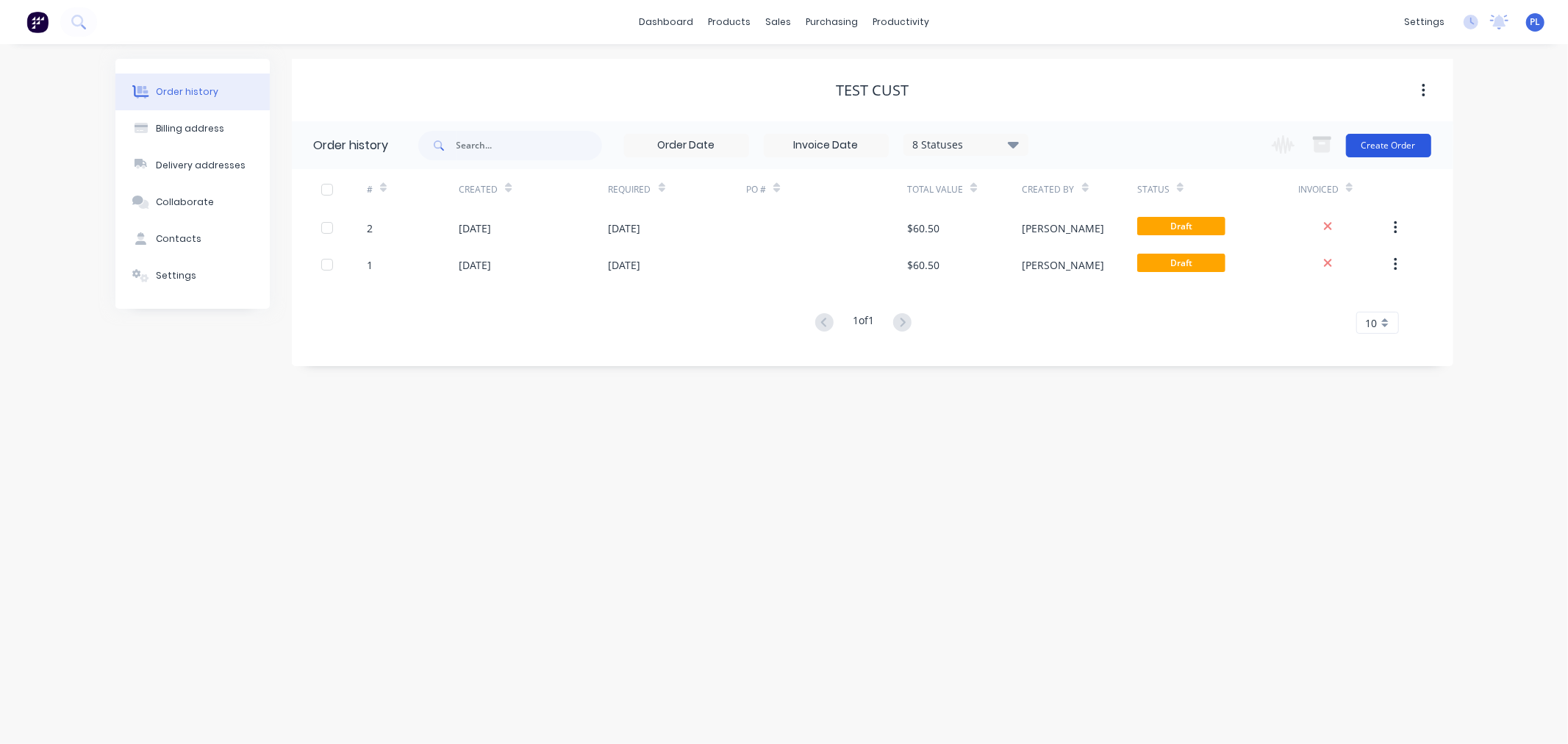
click at [1408, 144] on button "Create Order" at bounding box center [1388, 146] width 85 height 24
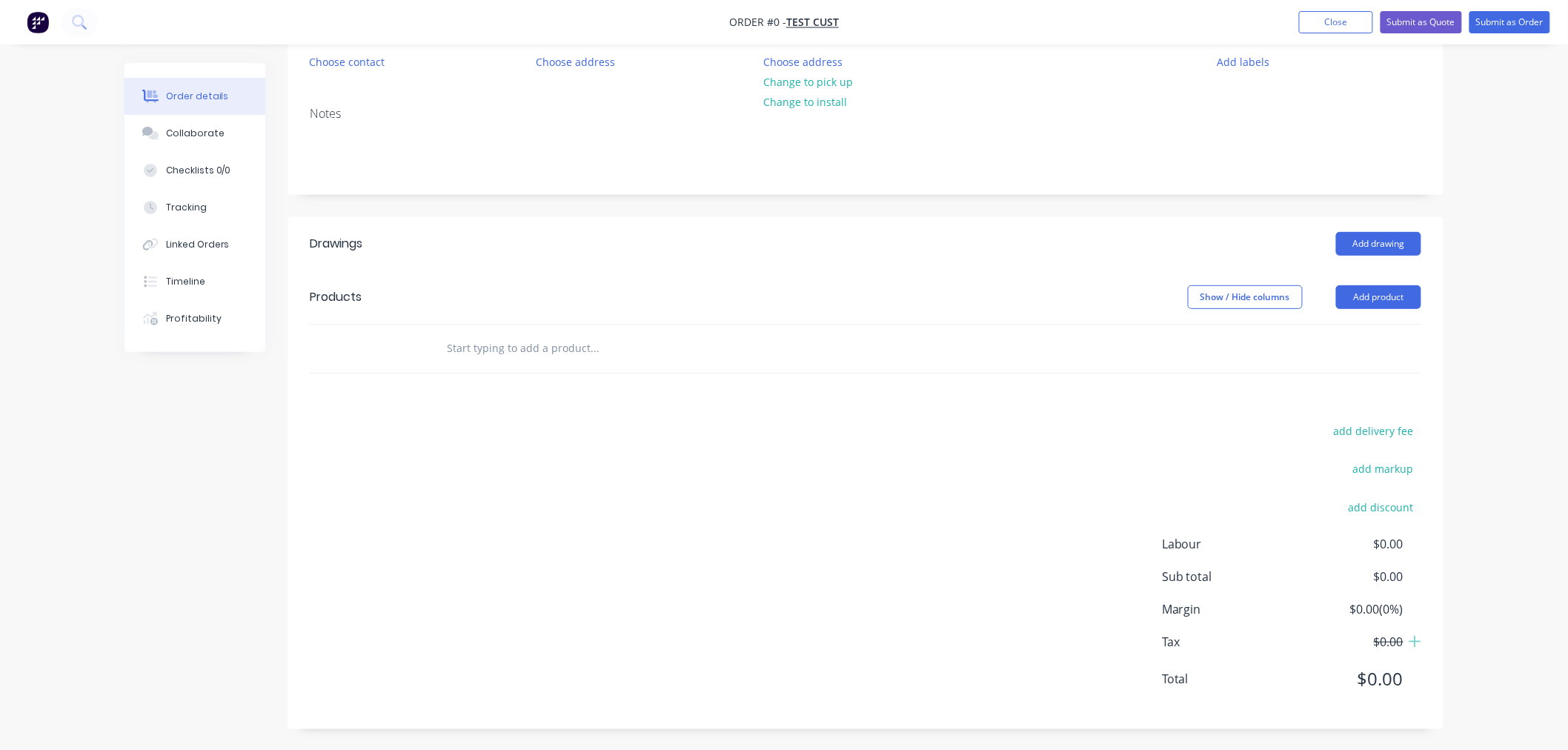
scroll to position [157, 0]
click at [1370, 294] on button "Add product" at bounding box center [1379, 296] width 85 height 24
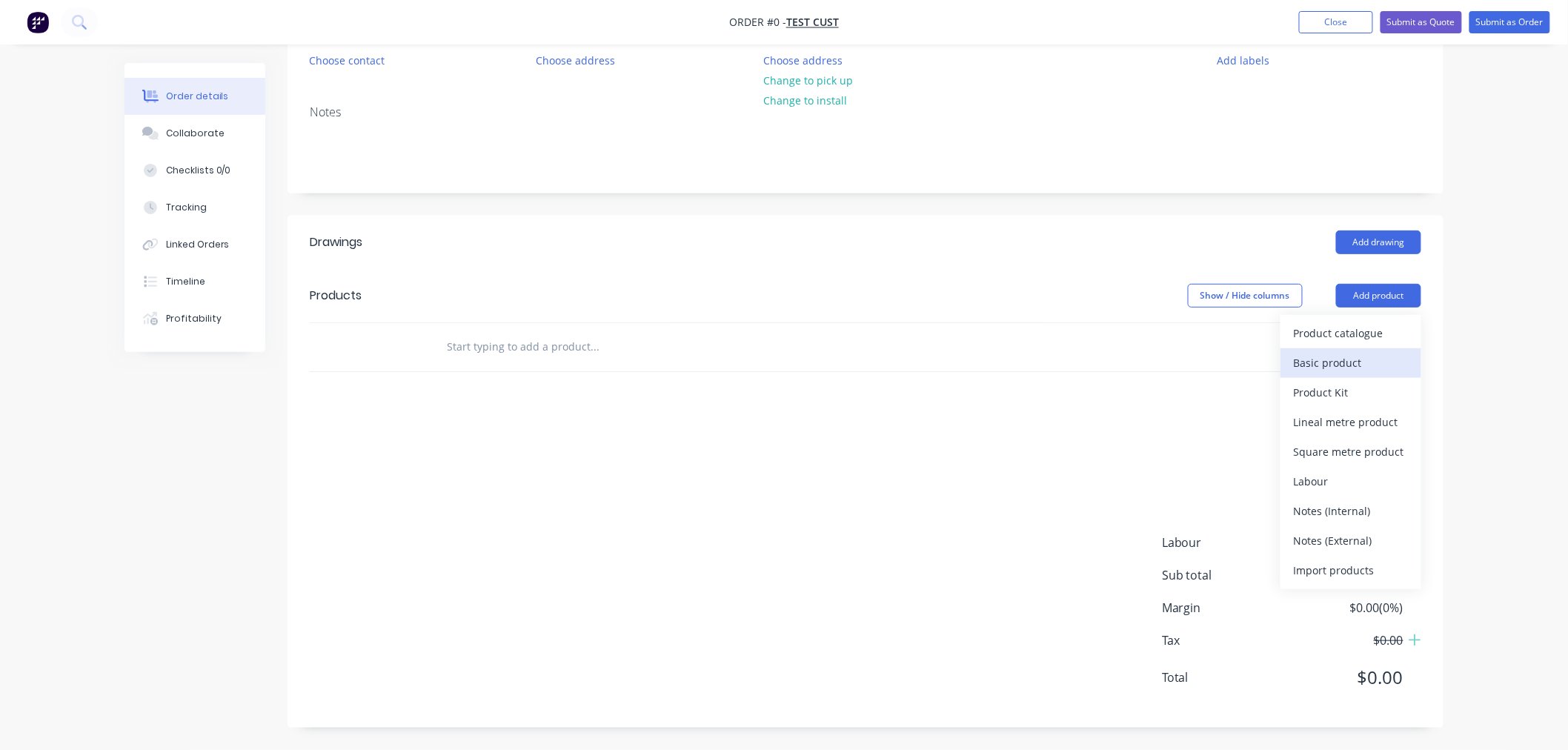
click at [1357, 358] on div "Basic product" at bounding box center [1351, 362] width 114 height 21
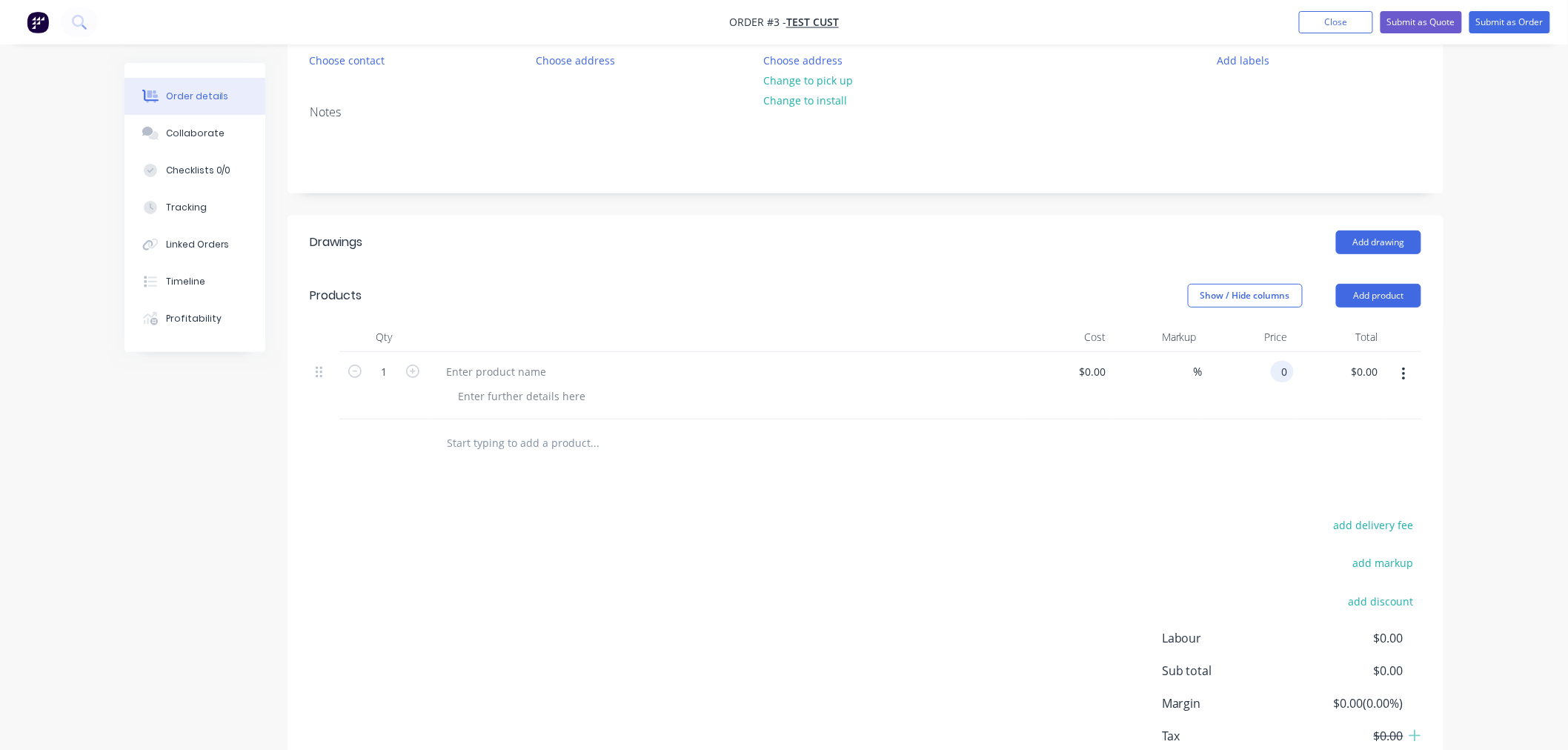
click at [1265, 372] on div "0 0" at bounding box center [1248, 385] width 91 height 67
click at [1265, 372] on div "$0.00 0" at bounding box center [1248, 385] width 91 height 67
click at [1276, 365] on div "0 $0.00" at bounding box center [1276, 371] width 34 height 21
click at [1277, 365] on div "0 0" at bounding box center [1286, 371] width 17 height 21
type input "$66.00"
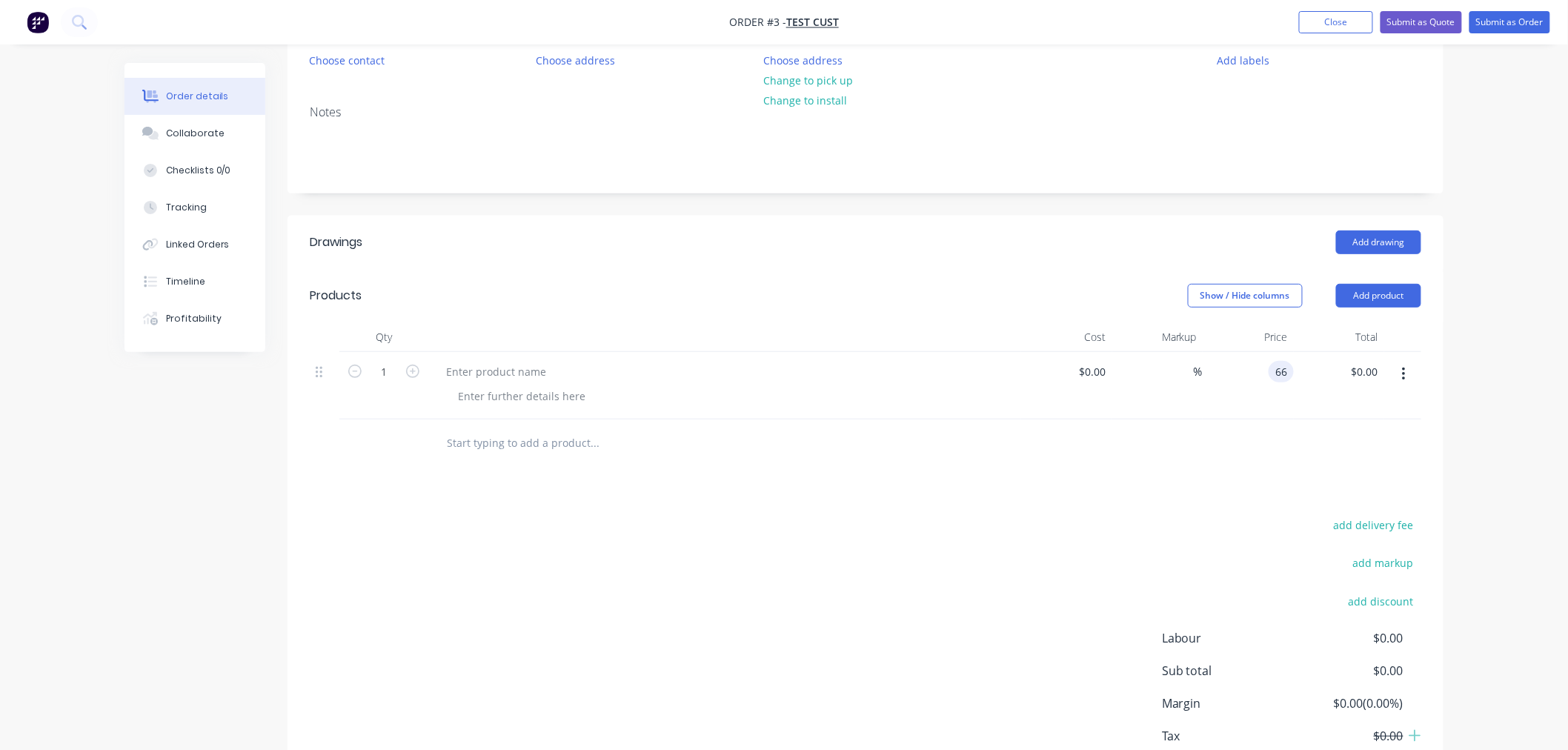
type input "$66.00"
click at [1234, 433] on div at bounding box center [866, 443] width 1112 height 48
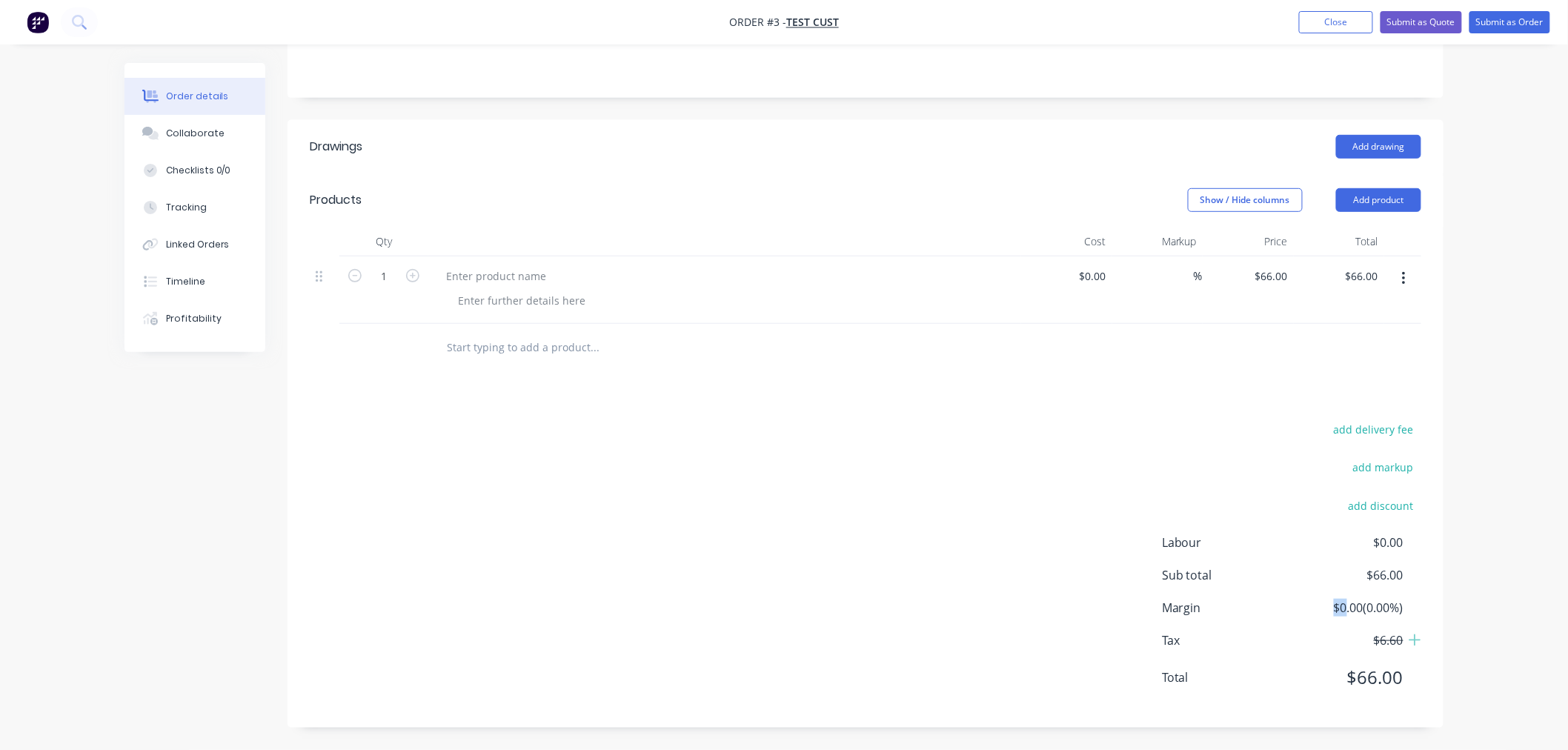
drag, startPoint x: 1332, startPoint y: 617, endPoint x: 1355, endPoint y: 618, distance: 23.0
click at [1350, 617] on span "$0.00 ( 0.00 %)" at bounding box center [1348, 608] width 110 height 17
click at [1434, 597] on div "add delivery fee add markup add discount Labour $0.00 Sub total $66.00 Margin $…" at bounding box center [866, 562] width 1156 height 286
click at [1415, 632] on div "Tax $6.60" at bounding box center [1292, 641] width 259 height 17
click at [1413, 634] on icon at bounding box center [1415, 640] width 13 height 15
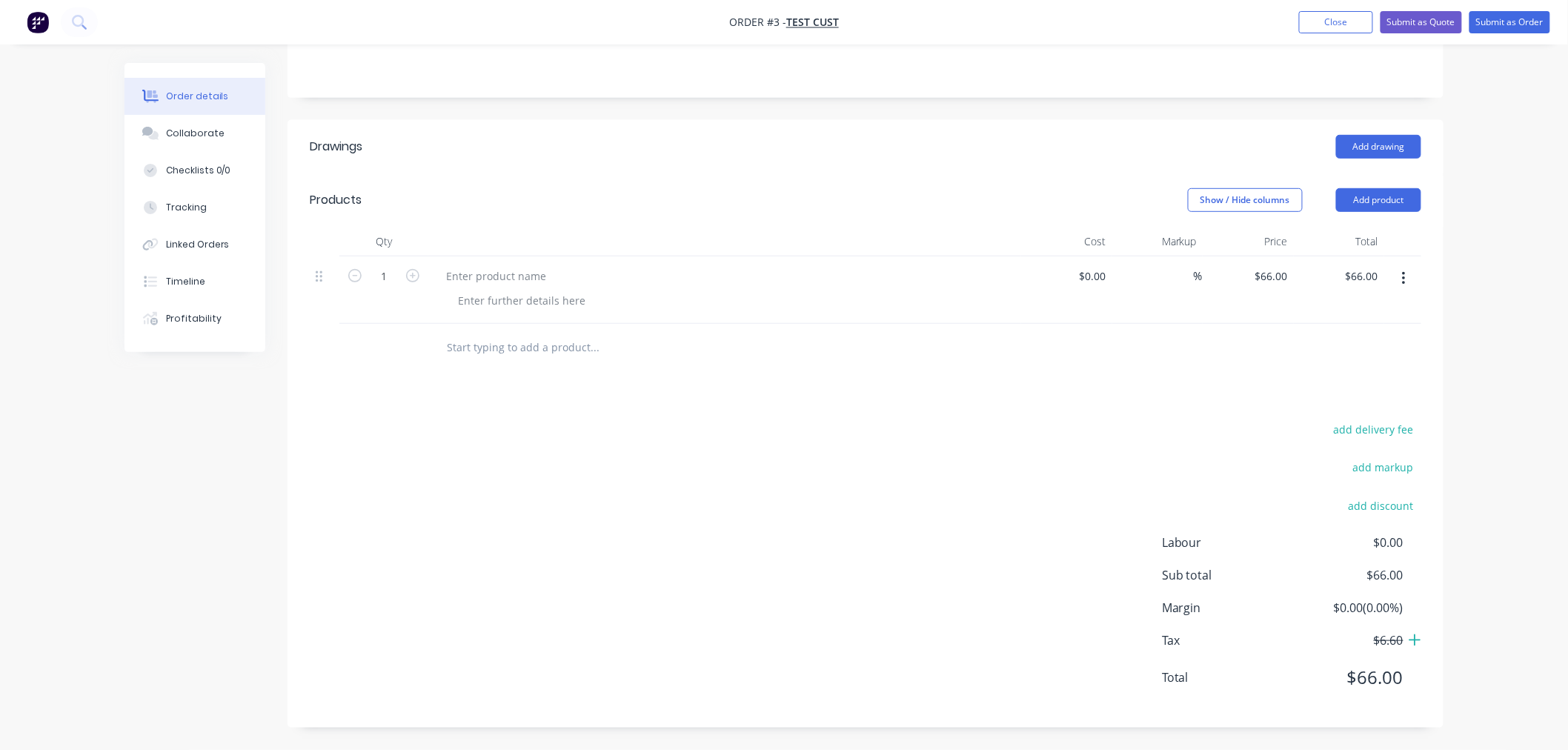
click at [1415, 643] on icon at bounding box center [1415, 640] width 12 height 12
click at [1426, 491] on div "add delivery fee add markup add discount Labour $0.00 Sub total $66.00 Margin $…" at bounding box center [866, 562] width 1156 height 286
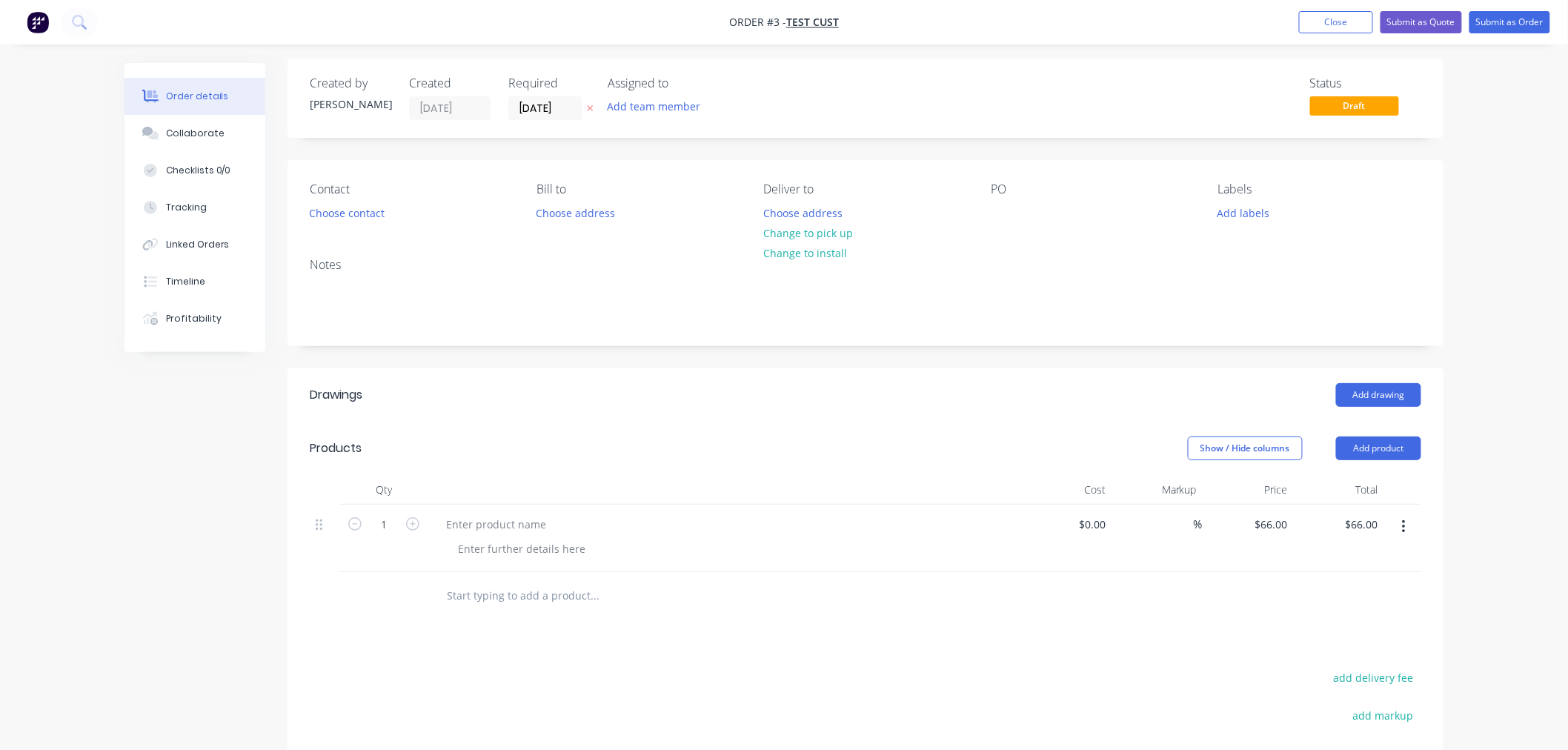
scroll to position [0, 0]
click at [1517, 38] on nav "Order #3 - Test Cust Add product Close Submit as Quote Submit as Order" at bounding box center [784, 22] width 1568 height 44
drag, startPoint x: 1514, startPoint y: 31, endPoint x: 1457, endPoint y: 42, distance: 58.1
click at [1513, 30] on button "Submit as Order" at bounding box center [1509, 22] width 81 height 22
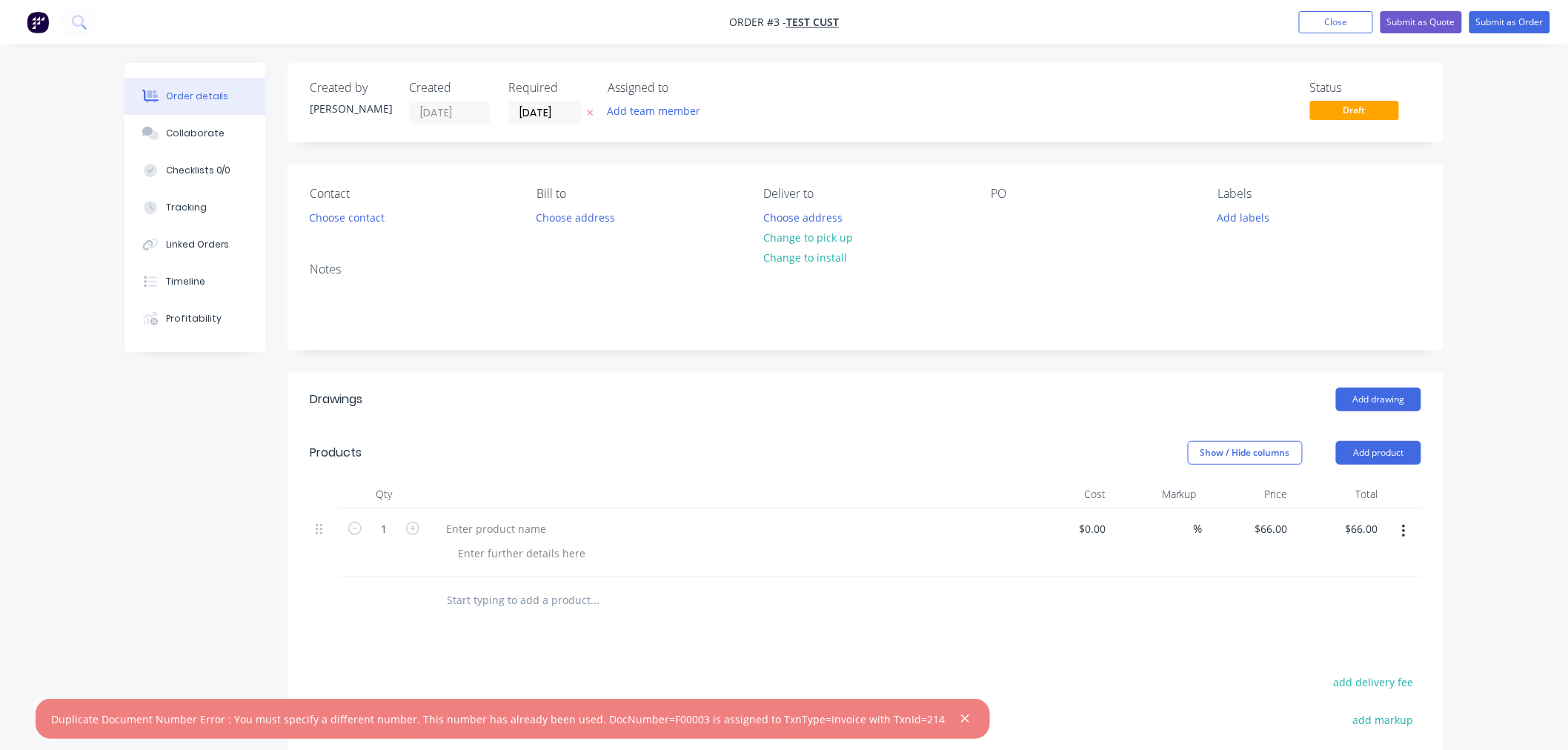
scroll to position [253, 0]
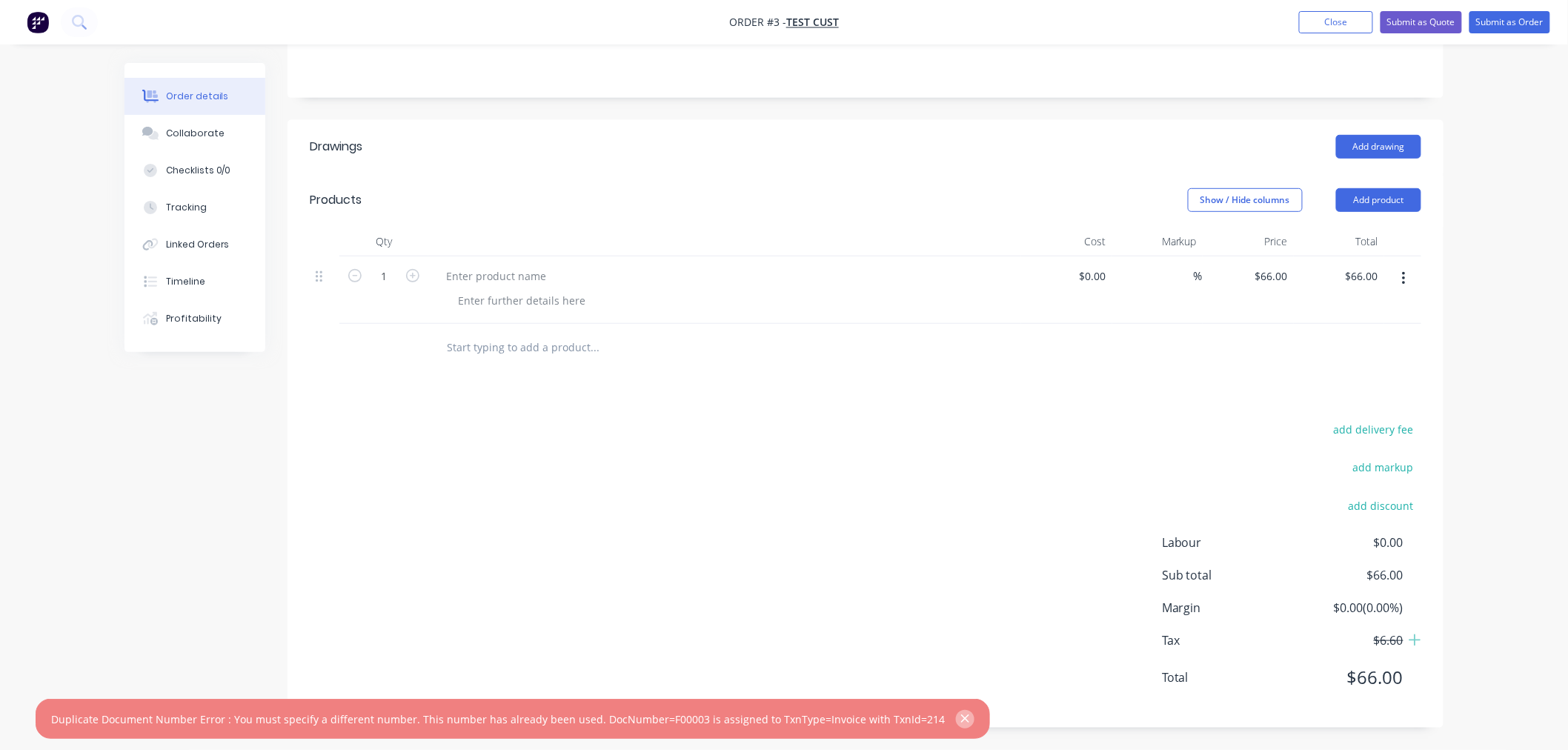
click at [961, 720] on icon "button" at bounding box center [965, 719] width 9 height 13
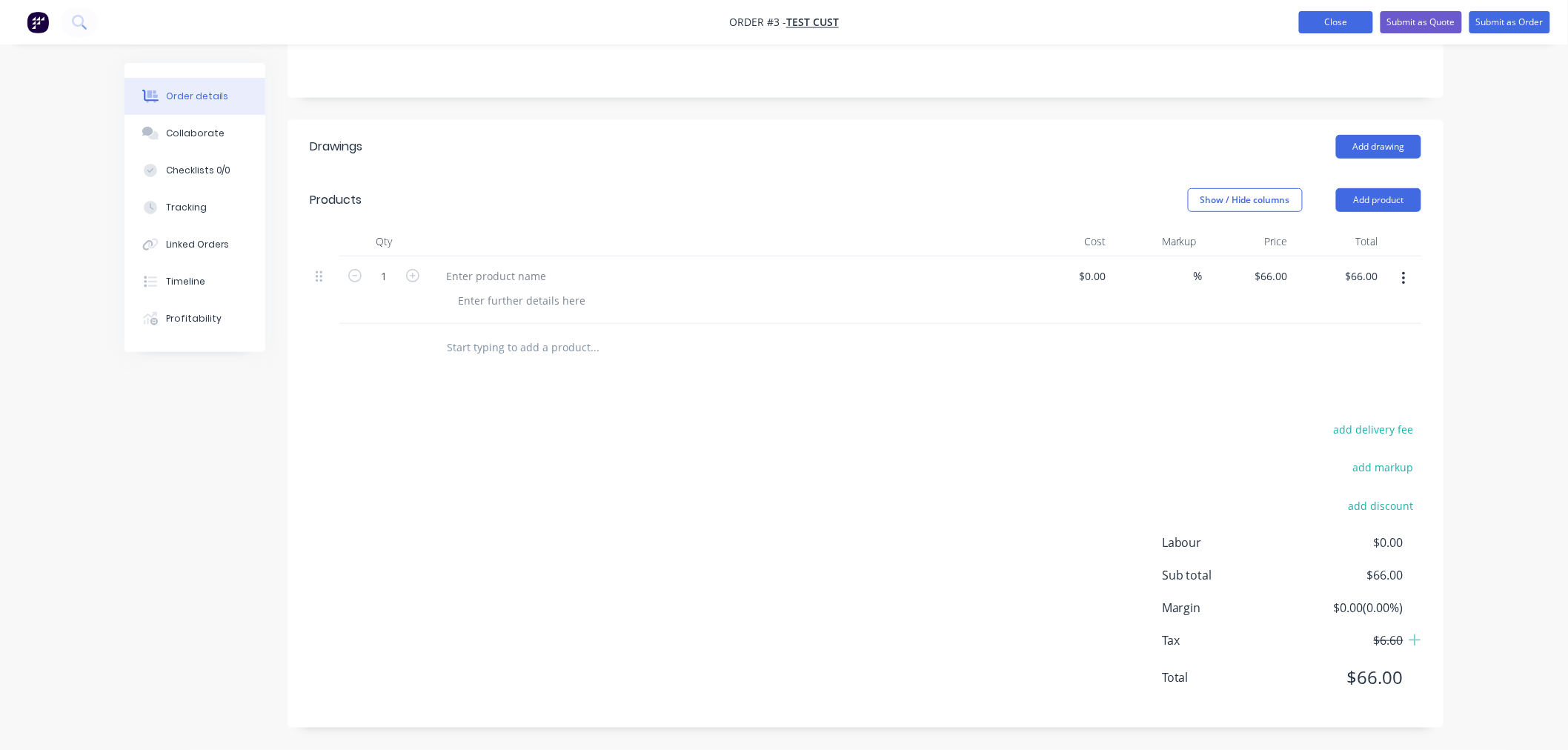
drag, startPoint x: 1309, startPoint y: 33, endPoint x: 1304, endPoint y: 17, distance: 16.8
click at [1306, 29] on nav "Order #3 - Test Cust Add product Close Submit as Quote Submit as Order" at bounding box center [784, 22] width 1568 height 44
click at [1304, 15] on button "Close" at bounding box center [1336, 22] width 74 height 22
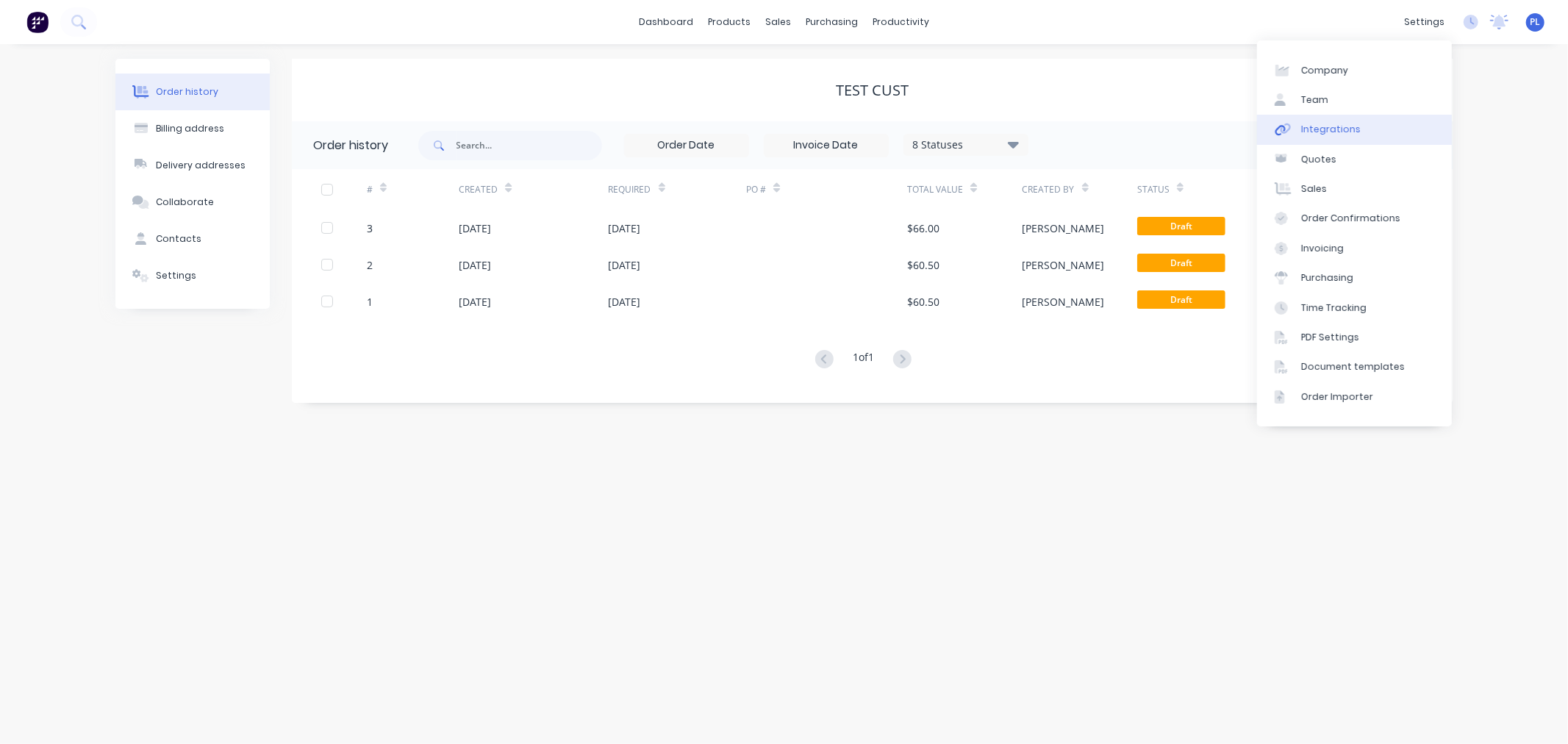
click at [1341, 130] on div "Integrations" at bounding box center [1331, 129] width 60 height 13
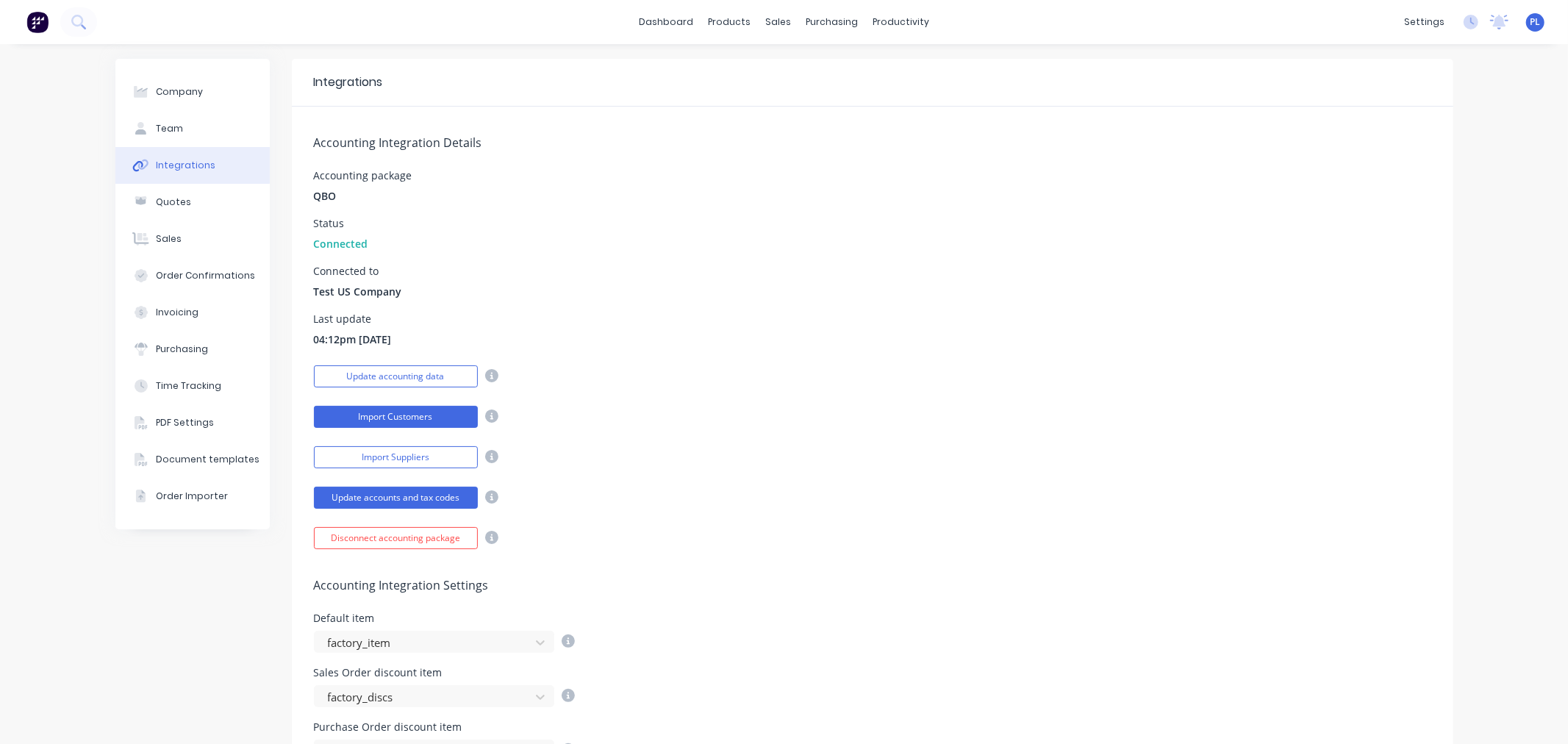
click at [350, 423] on button "Import Customers" at bounding box center [395, 417] width 164 height 22
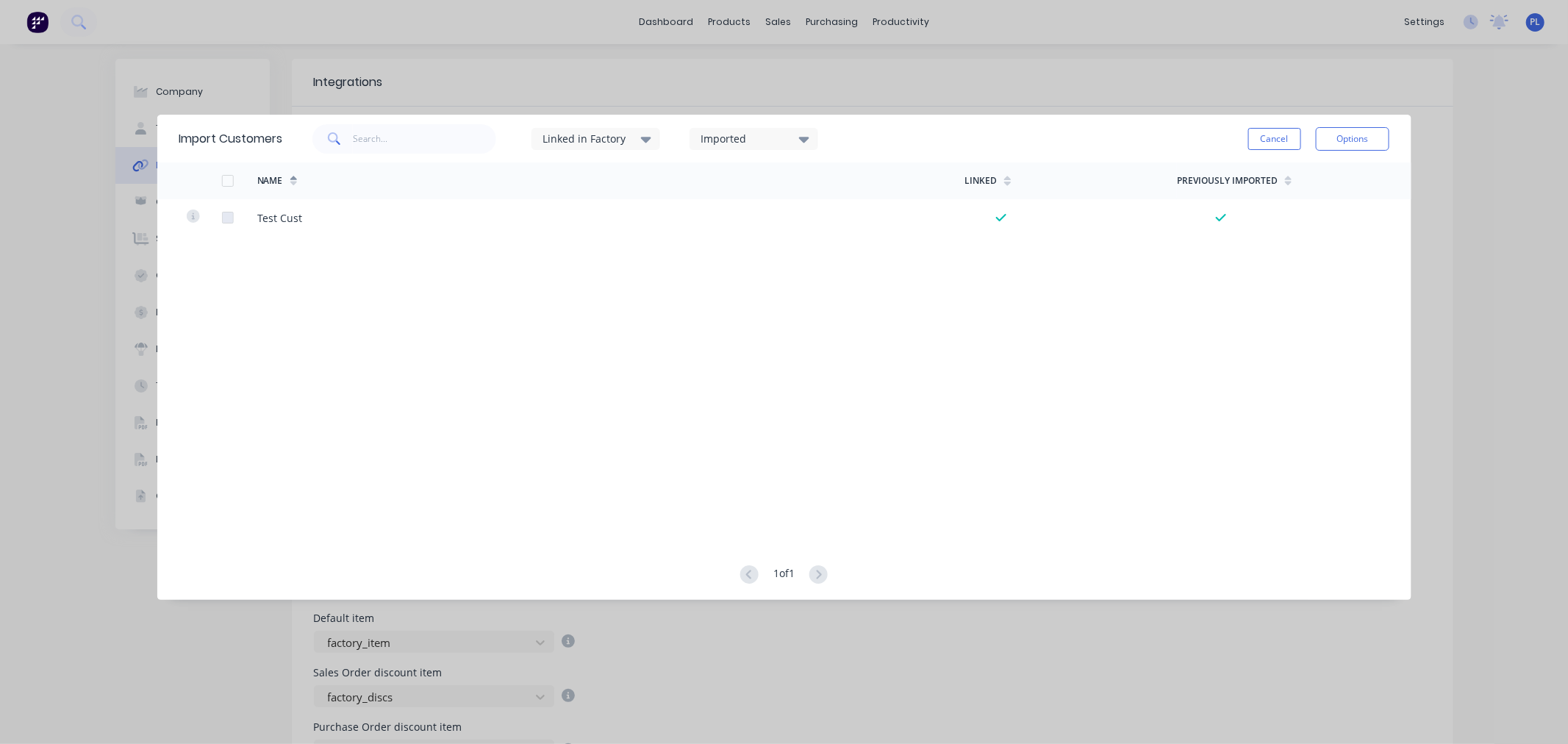
click at [1274, 131] on button "Cancel" at bounding box center [1274, 139] width 53 height 22
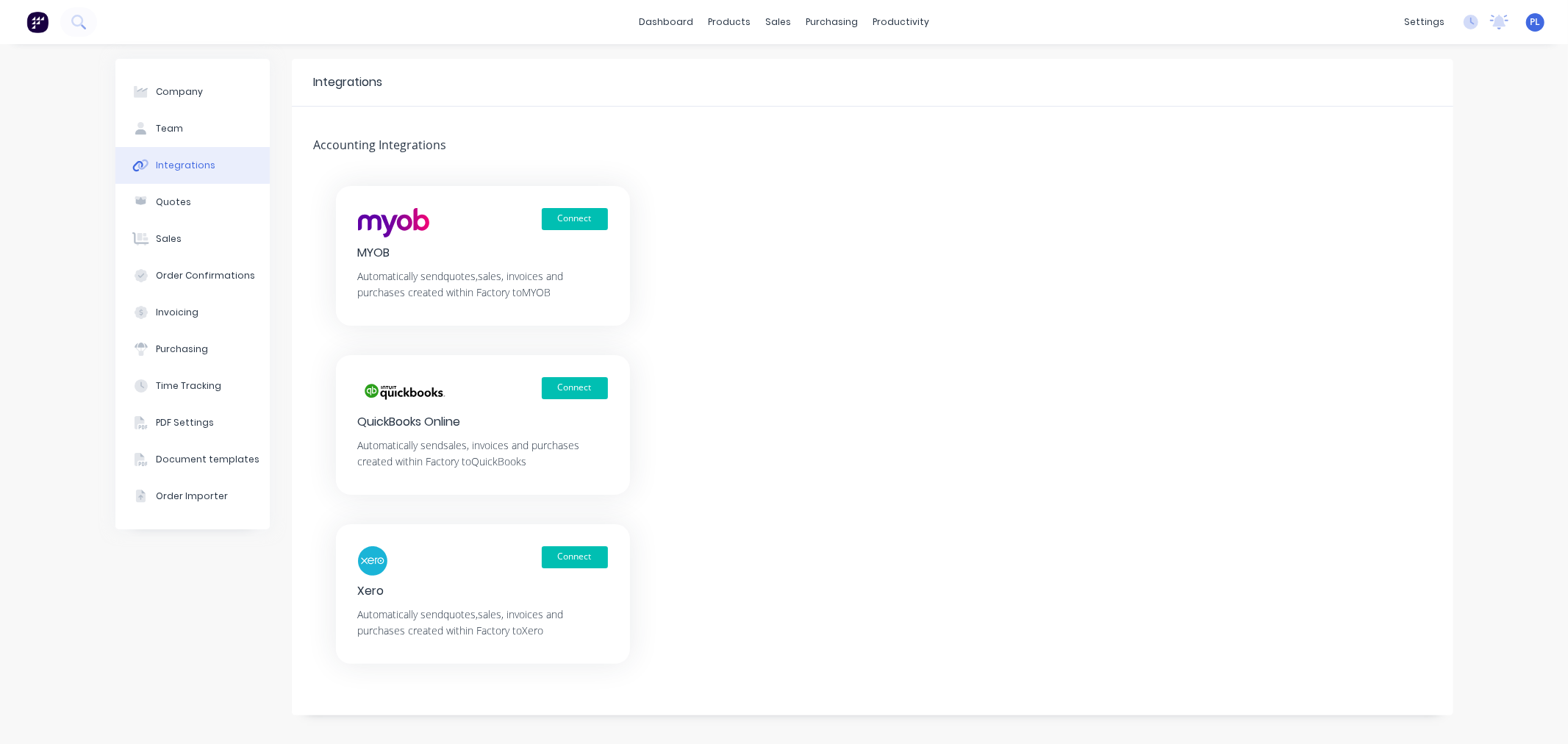
scroll to position [8, 0]
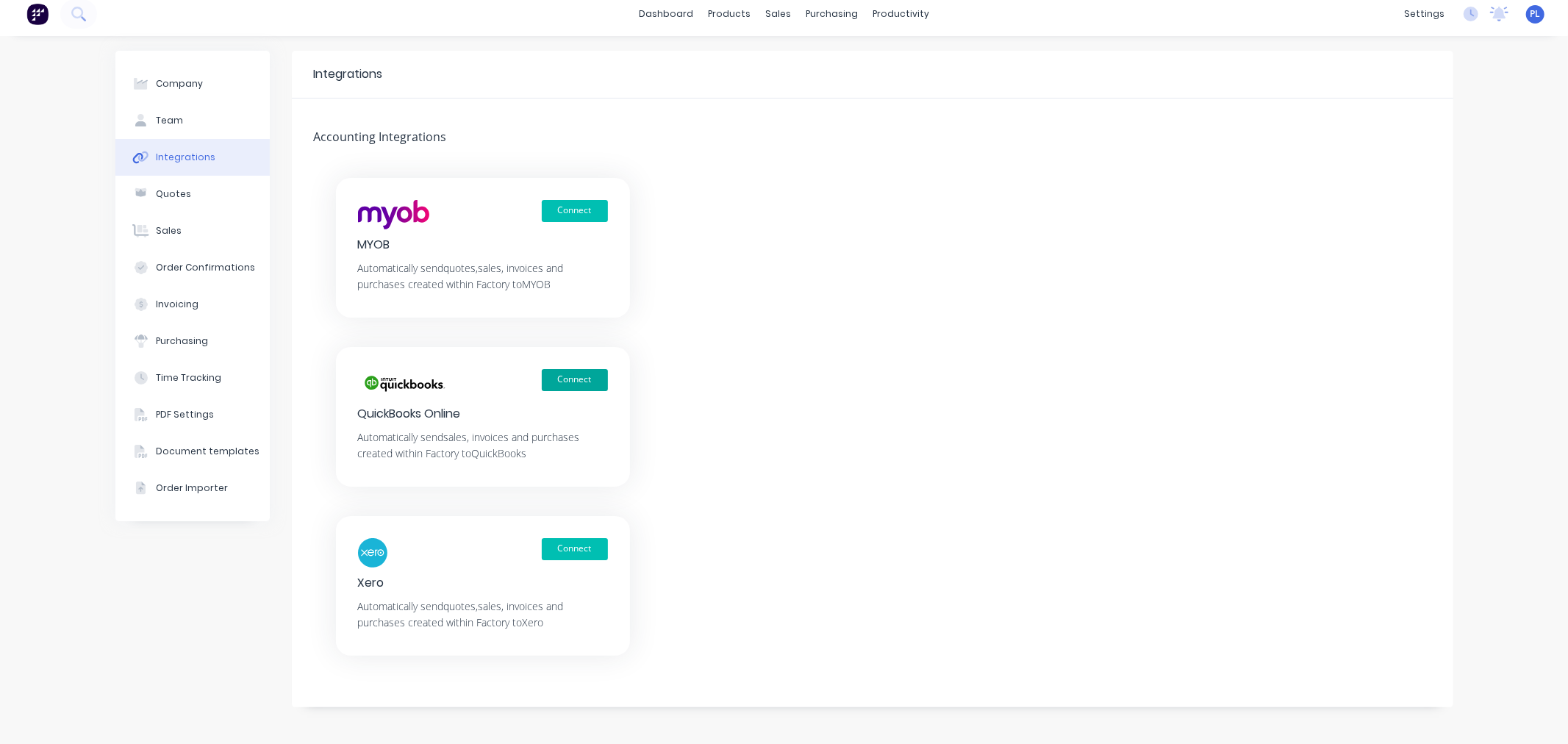
click at [577, 376] on button "Connect" at bounding box center [575, 380] width 66 height 22
